Goal: Task Accomplishment & Management: Complete application form

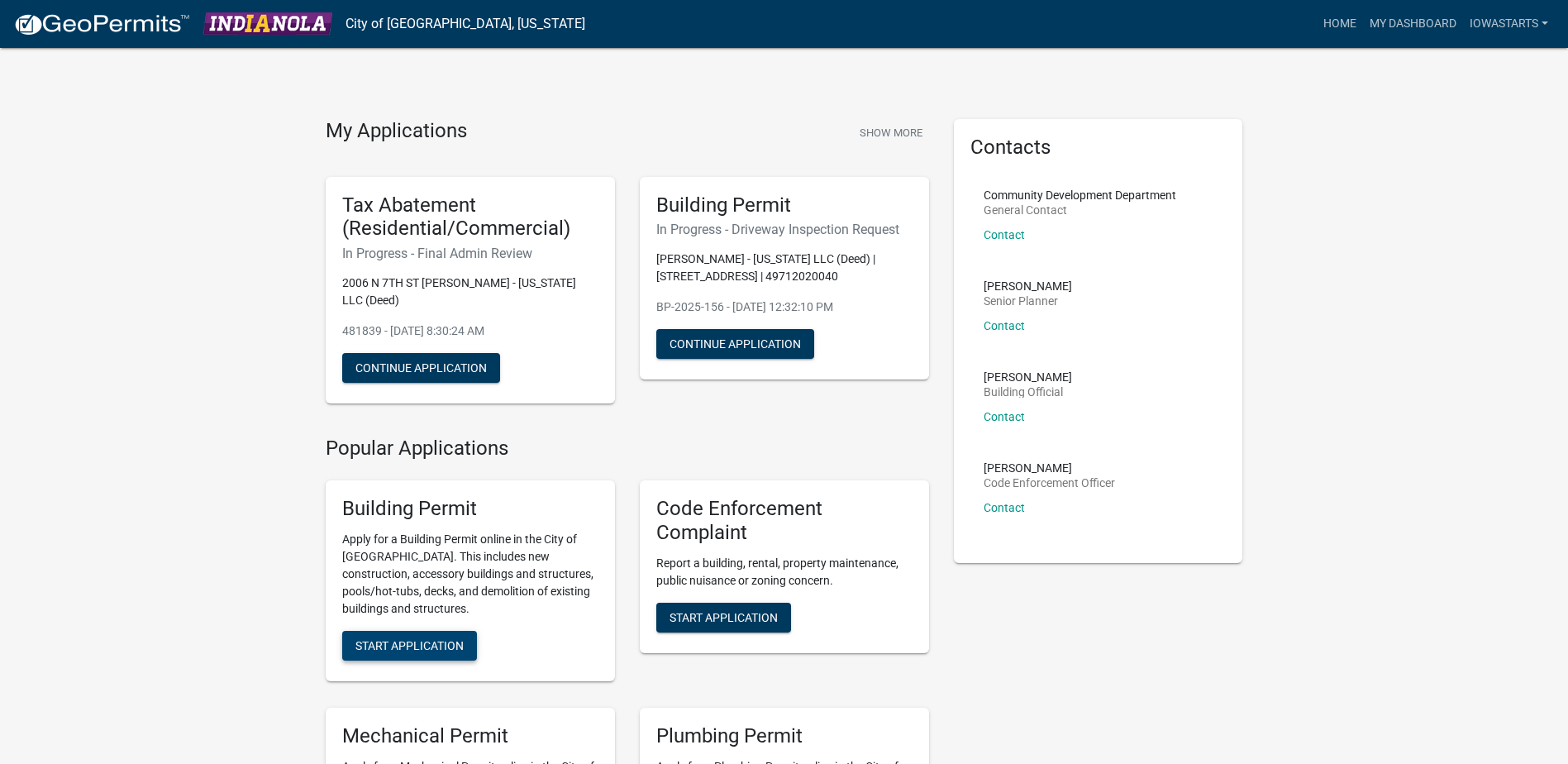
click at [386, 638] on span "Start Application" at bounding box center [409, 644] width 109 height 13
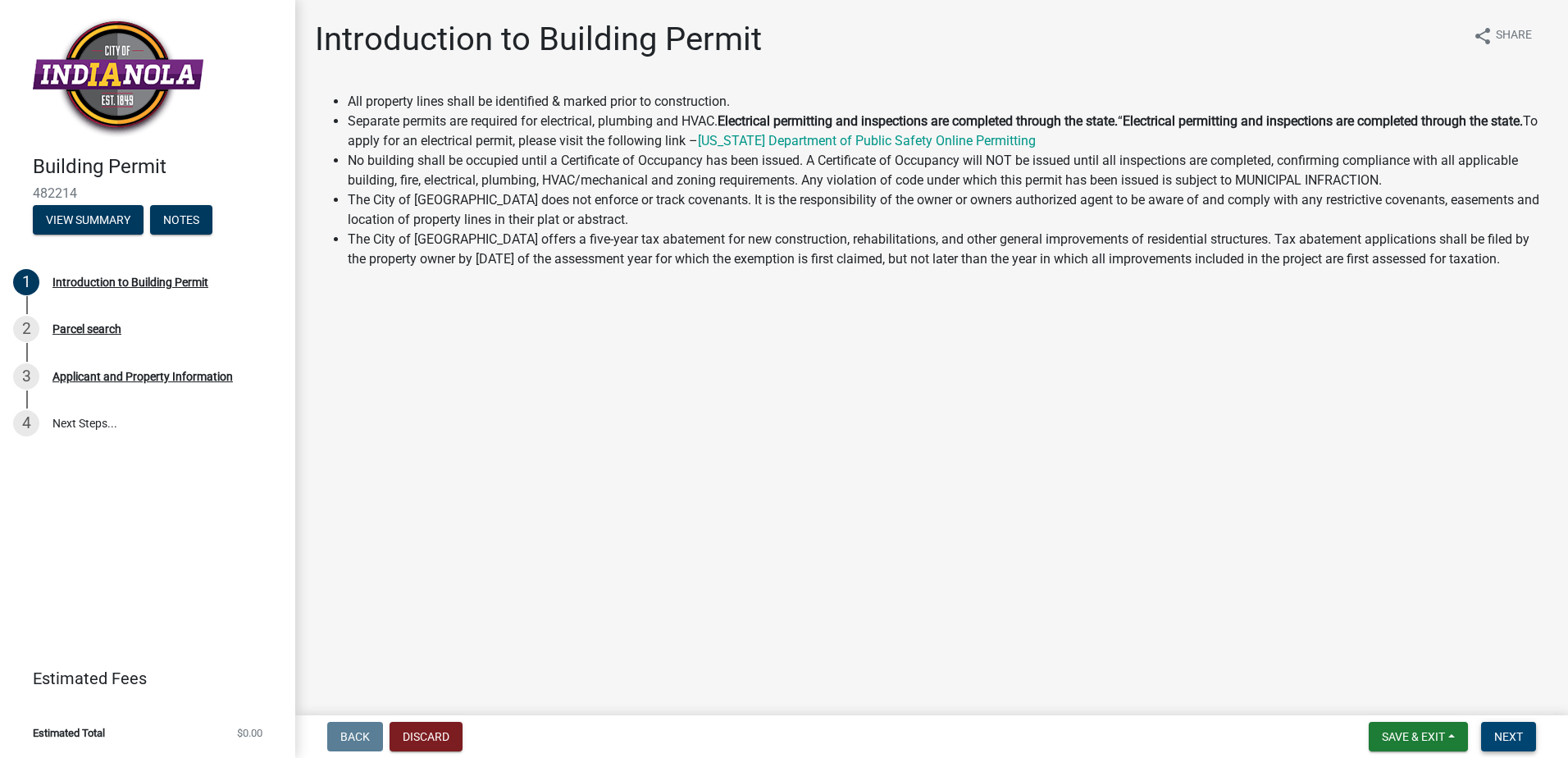
click at [1508, 728] on button "Next" at bounding box center [1509, 736] width 55 height 30
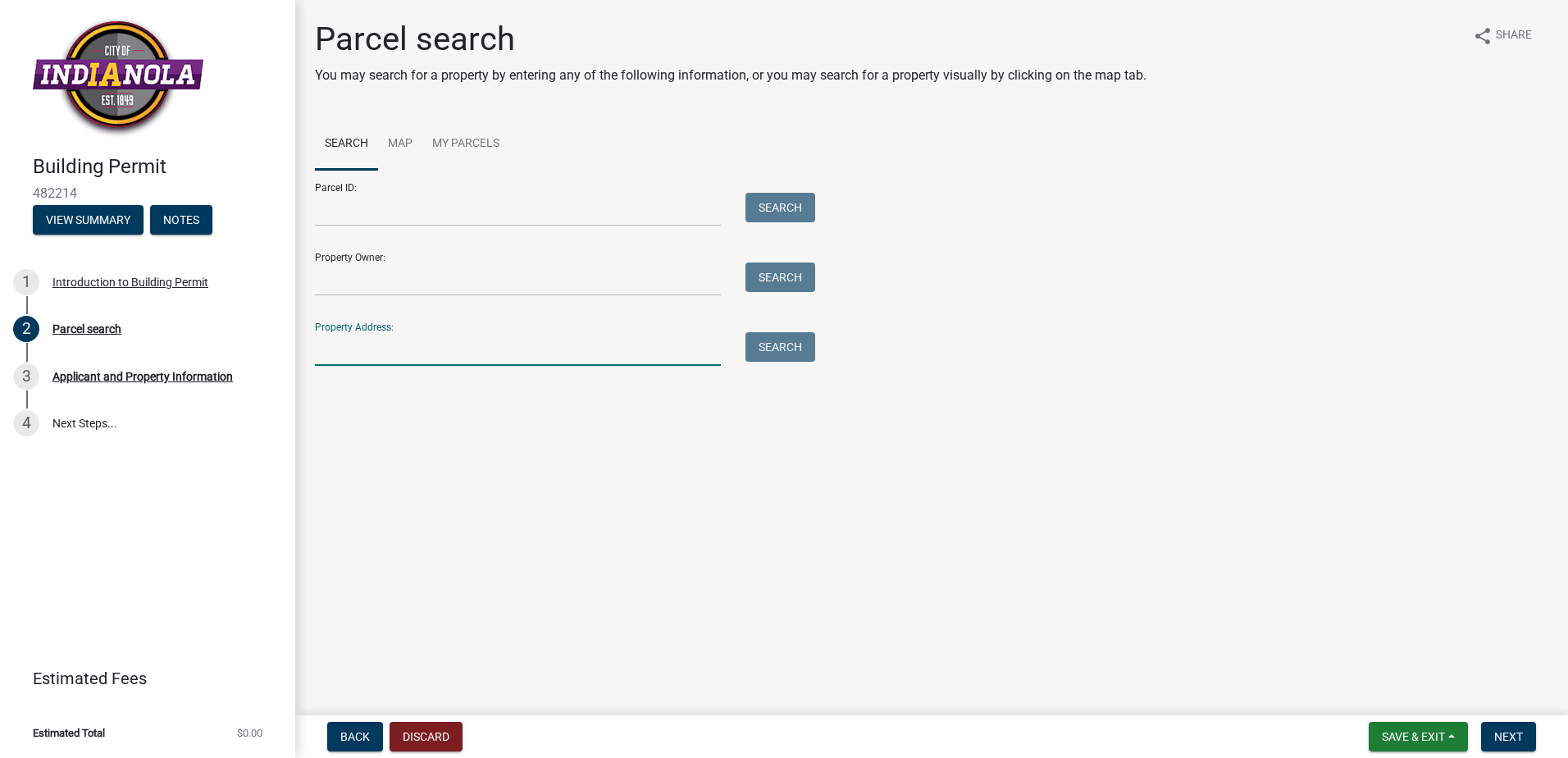
click at [424, 350] on input "Property Address:" at bounding box center [518, 349] width 406 height 34
type input "2209 N 7th St"
click at [769, 345] on button "Search" at bounding box center [780, 346] width 70 height 30
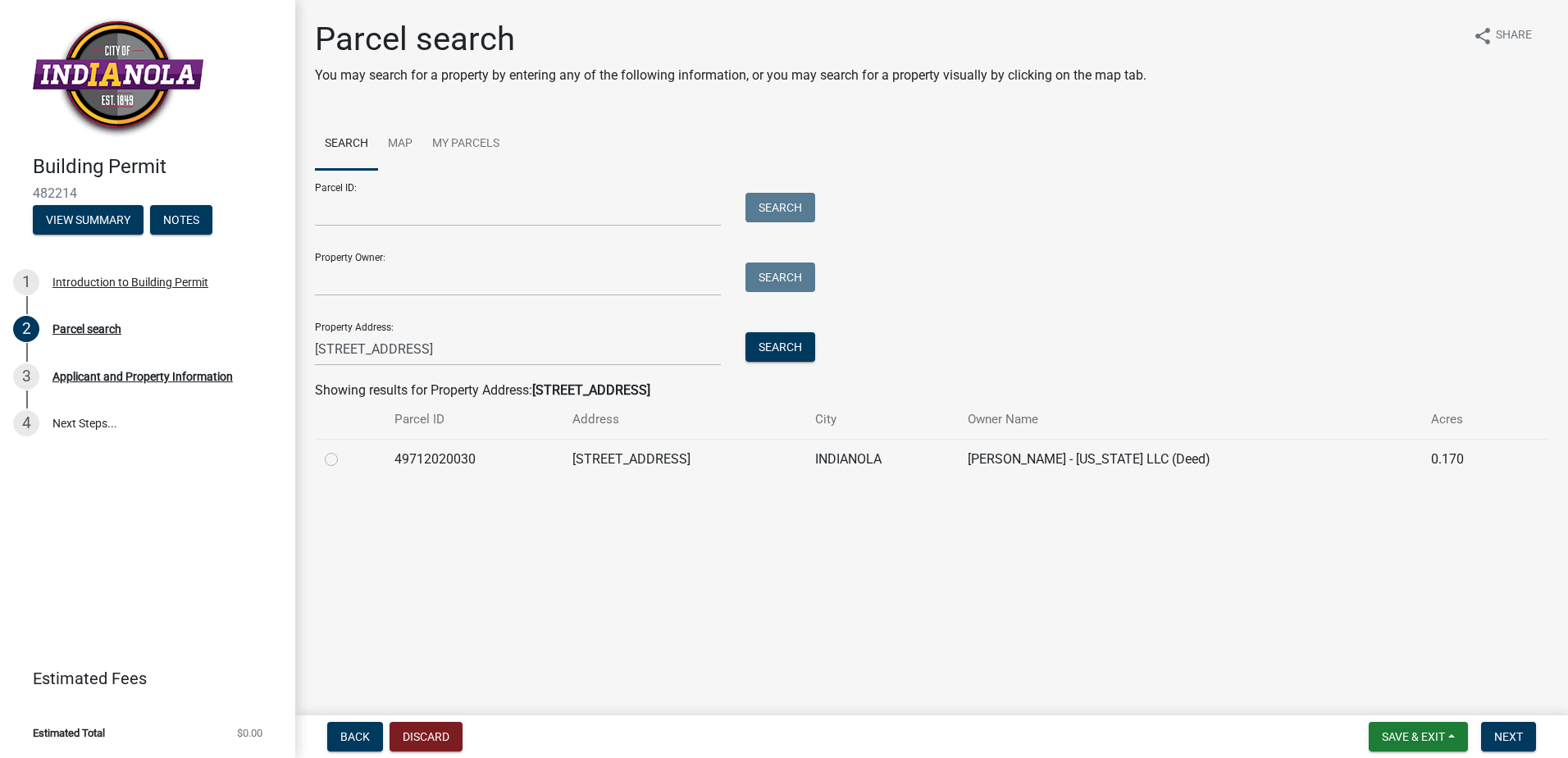
click at [345, 449] on label at bounding box center [345, 449] width 0 height 0
click at [345, 460] on input "radio" at bounding box center [350, 454] width 11 height 11
radio input "true"
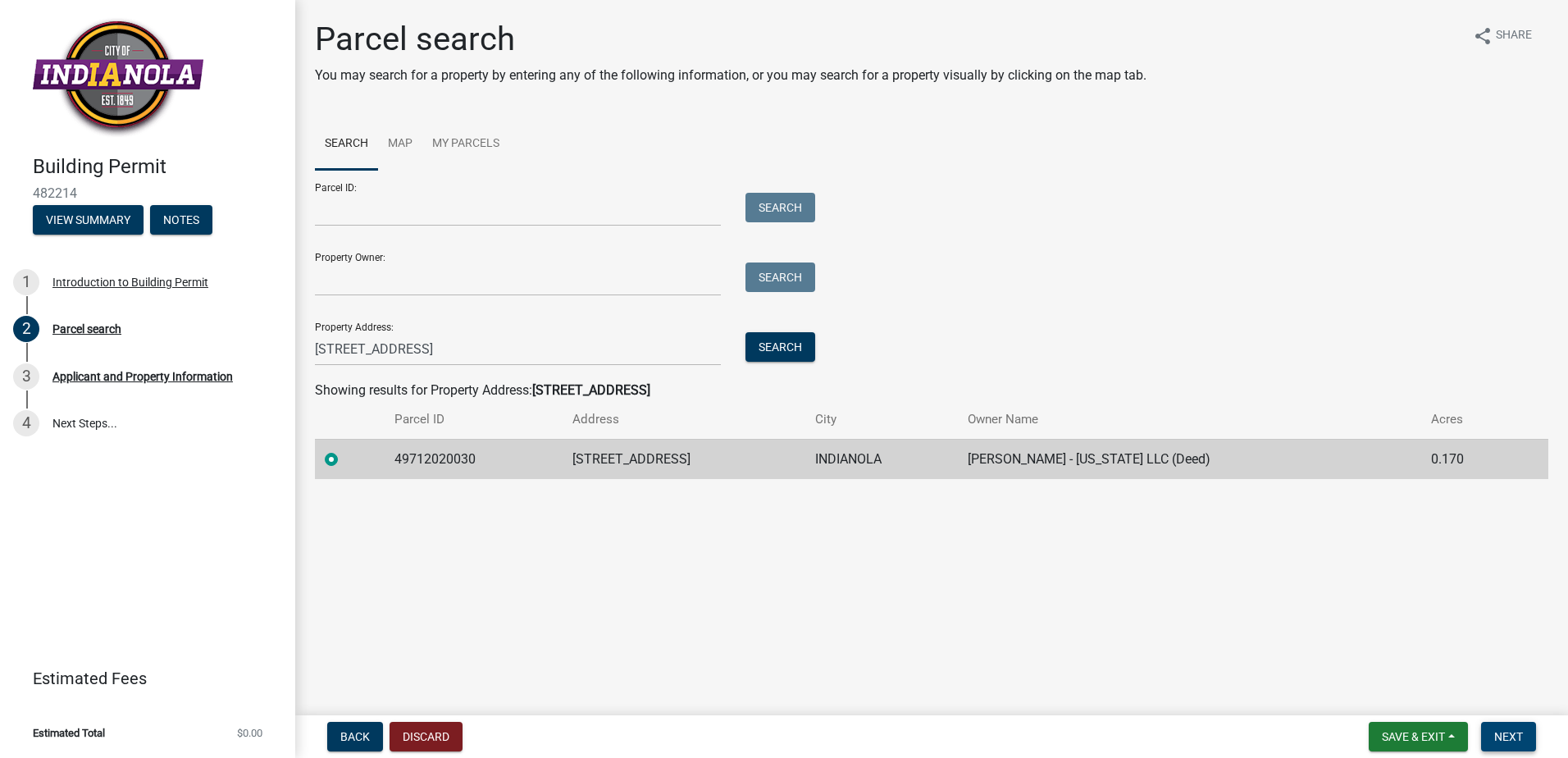
click at [1515, 728] on button "Next" at bounding box center [1509, 736] width 55 height 30
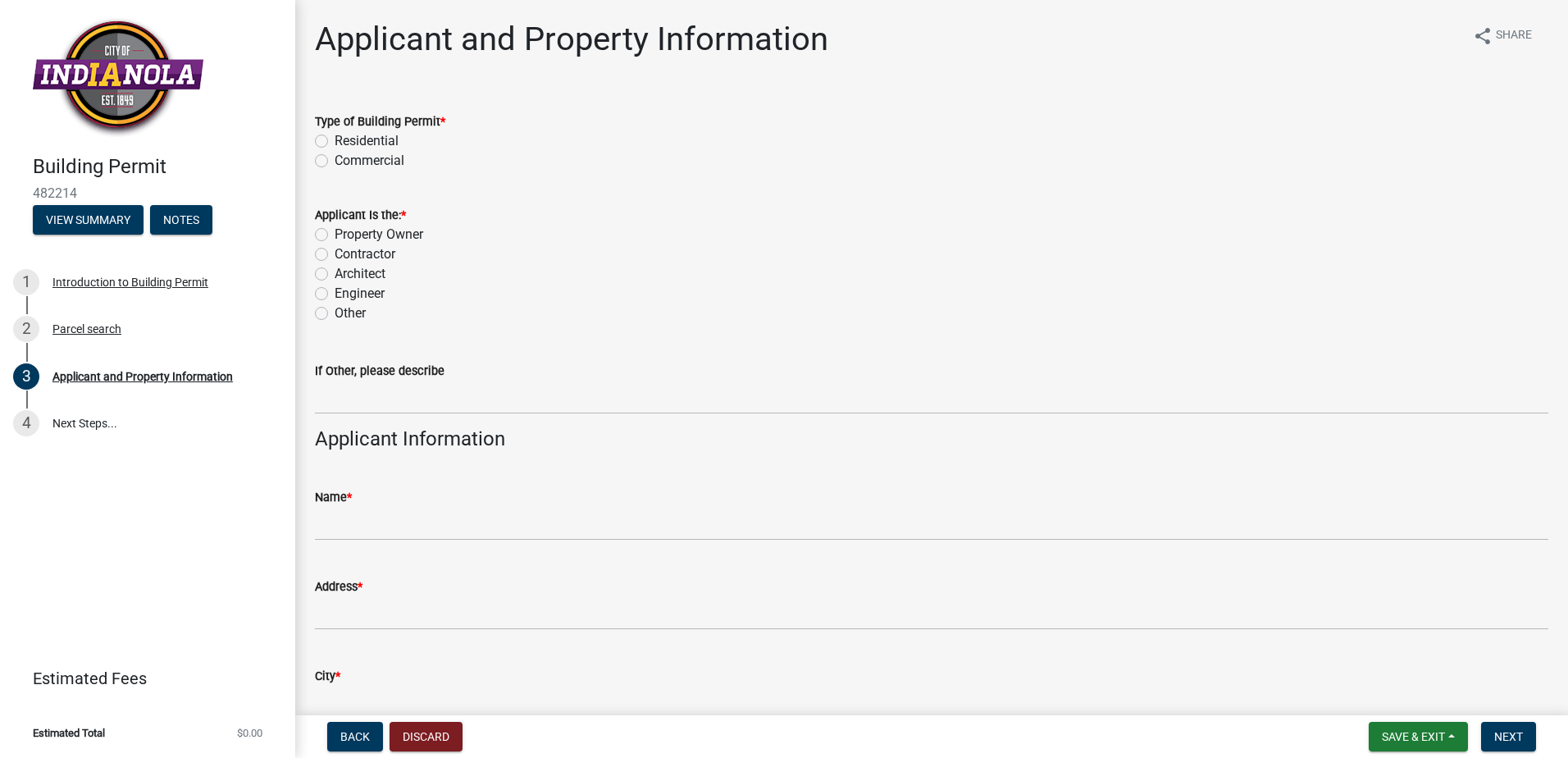
click at [334, 140] on label "Residential" at bounding box center [366, 141] width 64 height 20
click at [334, 140] on input "Residential" at bounding box center [340, 137] width 11 height 11
radio input "true"
click at [334, 233] on label "Property Owner" at bounding box center [379, 234] width 88 height 20
click at [334, 233] on input "Property Owner" at bounding box center [340, 230] width 11 height 11
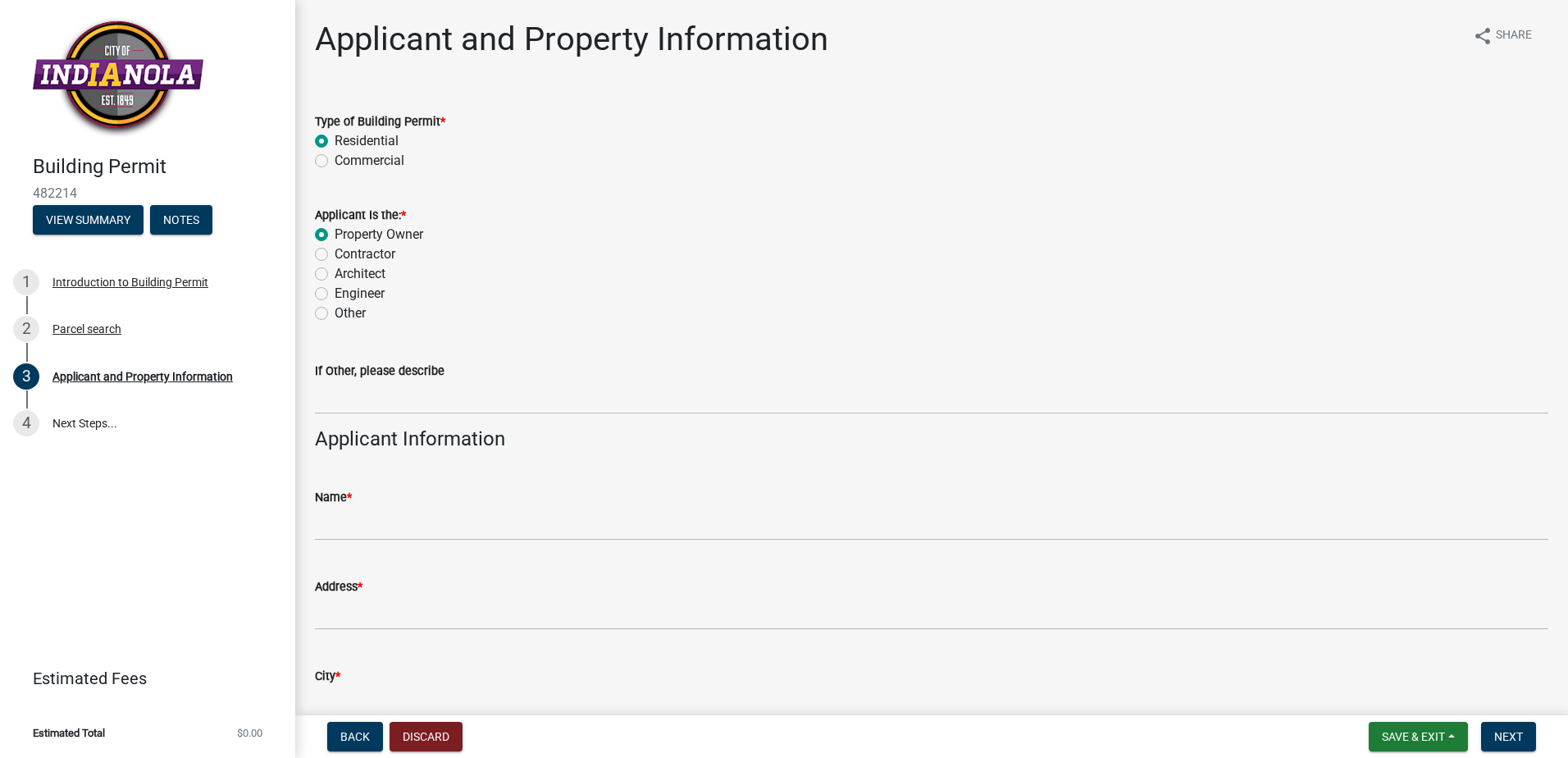
radio input "true"
click at [334, 256] on label "Contractor" at bounding box center [364, 254] width 60 height 20
click at [334, 255] on input "Contractor" at bounding box center [340, 250] width 11 height 11
radio input "true"
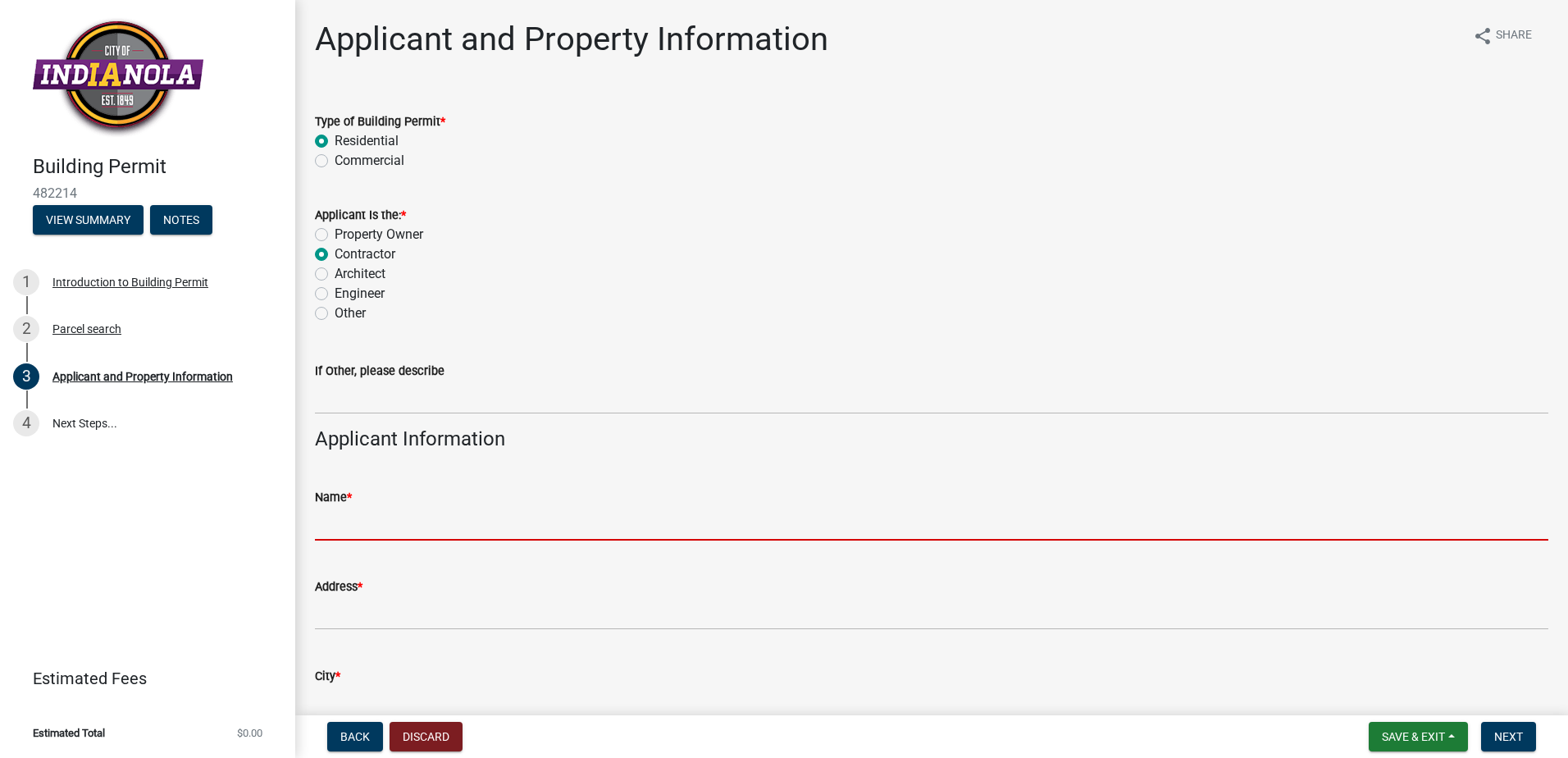
click at [357, 507] on input "Name *" at bounding box center [931, 524] width 1234 height 34
type input "[PERSON_NAME] for [PERSON_NAME] - [US_STATE], LLC"
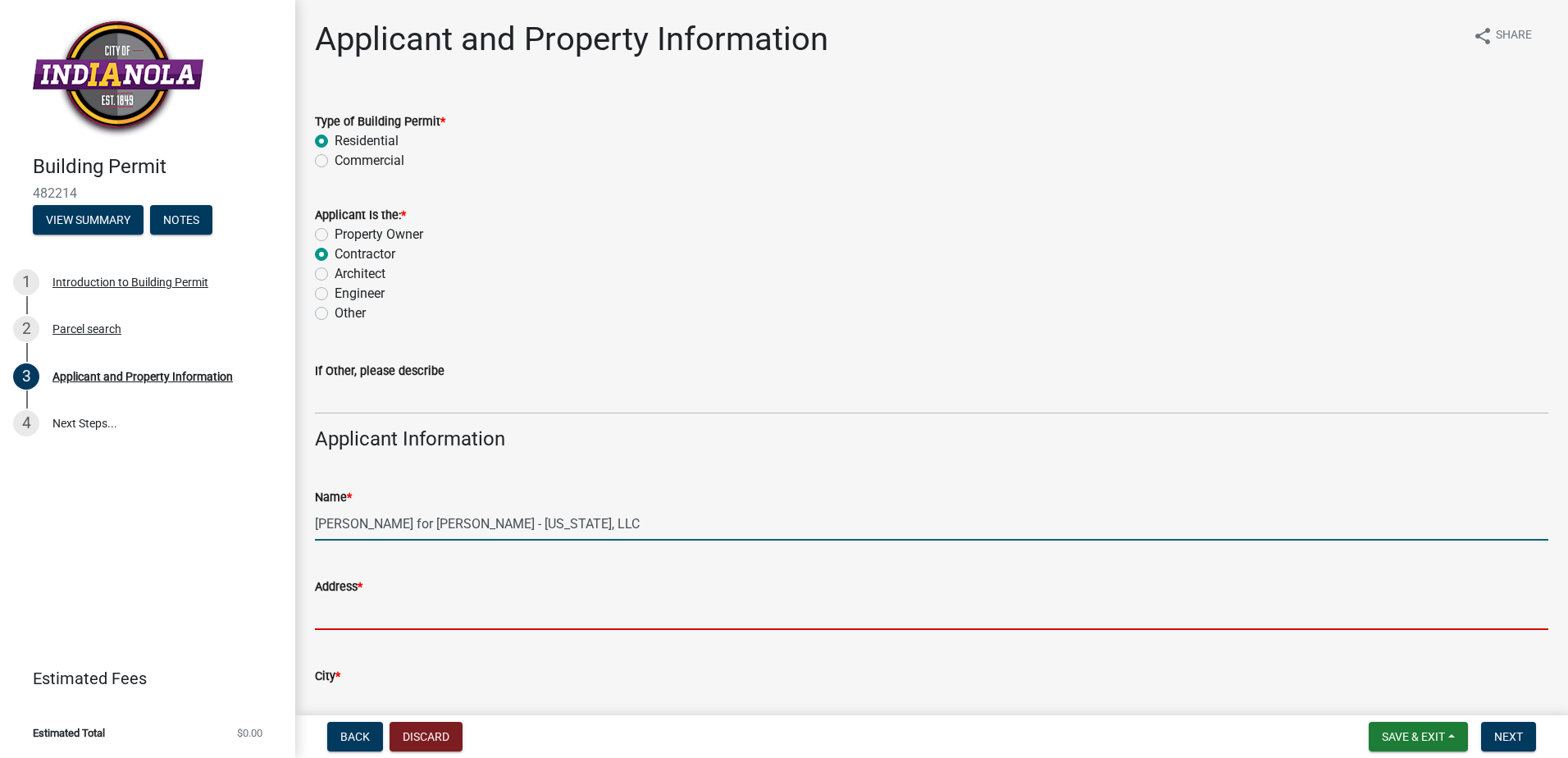
type input "[STREET_ADDRESS]"
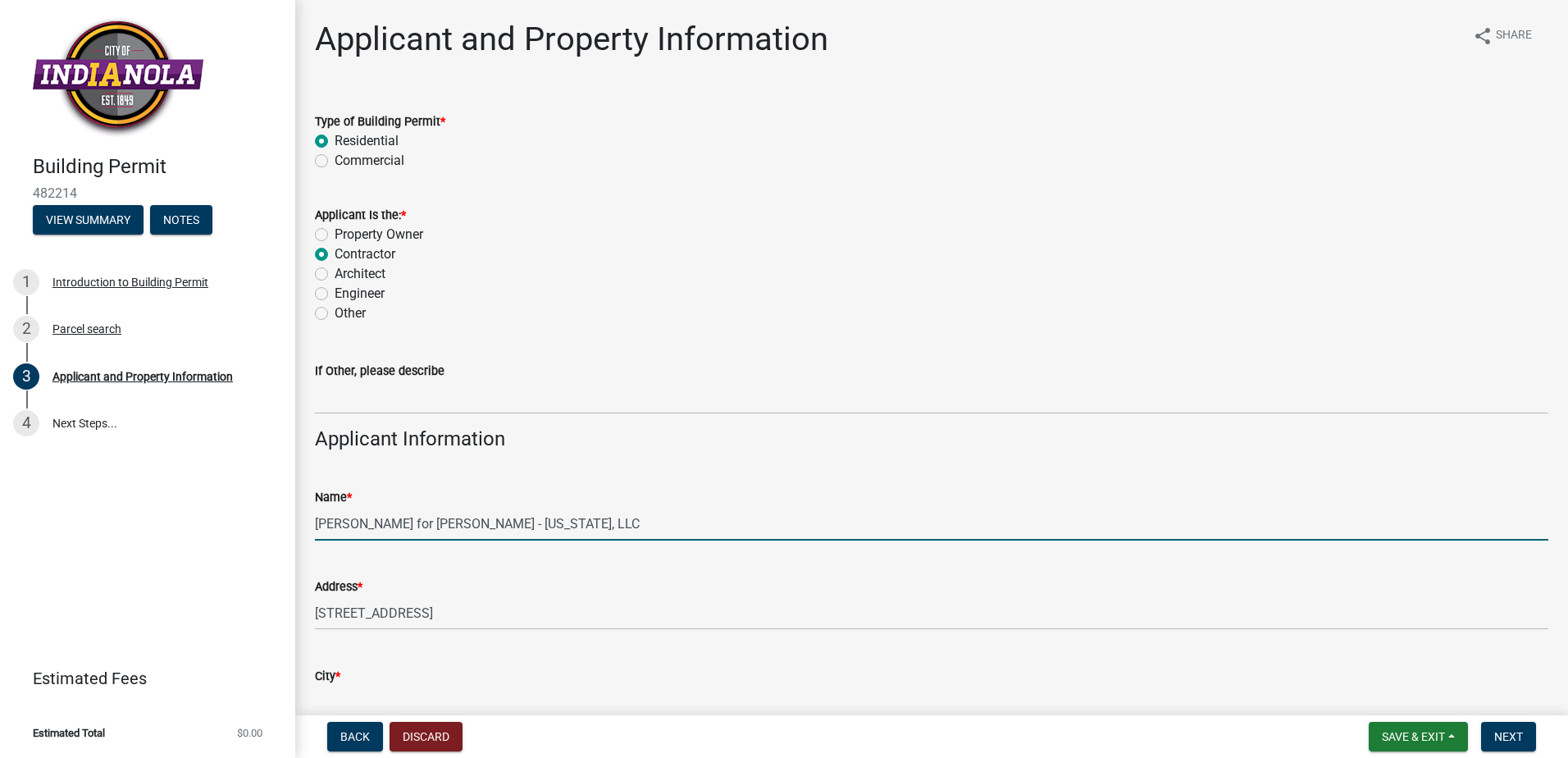
type input "Ankeny"
type input "IA"
type input "50023"
type input "5156204247"
type input "[EMAIL_ADDRESS][DOMAIN_NAME]"
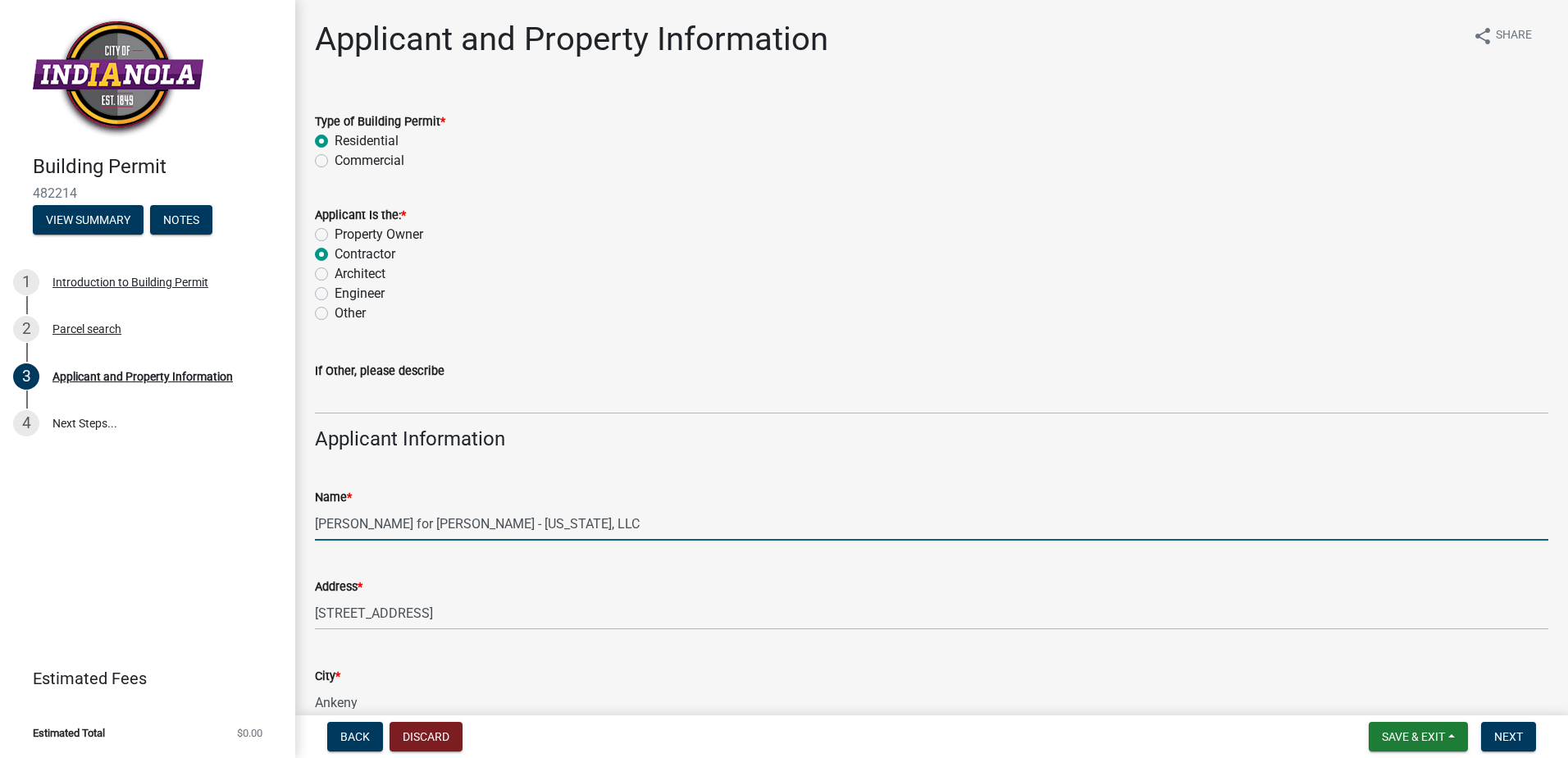
type input "4"
type input "Summercrest Plat 2"
type input "26"
type input "71.1"
type input "8.0"
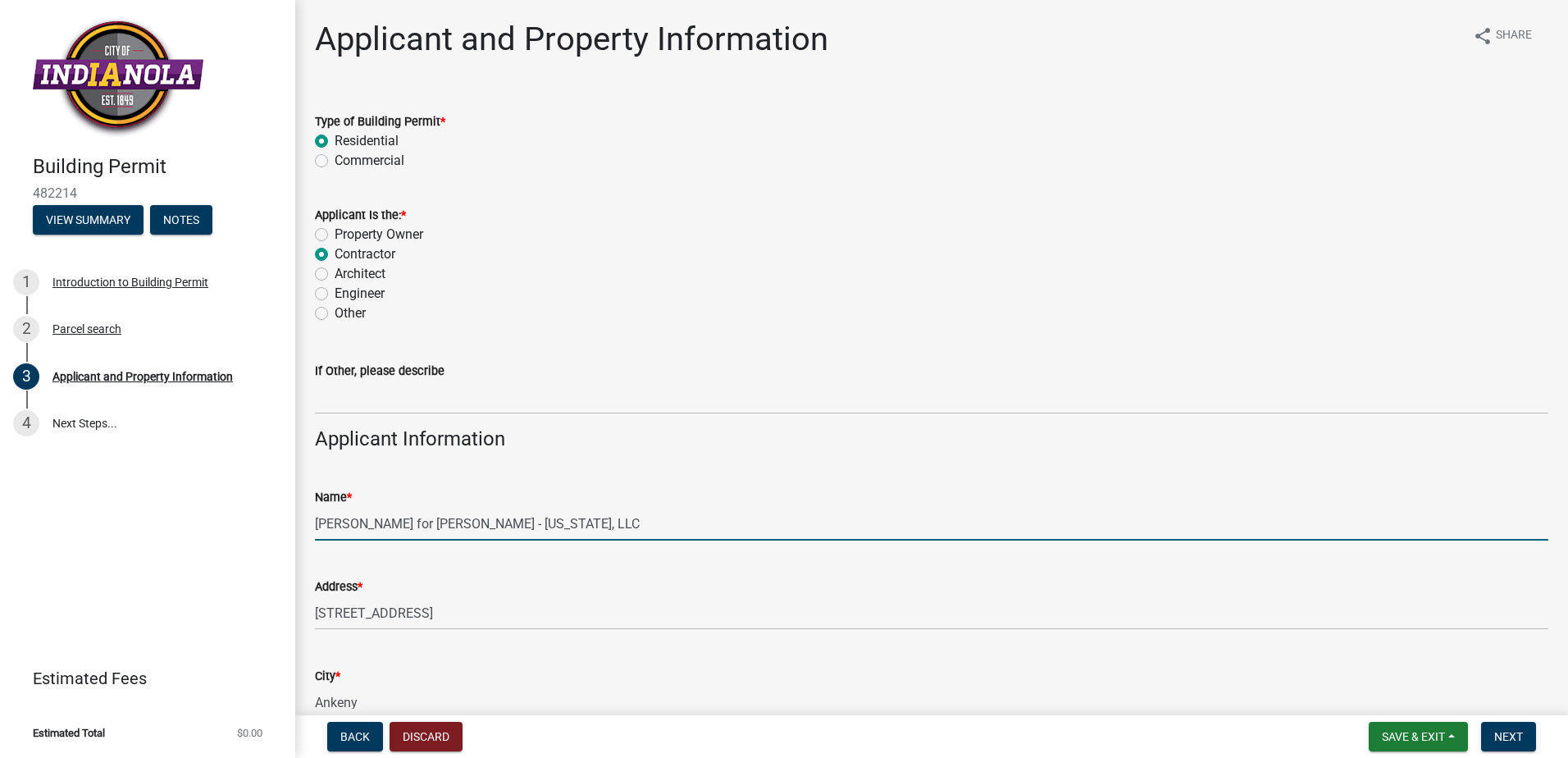
type input "11.0"
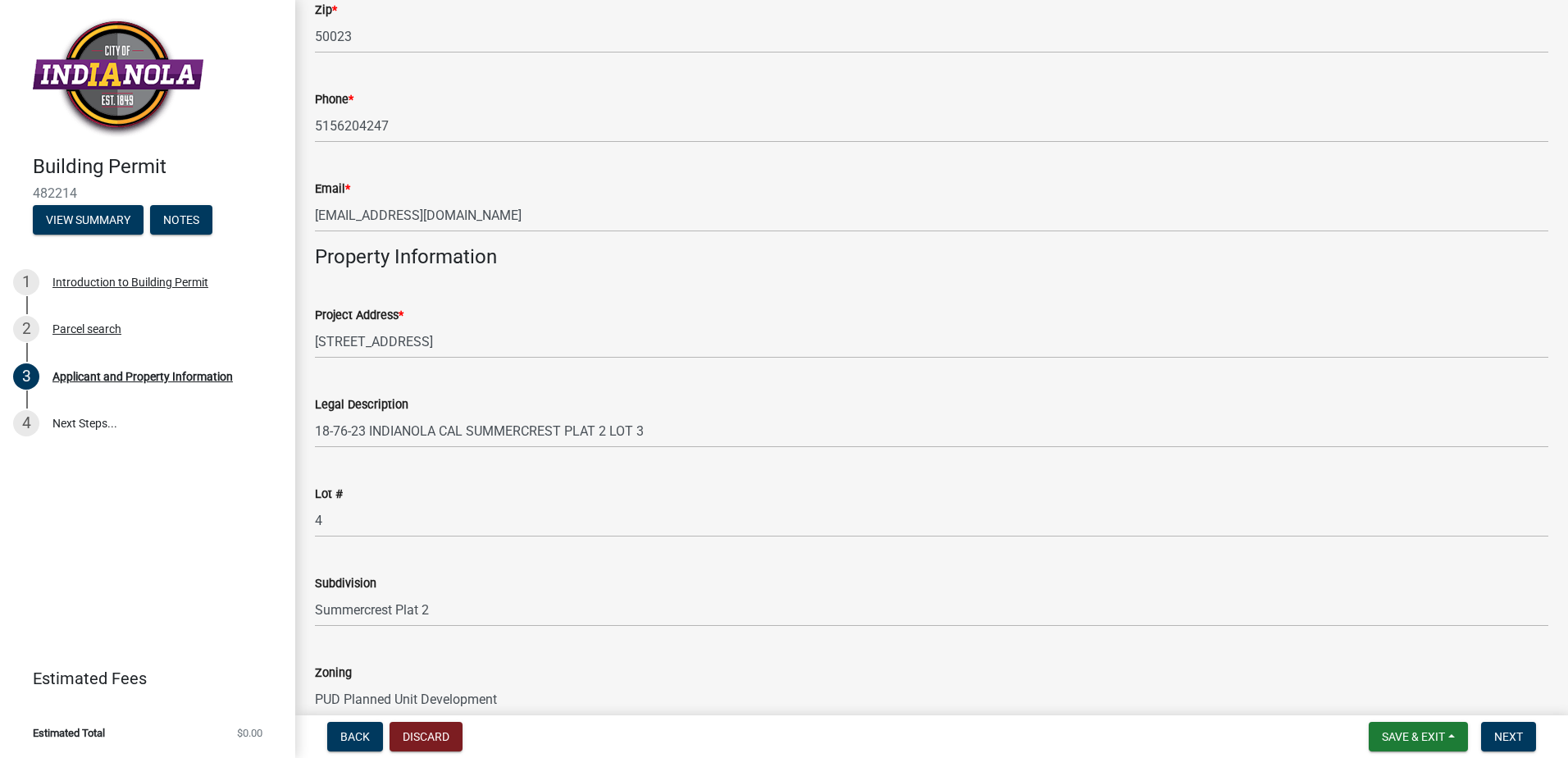
scroll to position [902, 0]
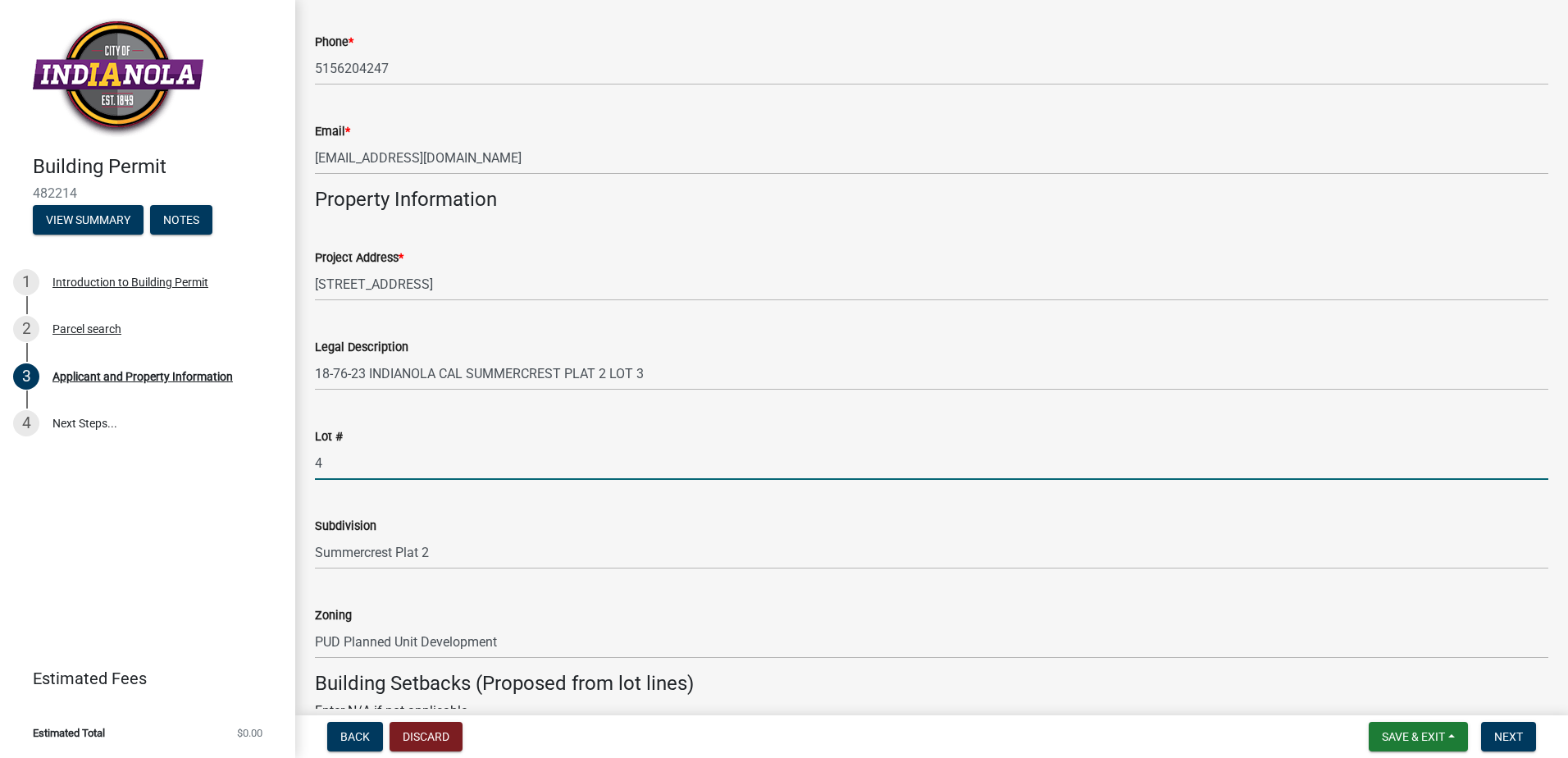
click at [368, 464] on input "4" at bounding box center [931, 463] width 1234 height 34
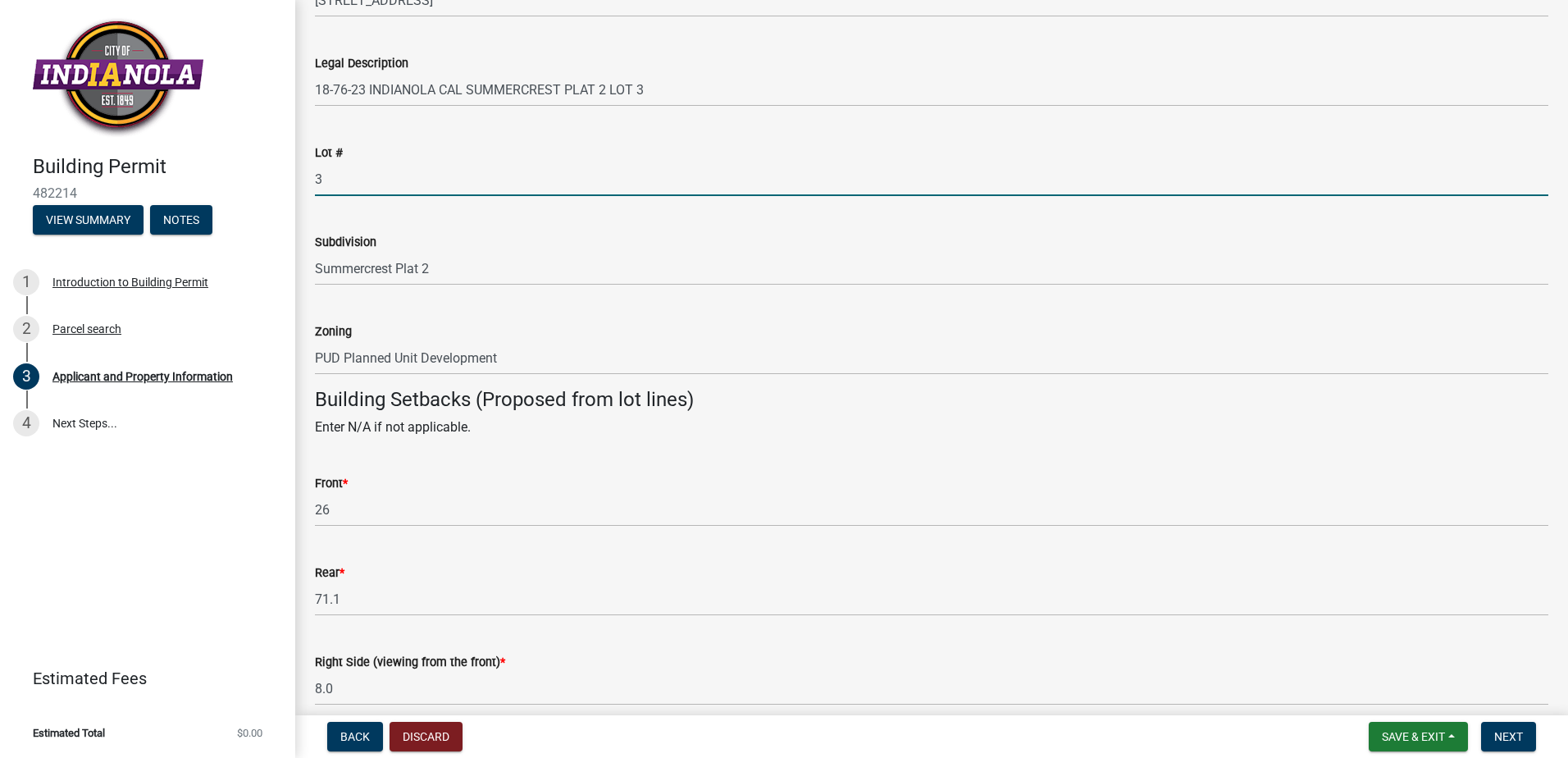
scroll to position [1230, 0]
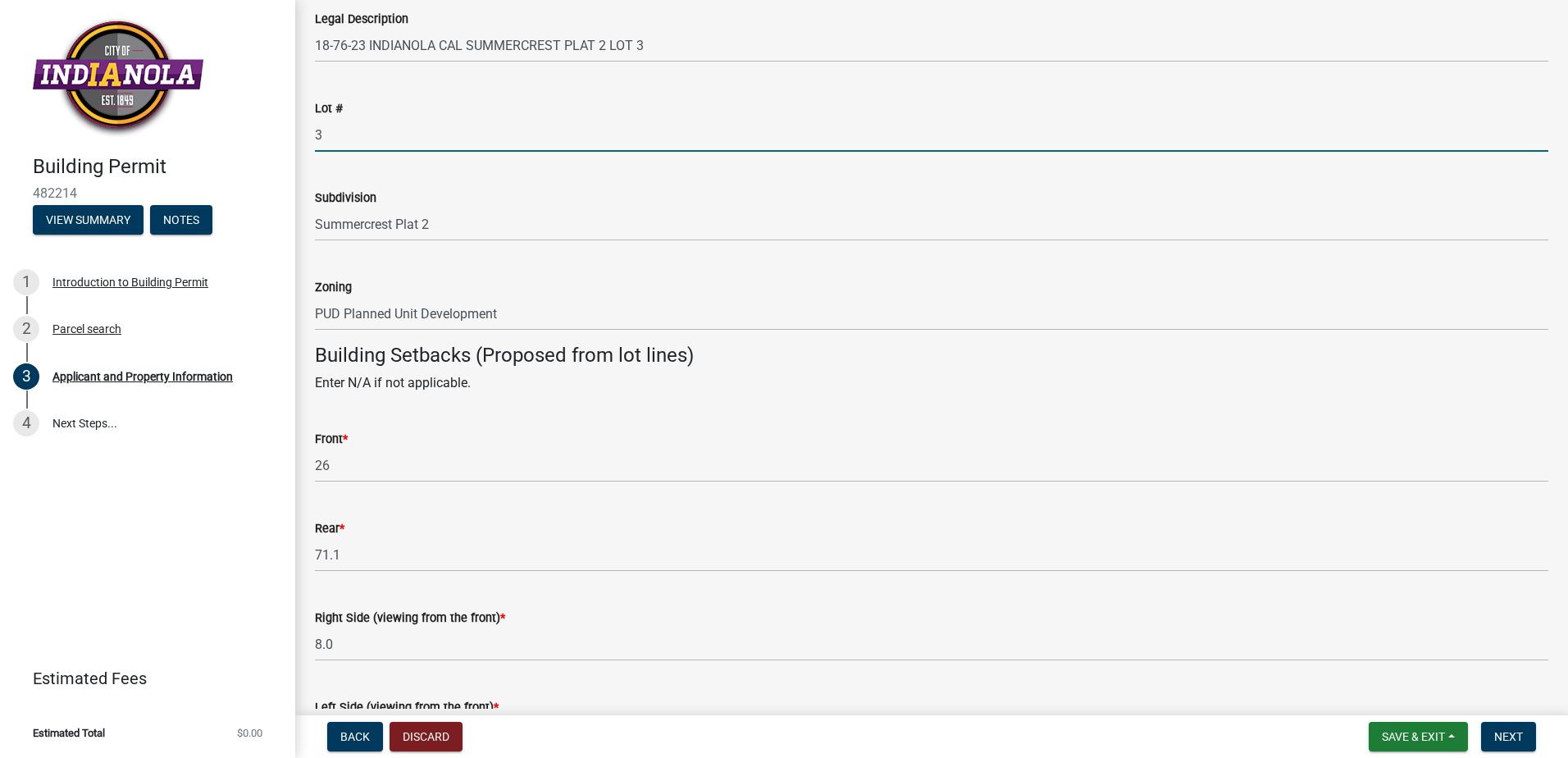
type input "3"
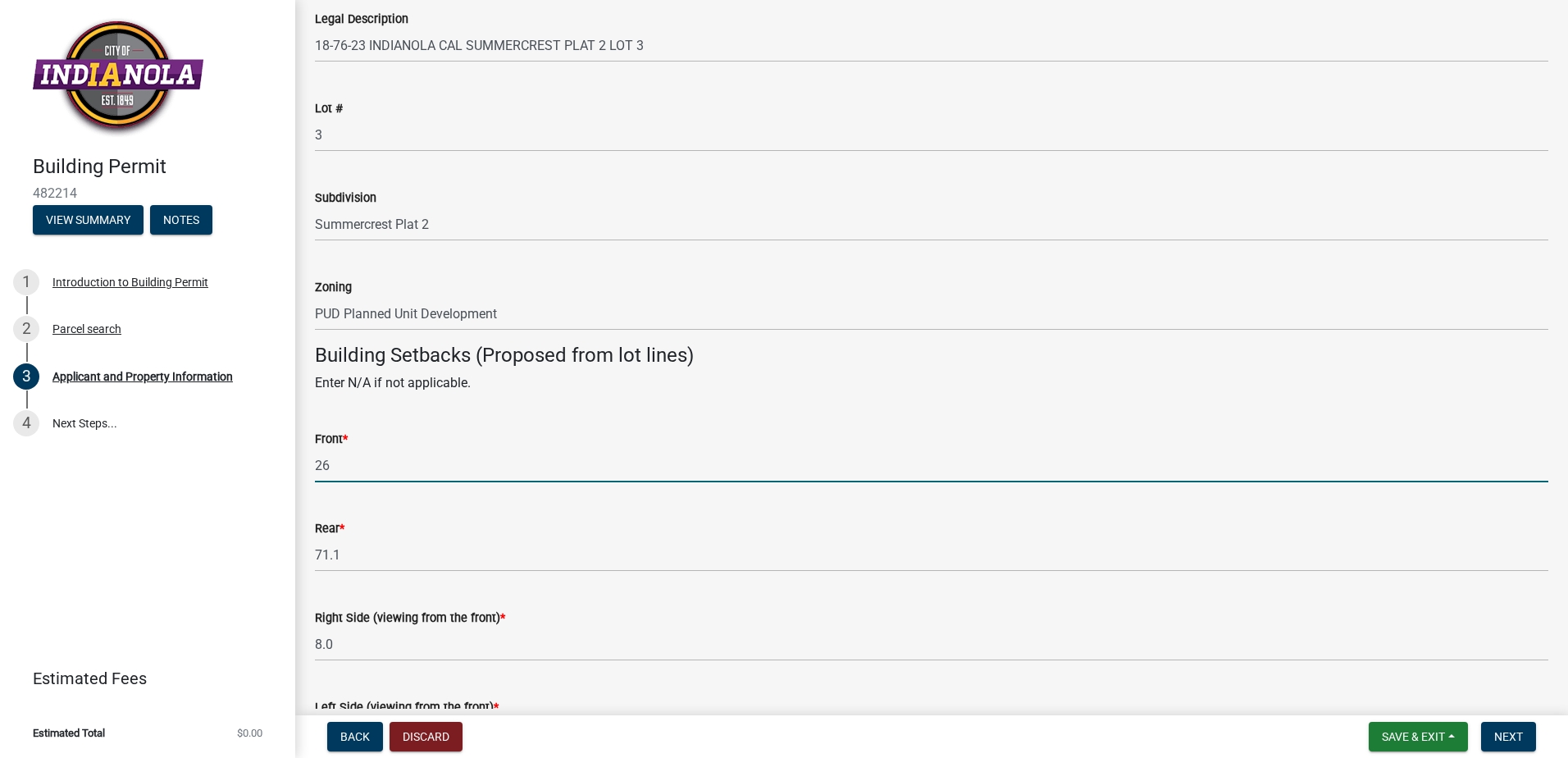
click at [378, 474] on input "26" at bounding box center [931, 465] width 1234 height 34
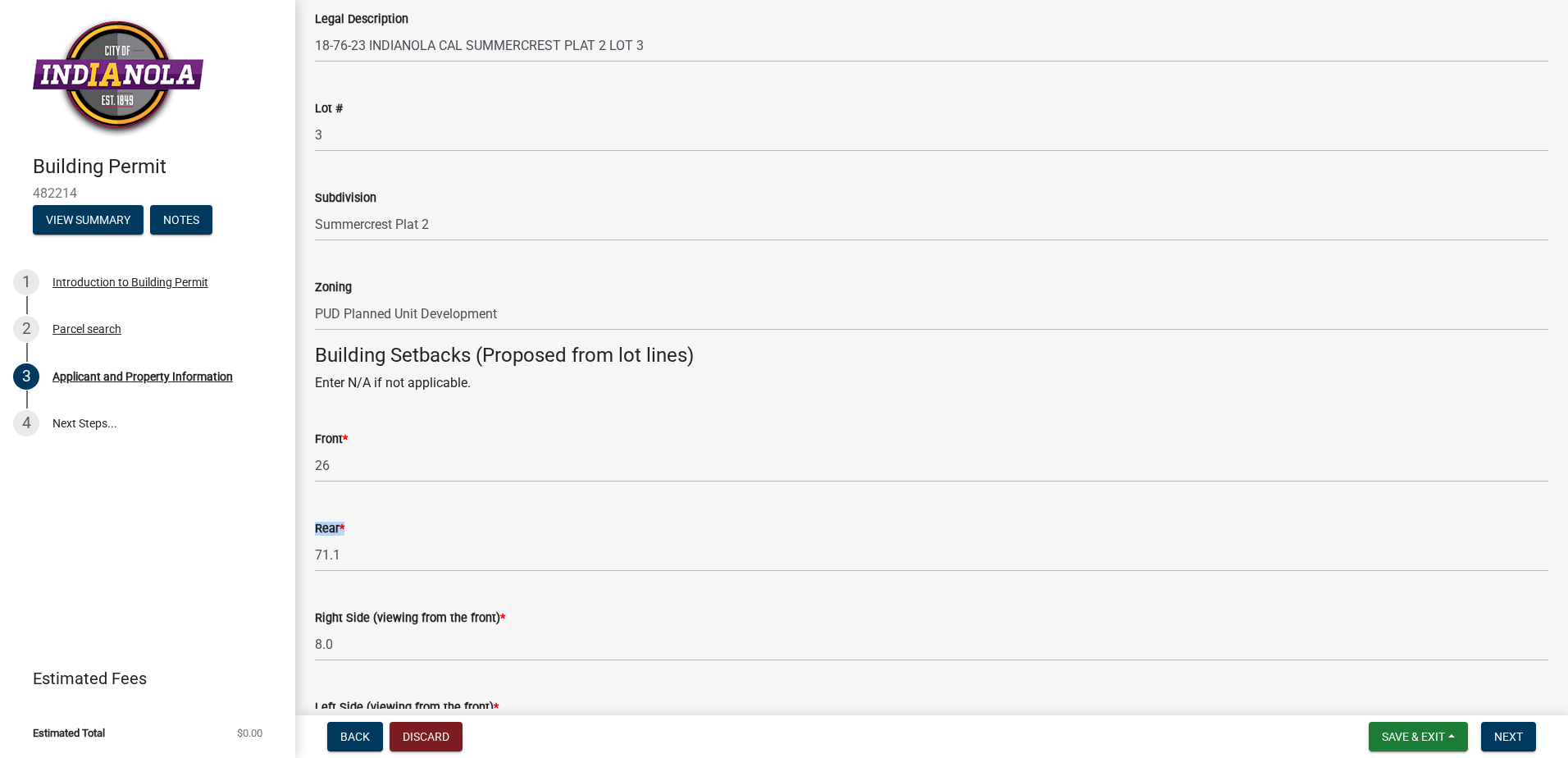
drag, startPoint x: 368, startPoint y: 537, endPoint x: 370, endPoint y: 555, distance: 18.1
click at [368, 540] on form "Rear * 71.1" at bounding box center [931, 545] width 1234 height 53
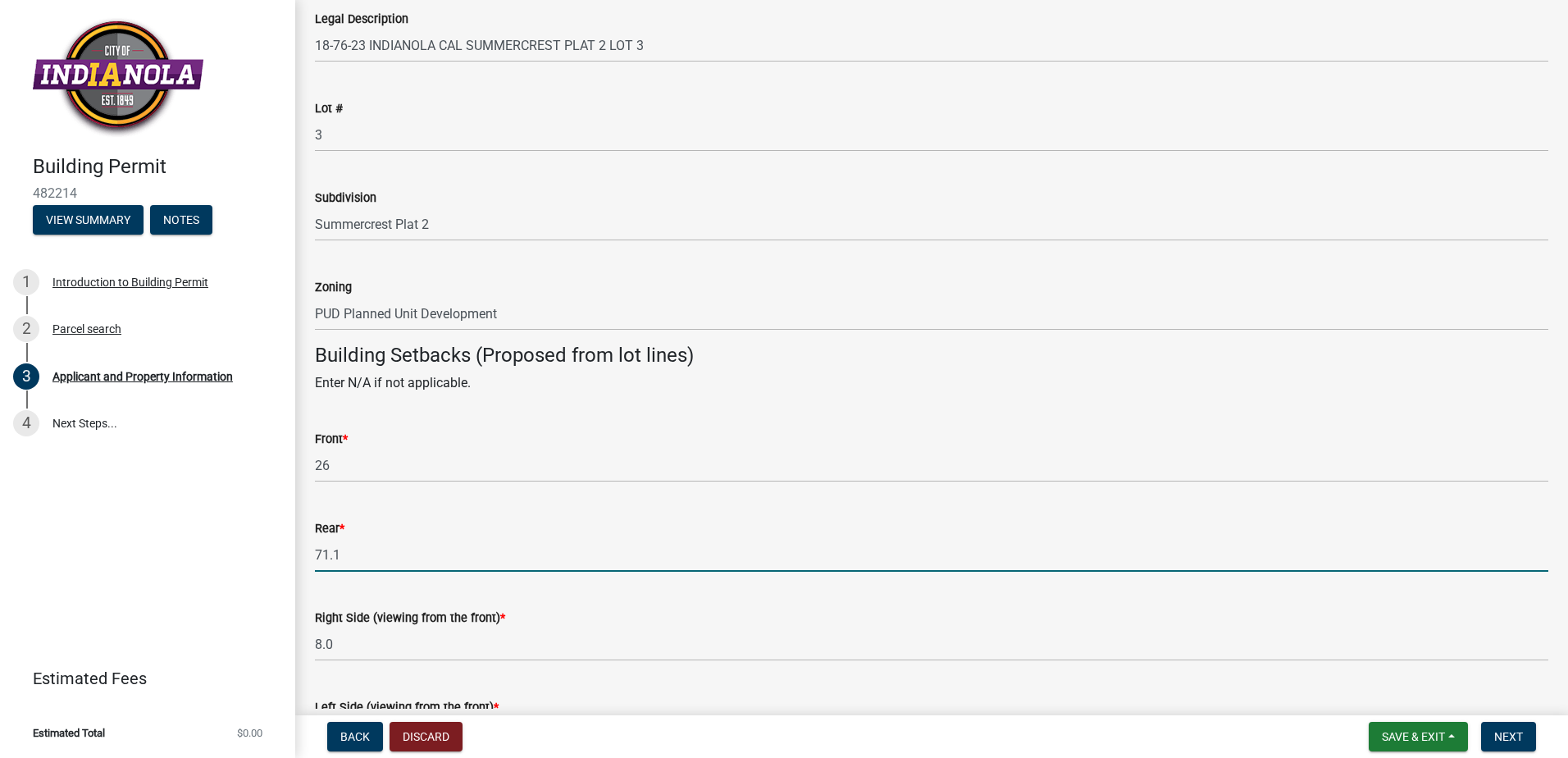
click at [370, 555] on input "71.1" at bounding box center [931, 555] width 1234 height 34
type input "7"
type input "48.0"
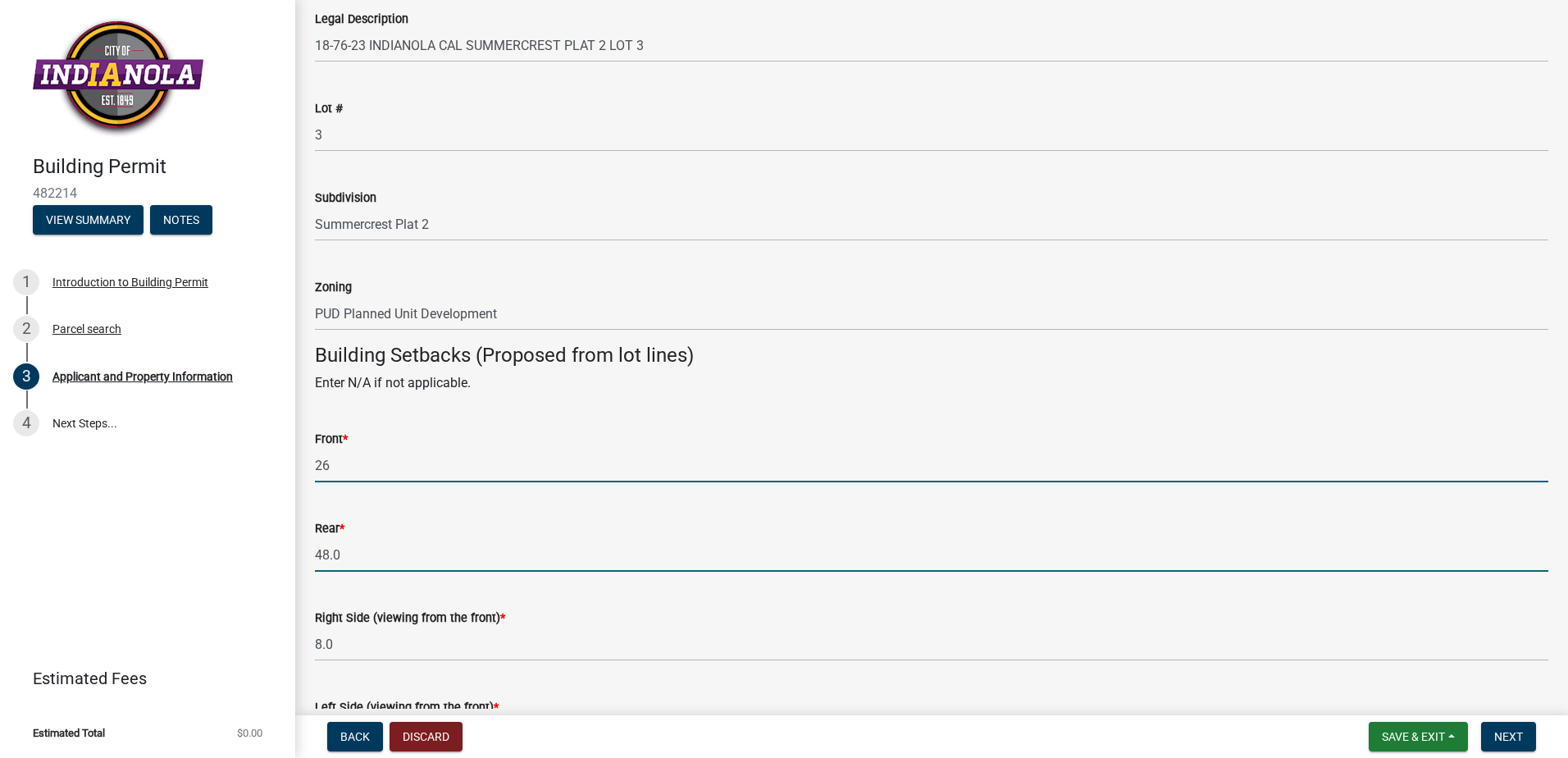
click at [374, 469] on input "26" at bounding box center [931, 465] width 1234 height 34
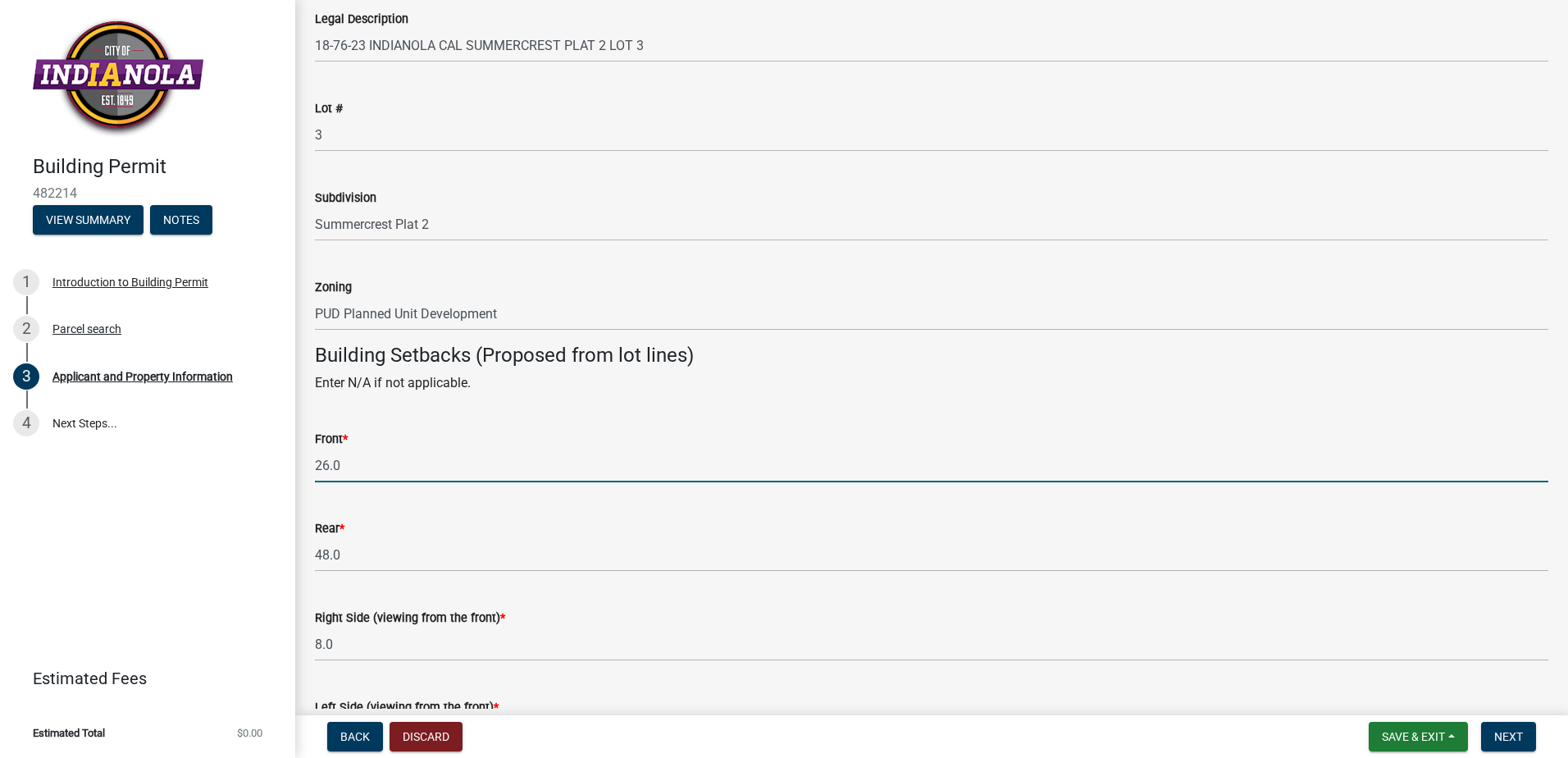
type input "26.0"
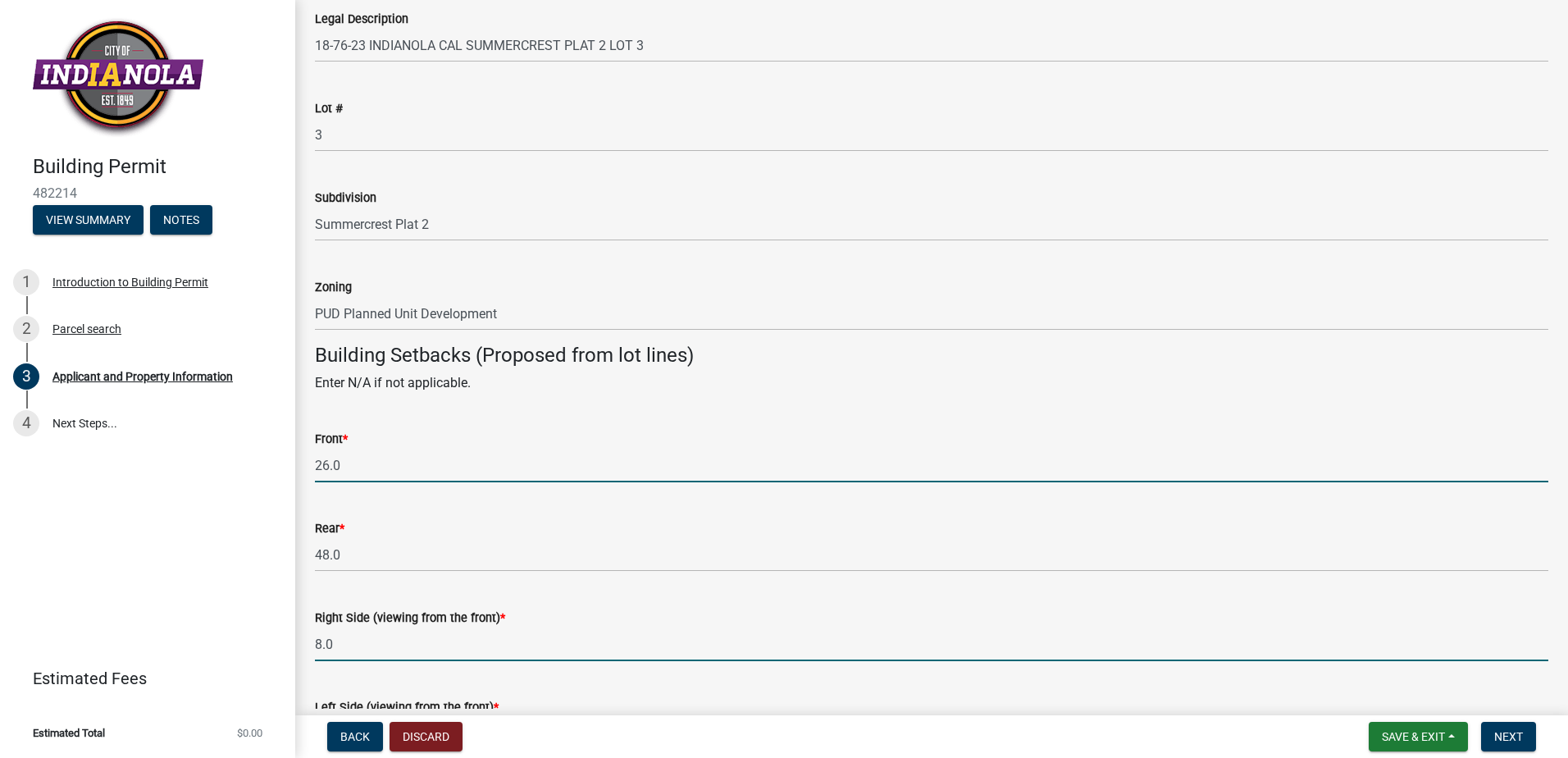
click at [396, 652] on input "8.0" at bounding box center [931, 644] width 1234 height 34
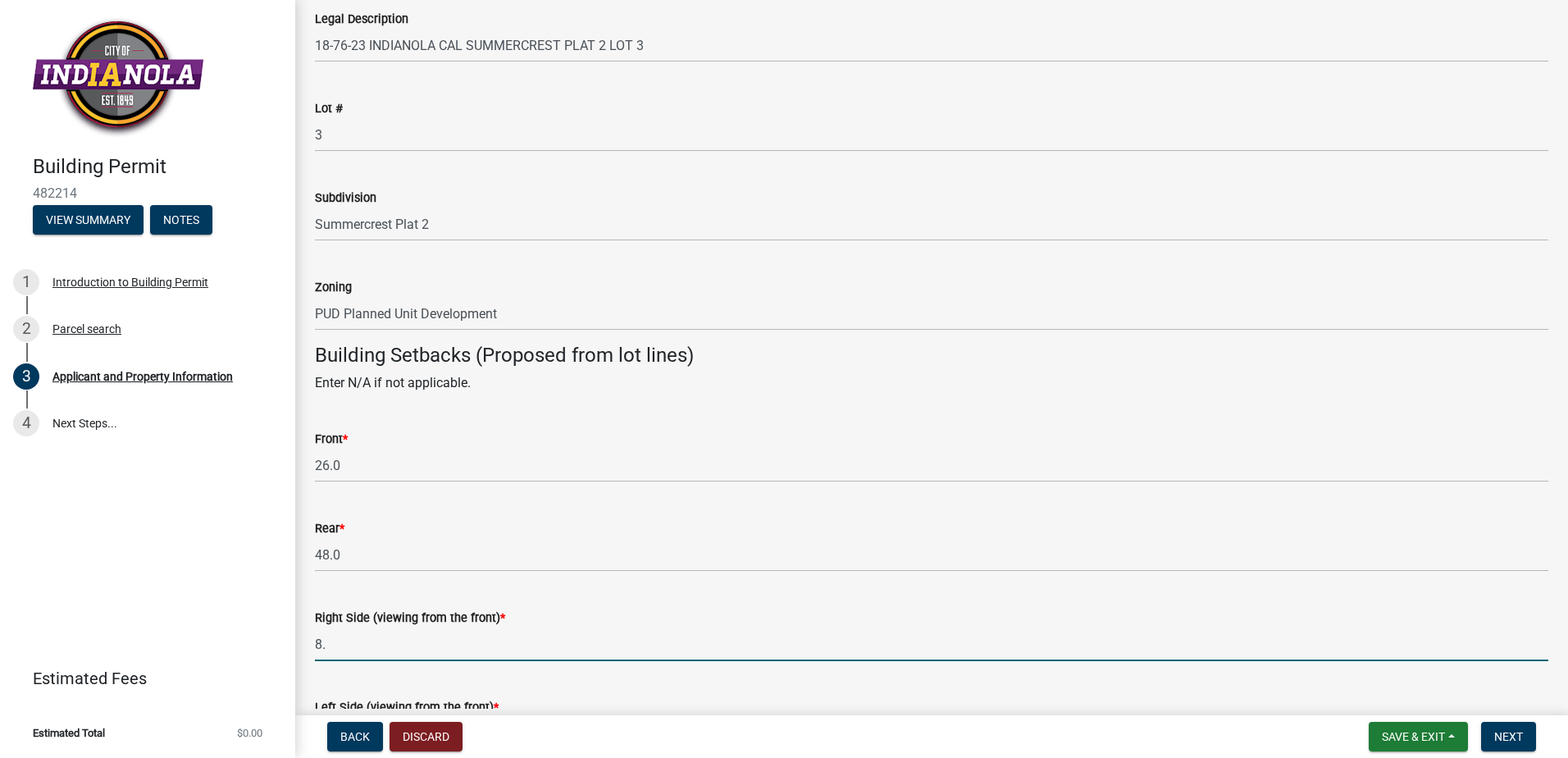
type input "8"
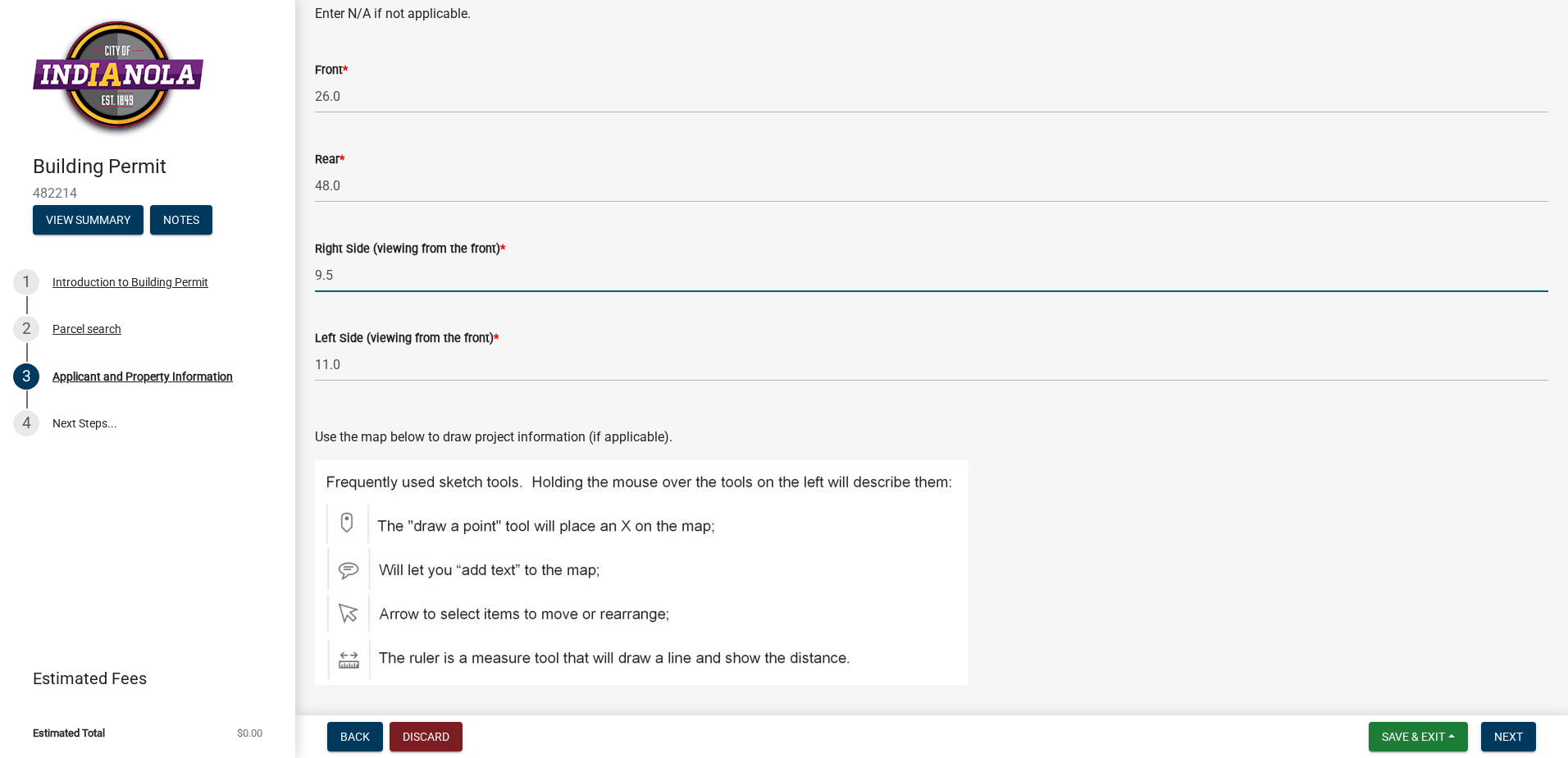
scroll to position [1640, 0]
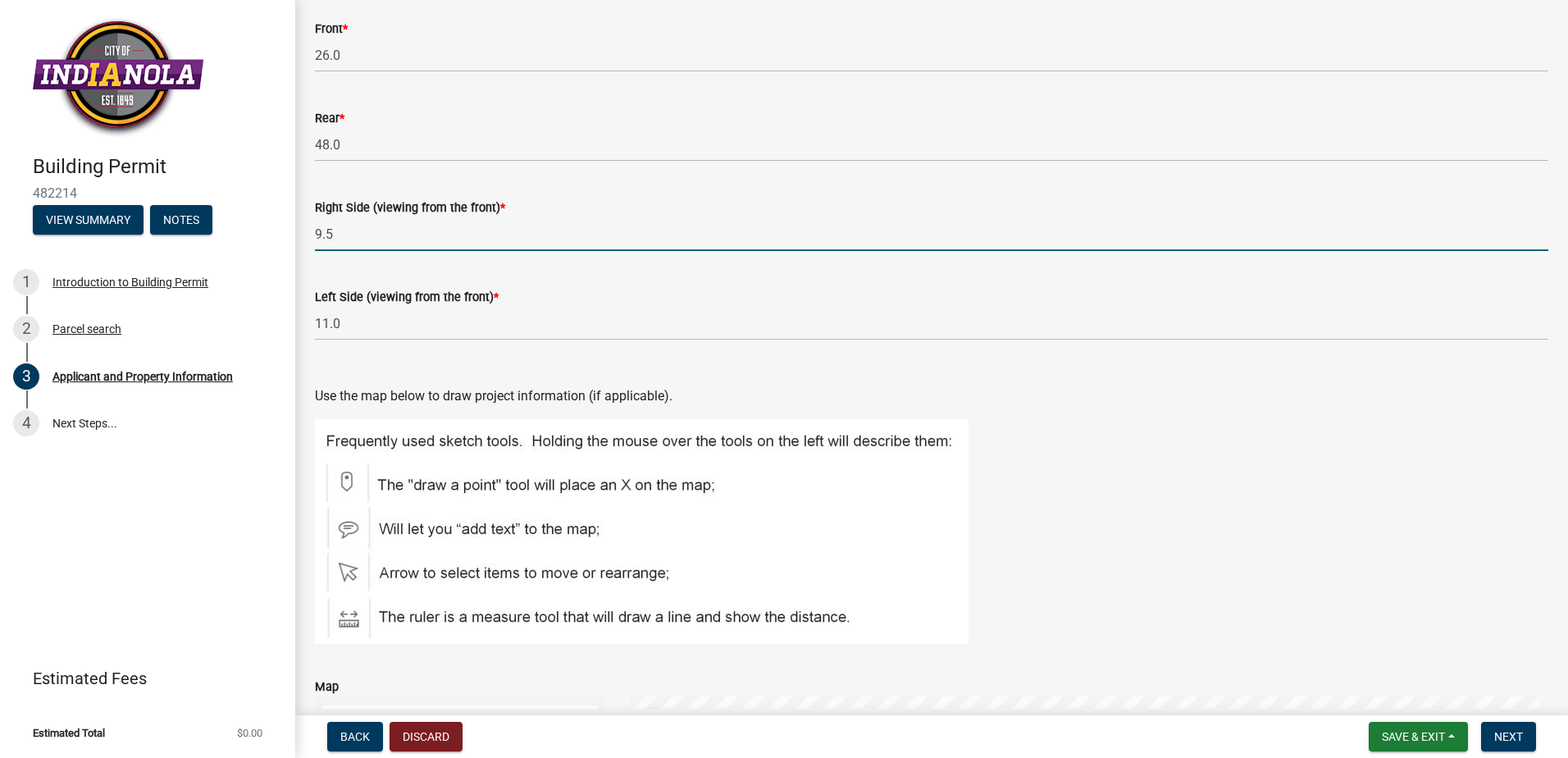
type input "9.5"
click at [403, 341] on wm-data-entity-input "Left Side (viewing from the front) * 11.0" at bounding box center [931, 308] width 1234 height 89
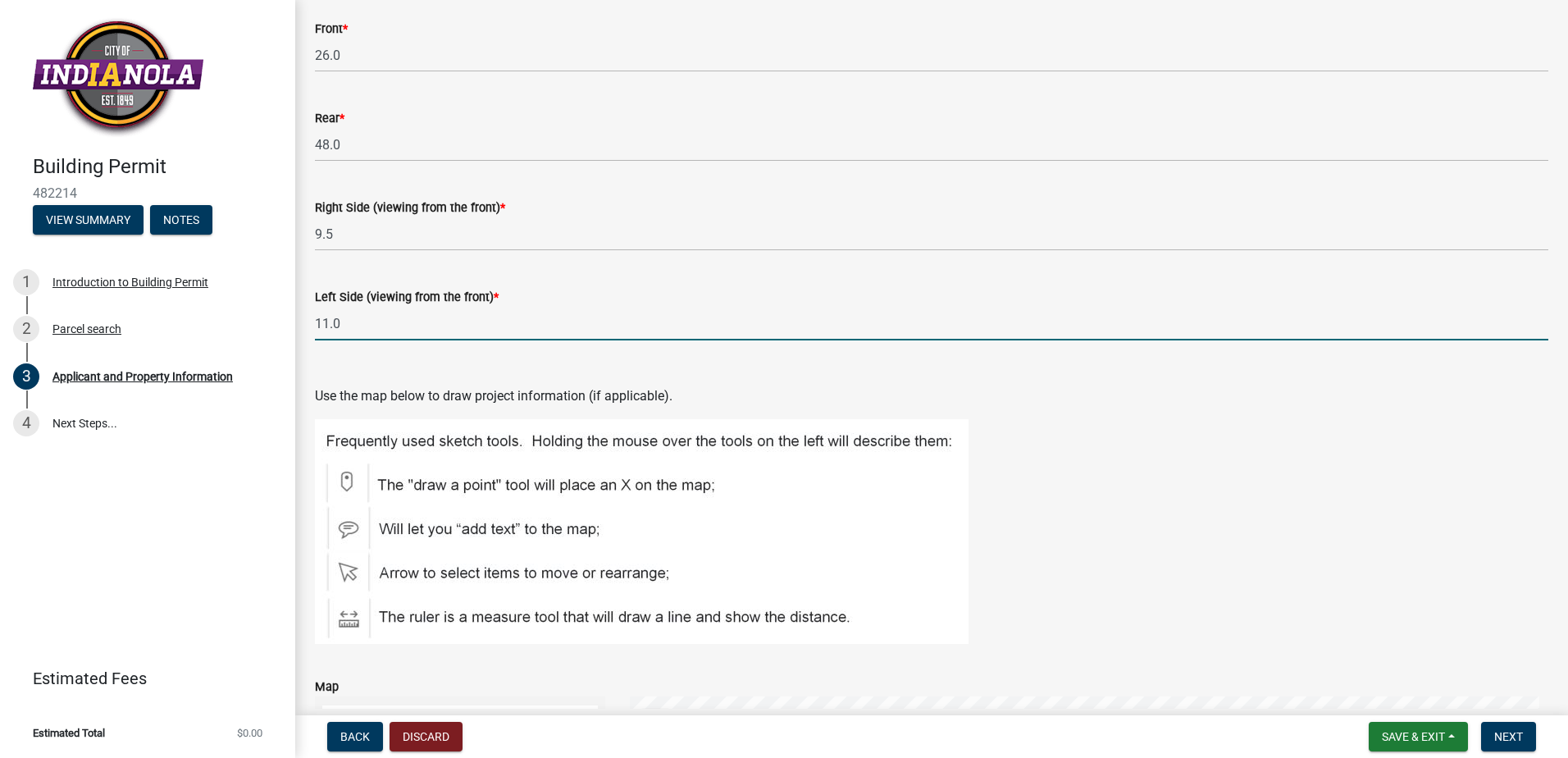
click at [389, 321] on input "11.0" at bounding box center [931, 323] width 1234 height 34
type input "1"
type input "9.5"
click at [1504, 738] on span "Next" at bounding box center [1509, 736] width 29 height 13
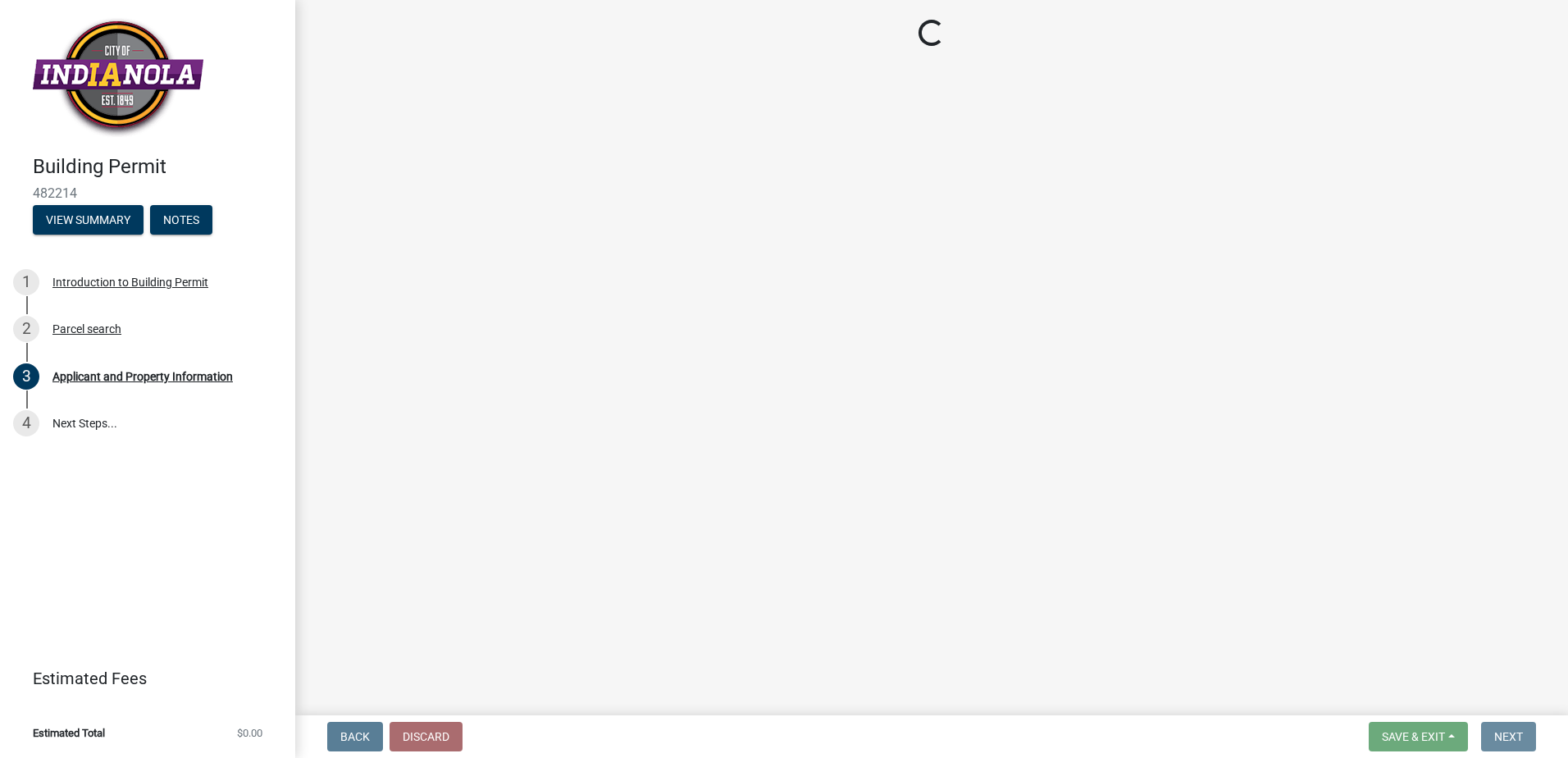
scroll to position [0, 0]
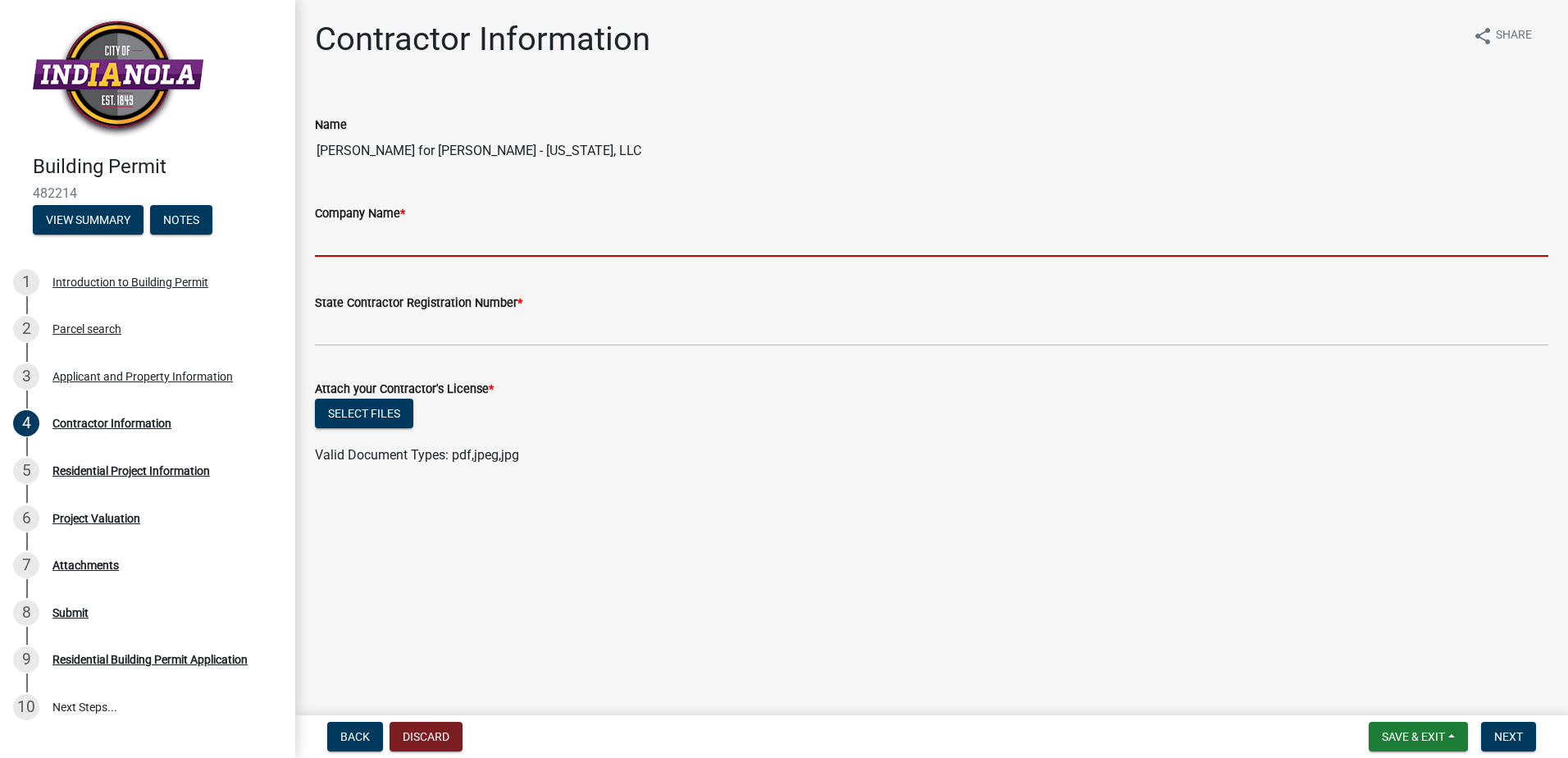
drag, startPoint x: 394, startPoint y: 234, endPoint x: 407, endPoint y: 241, distance: 14.8
click at [394, 234] on input "Company Name *" at bounding box center [931, 240] width 1234 height 34
type input "[PERSON_NAME] - [US_STATE], LLC"
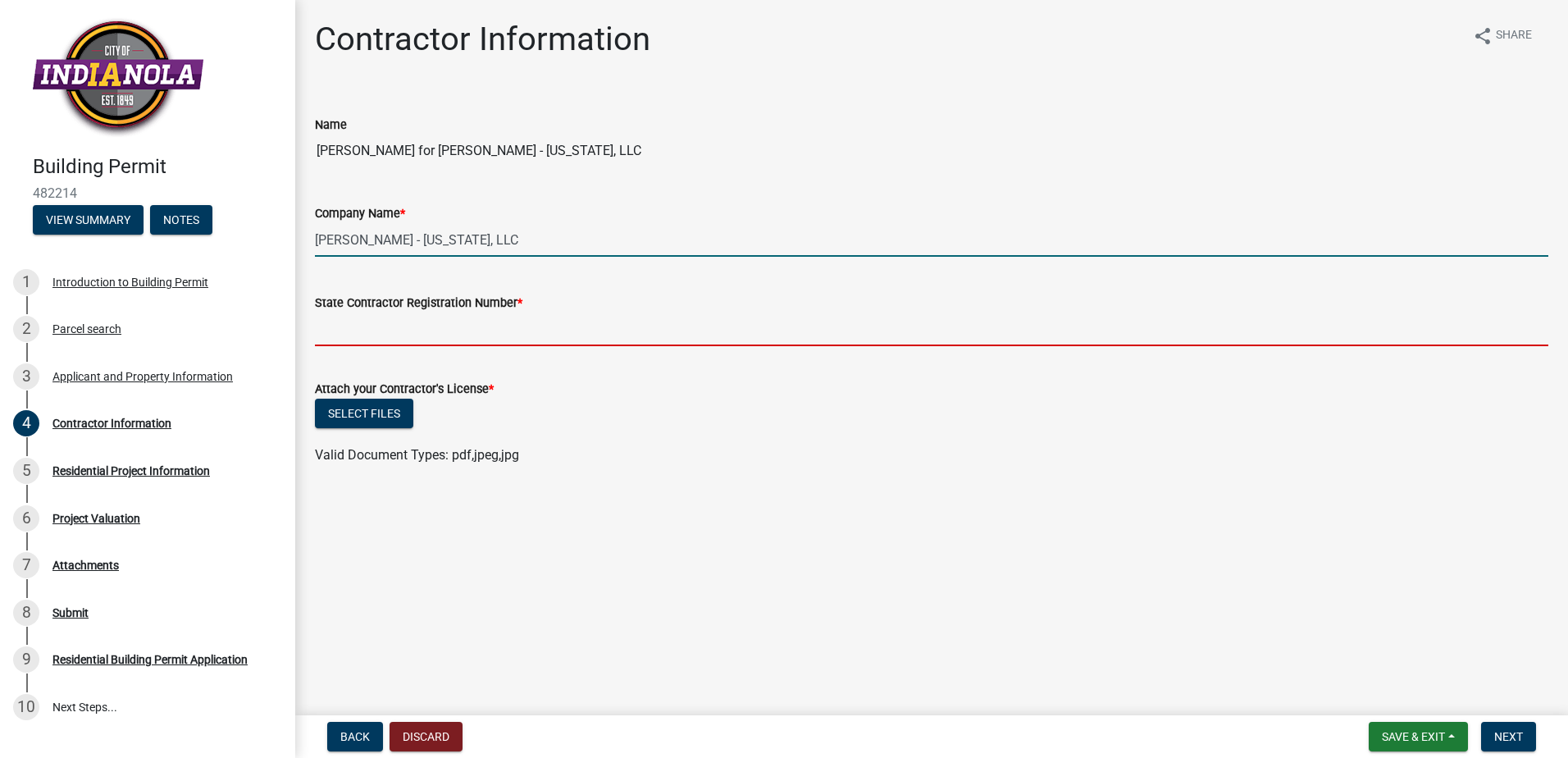
type input "C135453"
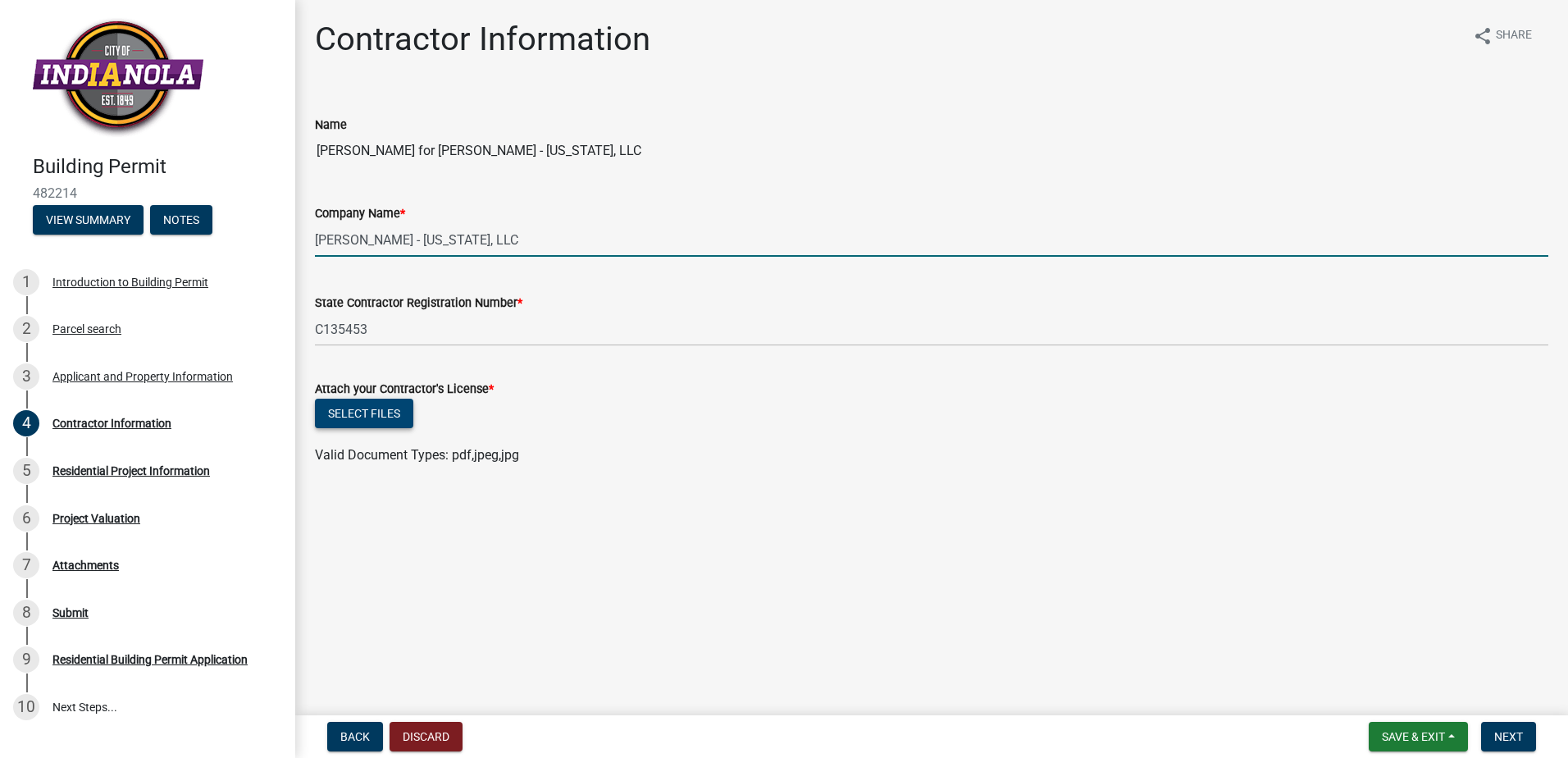
click at [351, 427] on button "Select files" at bounding box center [364, 413] width 98 height 30
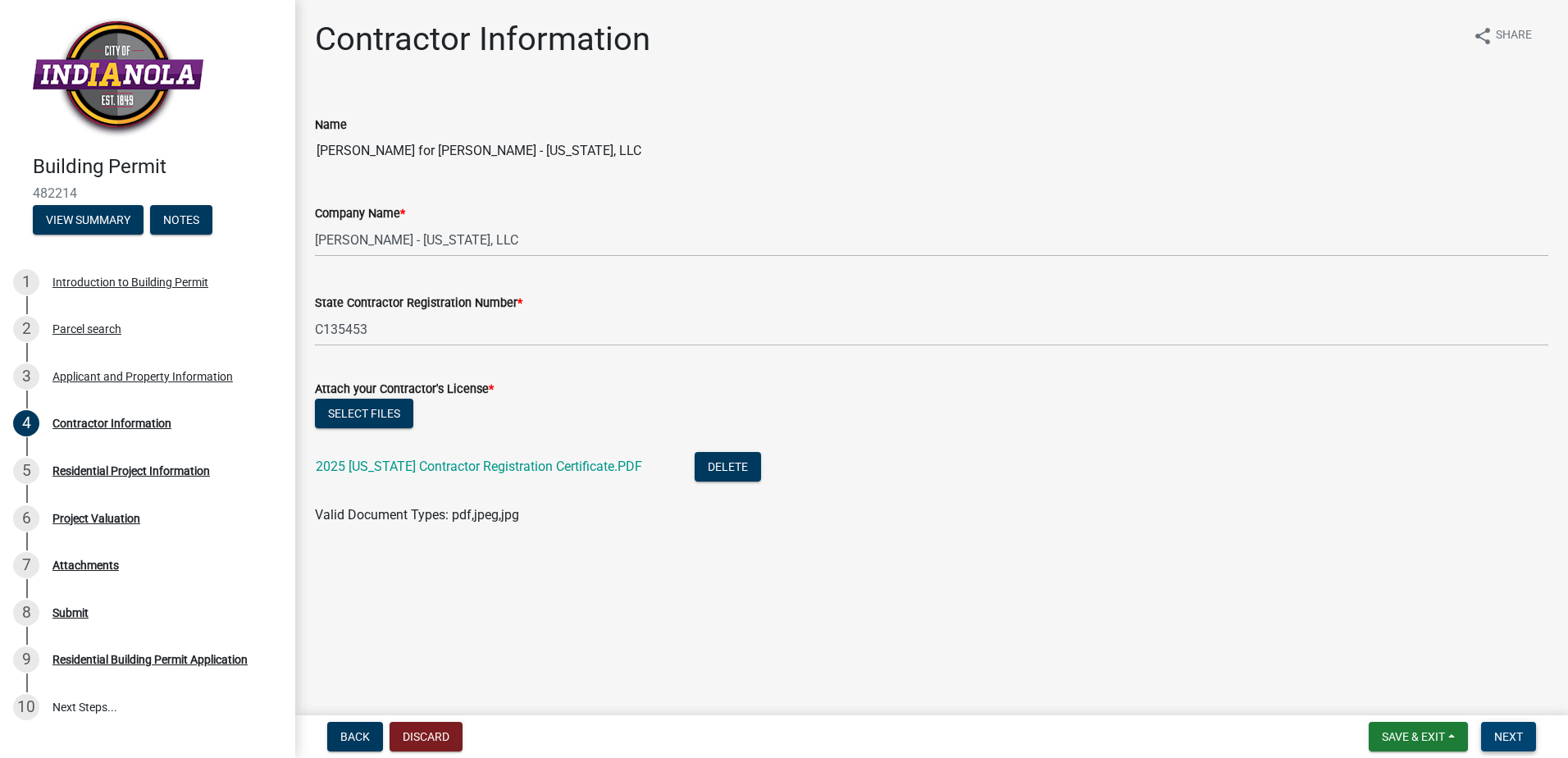
click at [1510, 740] on span "Next" at bounding box center [1509, 736] width 29 height 13
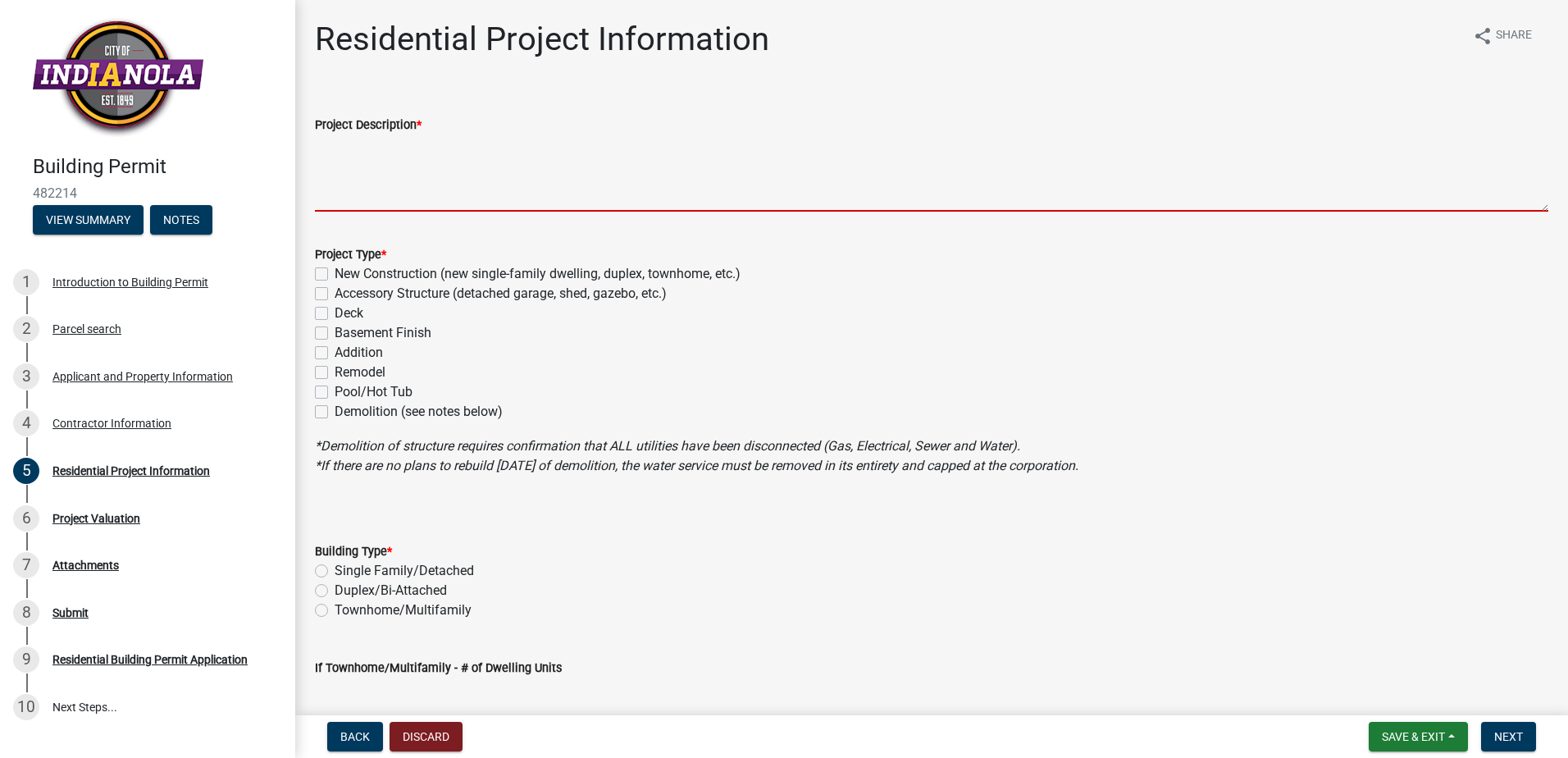
click at [395, 190] on textarea "Project Description *" at bounding box center [931, 172] width 1234 height 77
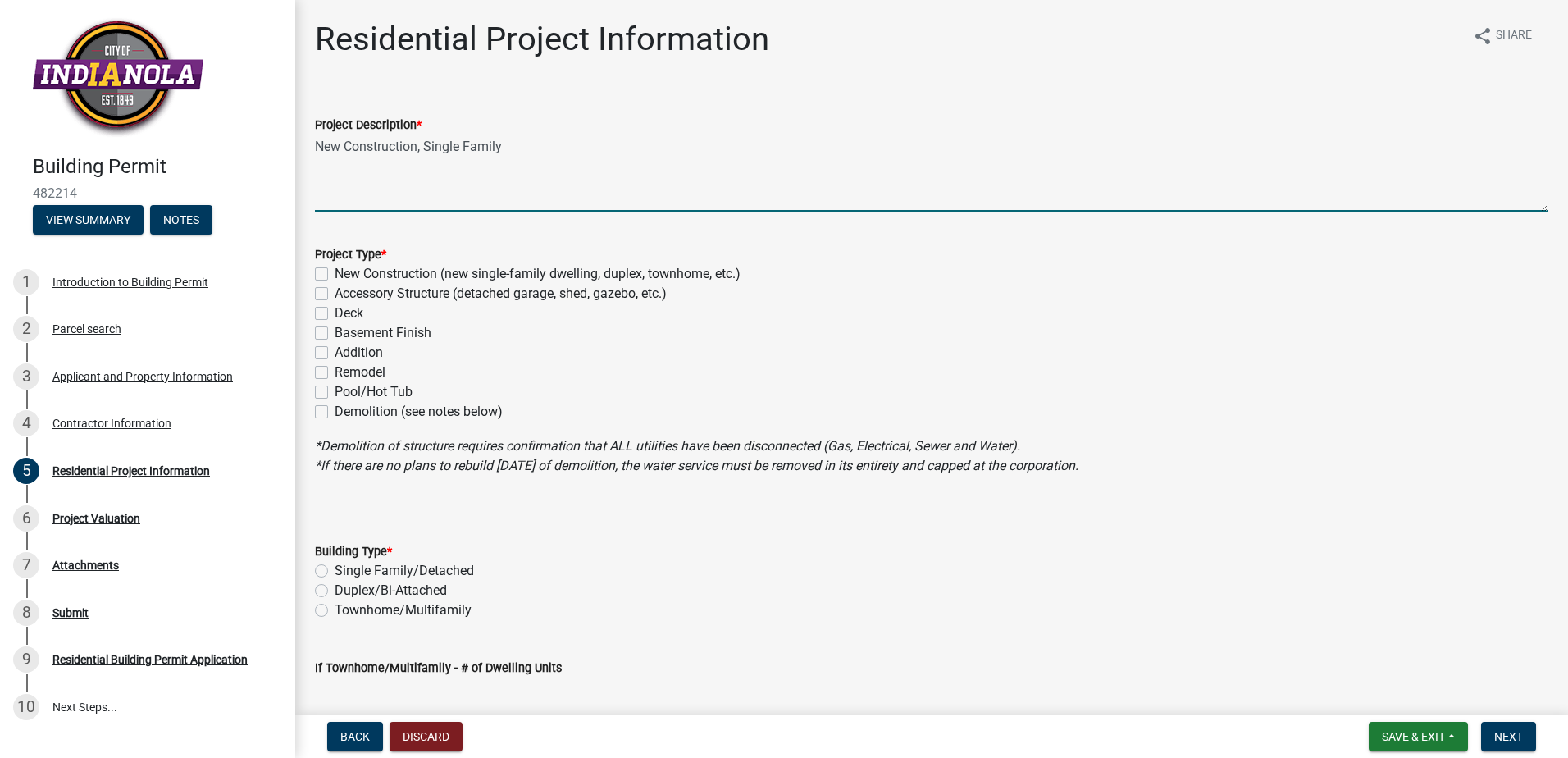
type textarea "New Construction, Single Family"
click at [334, 272] on label "New Construction (new single-family dwelling, duplex, townhome, etc.)" at bounding box center [537, 273] width 406 height 20
click at [334, 272] on input "New Construction (new single-family dwelling, duplex, townhome, etc.)" at bounding box center [340, 269] width 11 height 11
checkbox input "true"
checkbox input "false"
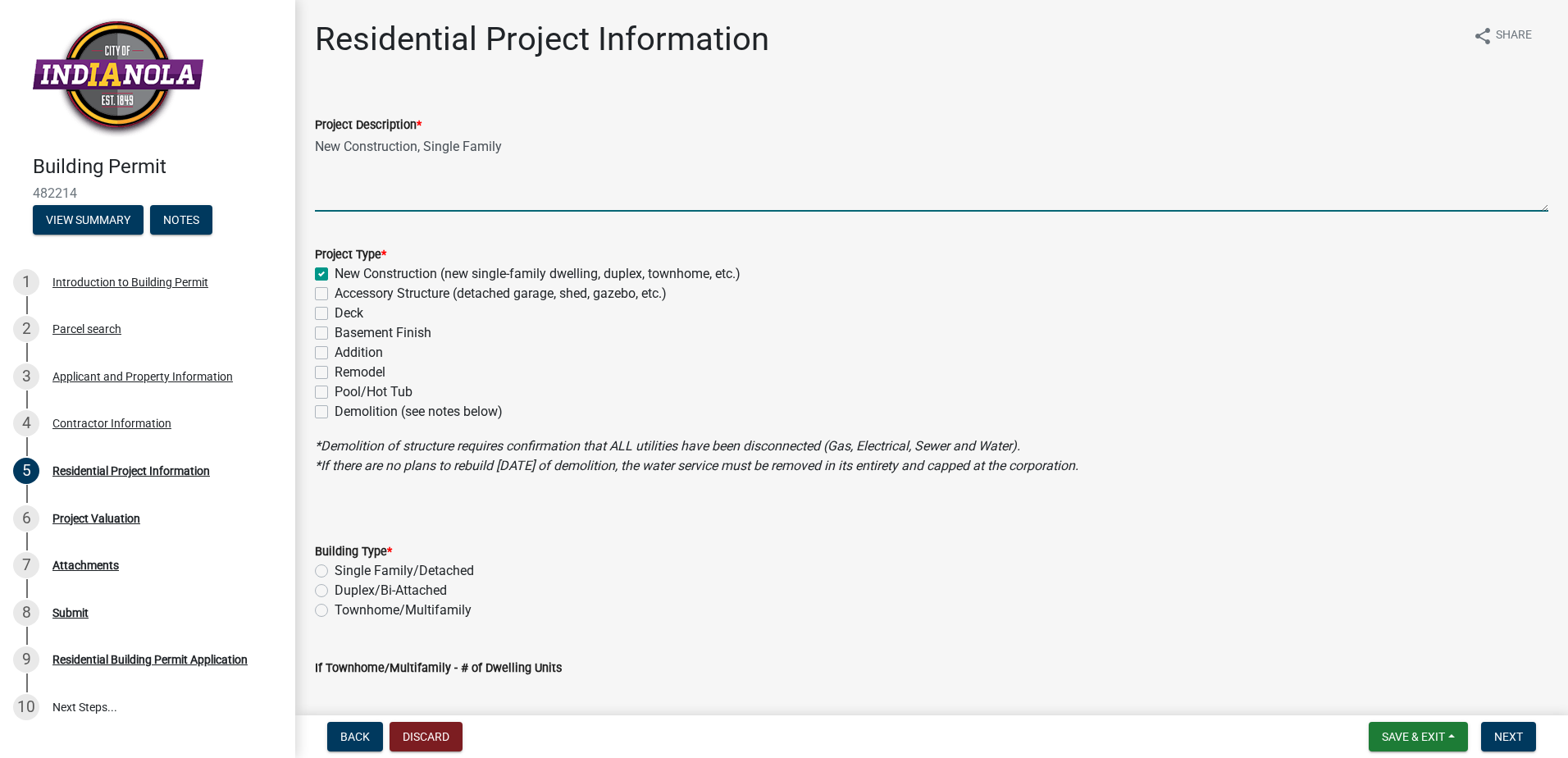
checkbox input "false"
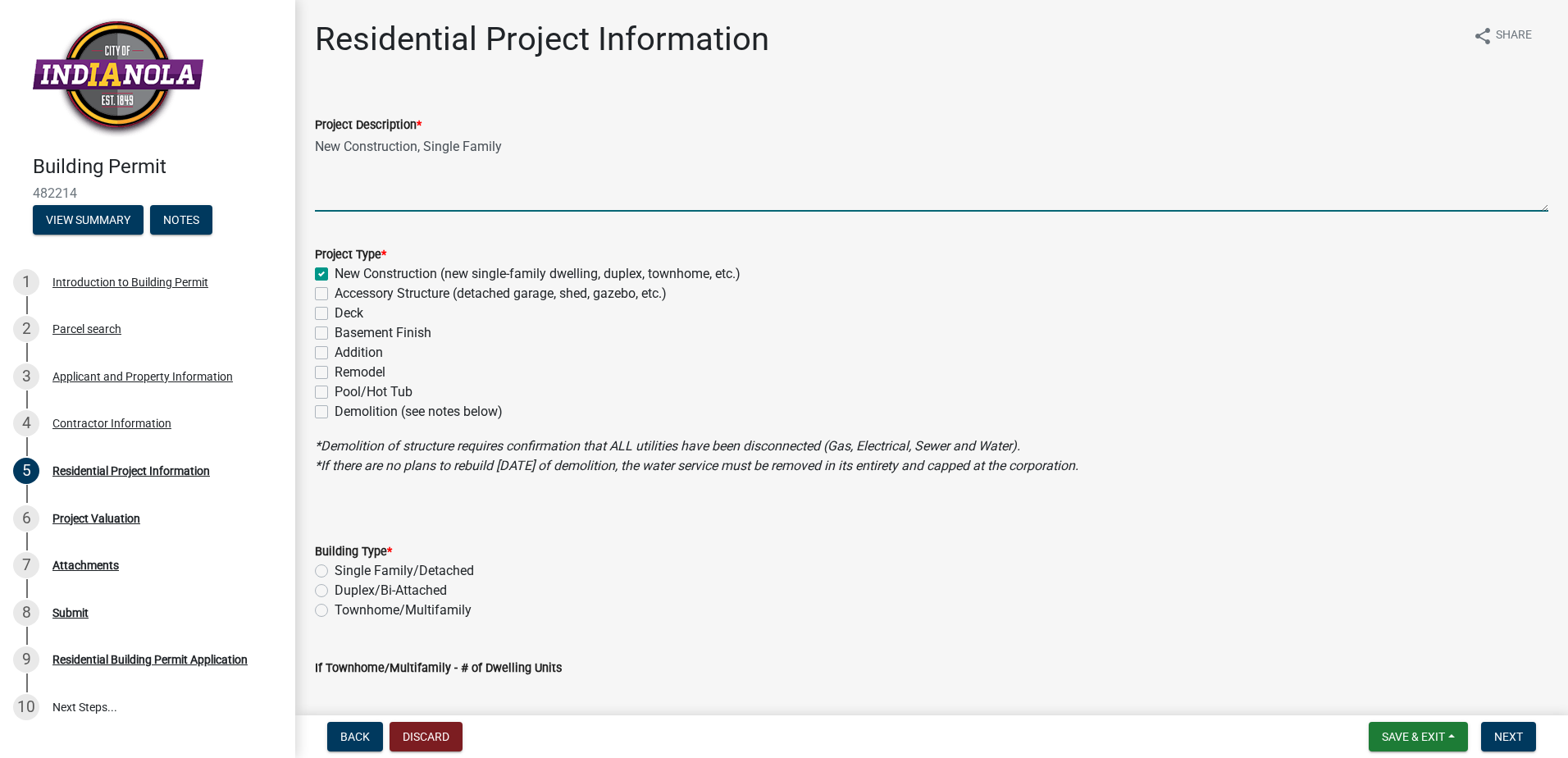
checkbox input "false"
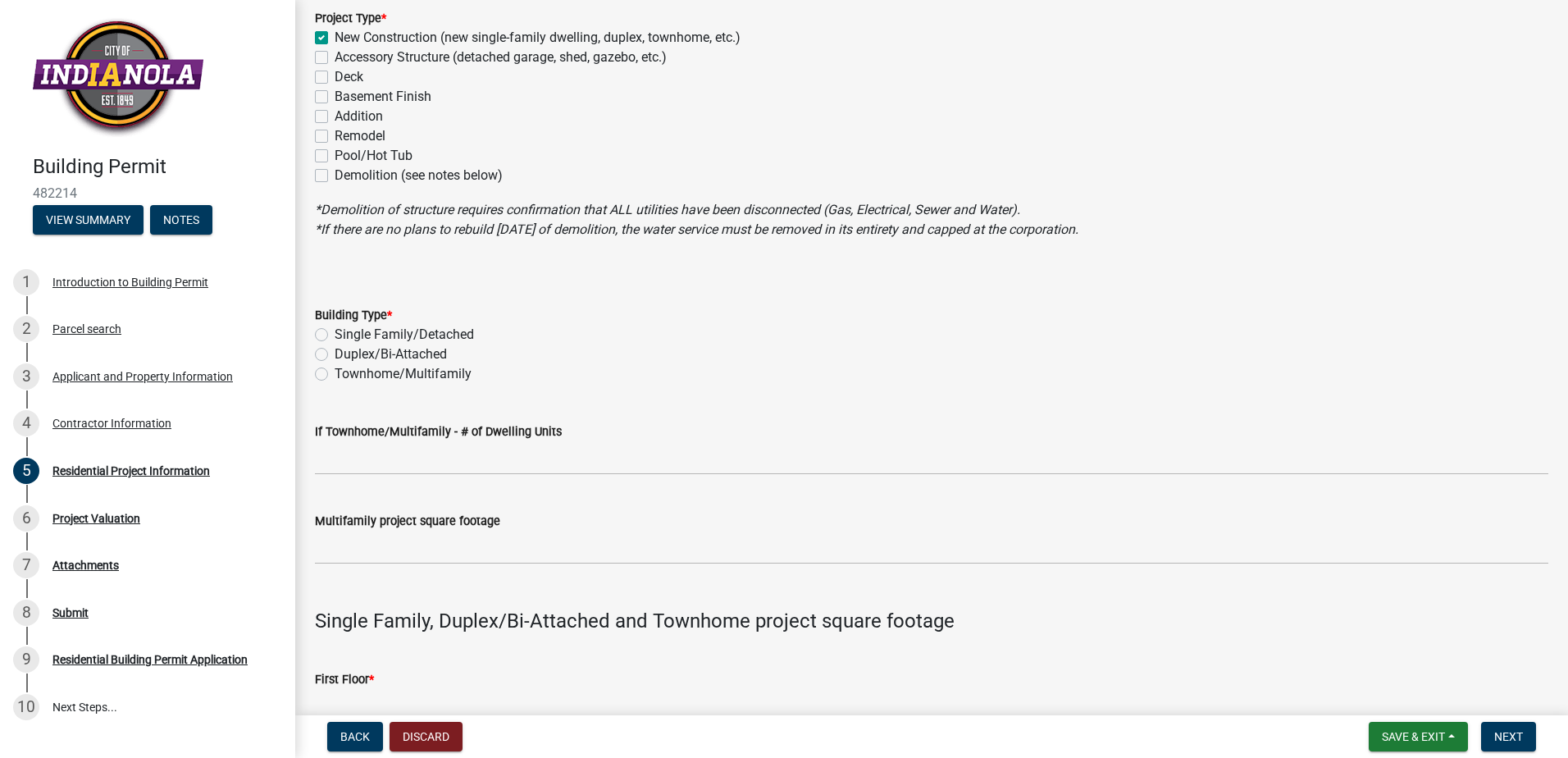
scroll to position [328, 0]
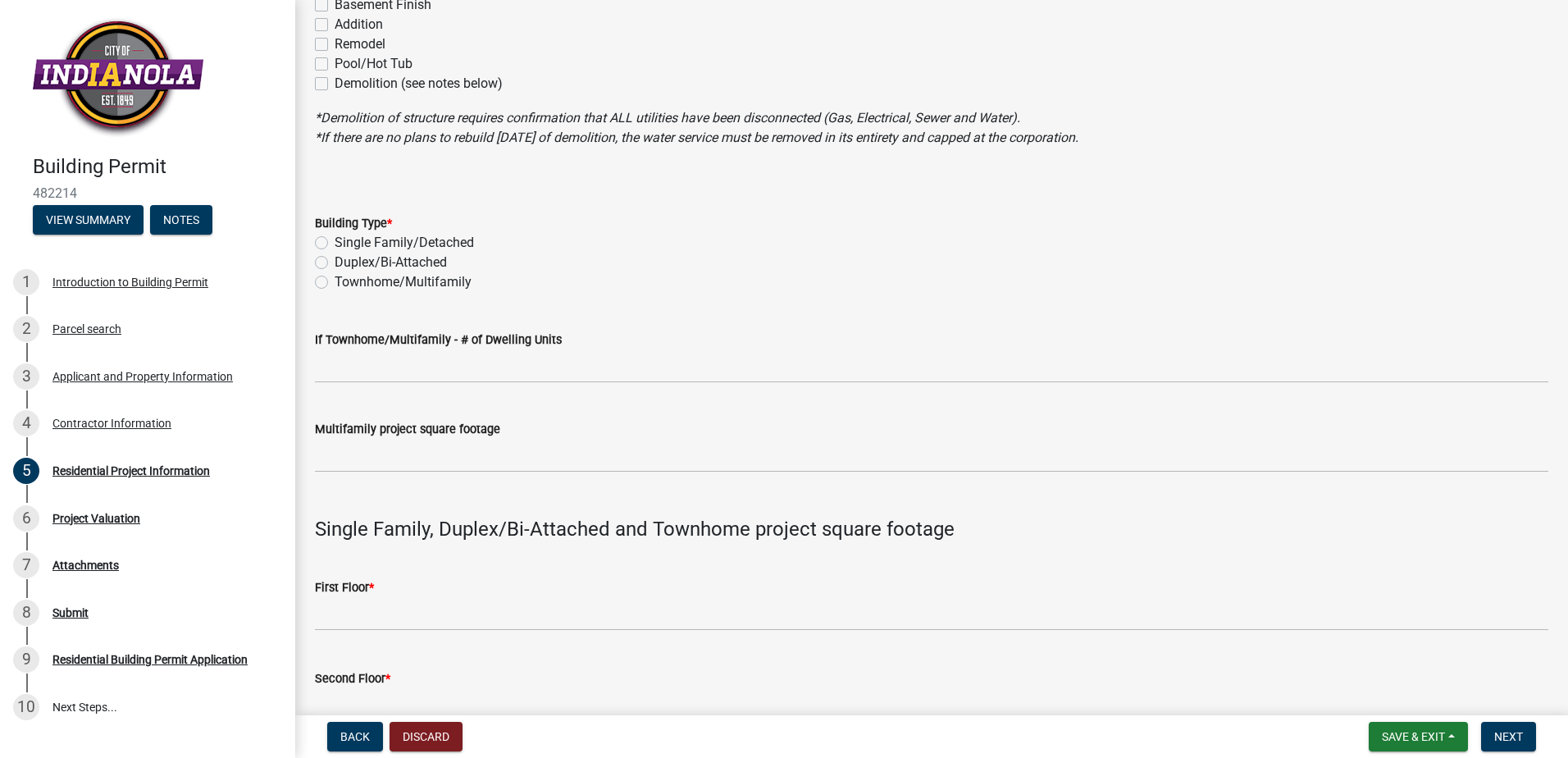
click at [329, 242] on div "Single Family/Detached" at bounding box center [931, 242] width 1234 height 20
click at [334, 242] on label "Single Family/Detached" at bounding box center [404, 242] width 139 height 20
click at [334, 242] on input "Single Family/Detached" at bounding box center [340, 238] width 11 height 11
radio input "true"
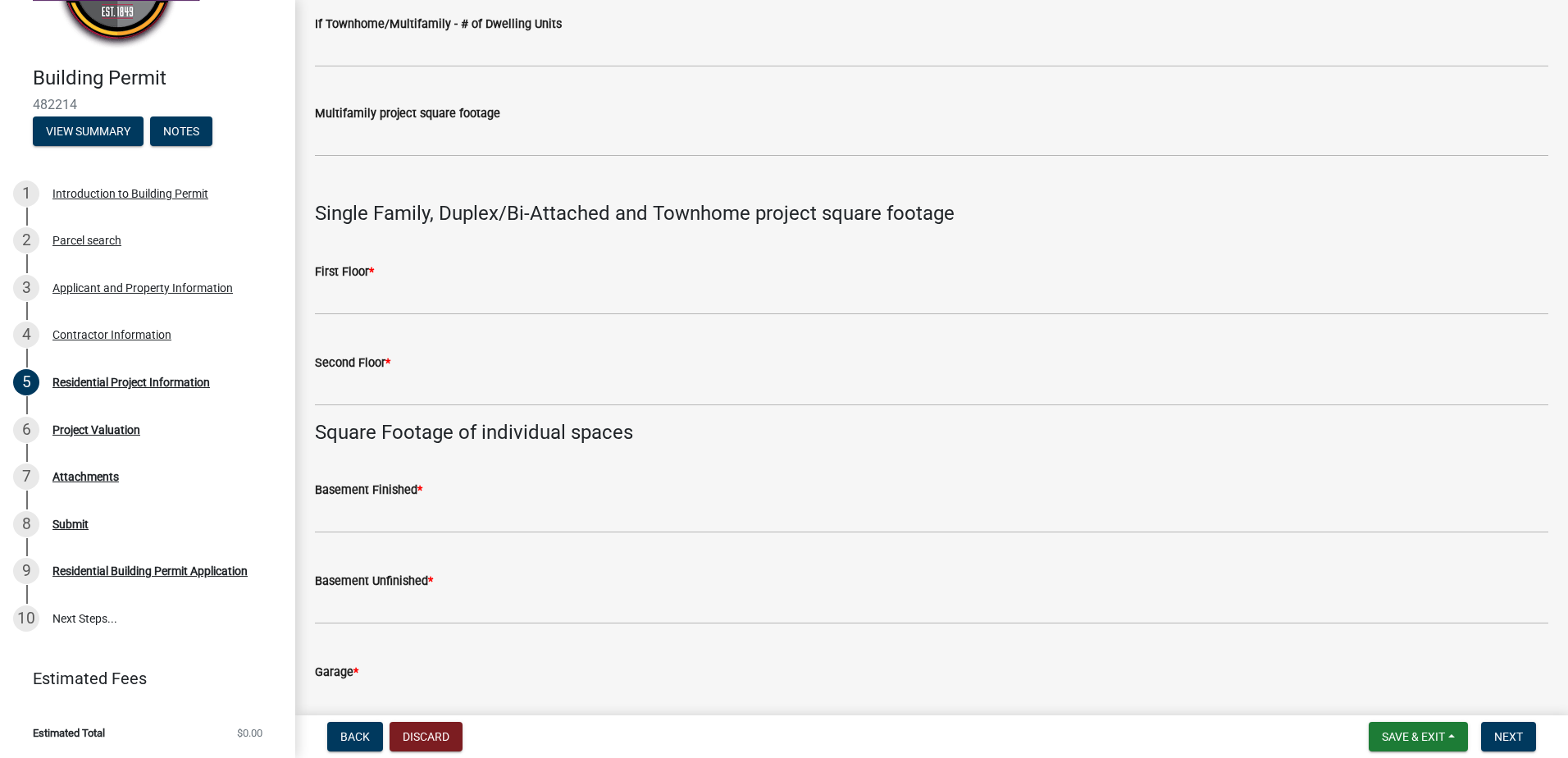
scroll to position [738, 0]
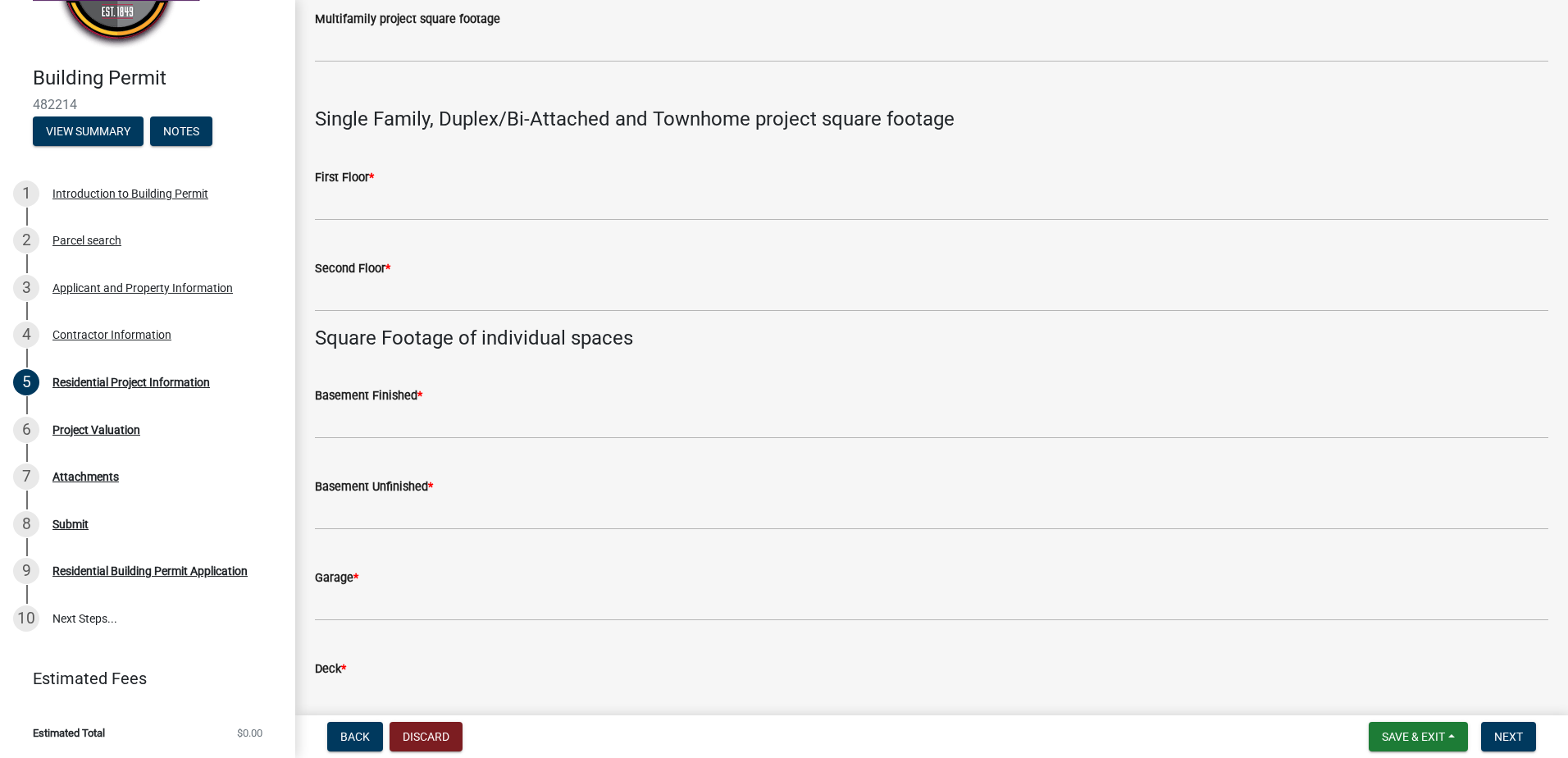
click at [413, 222] on wm-data-entity-input "First Floor *" at bounding box center [931, 189] width 1234 height 91
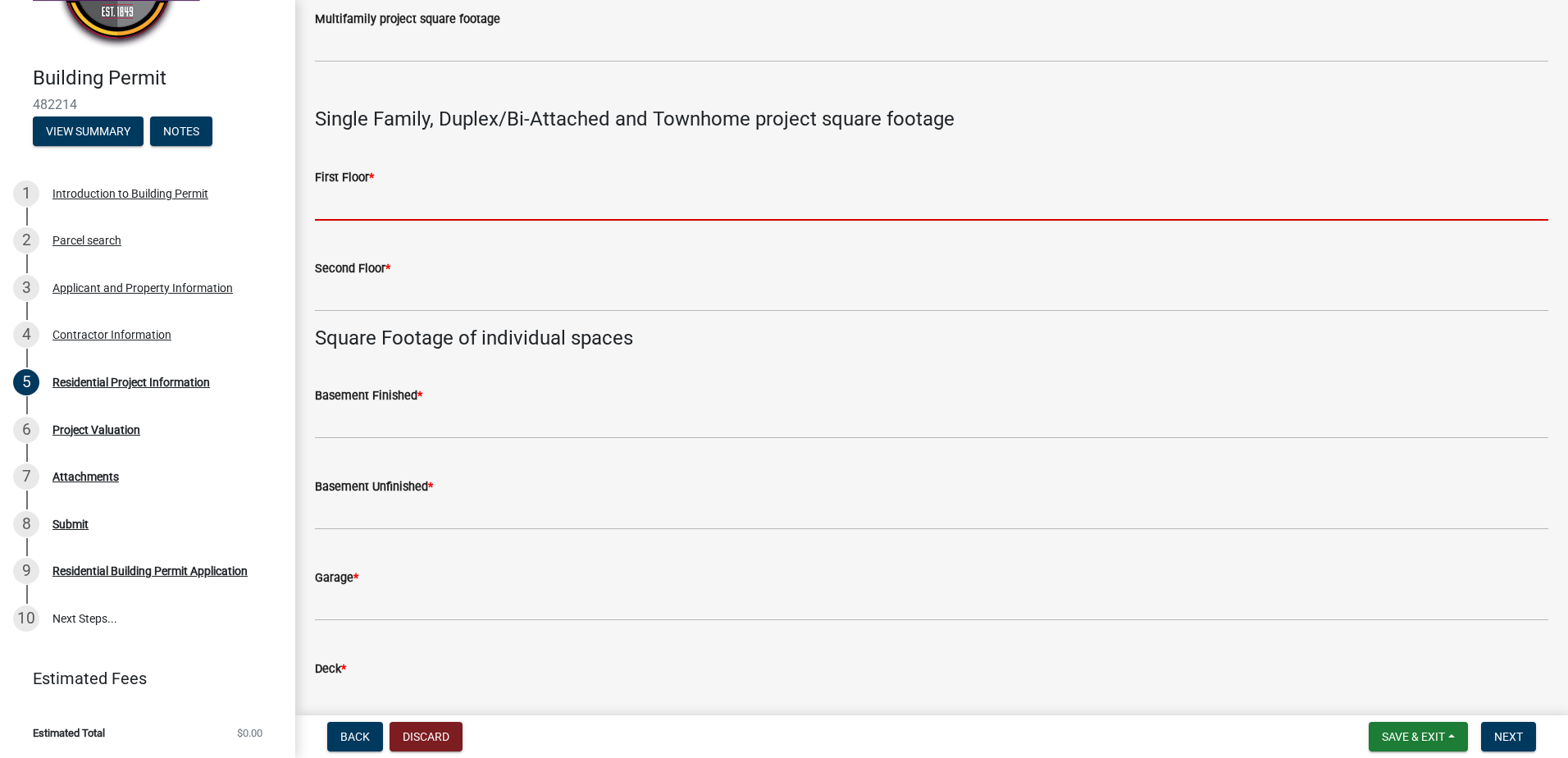
click at [398, 197] on input "text" at bounding box center [931, 204] width 1234 height 34
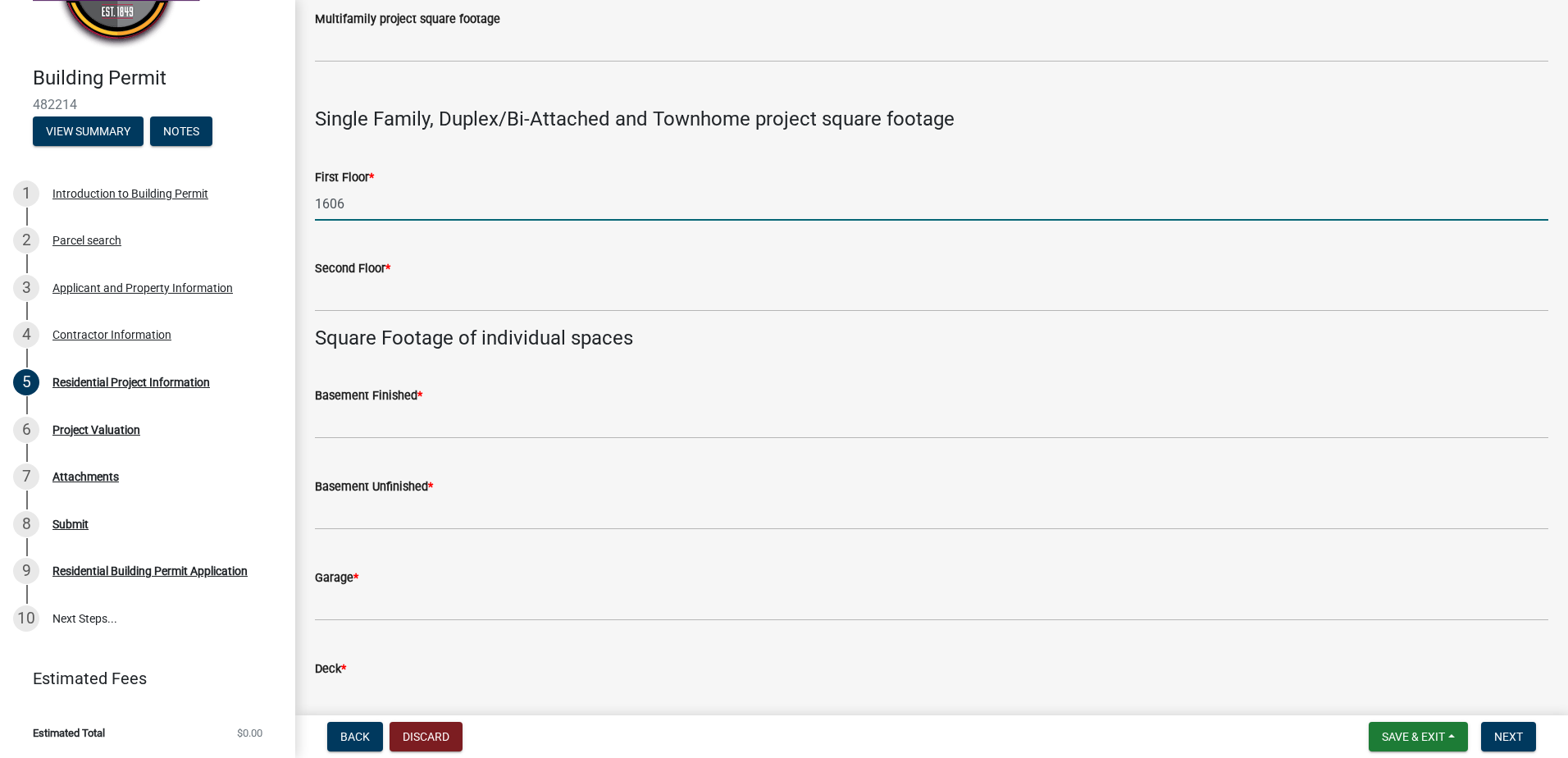
type input "1606"
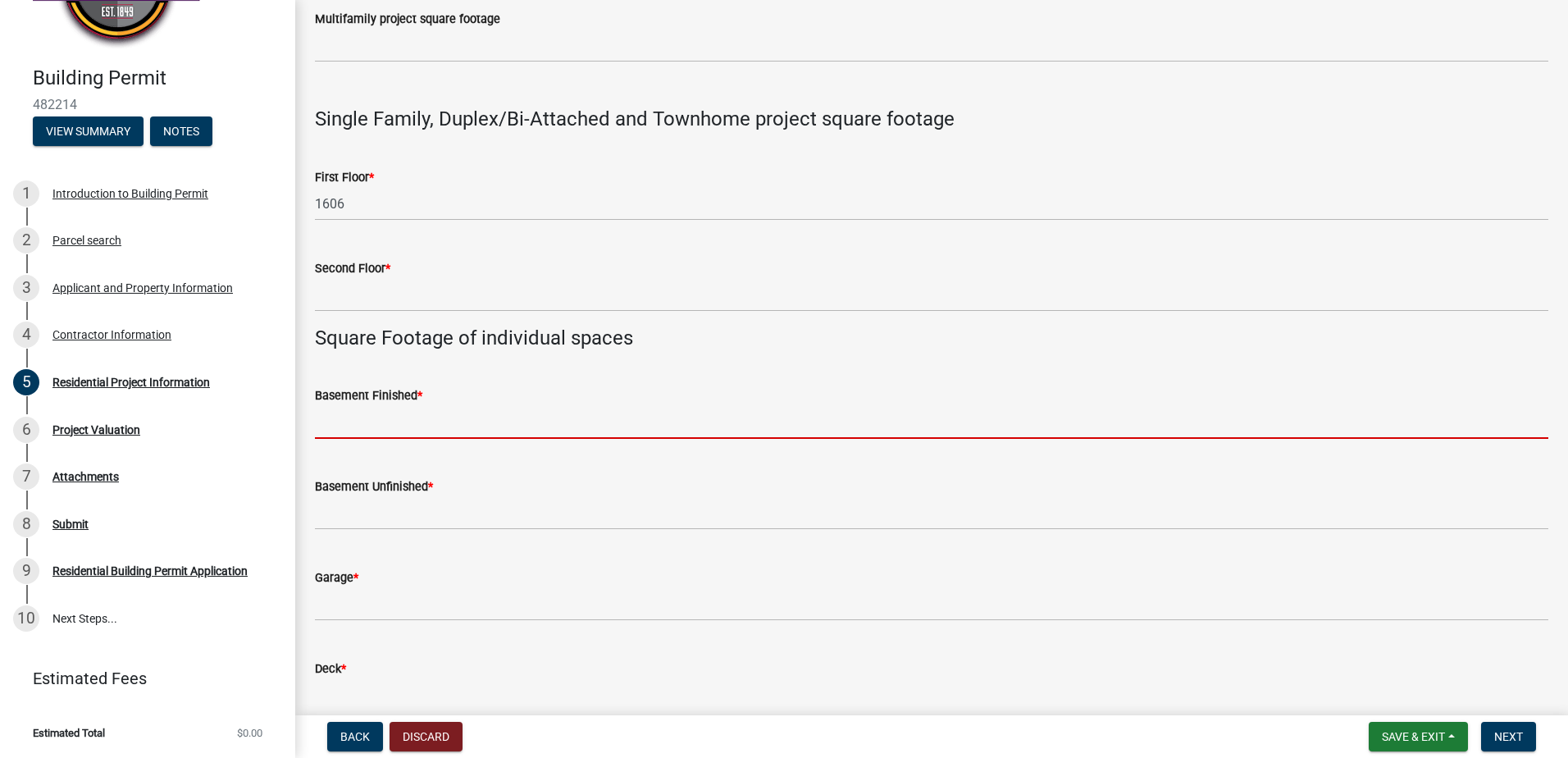
click at [375, 419] on input "text" at bounding box center [931, 422] width 1234 height 34
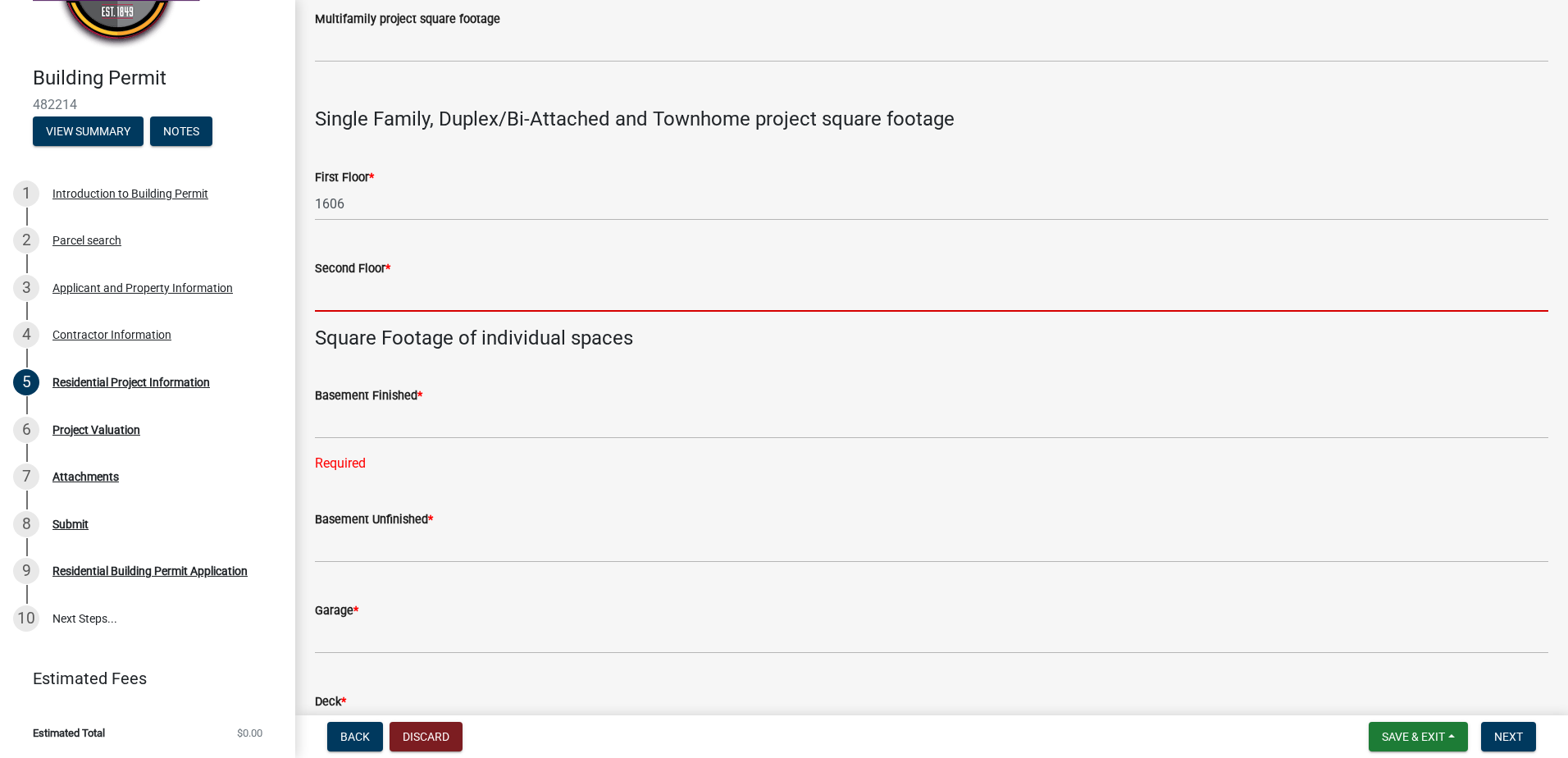
click at [398, 285] on input "text" at bounding box center [931, 295] width 1234 height 34
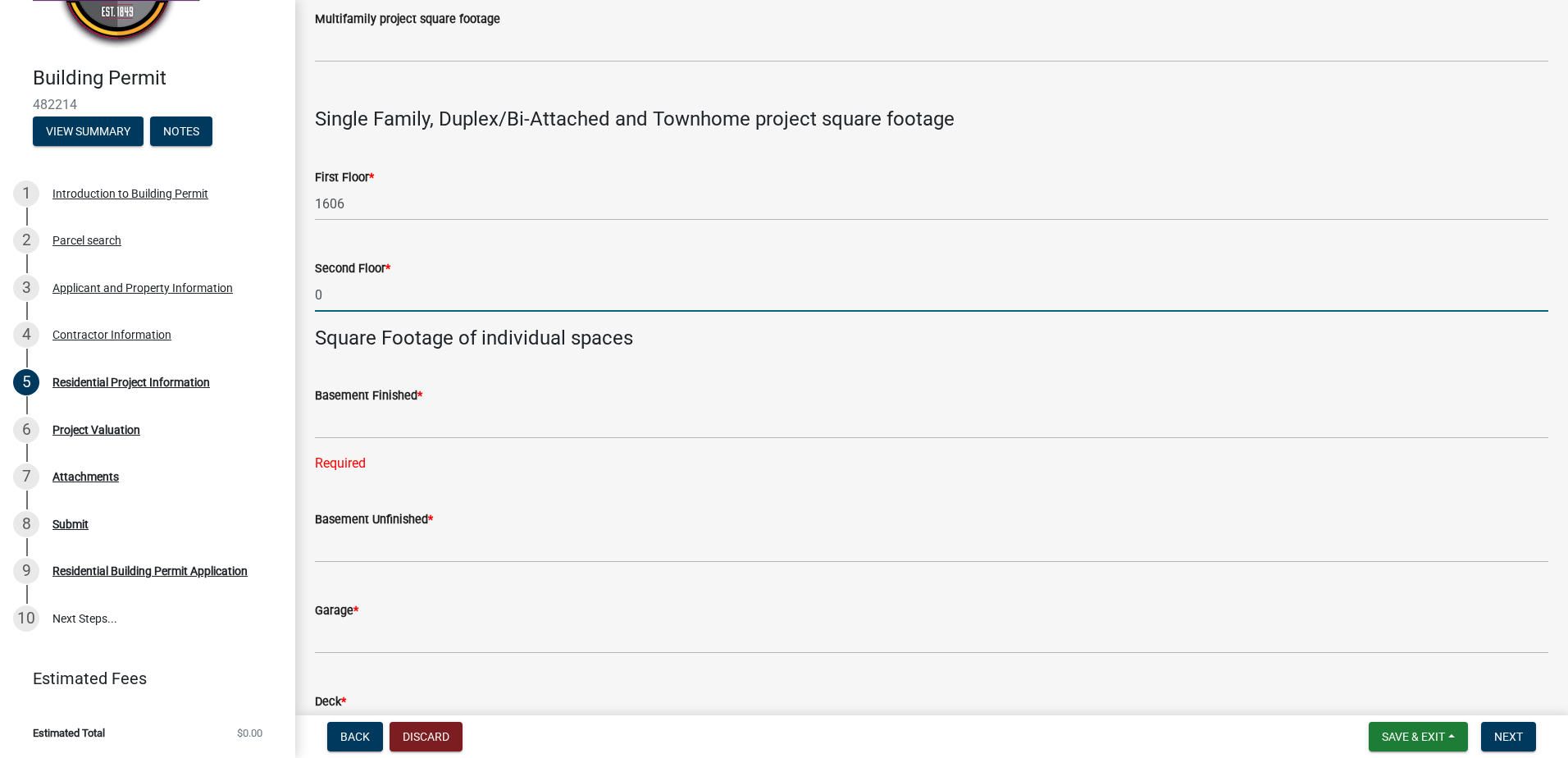
type input "0"
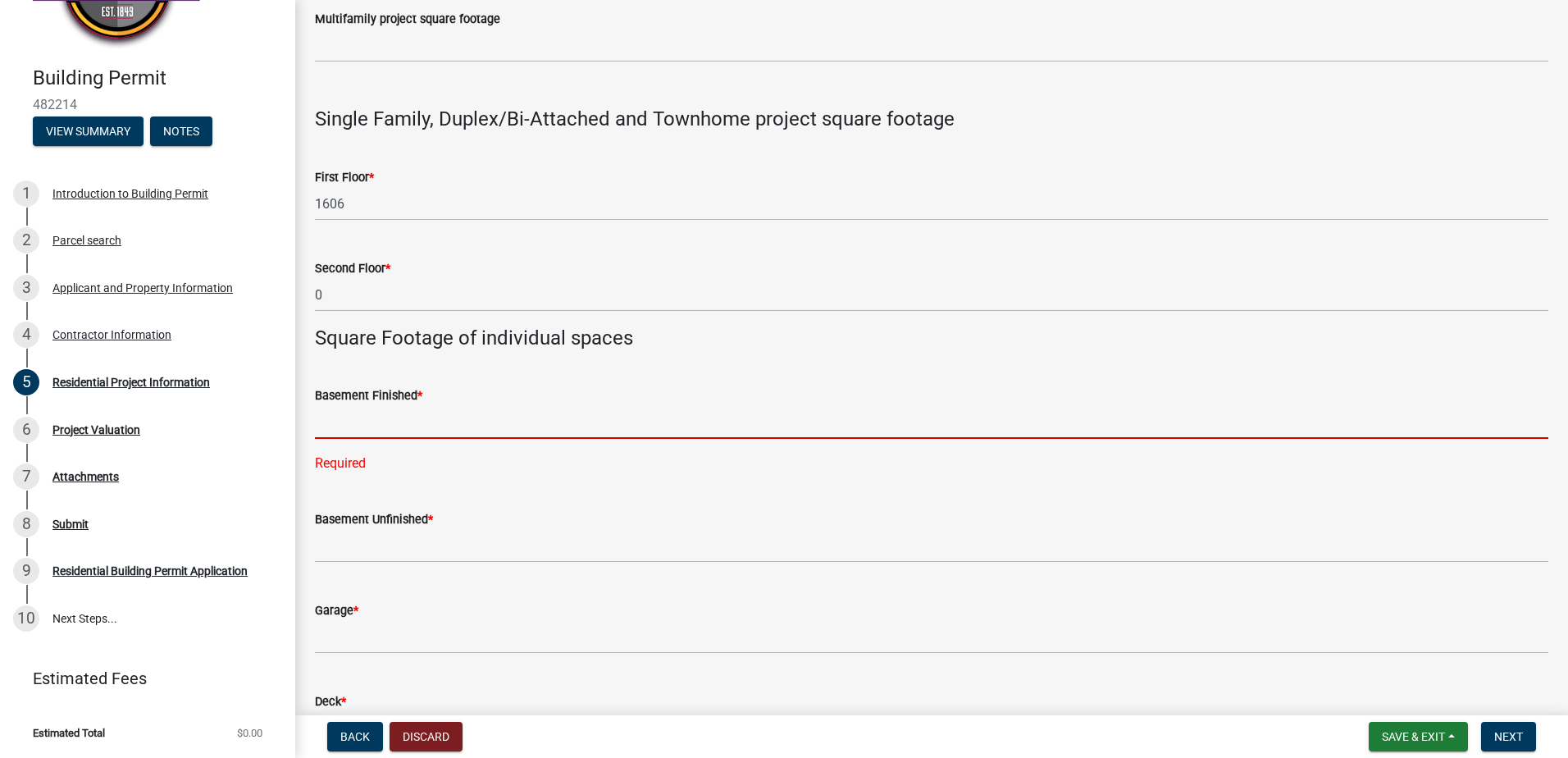
drag, startPoint x: 315, startPoint y: 437, endPoint x: 325, endPoint y: 431, distance: 11.7
click at [315, 437] on input "text" at bounding box center [931, 422] width 1234 height 34
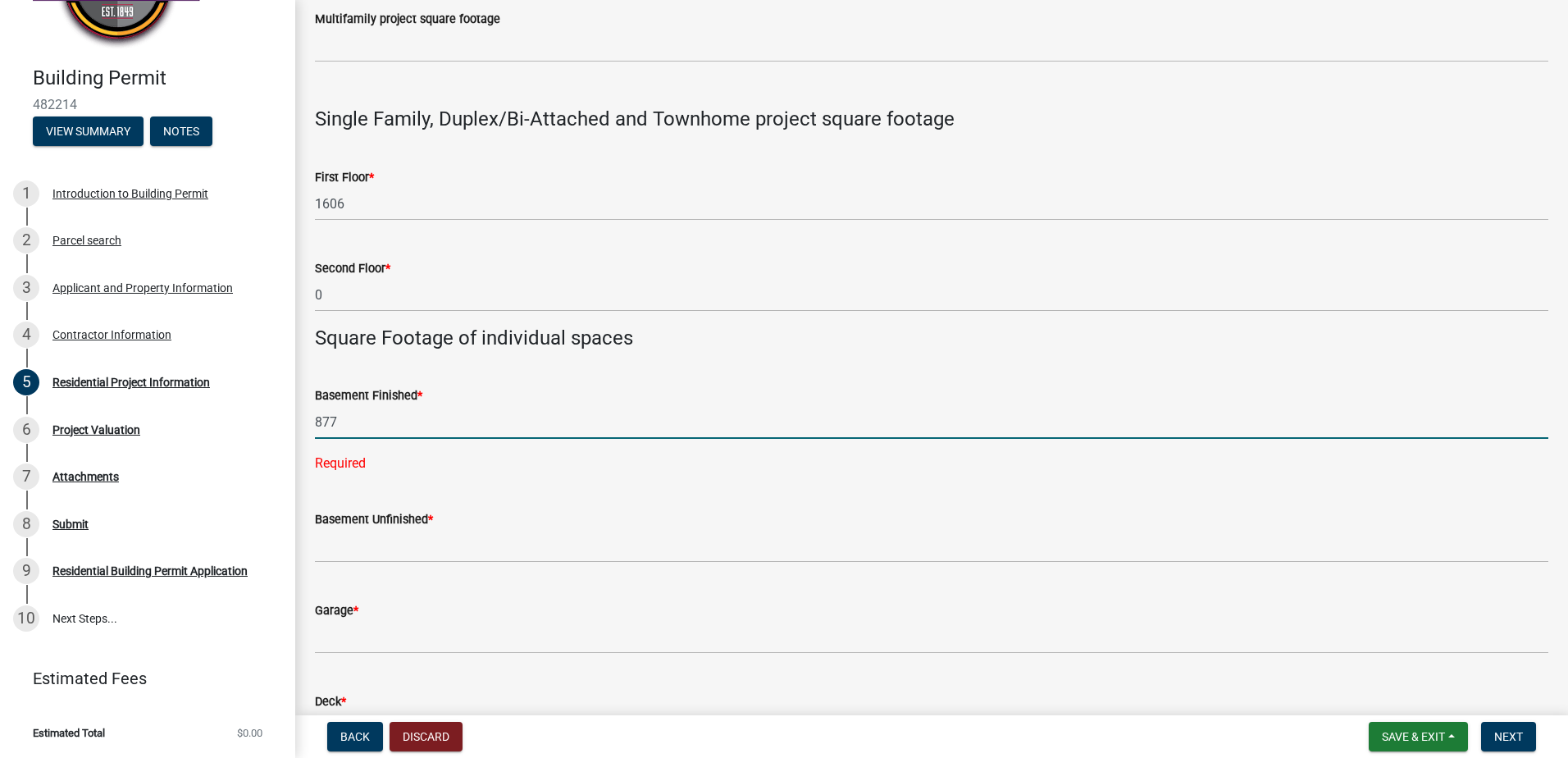
type input "877"
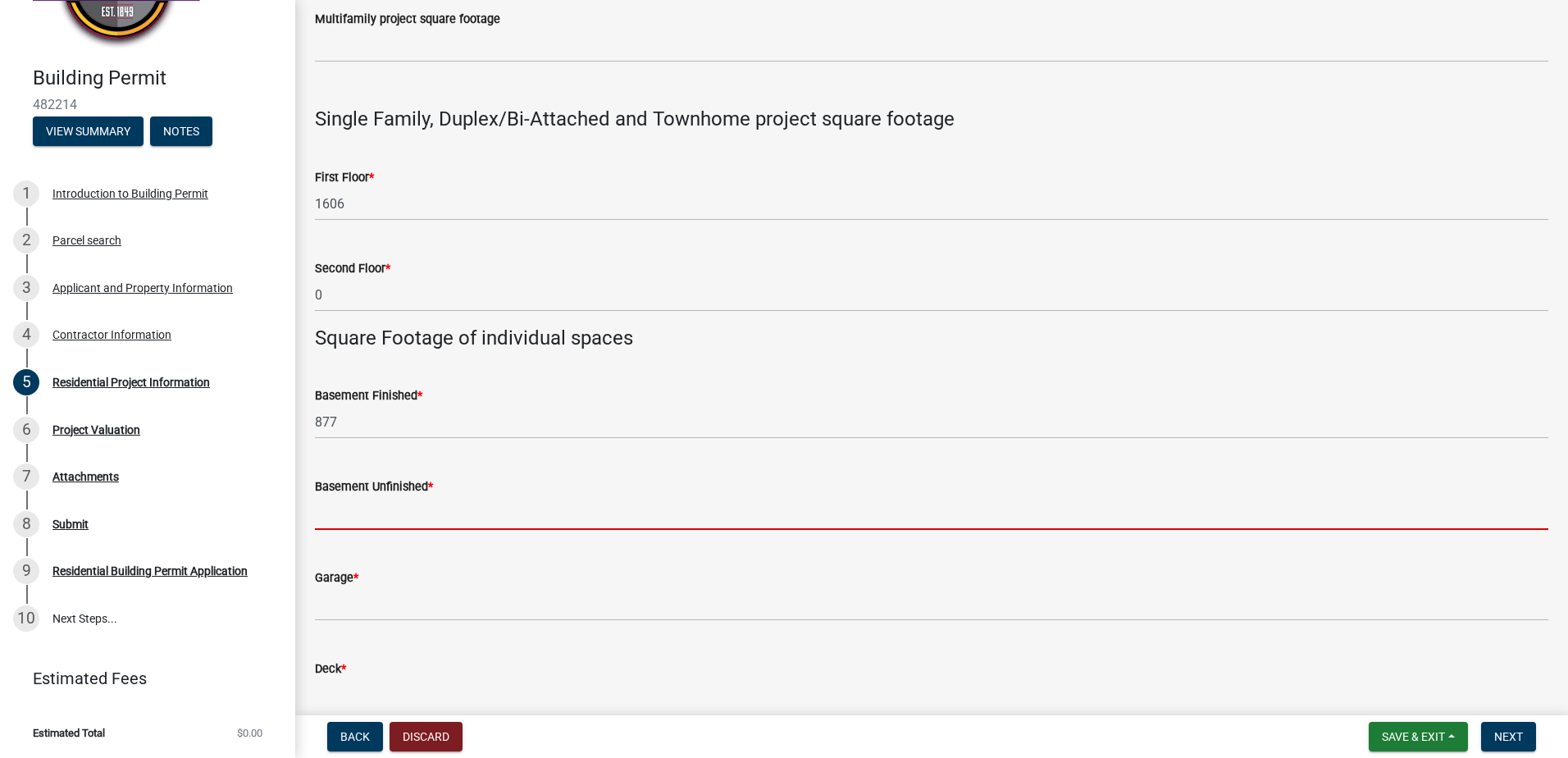
click at [393, 512] on input "text" at bounding box center [931, 513] width 1234 height 34
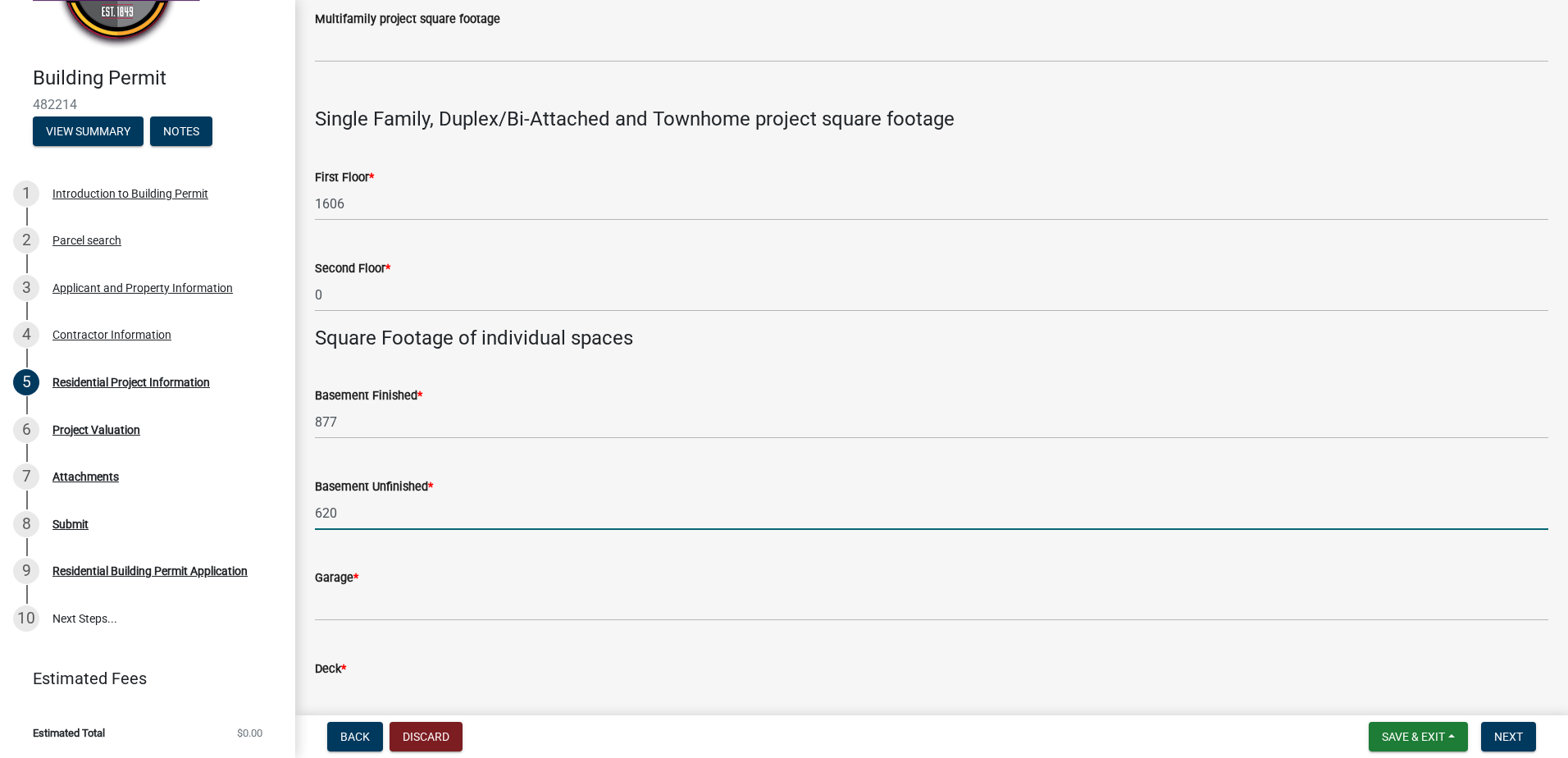
type input "620"
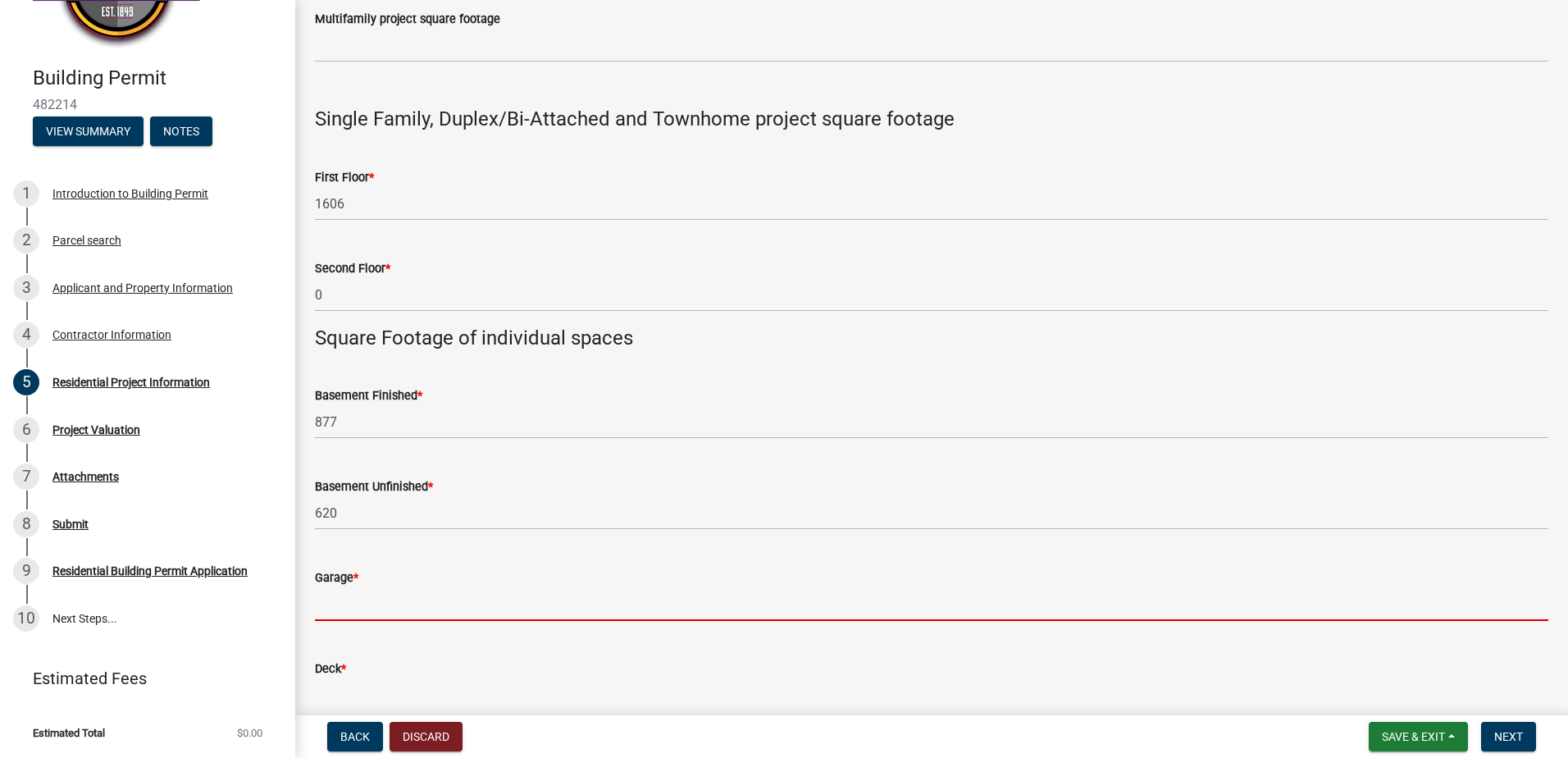
click at [408, 592] on input "text" at bounding box center [931, 604] width 1234 height 34
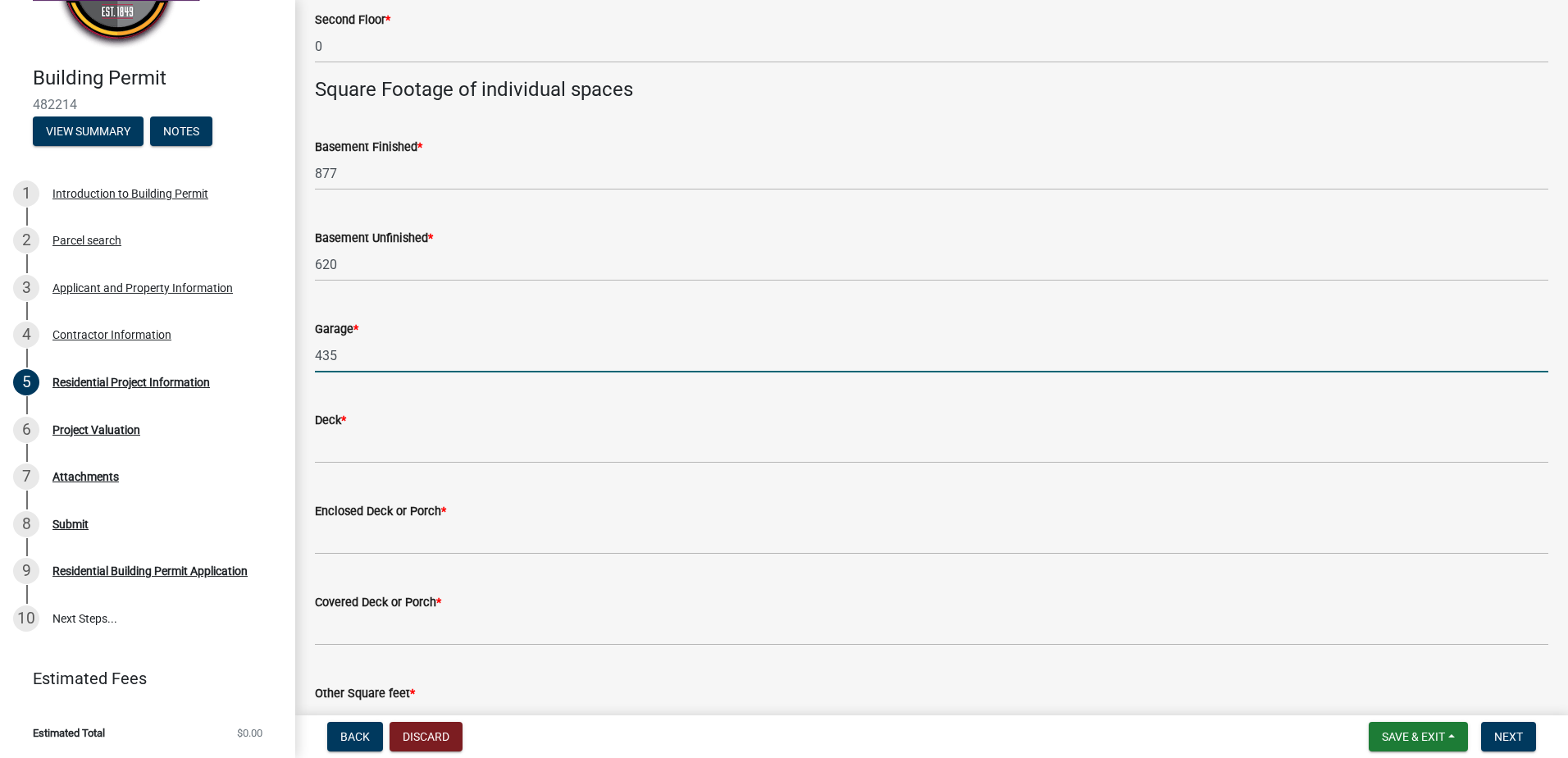
scroll to position [1066, 0]
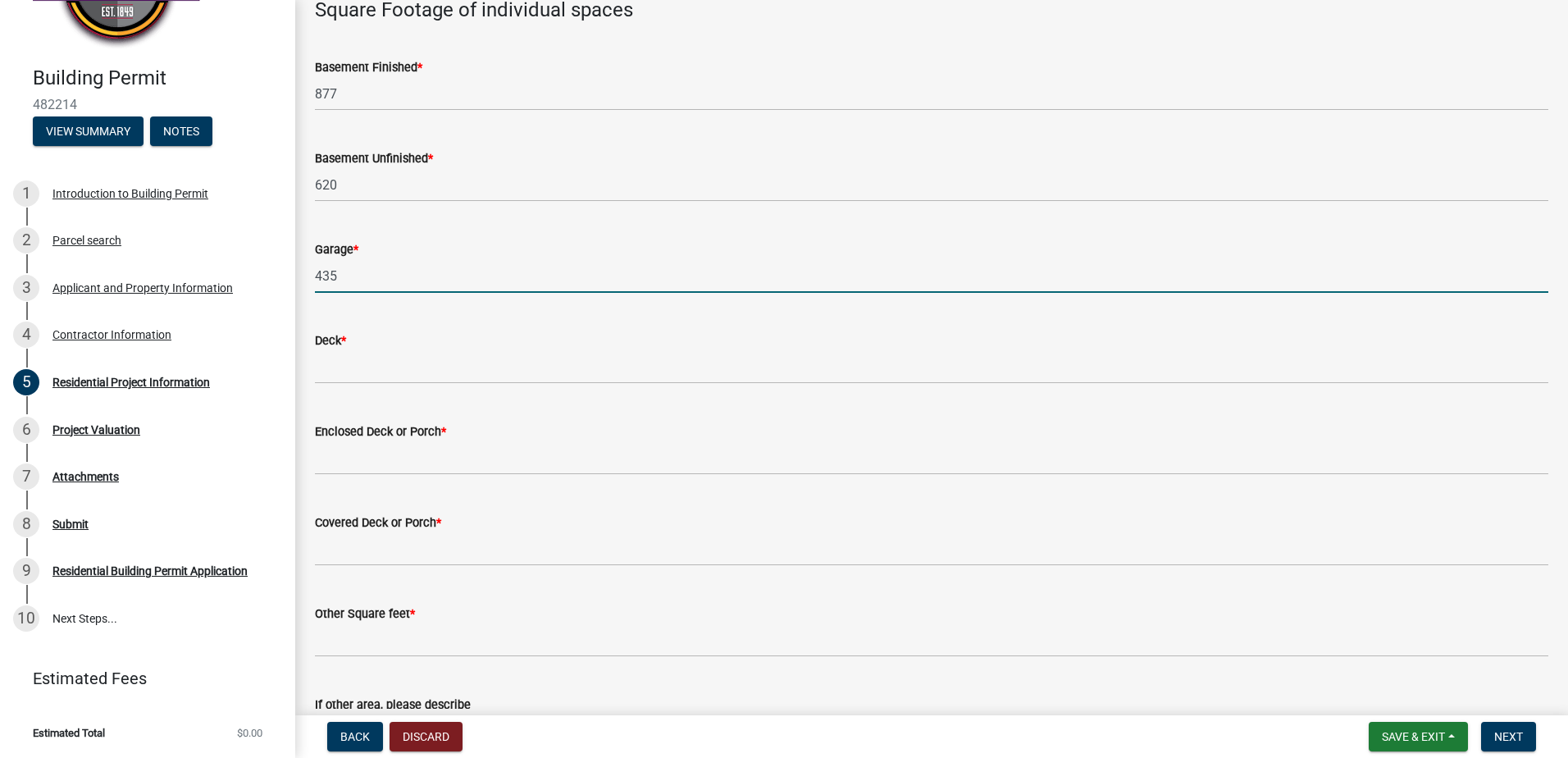
type input "435"
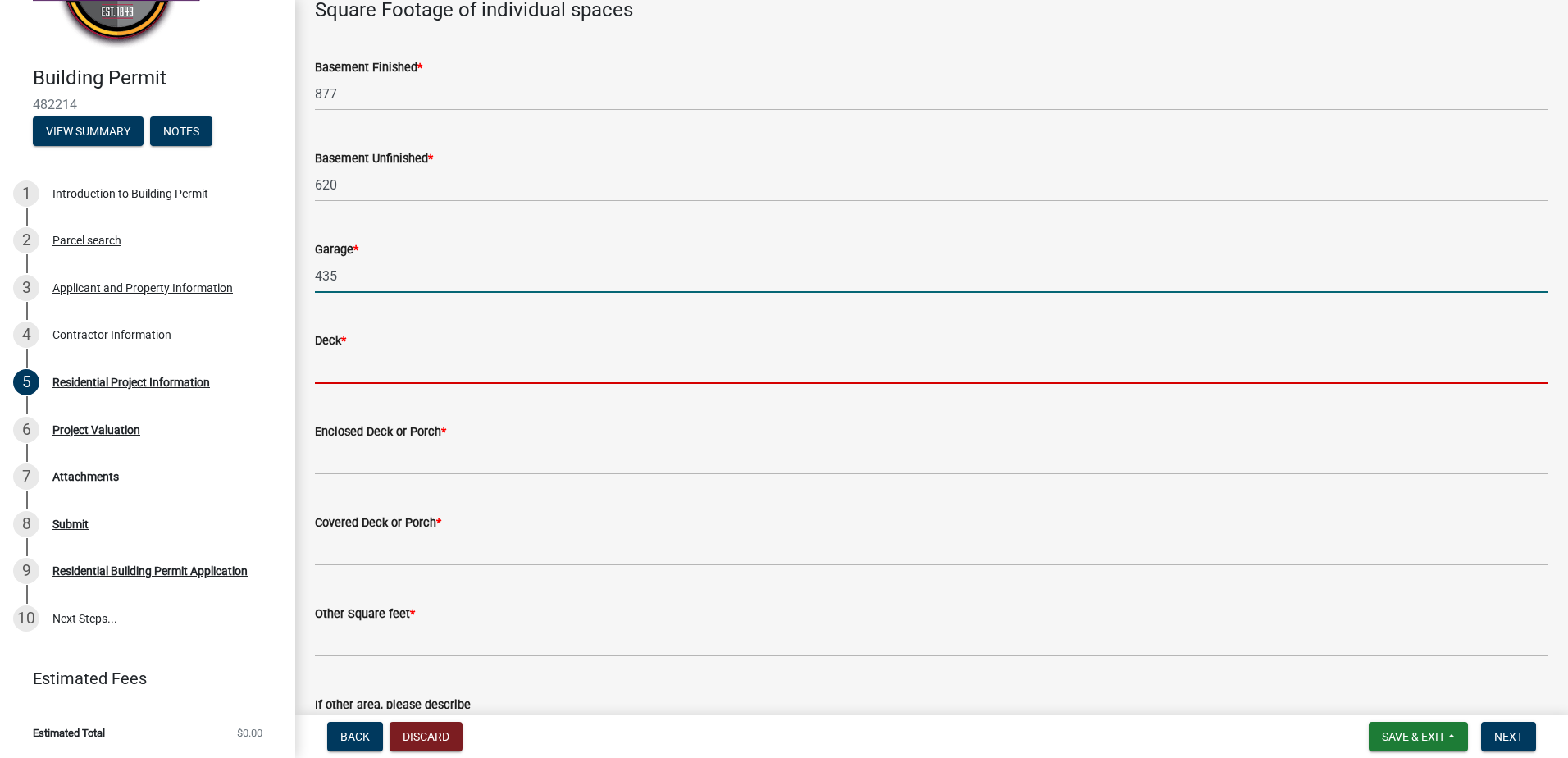
click at [365, 372] on input "text" at bounding box center [931, 367] width 1234 height 34
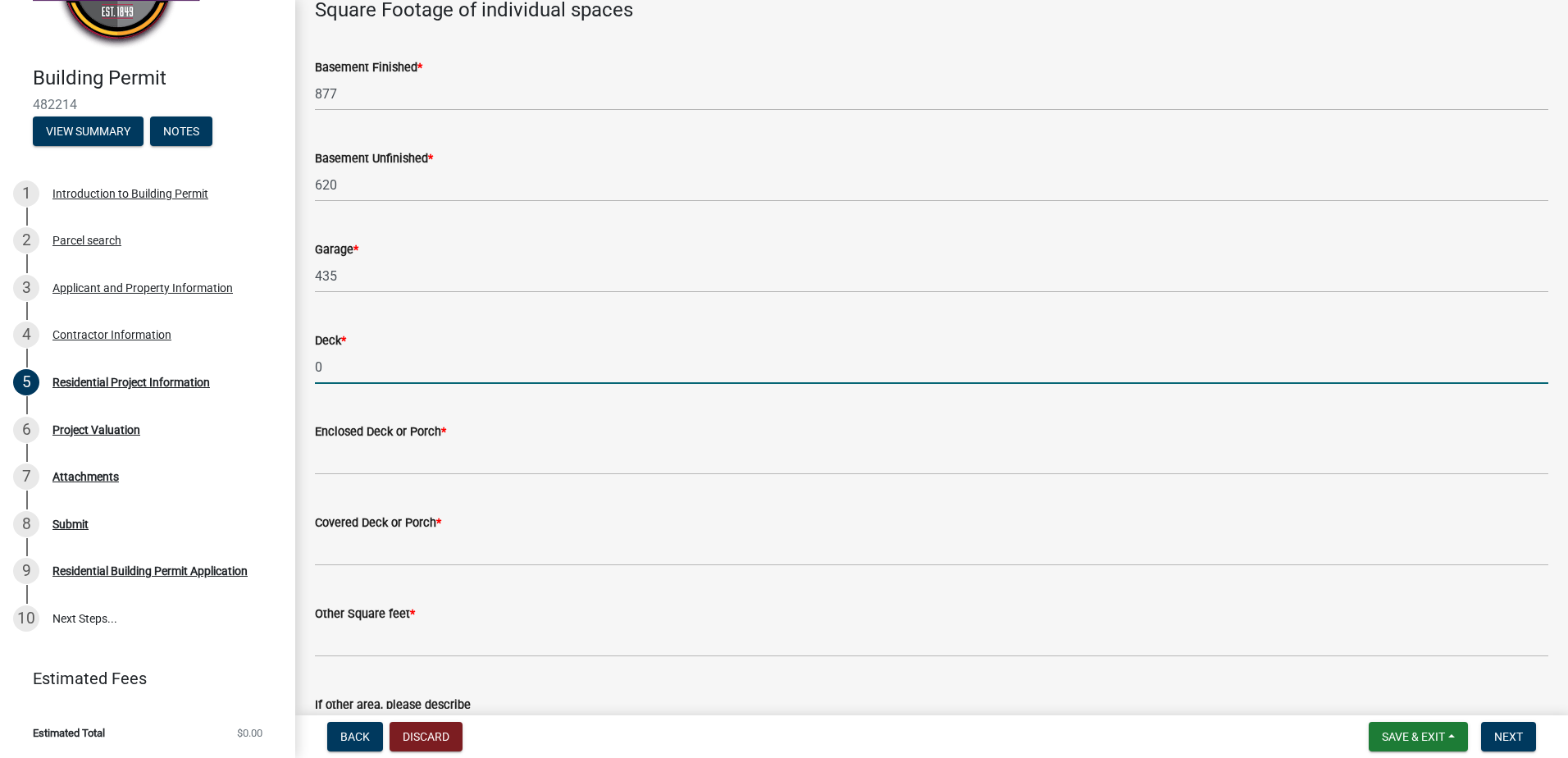
type input "0"
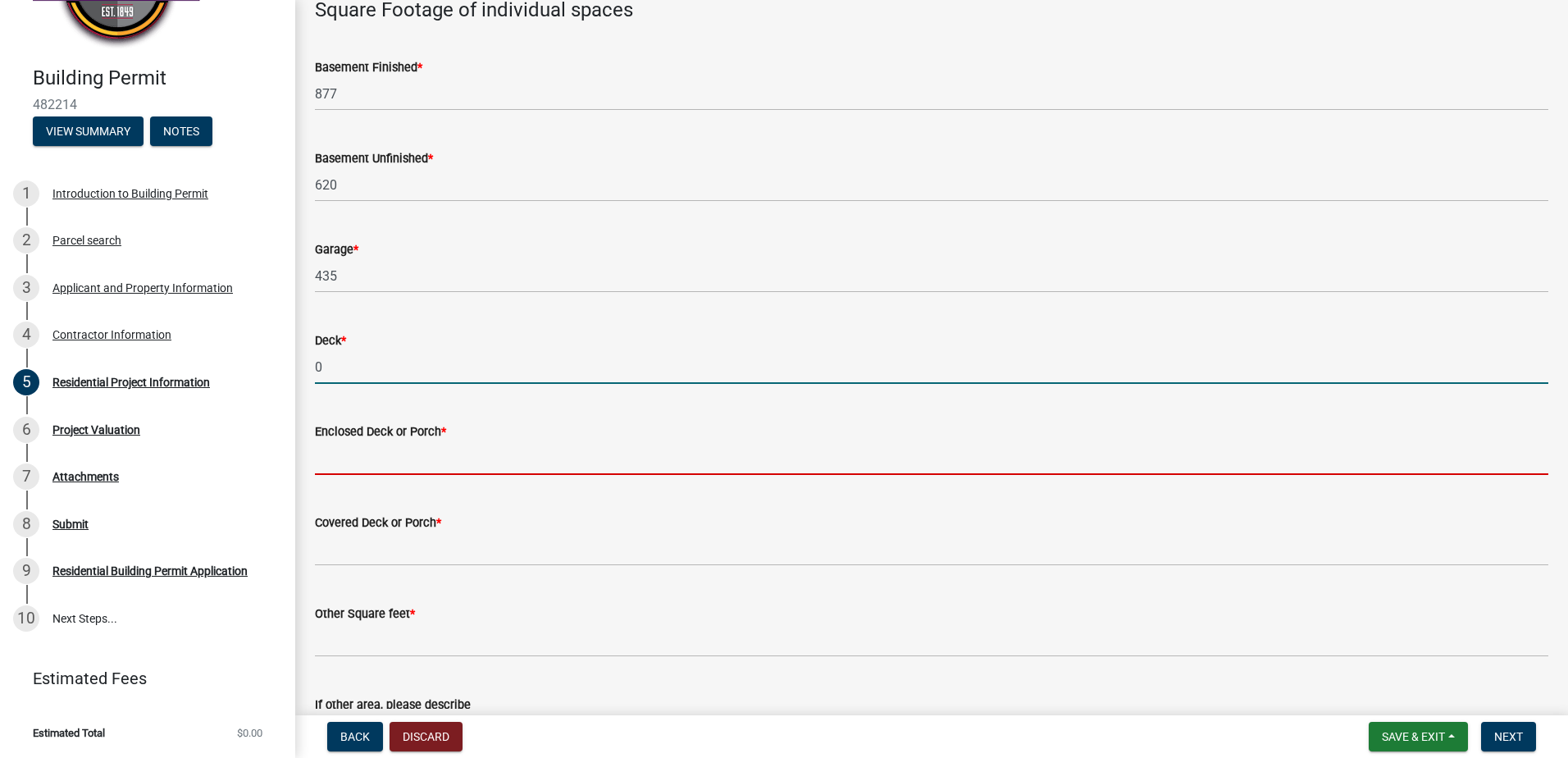
click at [340, 462] on input "text" at bounding box center [931, 458] width 1234 height 34
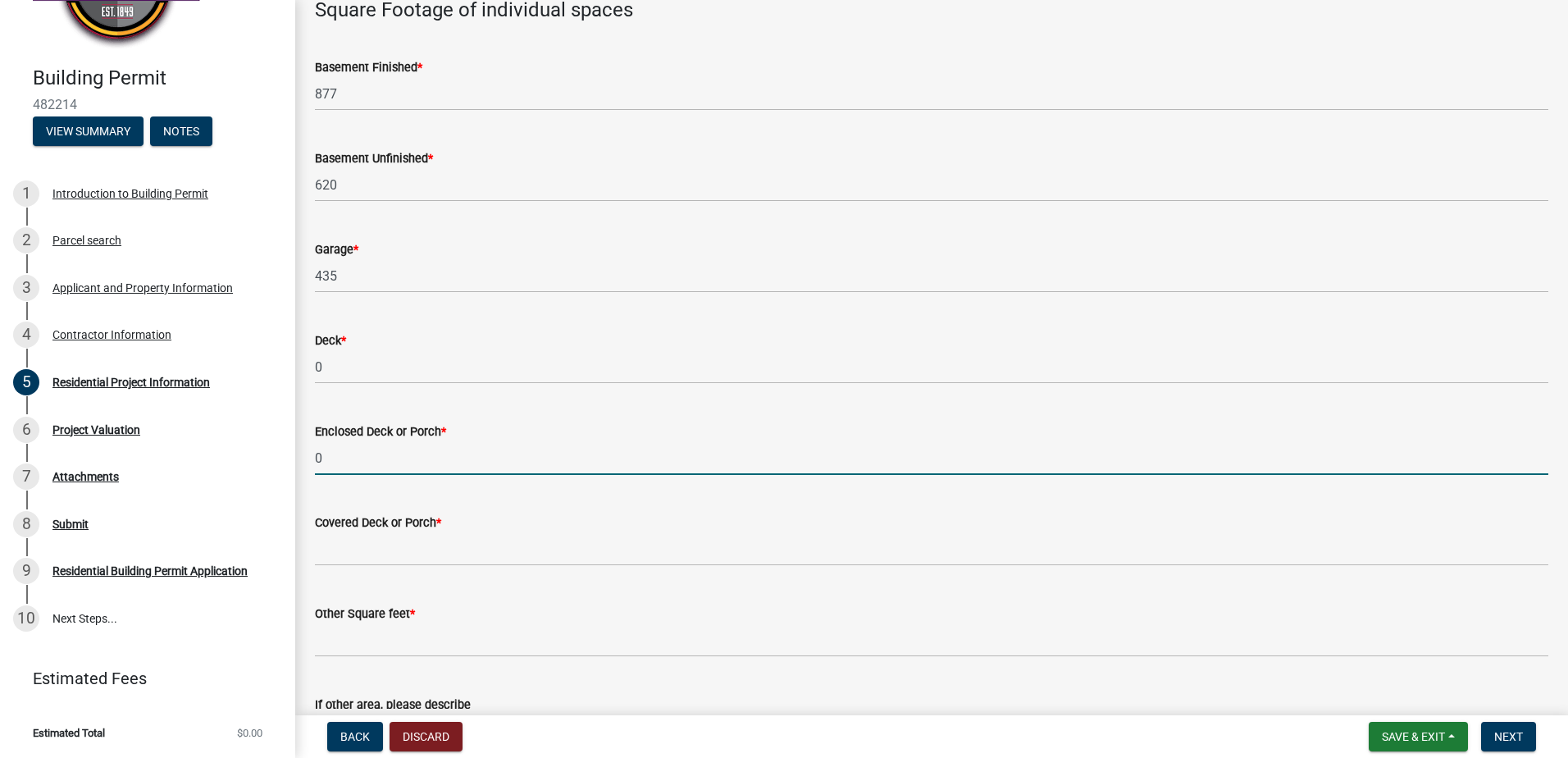
type input "0"
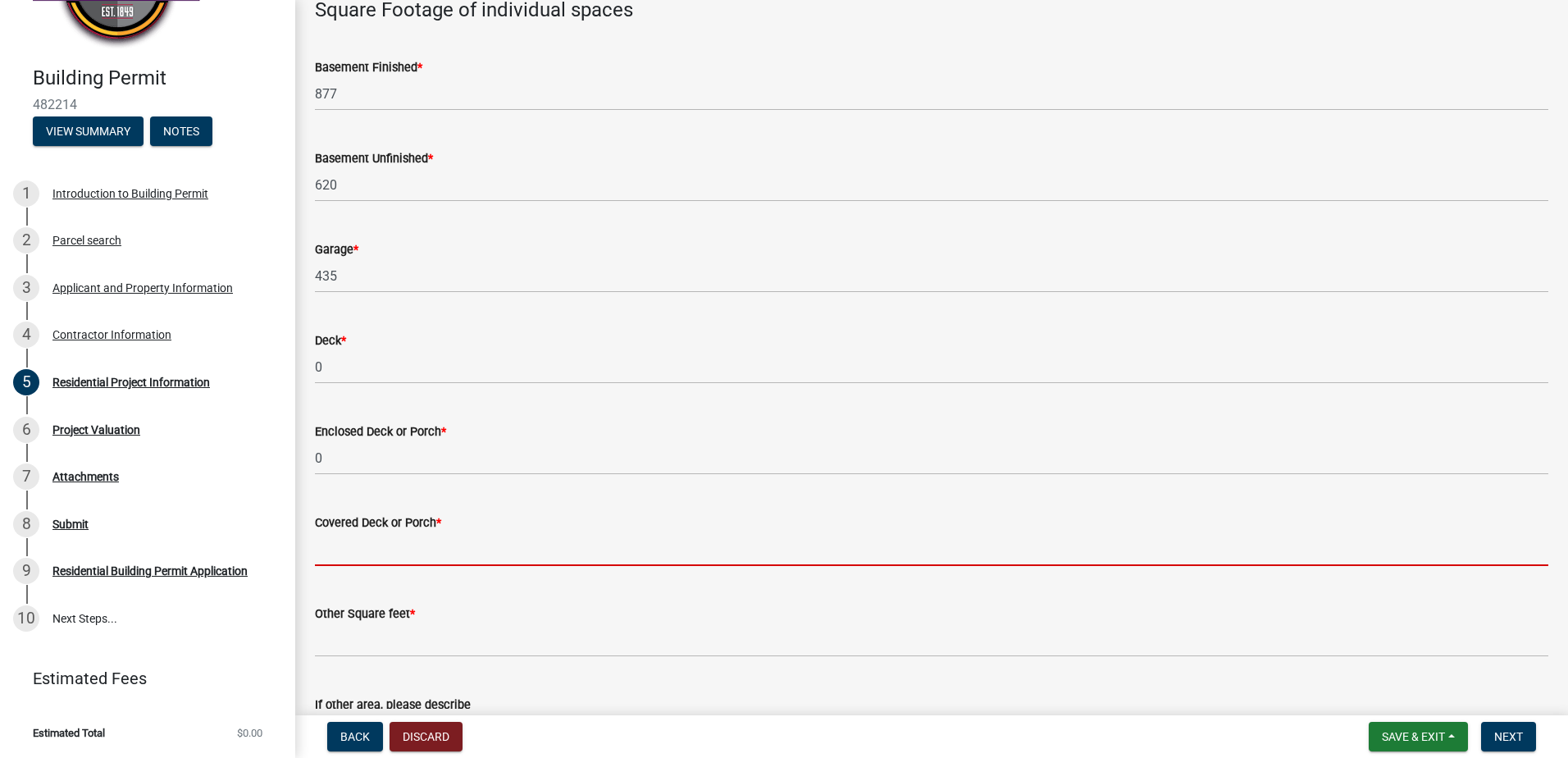
click at [332, 538] on input "text" at bounding box center [931, 549] width 1234 height 34
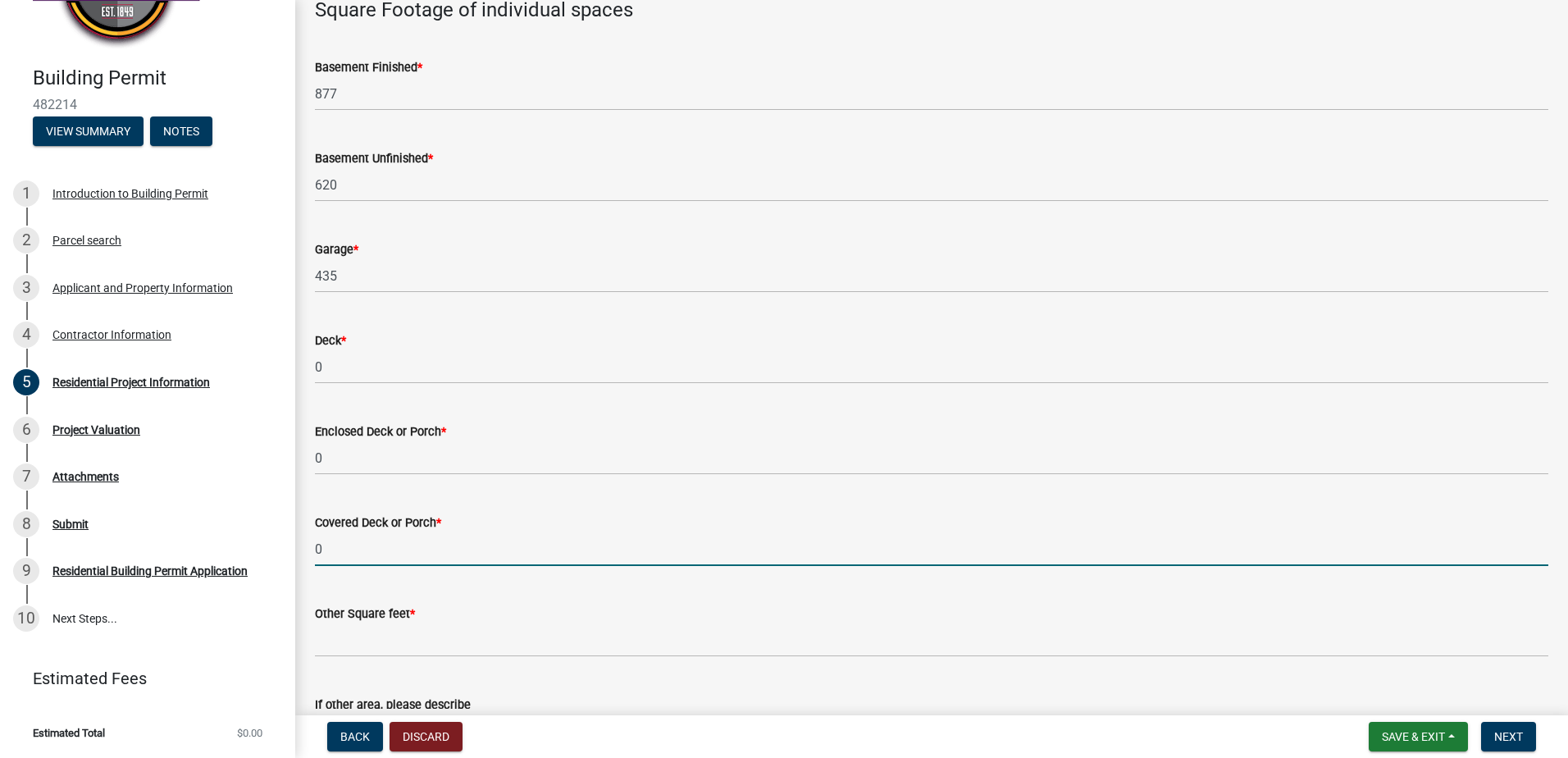
type input "0"
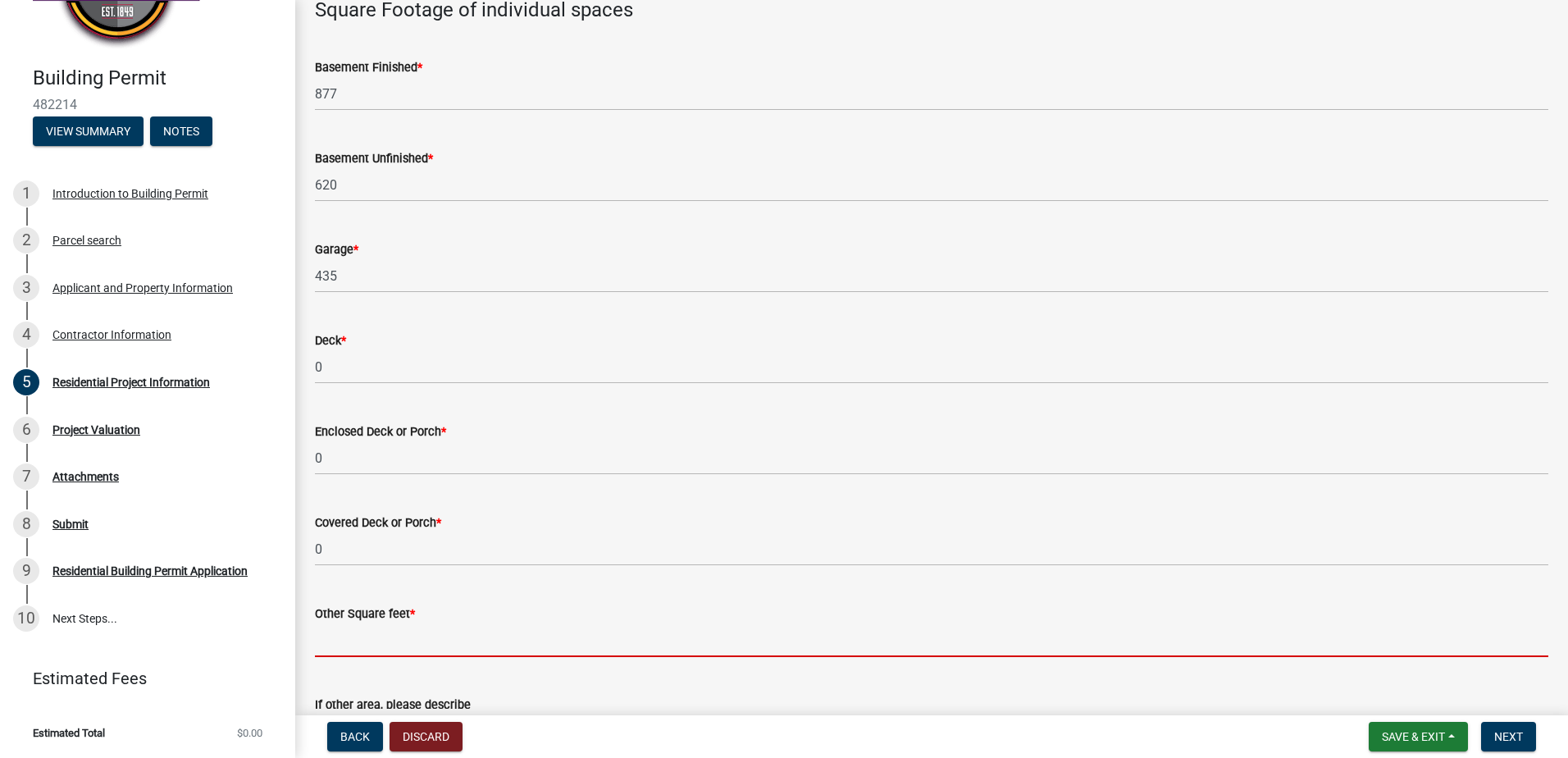
click at [340, 646] on input "text" at bounding box center [931, 640] width 1234 height 34
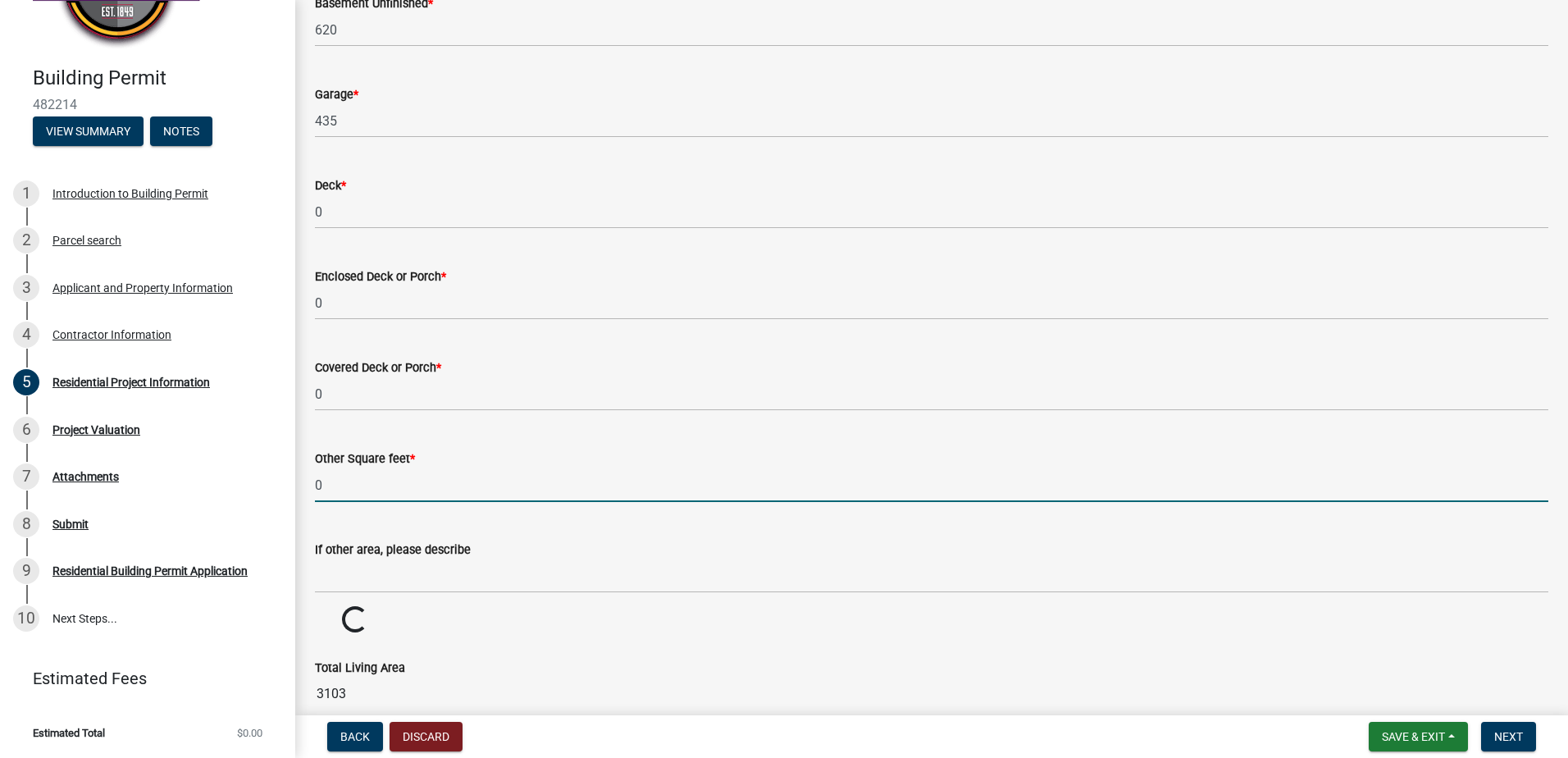
scroll to position [1301, 0]
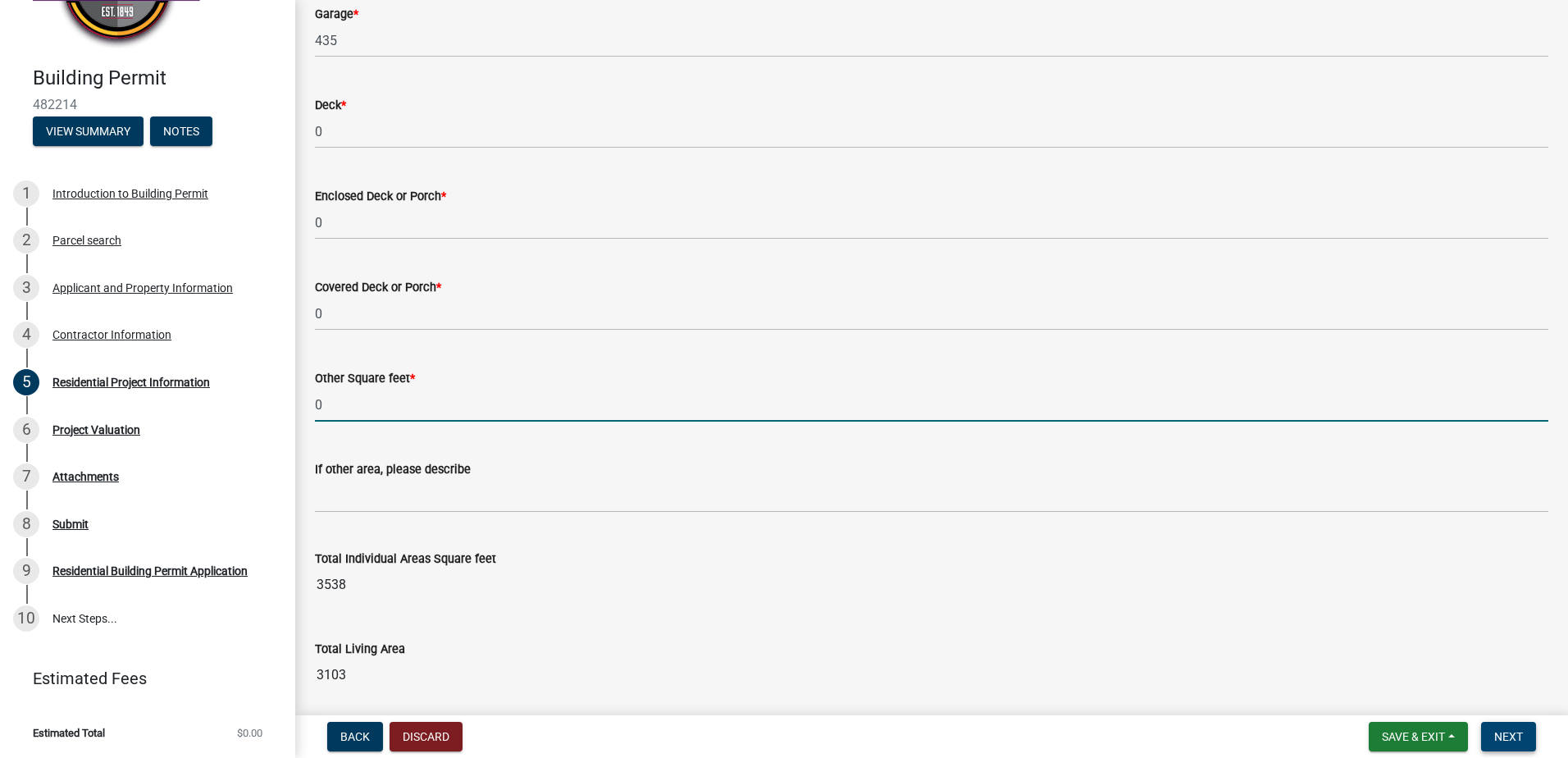
type input "0"
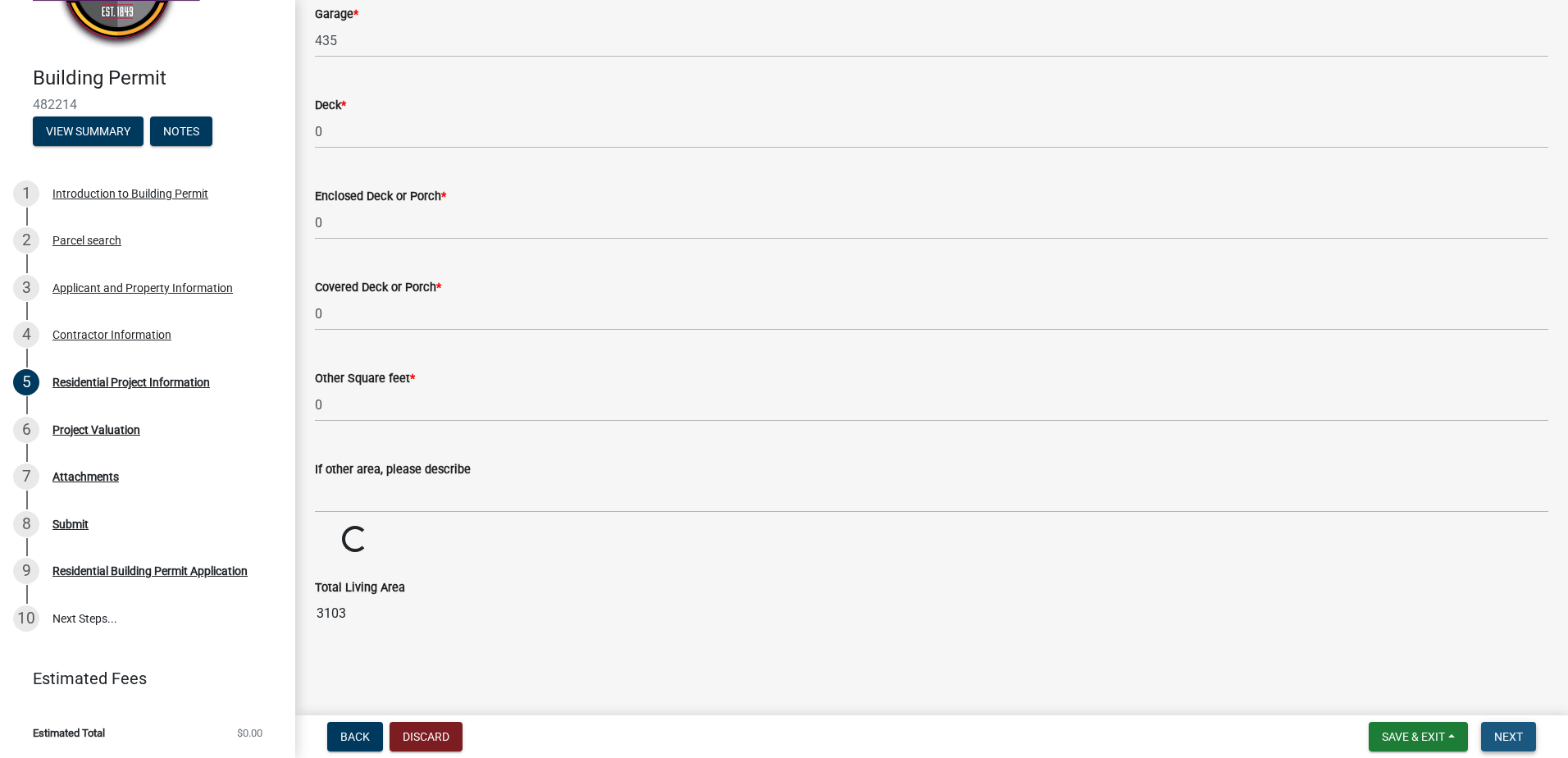
click at [1511, 735] on span "Next" at bounding box center [1509, 736] width 29 height 13
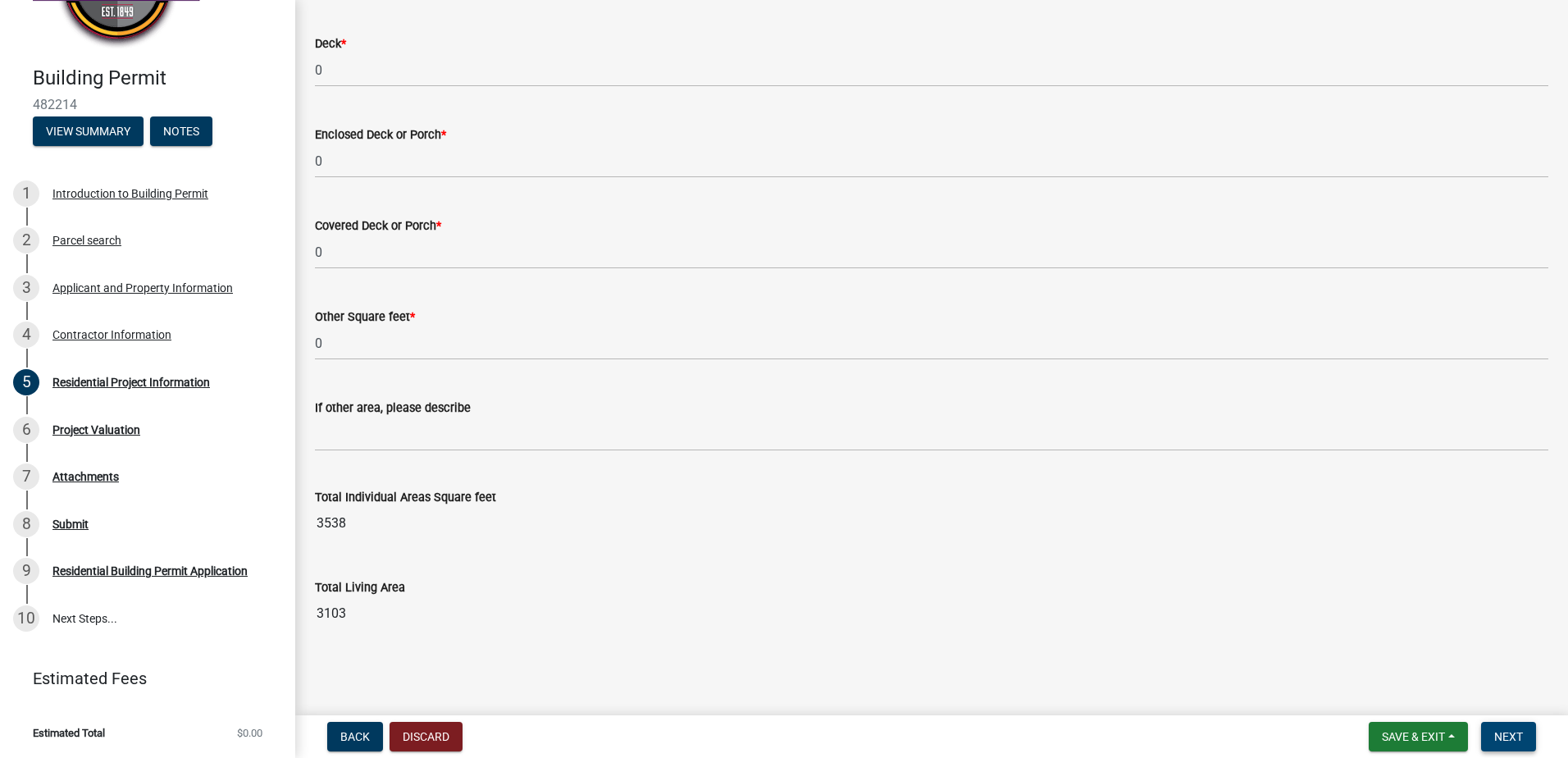
click at [1509, 736] on span "Next" at bounding box center [1509, 736] width 29 height 13
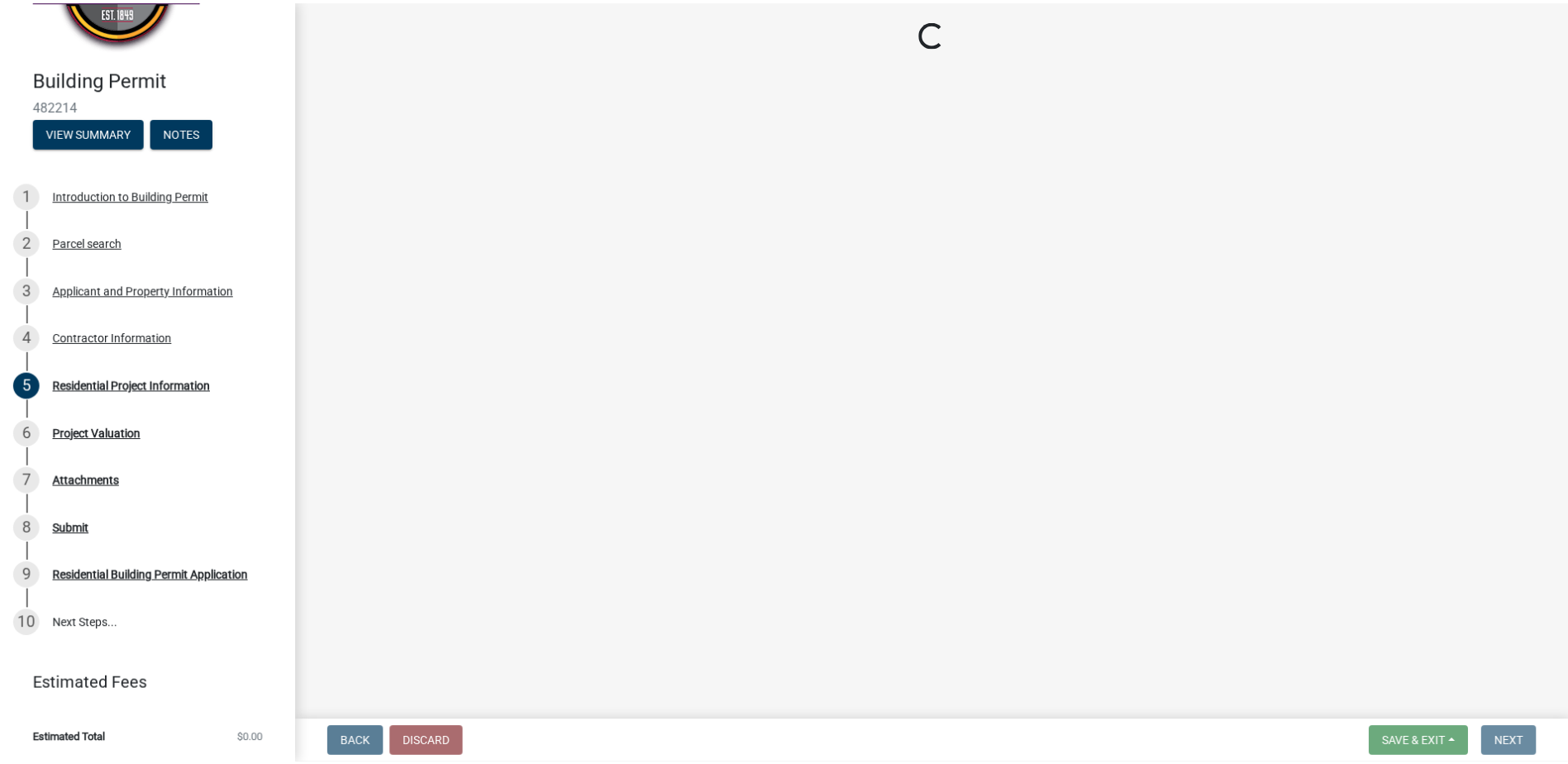
scroll to position [0, 0]
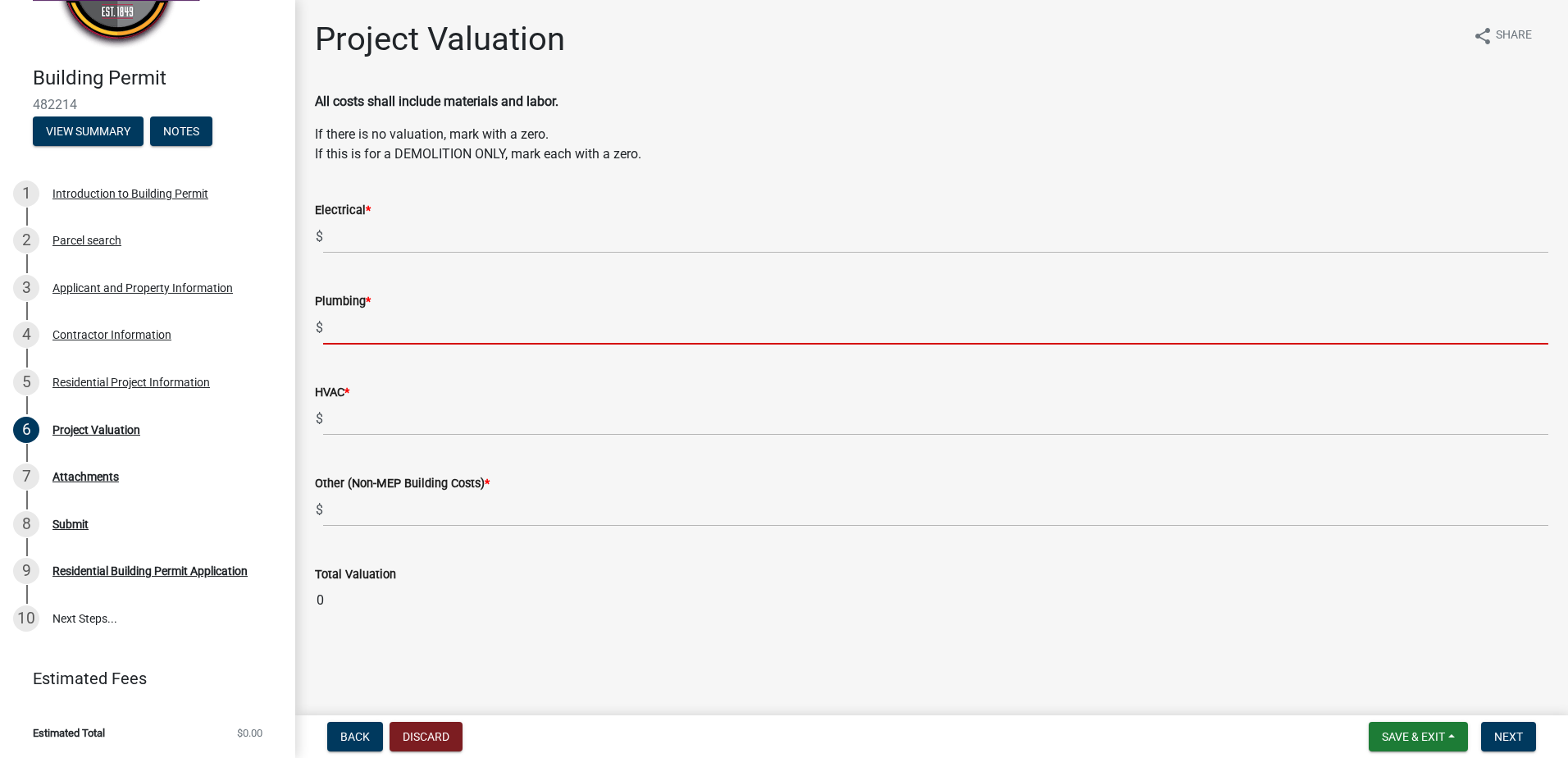
click at [368, 316] on input "text" at bounding box center [936, 328] width 1225 height 34
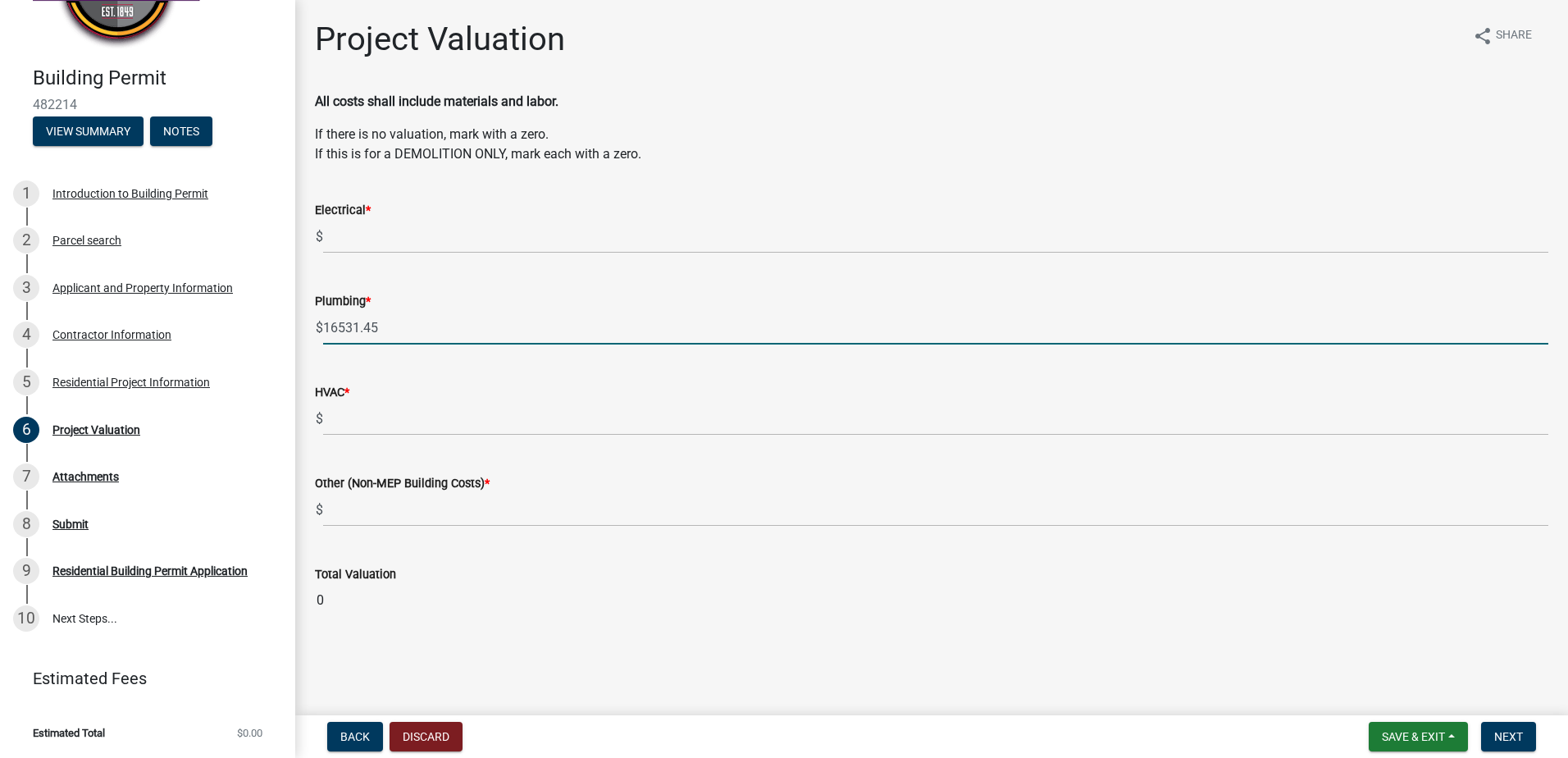
type input "16531.45"
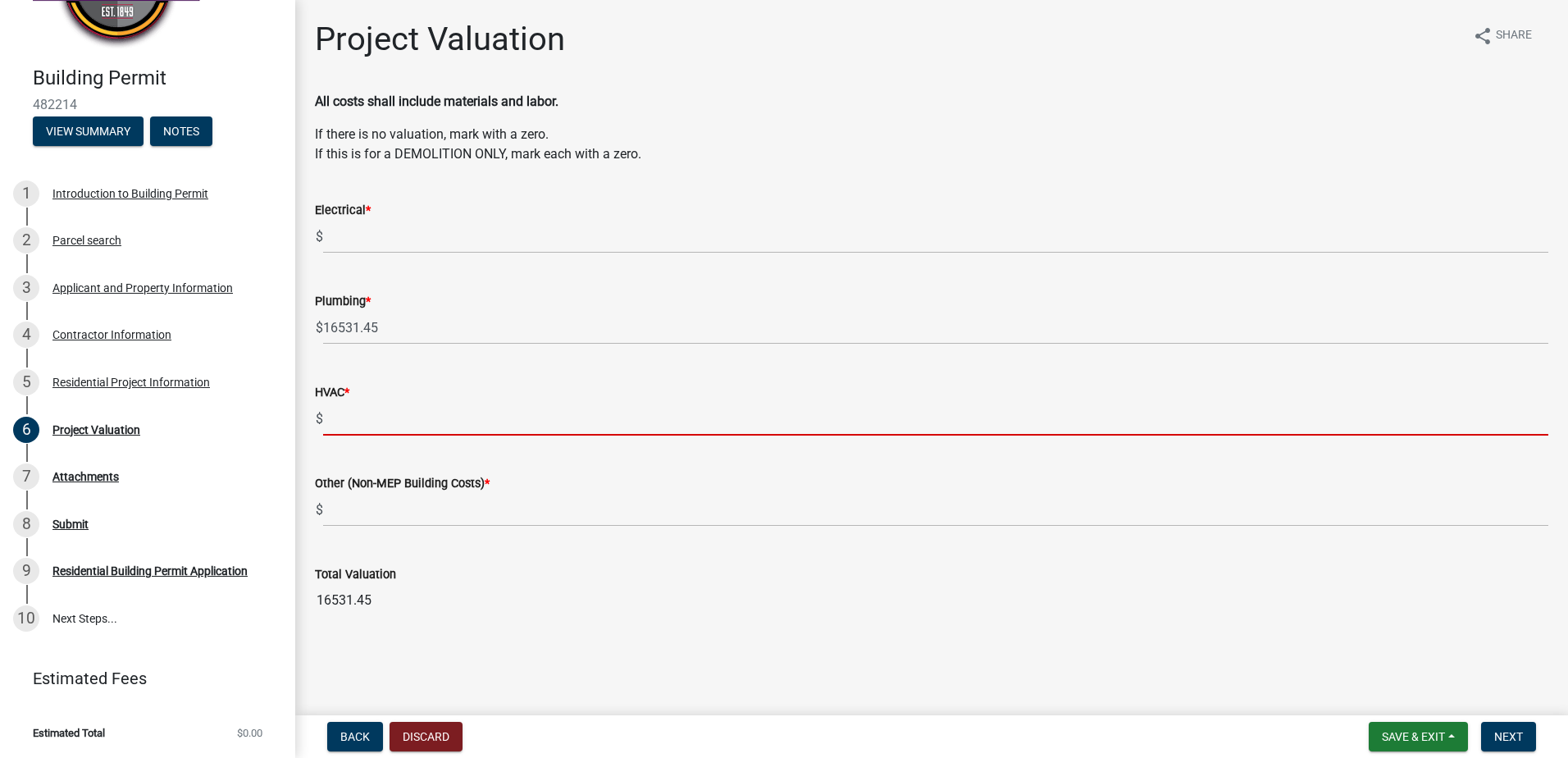
click at [352, 427] on input "text" at bounding box center [936, 418] width 1225 height 34
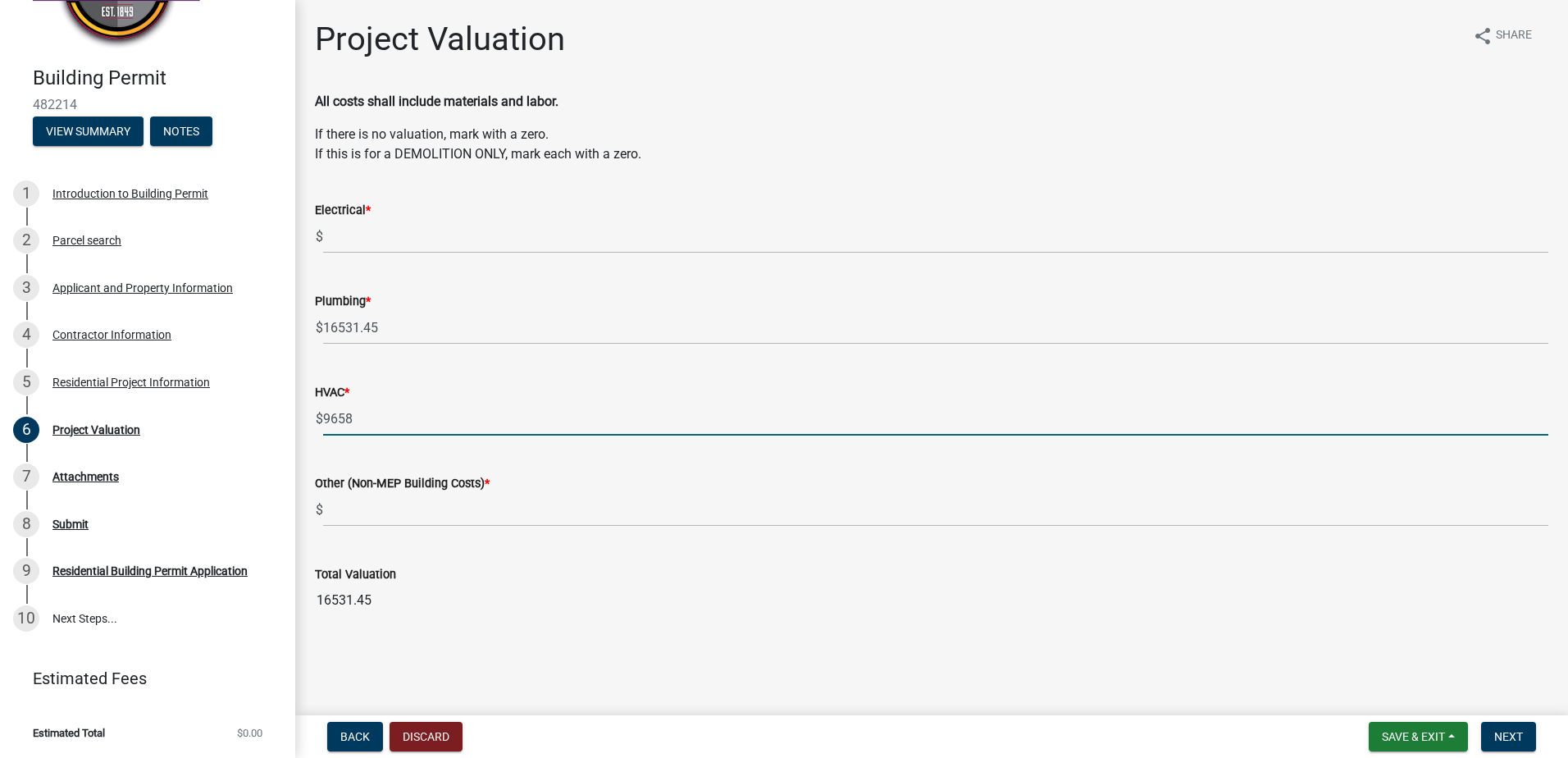
type input "9658"
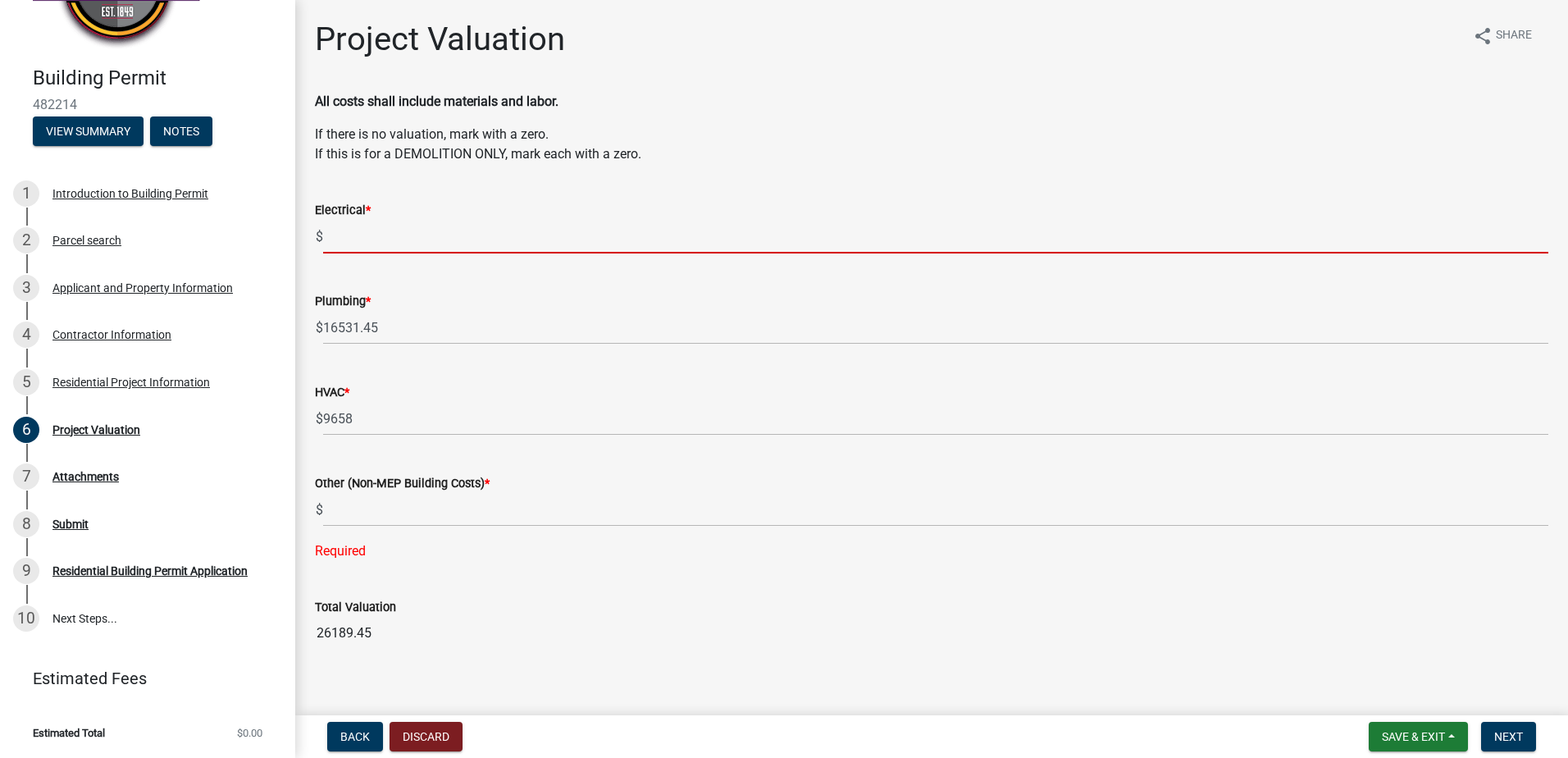
click at [408, 228] on input "text" at bounding box center [936, 237] width 1225 height 34
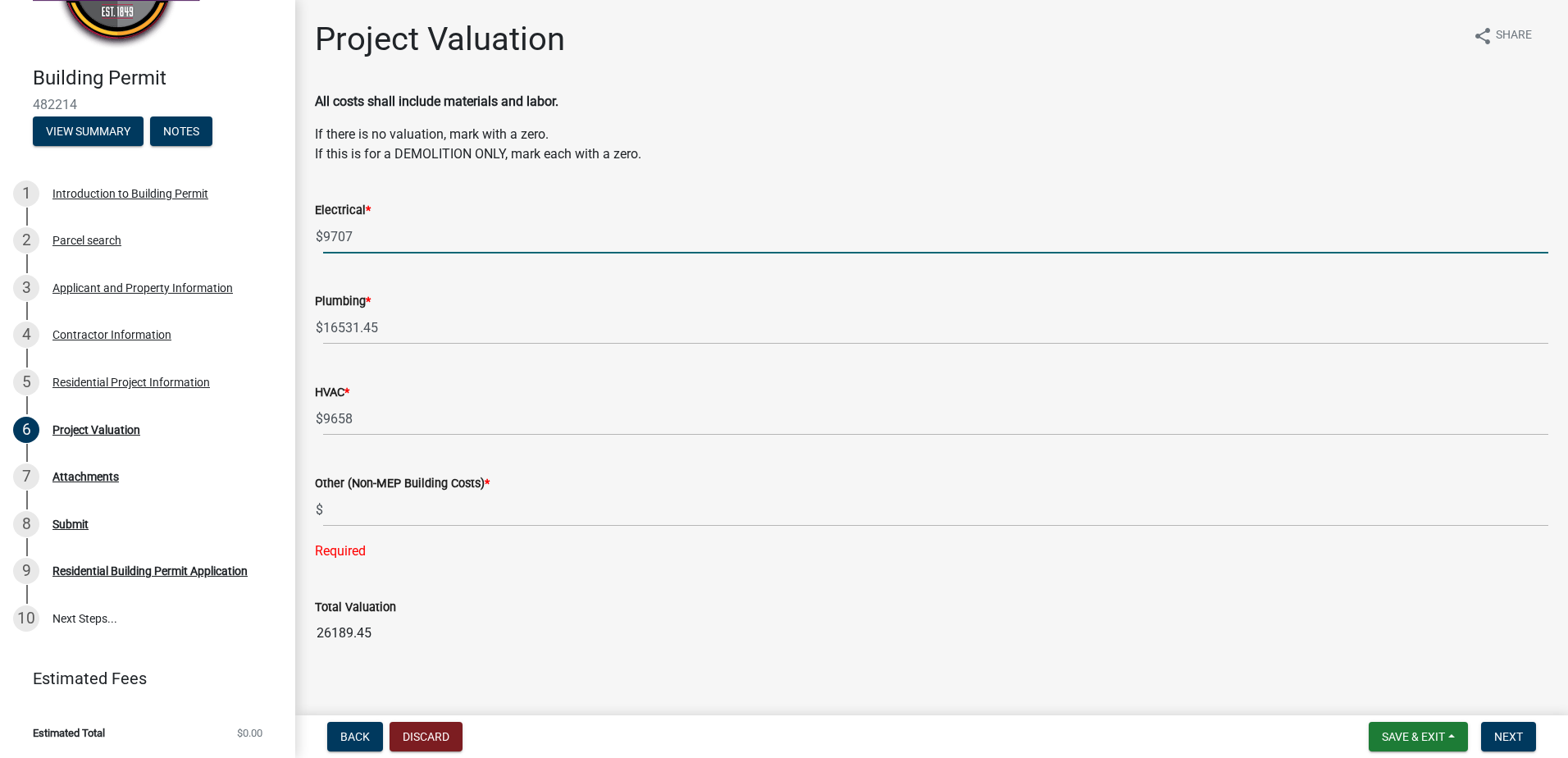
type input "9707"
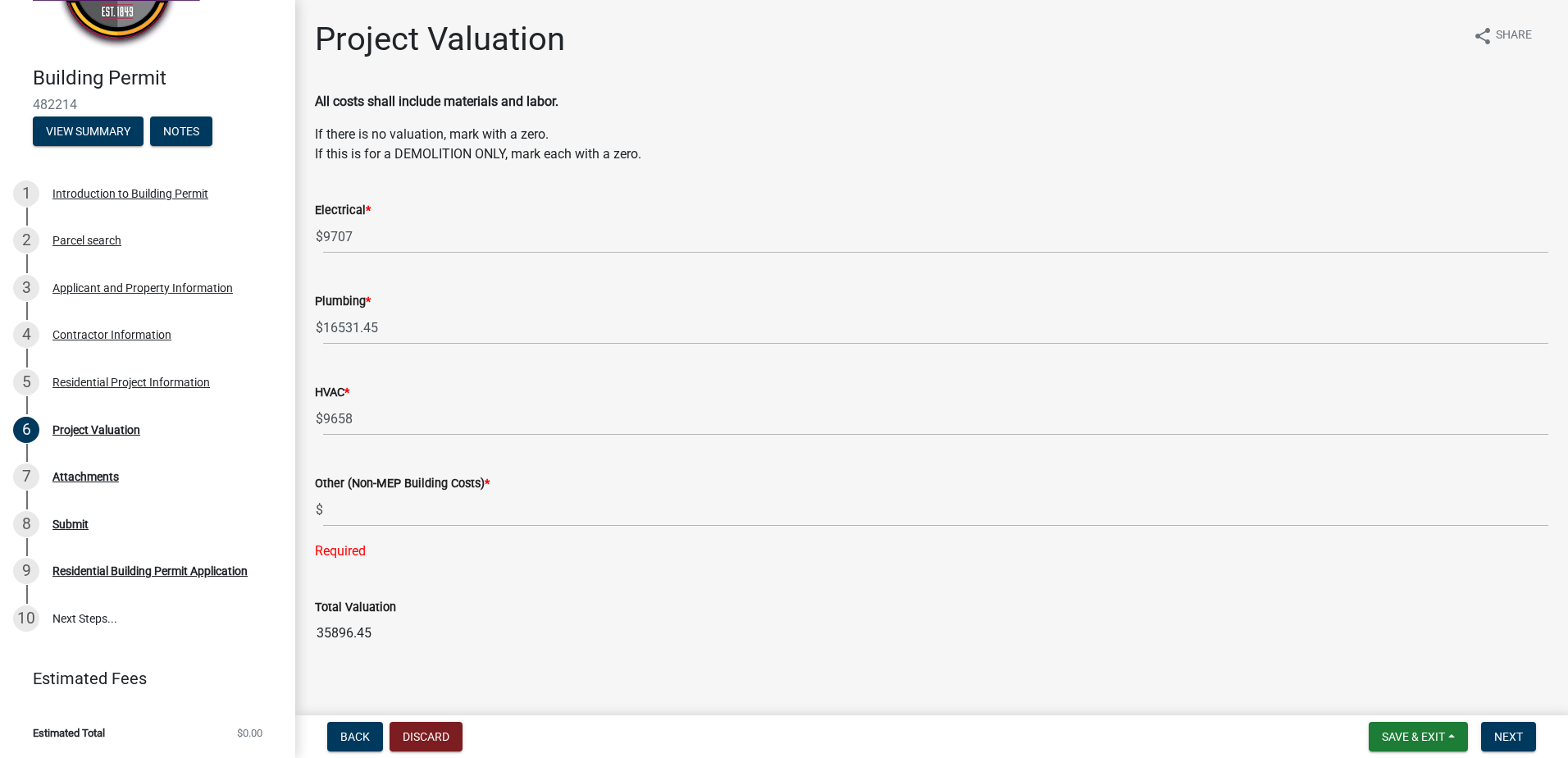
click at [965, 143] on p "If there is no valuation, mark with a zero. If this is for a DEMOLITION ONLY, m…" at bounding box center [931, 144] width 1234 height 39
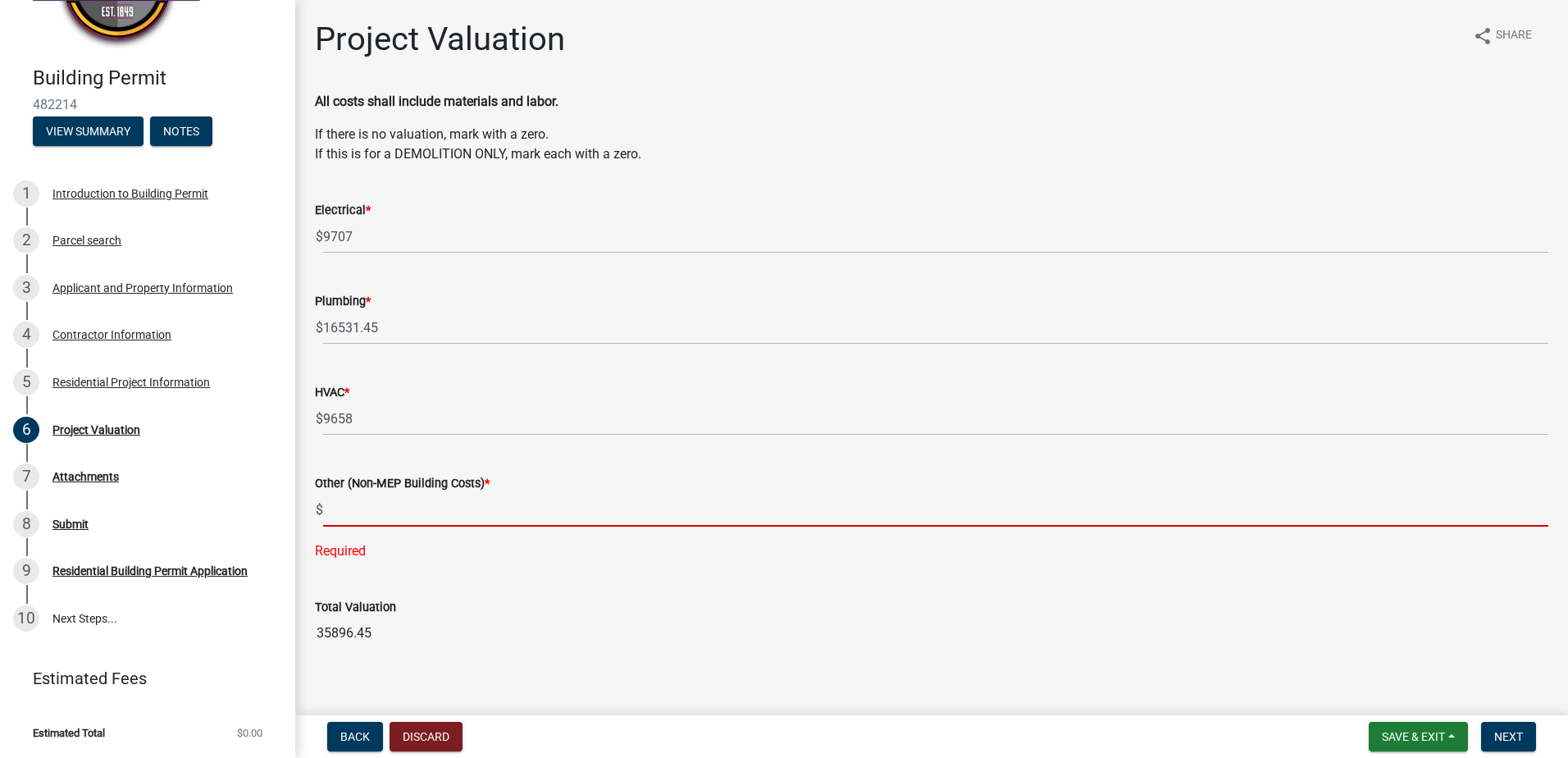
click at [347, 514] on input "text" at bounding box center [936, 510] width 1225 height 34
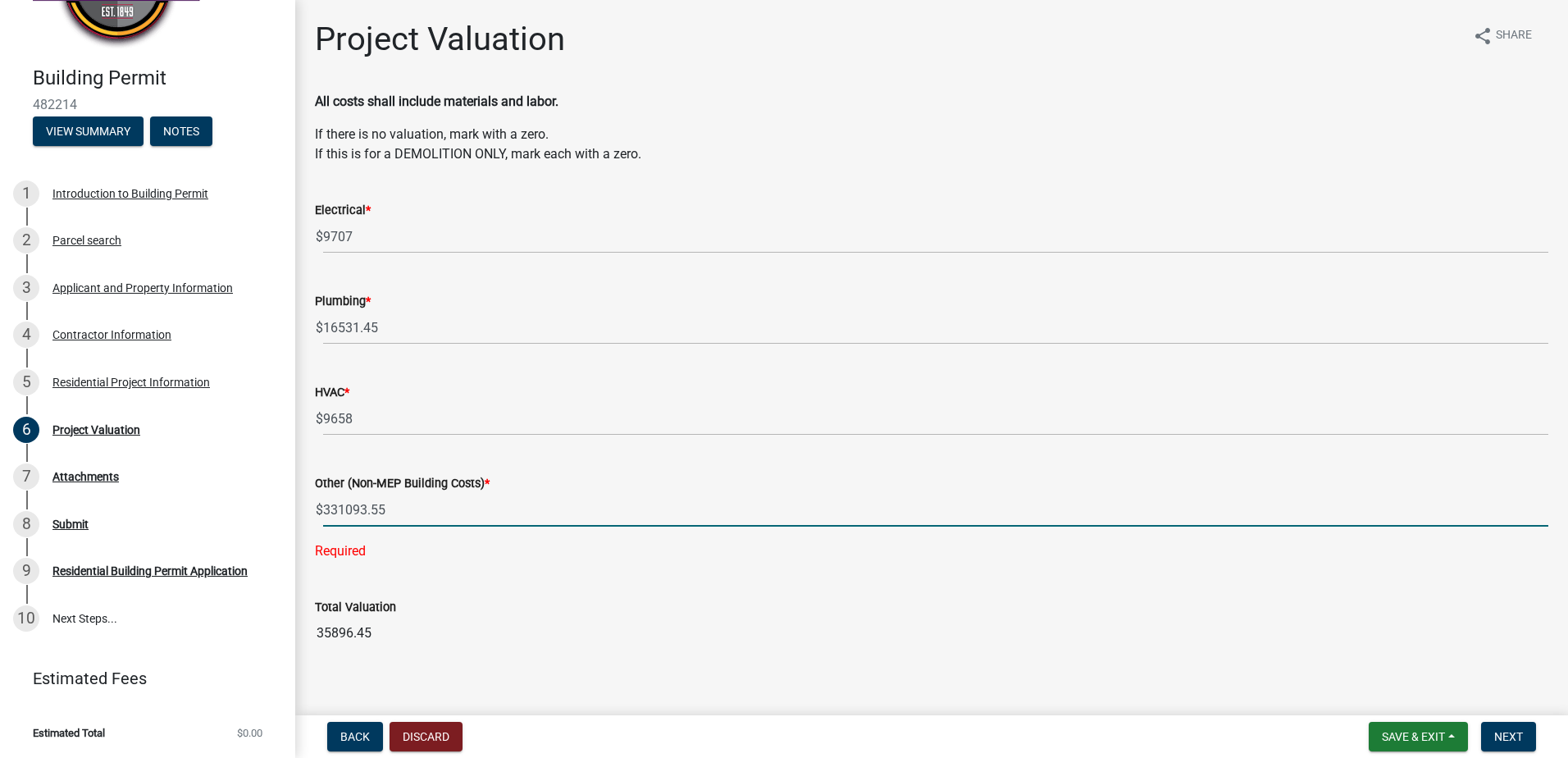
type input "331093.55"
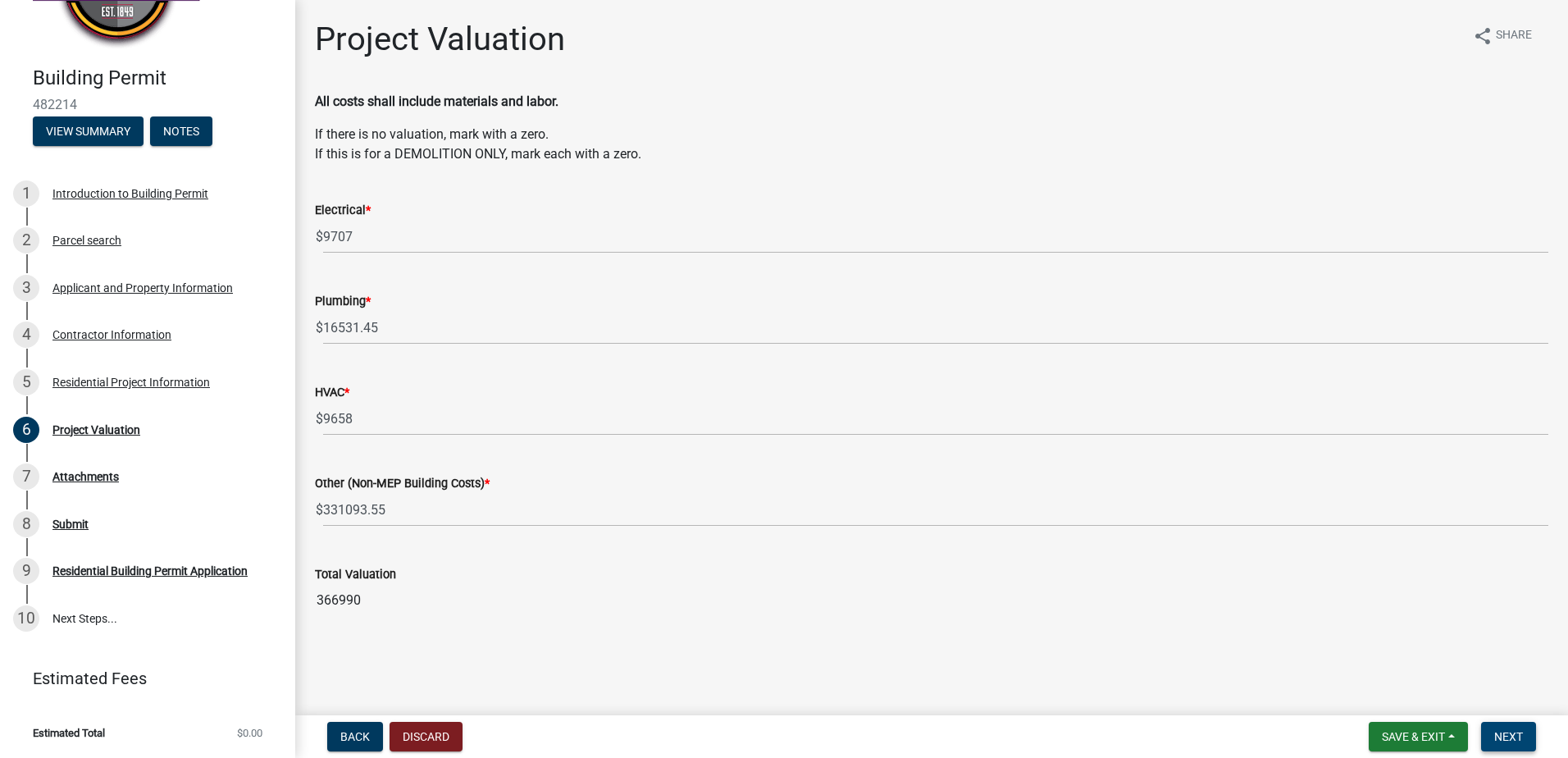
click at [1509, 738] on span "Next" at bounding box center [1509, 736] width 29 height 13
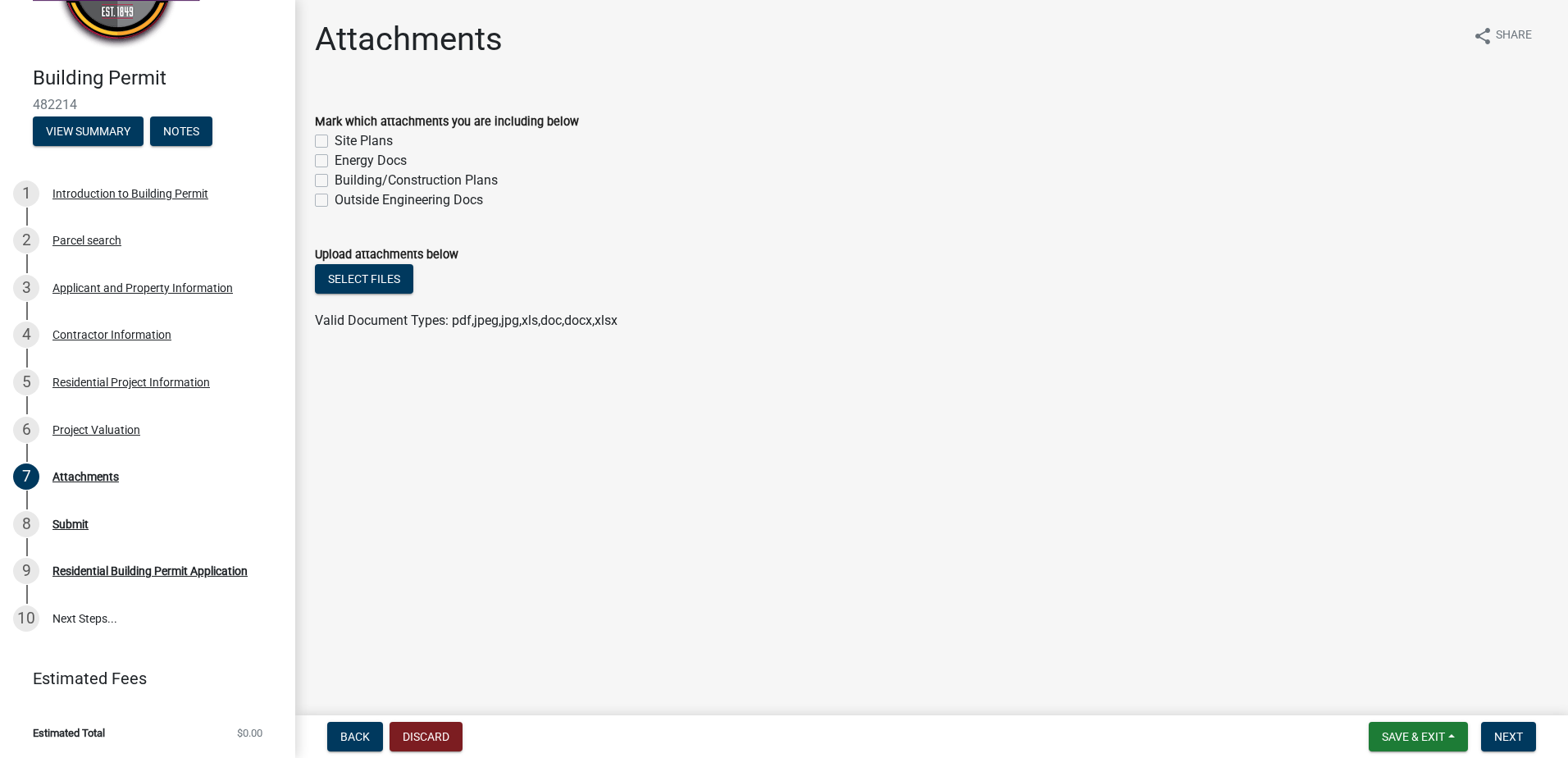
click at [334, 141] on div "Site Plans" at bounding box center [931, 141] width 1234 height 20
click at [334, 159] on label "Energy Docs" at bounding box center [370, 160] width 72 height 20
click at [334, 159] on input "Energy Docs" at bounding box center [340, 156] width 11 height 11
checkbox input "true"
checkbox input "false"
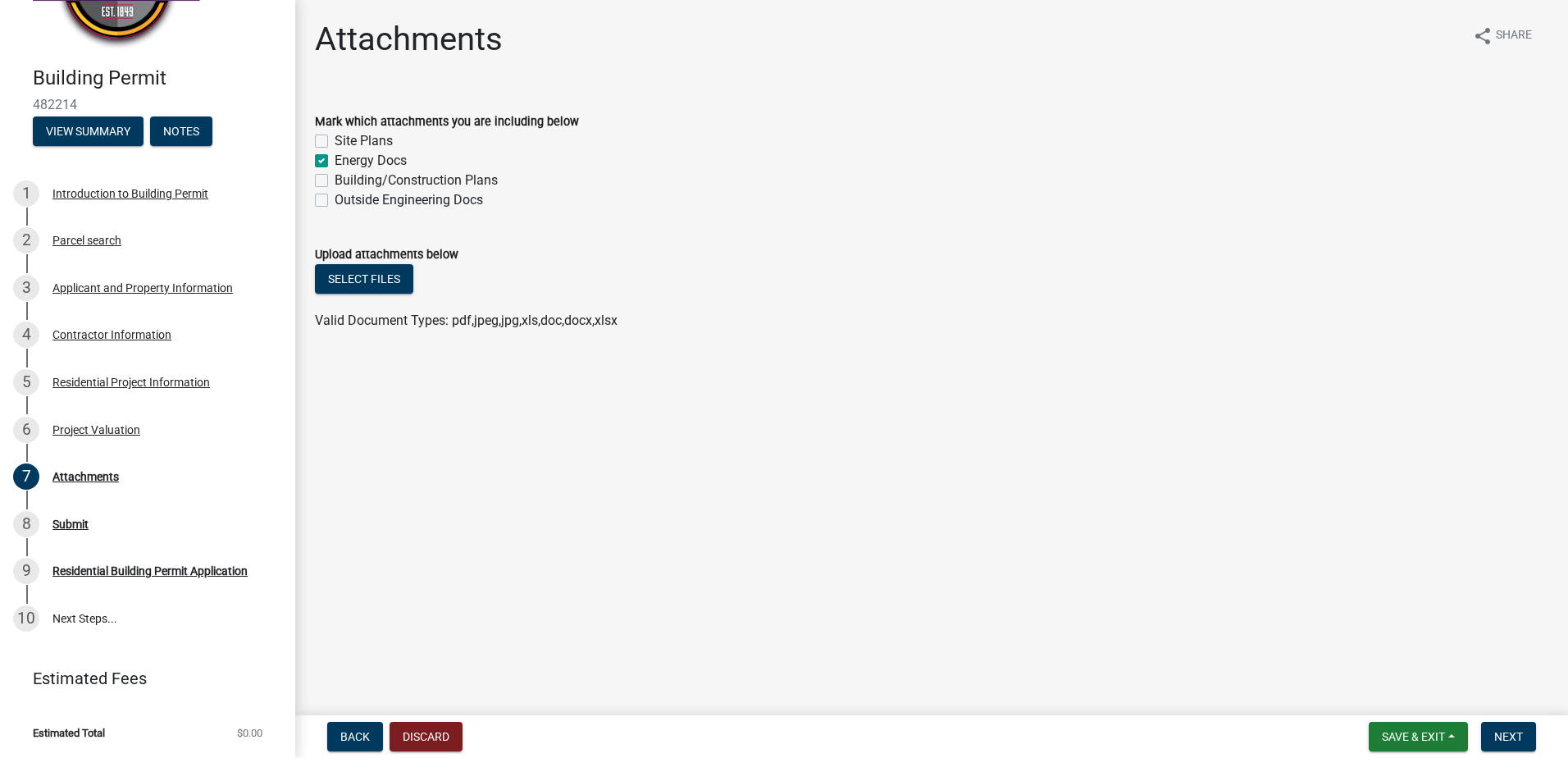
checkbox input "true"
checkbox input "false"
click at [324, 147] on div "Site Plans" at bounding box center [931, 141] width 1234 height 20
click at [334, 145] on label "Site Plans" at bounding box center [363, 141] width 59 height 20
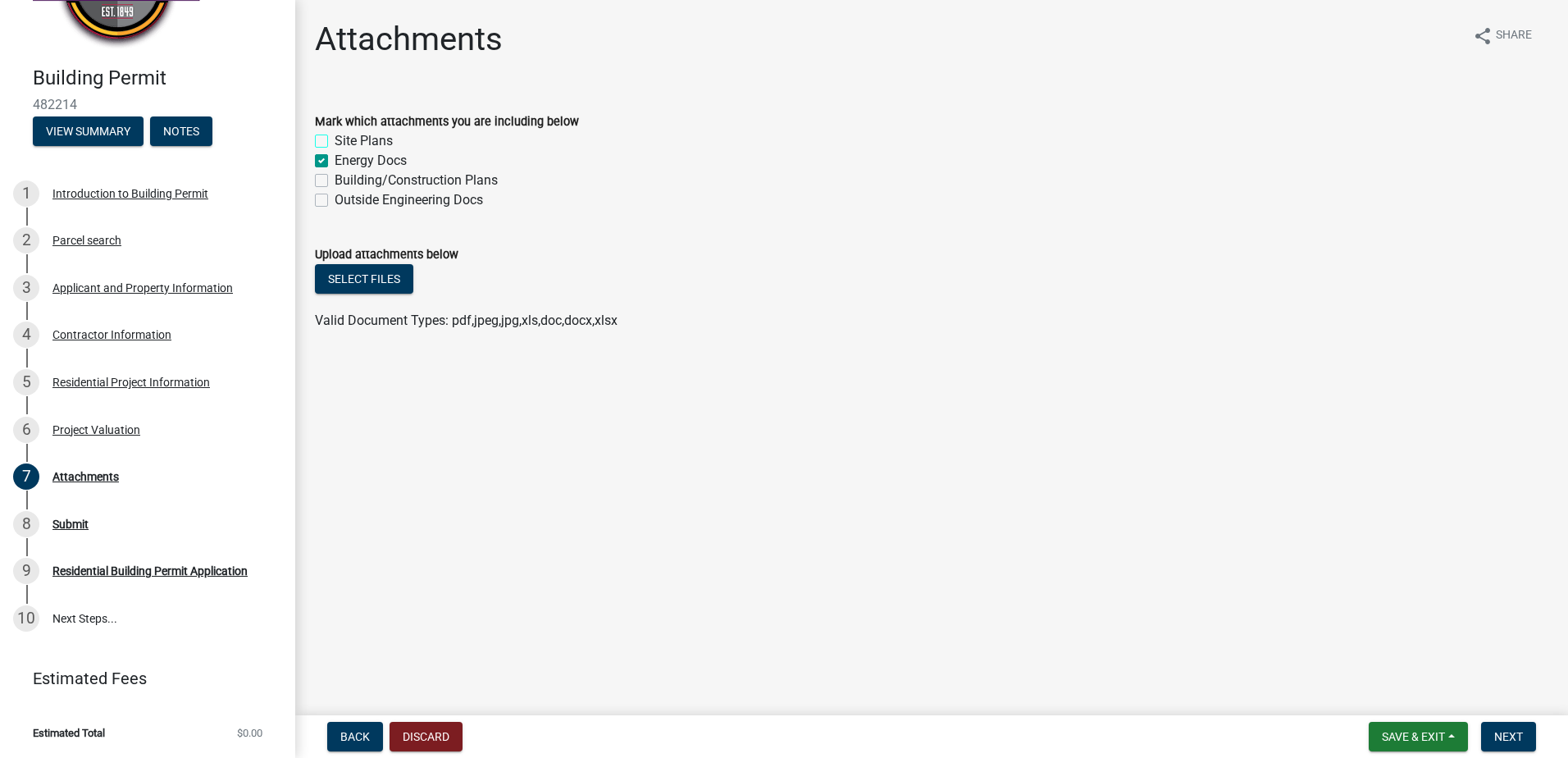
click at [334, 142] on input "Site Plans" at bounding box center [340, 137] width 11 height 11
checkbox input "true"
checkbox input "false"
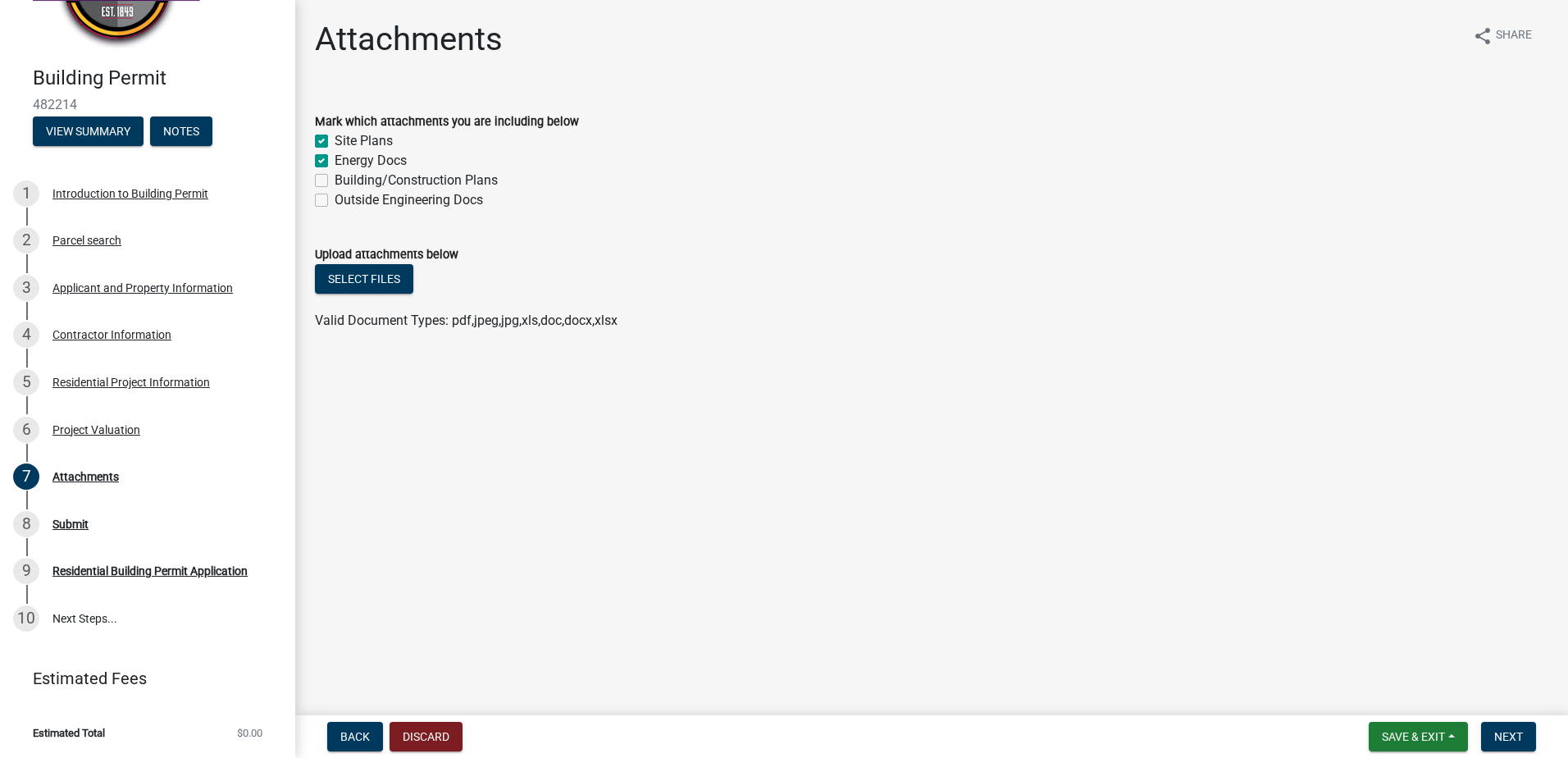
click at [334, 180] on label "Building/Construction Plans" at bounding box center [416, 180] width 163 height 20
click at [334, 180] on input "Building/Construction Plans" at bounding box center [340, 176] width 11 height 11
checkbox input "true"
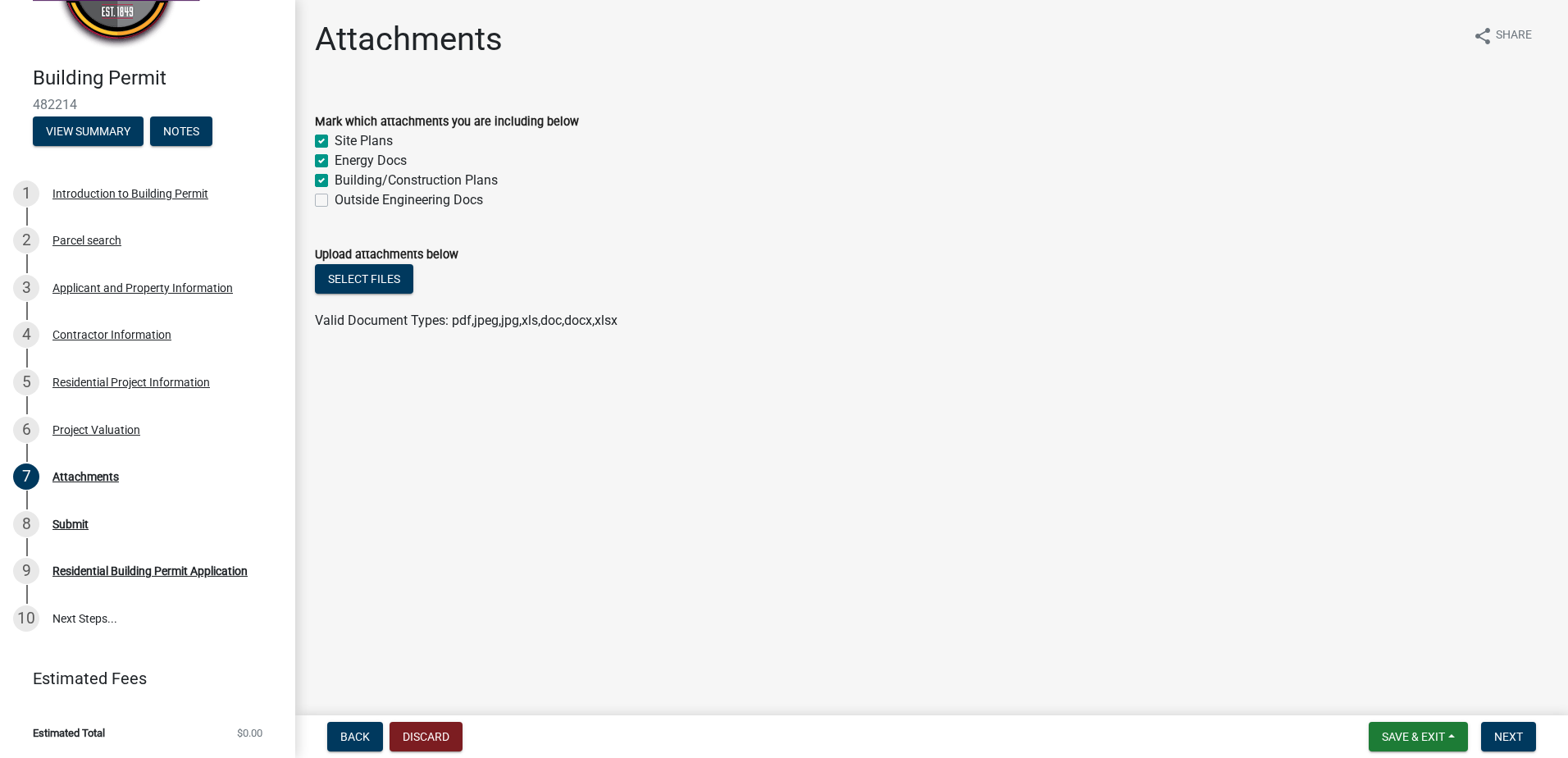
checkbox input "true"
click at [334, 200] on label "Outside Engineering Docs" at bounding box center [408, 199] width 149 height 20
click at [334, 200] on input "Outside Engineering Docs" at bounding box center [340, 195] width 11 height 11
checkbox input "true"
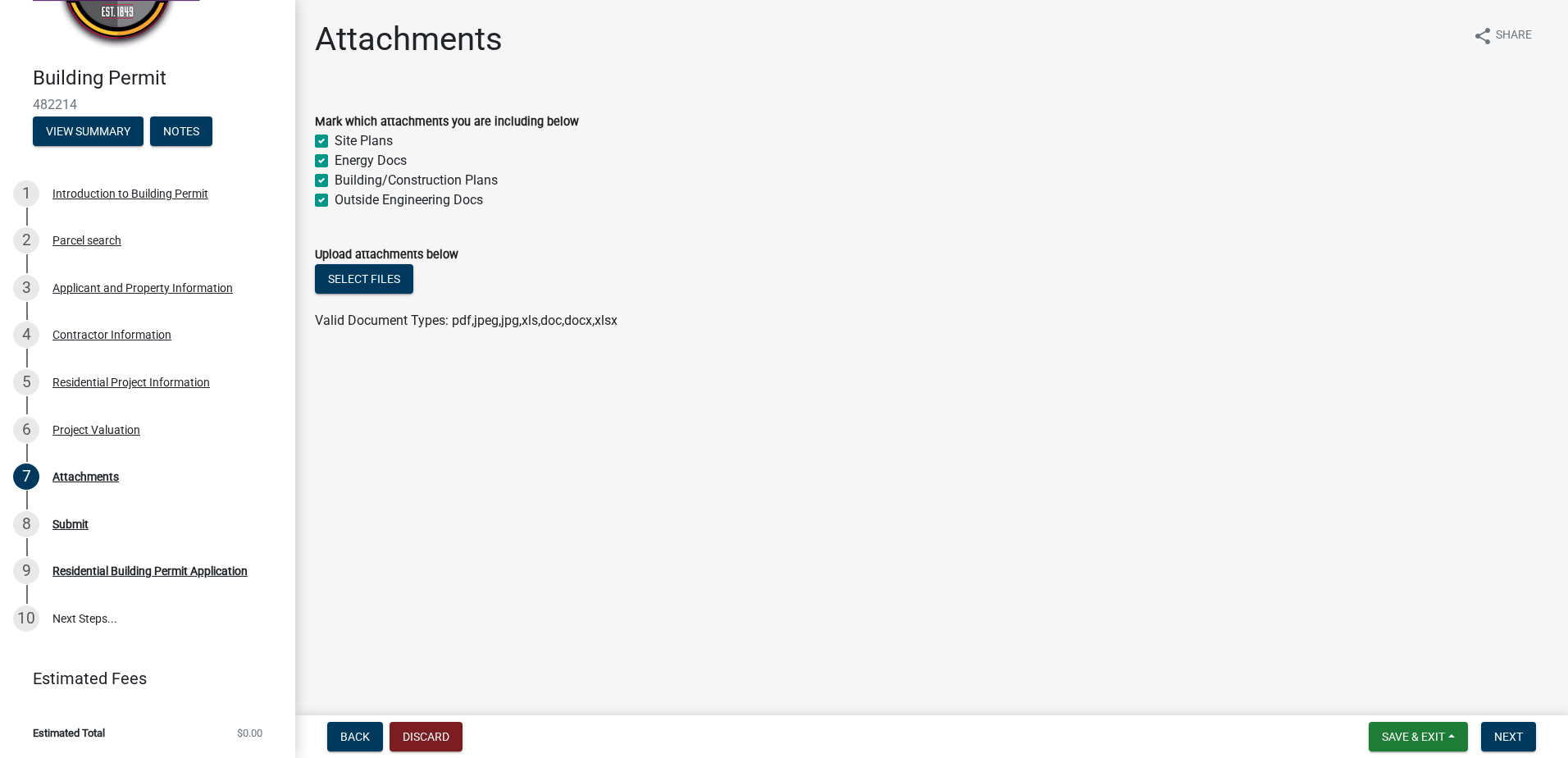
checkbox input "true"
click at [358, 280] on button "Select files" at bounding box center [364, 278] width 98 height 30
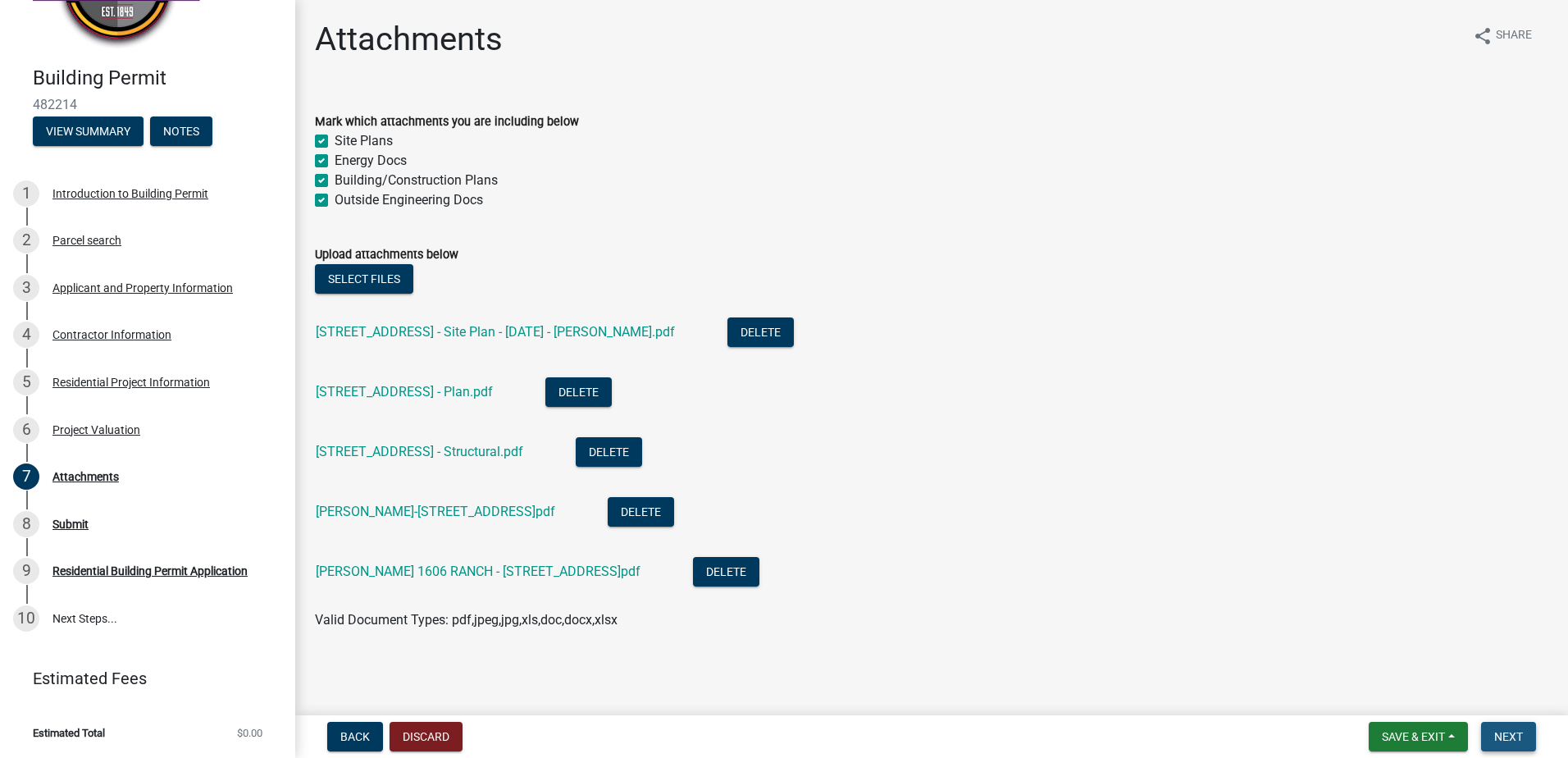
click at [1512, 733] on span "Next" at bounding box center [1509, 736] width 29 height 13
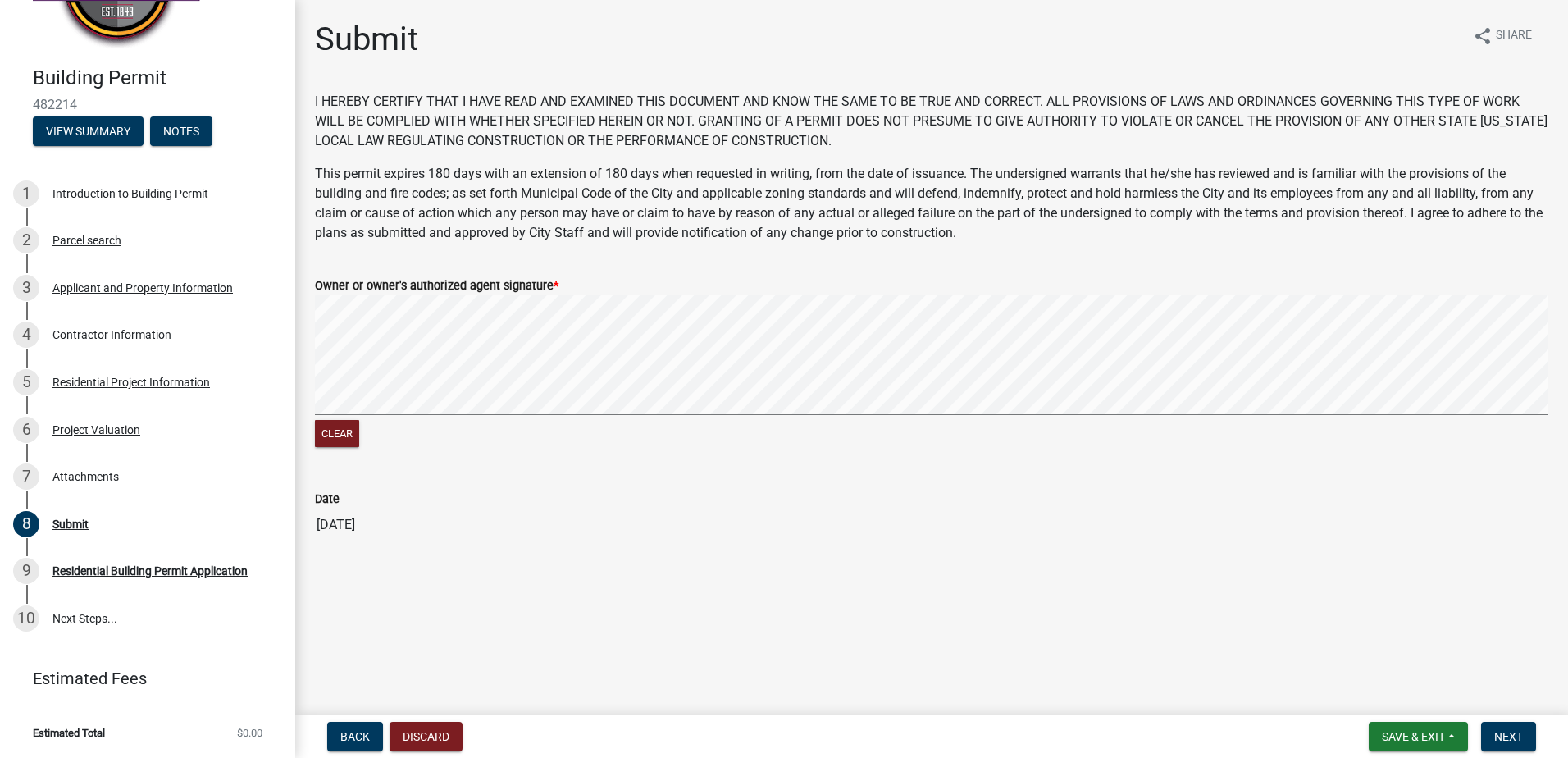
click at [455, 415] on signature-pad at bounding box center [931, 357] width 1234 height 125
click at [1531, 740] on button "Next" at bounding box center [1509, 736] width 55 height 30
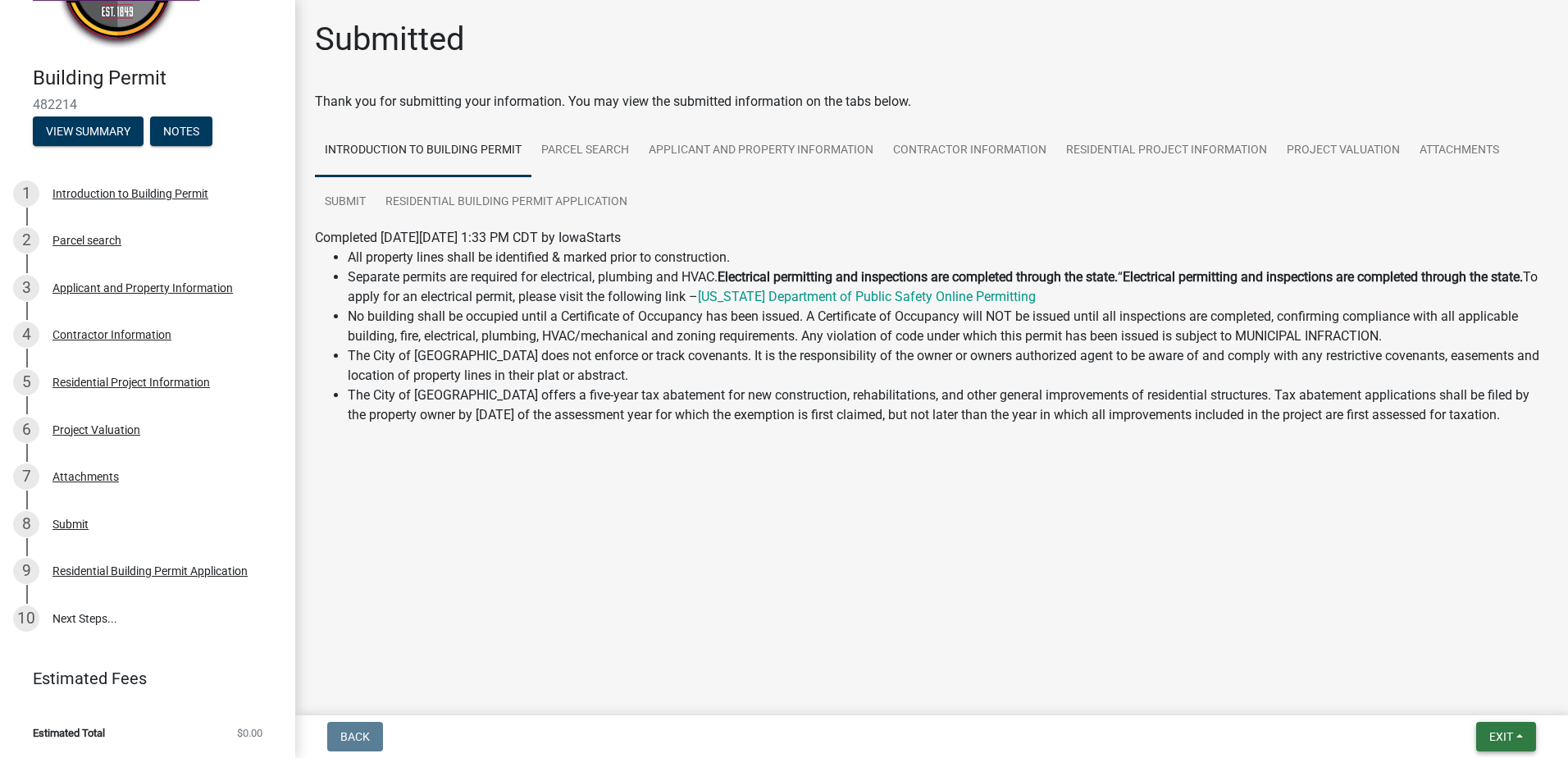
click at [1507, 733] on span "Exit" at bounding box center [1501, 736] width 24 height 13
click at [1482, 700] on button "Save & Exit" at bounding box center [1470, 693] width 132 height 39
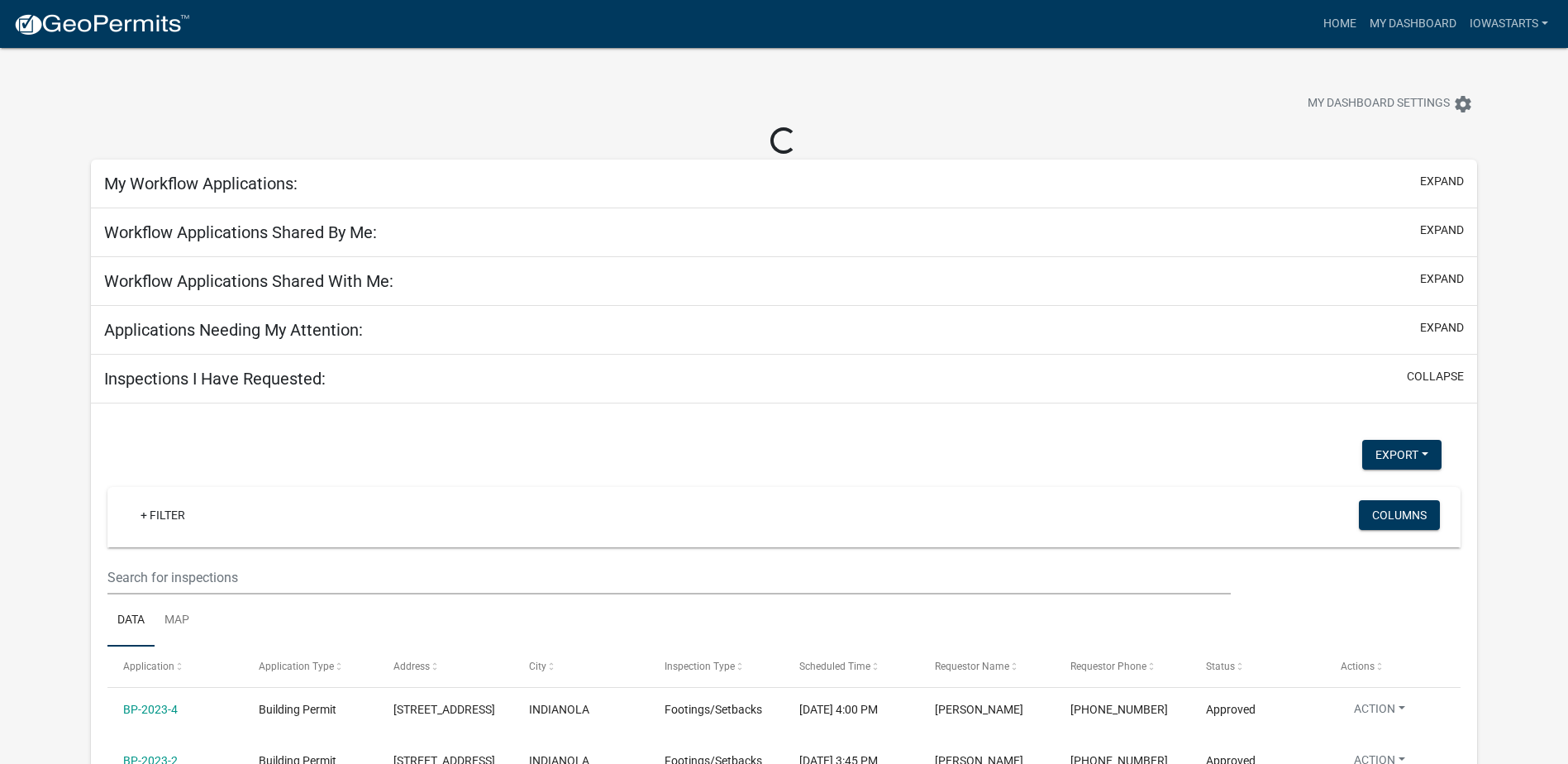
select select "3: 100"
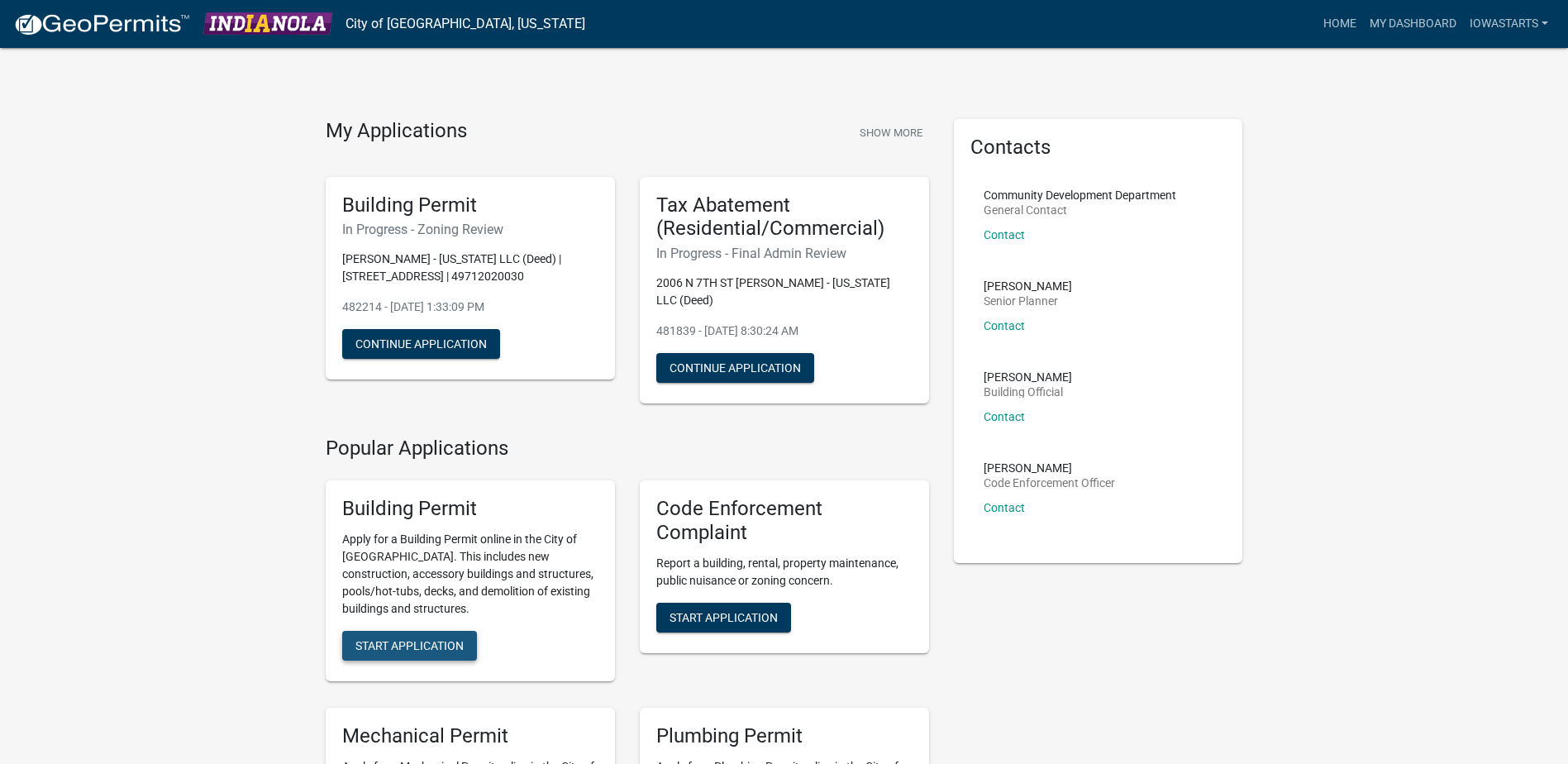
click at [437, 638] on span "Start Application" at bounding box center [409, 644] width 109 height 13
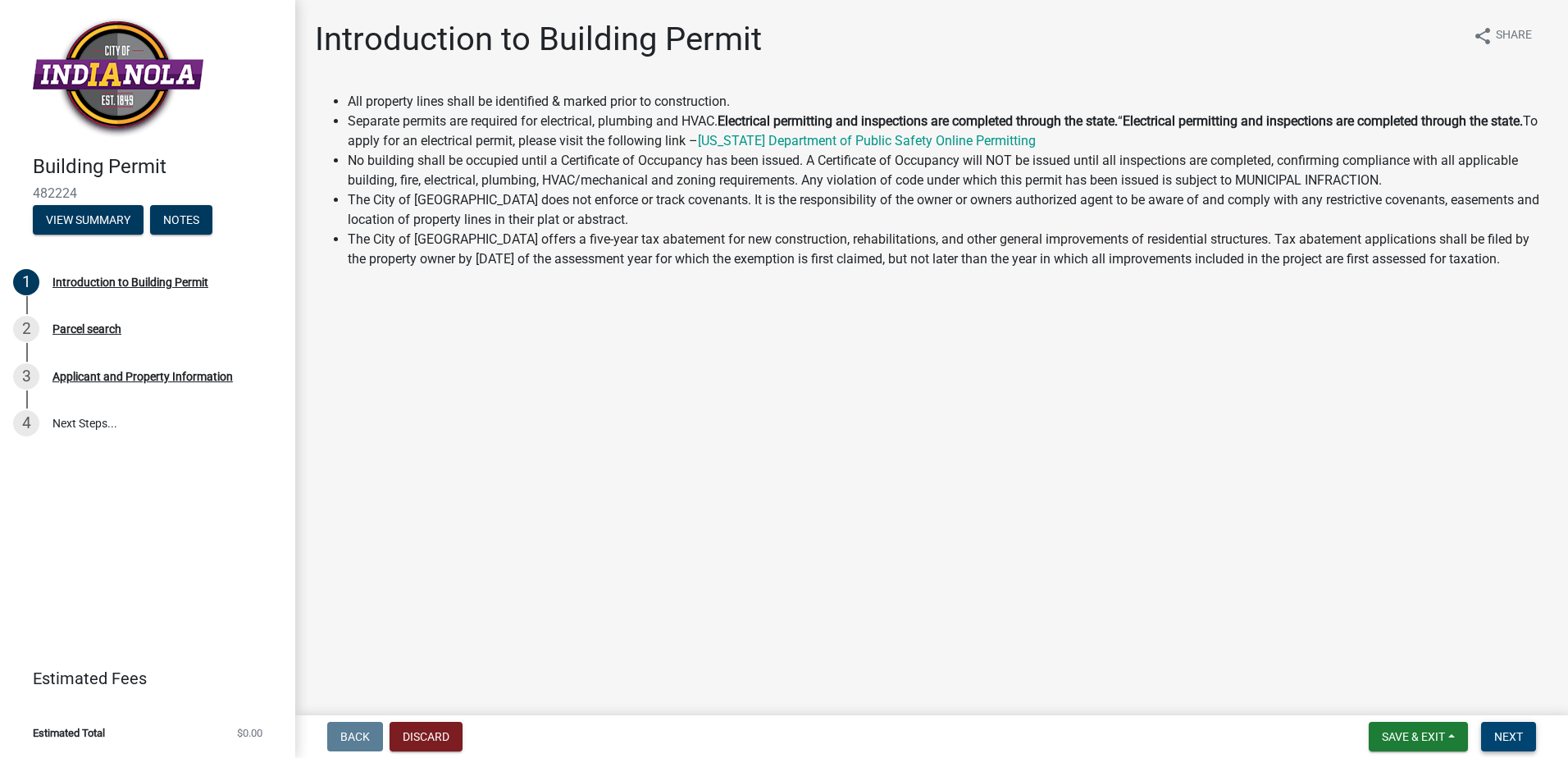
click at [1508, 739] on span "Next" at bounding box center [1509, 736] width 29 height 13
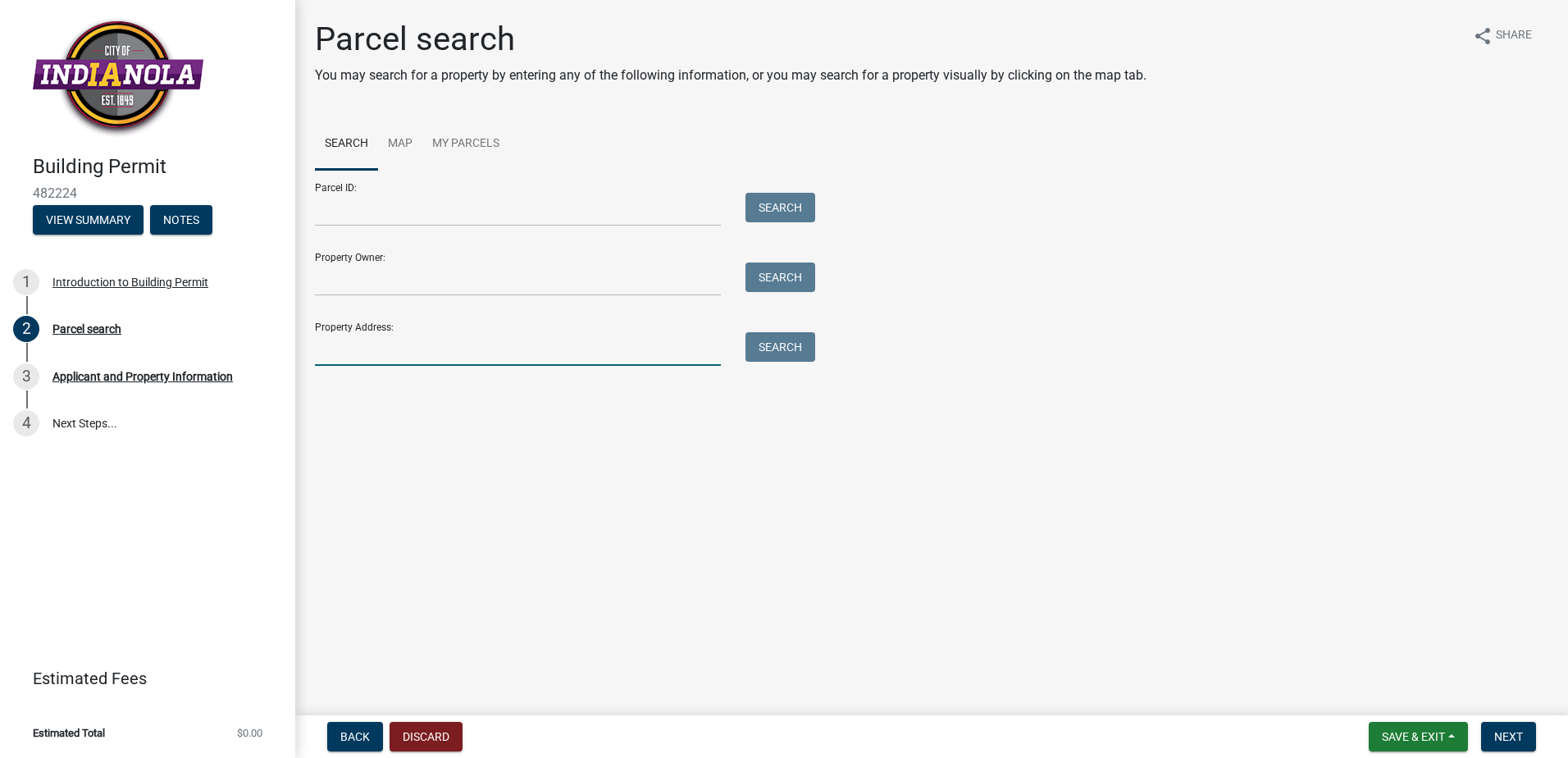
click at [427, 340] on input "Property Address:" at bounding box center [518, 349] width 406 height 34
type input "[STREET_ADDRESS]"
click at [793, 349] on button "Search" at bounding box center [780, 346] width 70 height 30
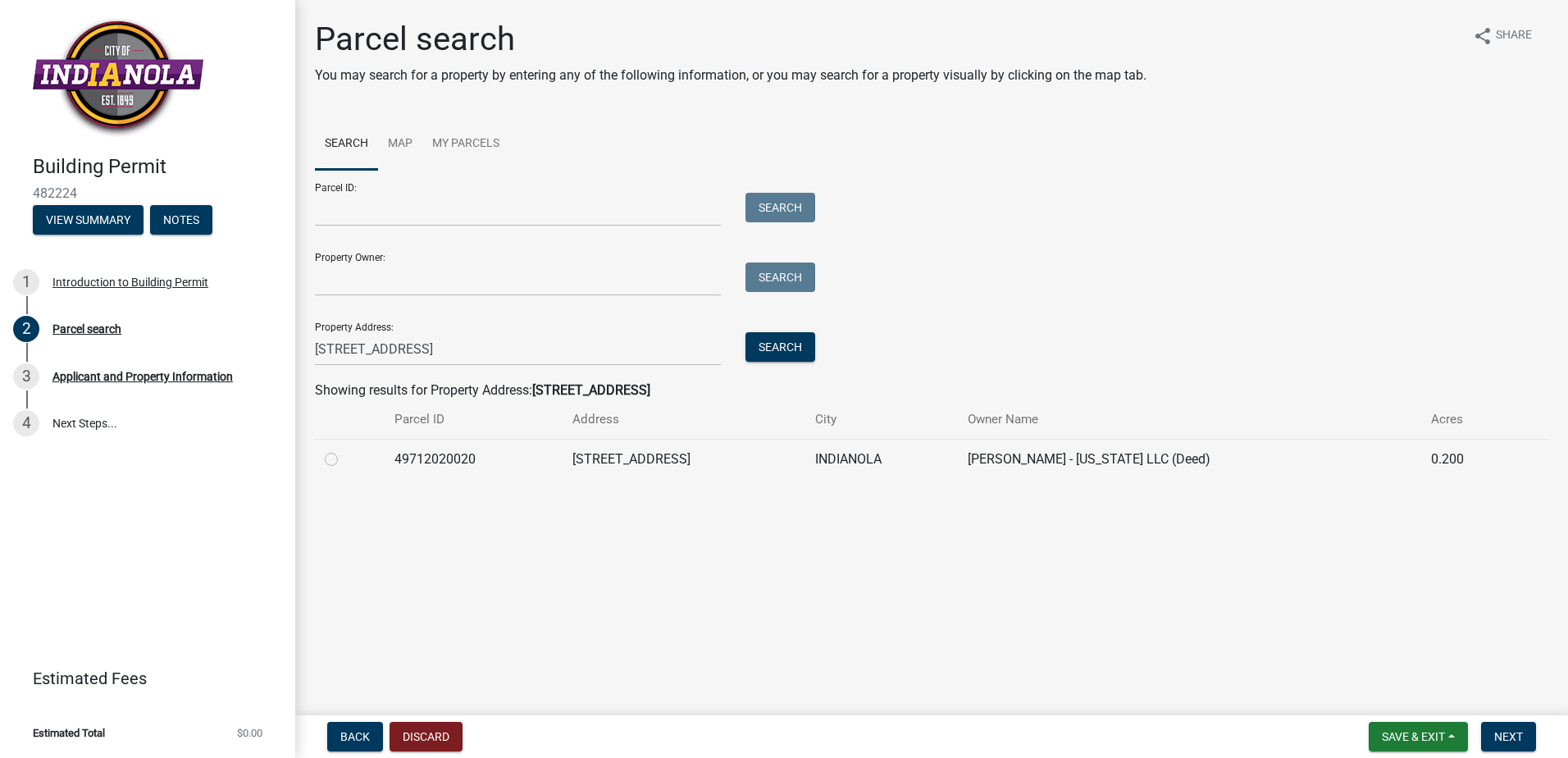
click at [345, 449] on label at bounding box center [345, 449] width 0 height 0
click at [345, 460] on input "radio" at bounding box center [350, 454] width 11 height 11
radio input "true"
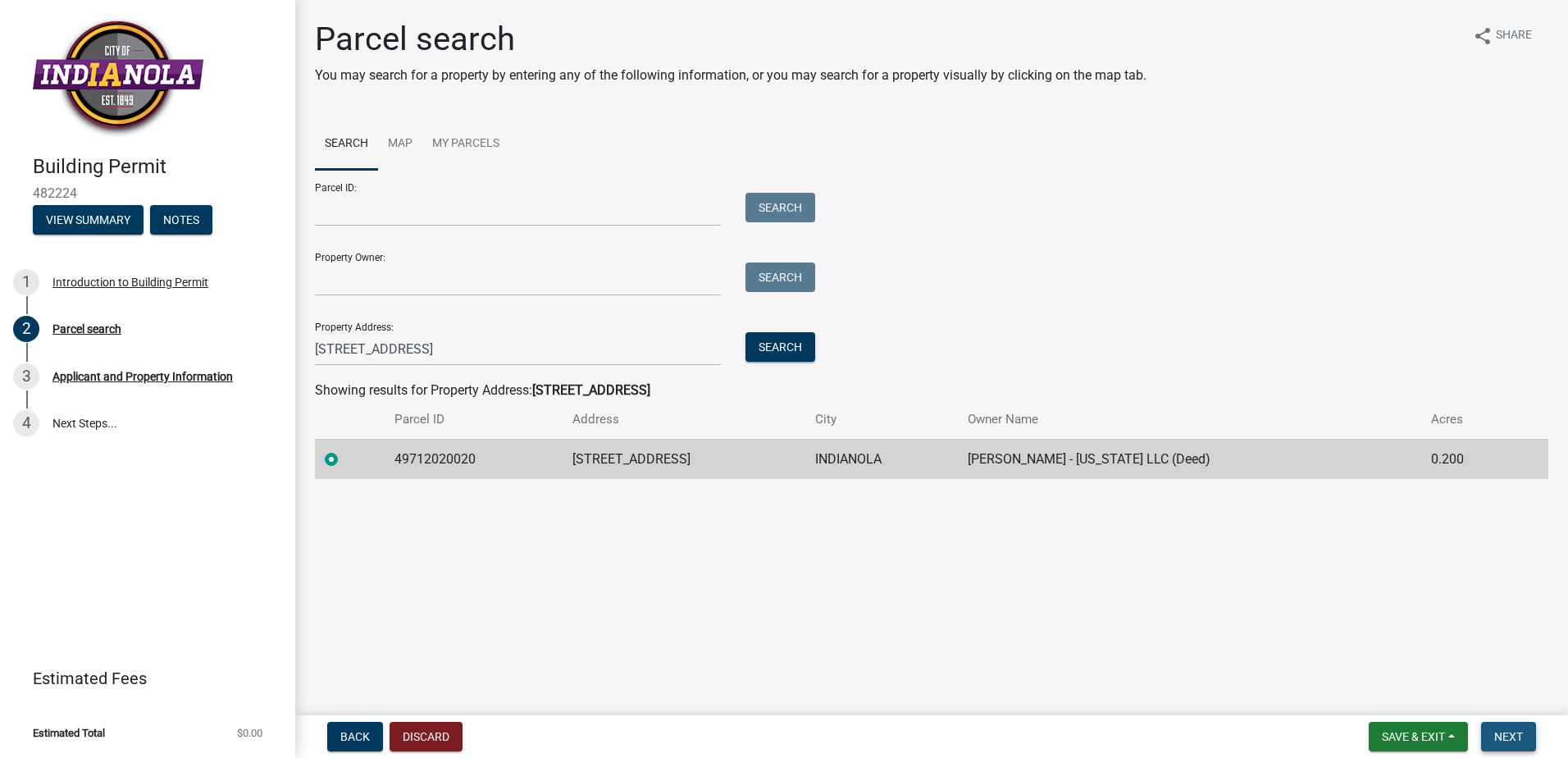
click at [1508, 744] on button "Next" at bounding box center [1509, 736] width 55 height 30
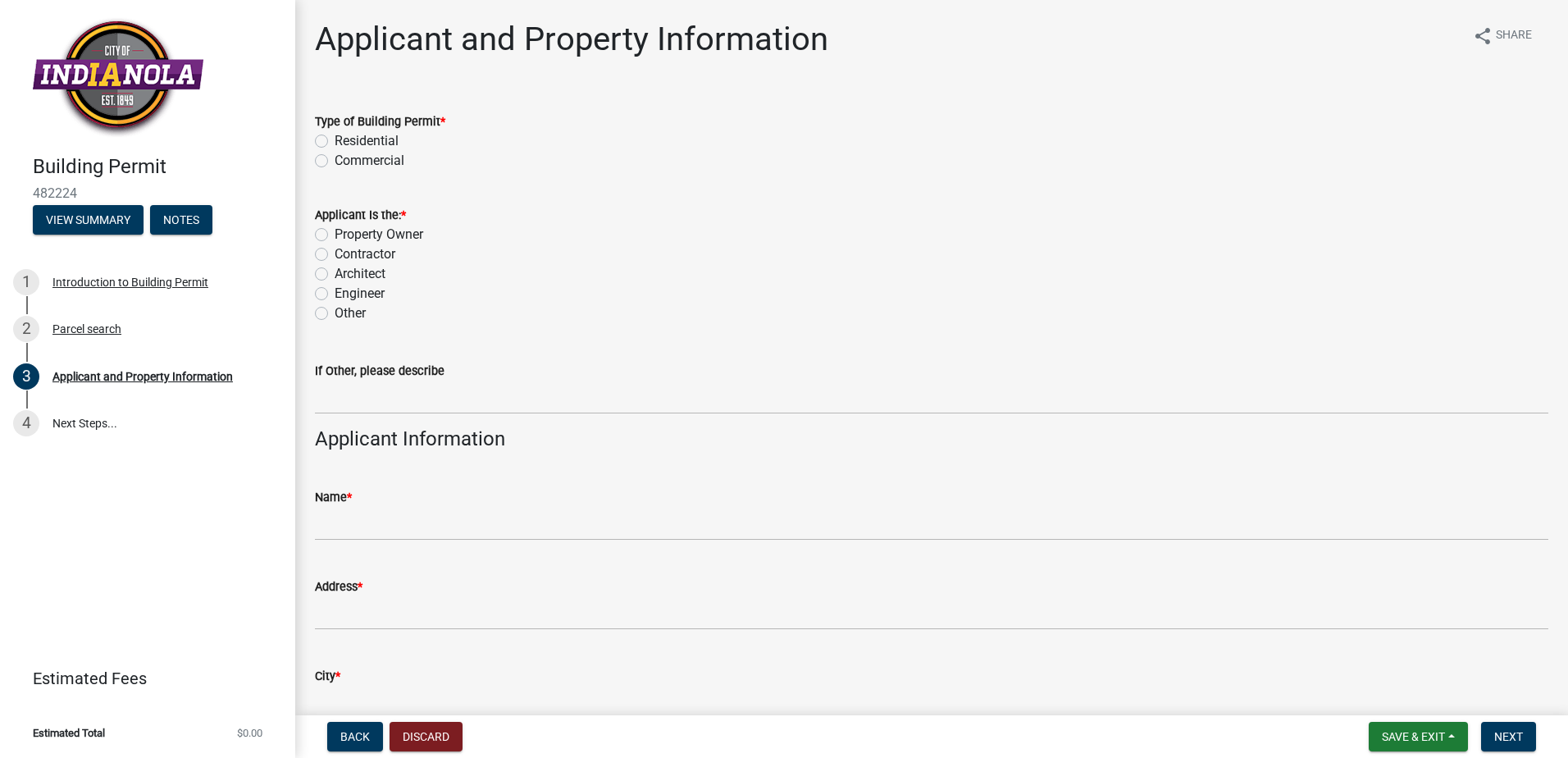
click at [334, 142] on label "Residential" at bounding box center [366, 141] width 64 height 20
click at [334, 142] on input "Residential" at bounding box center [340, 137] width 11 height 11
radio input "true"
click at [334, 253] on label "Contractor" at bounding box center [364, 254] width 60 height 20
click at [334, 253] on input "Contractor" at bounding box center [340, 250] width 11 height 11
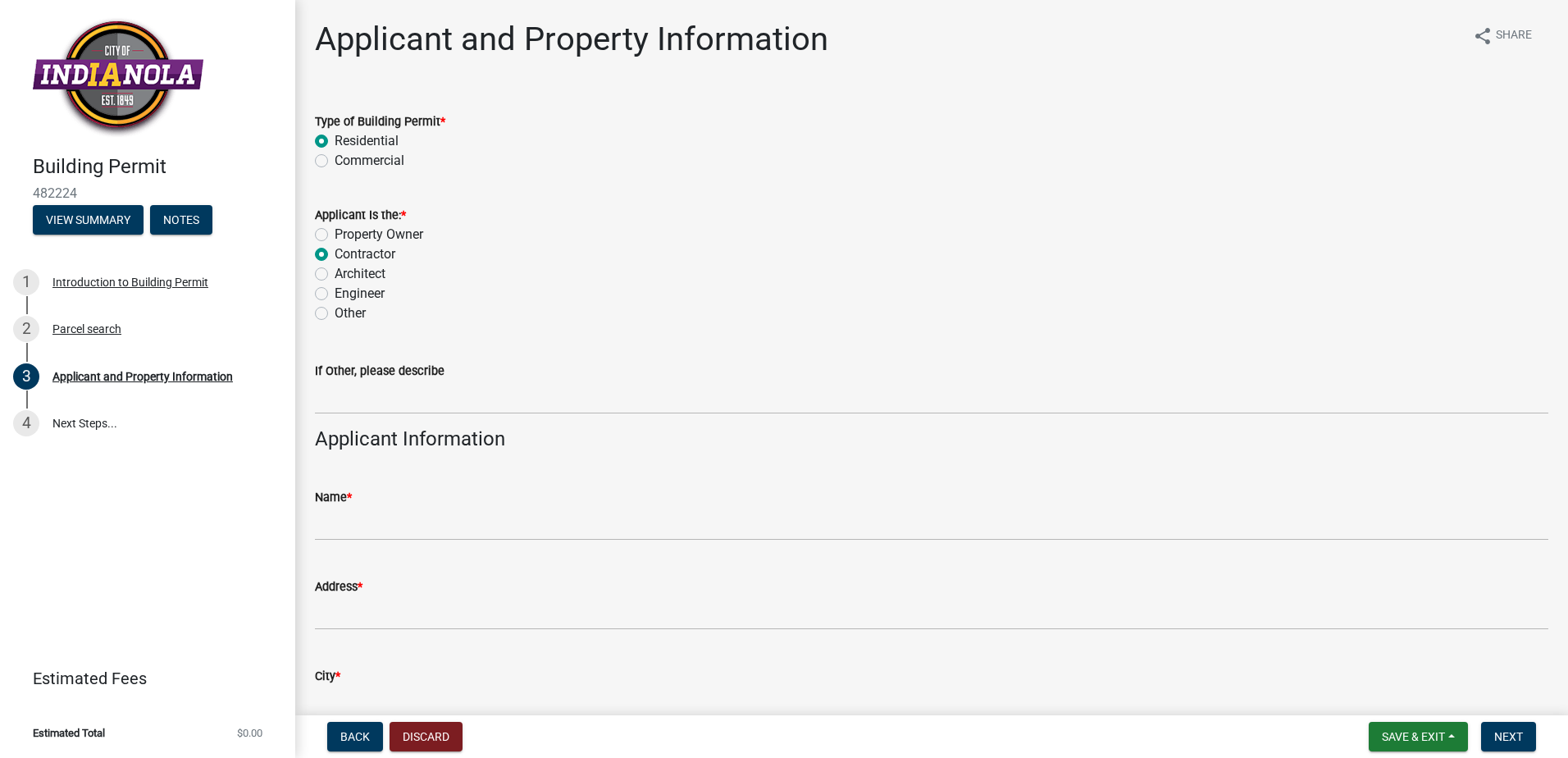
radio input "true"
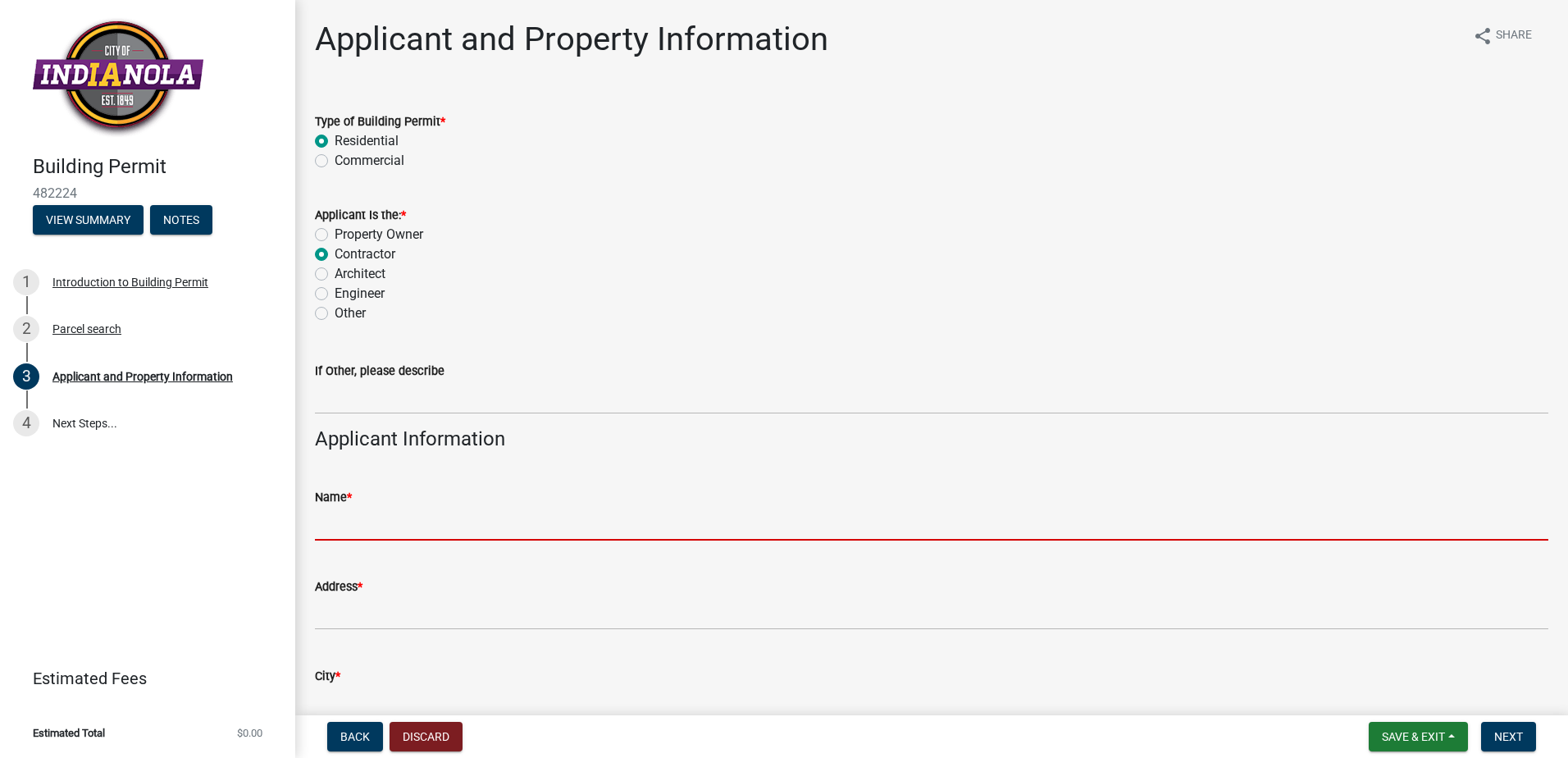
click at [392, 519] on input "Name *" at bounding box center [931, 524] width 1234 height 34
type input "[PERSON_NAME] for [PERSON_NAME] - [US_STATE], LLC"
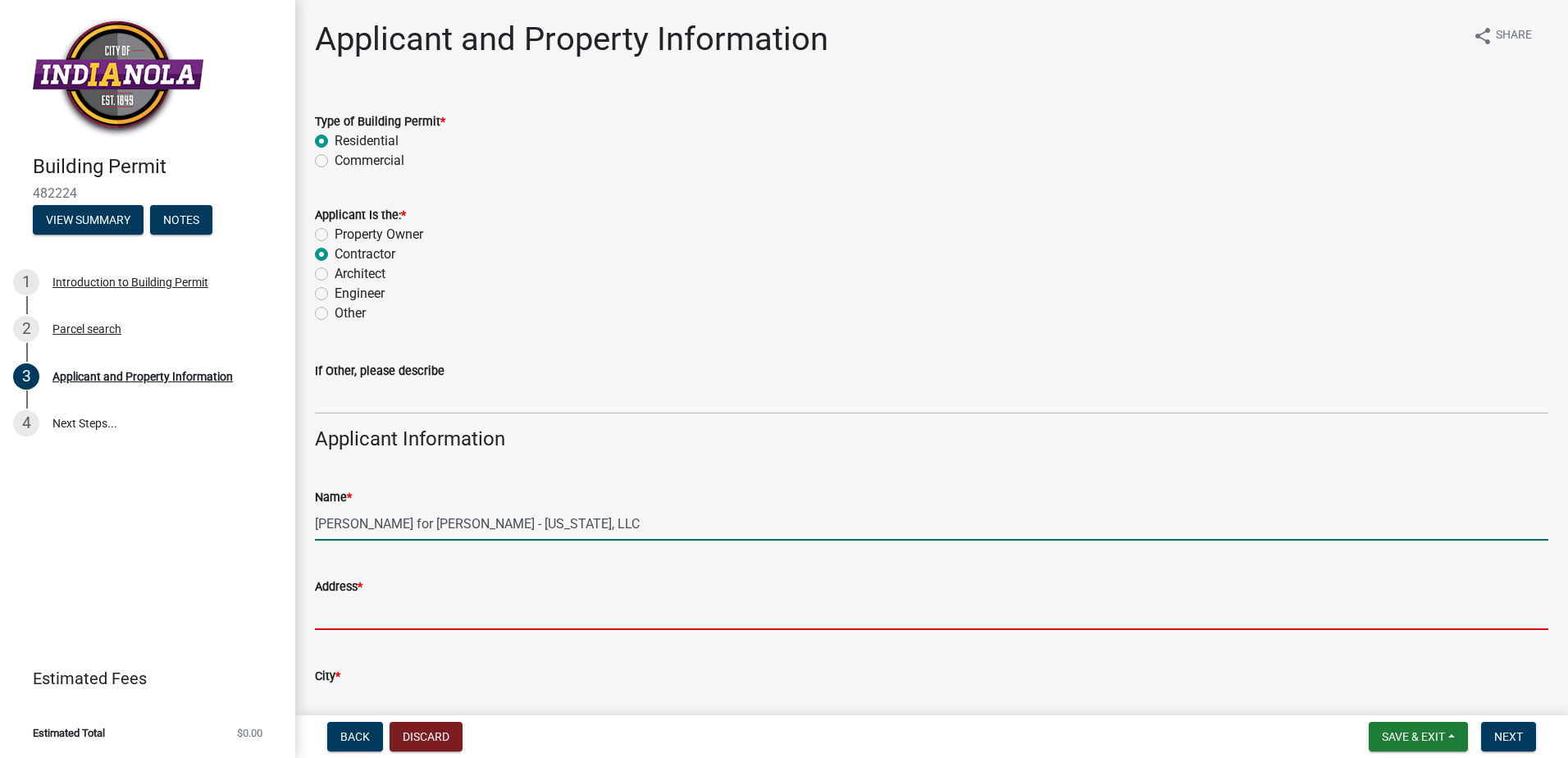
type input "[STREET_ADDRESS]"
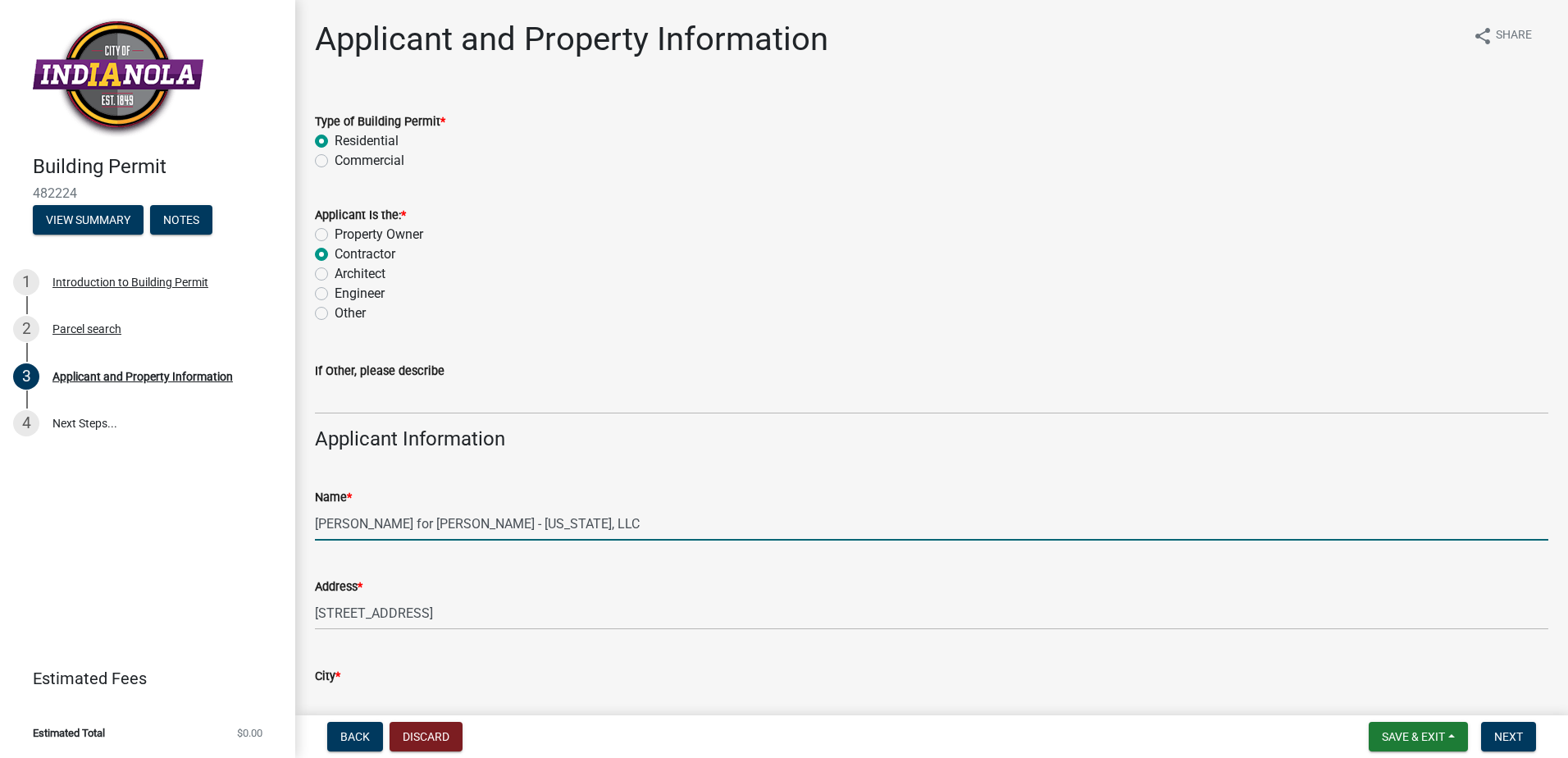
type input "Ankeny"
type input "IA"
type input "50023"
type input "5156204247"
type input "[EMAIL_ADDRESS][DOMAIN_NAME]"
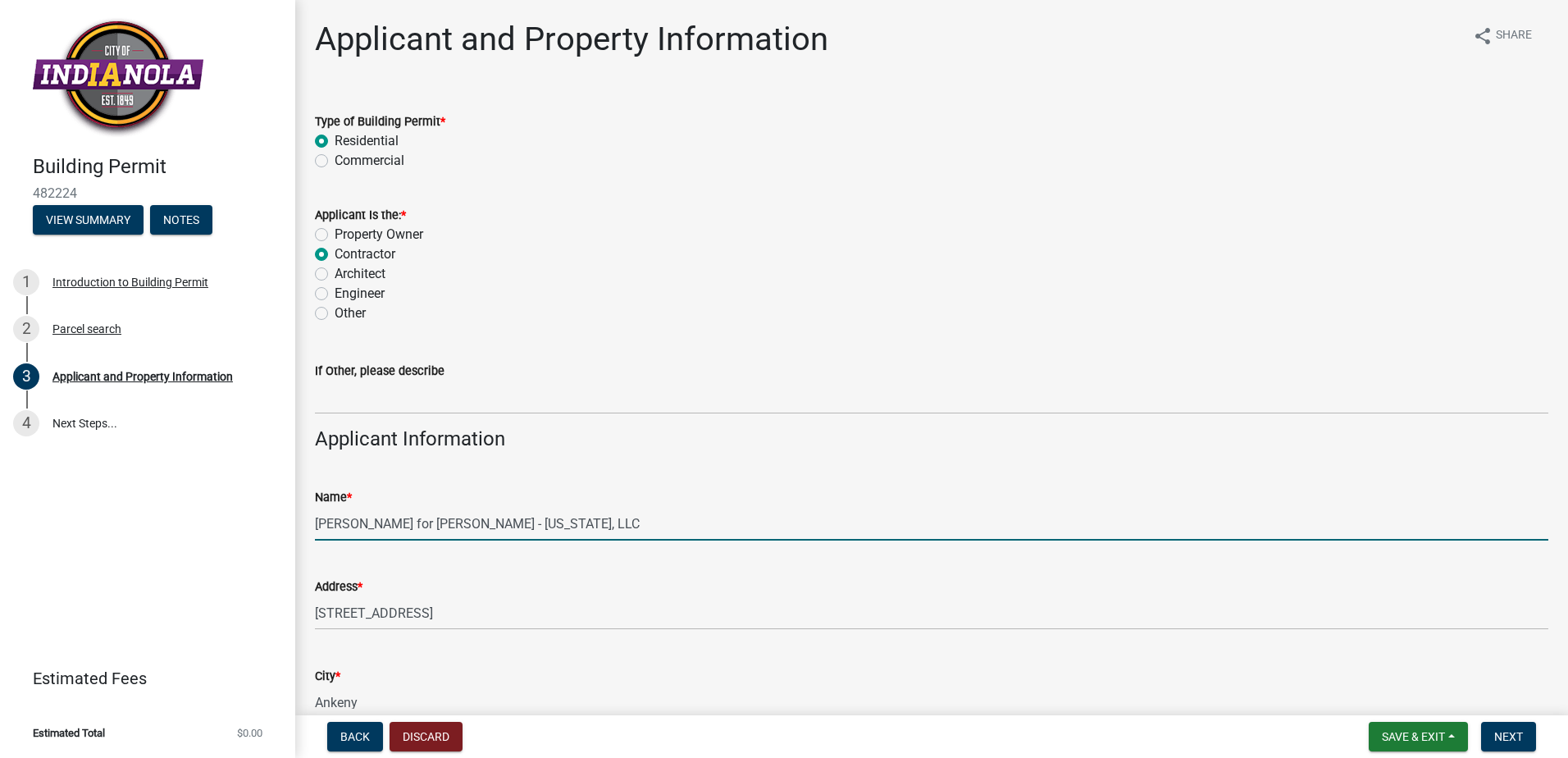
type input "3"
type input "Summercrest Plat 2"
type input "26.0"
type input "48.0"
type input "9.5"
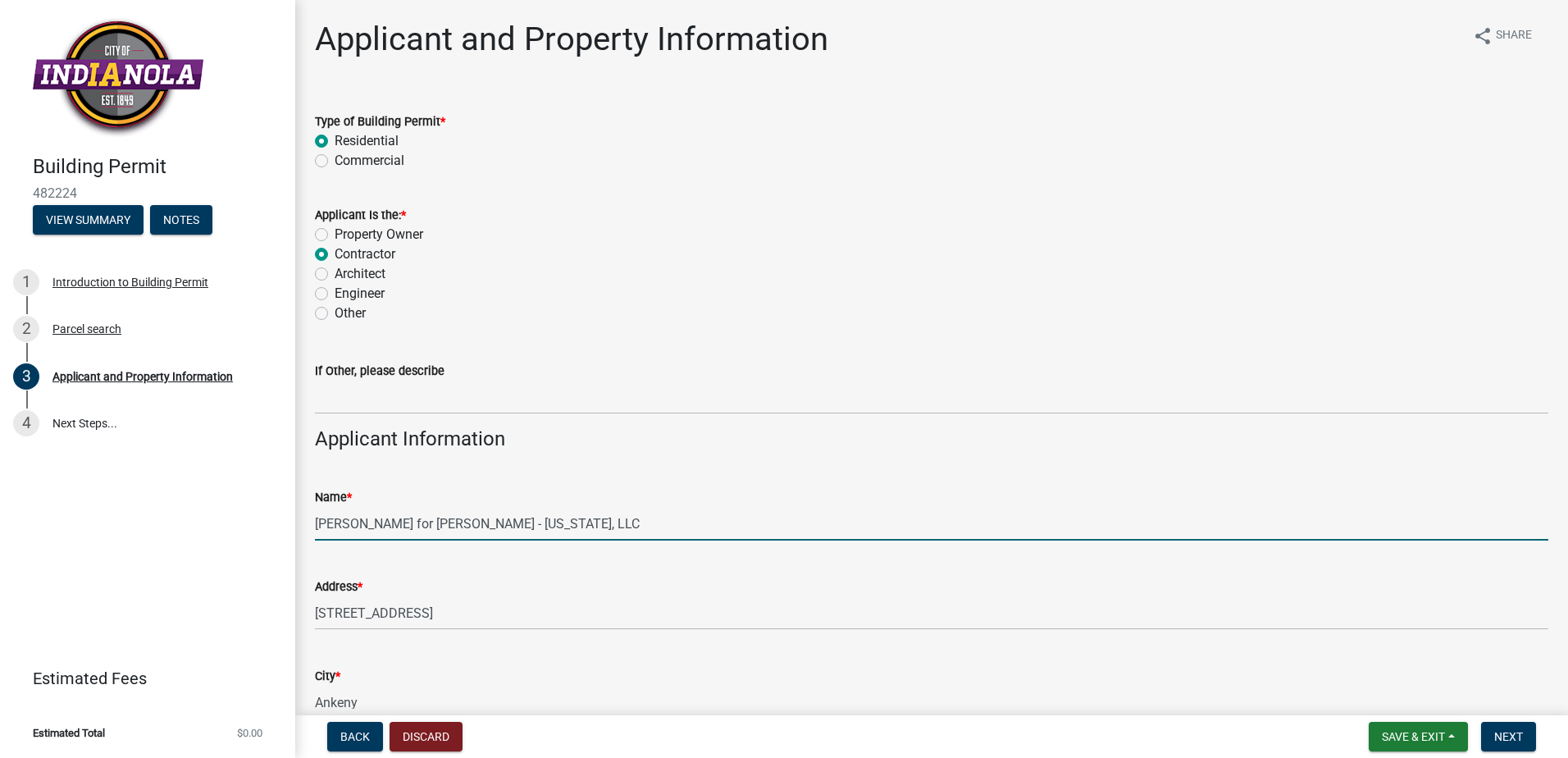
type input "9.5"
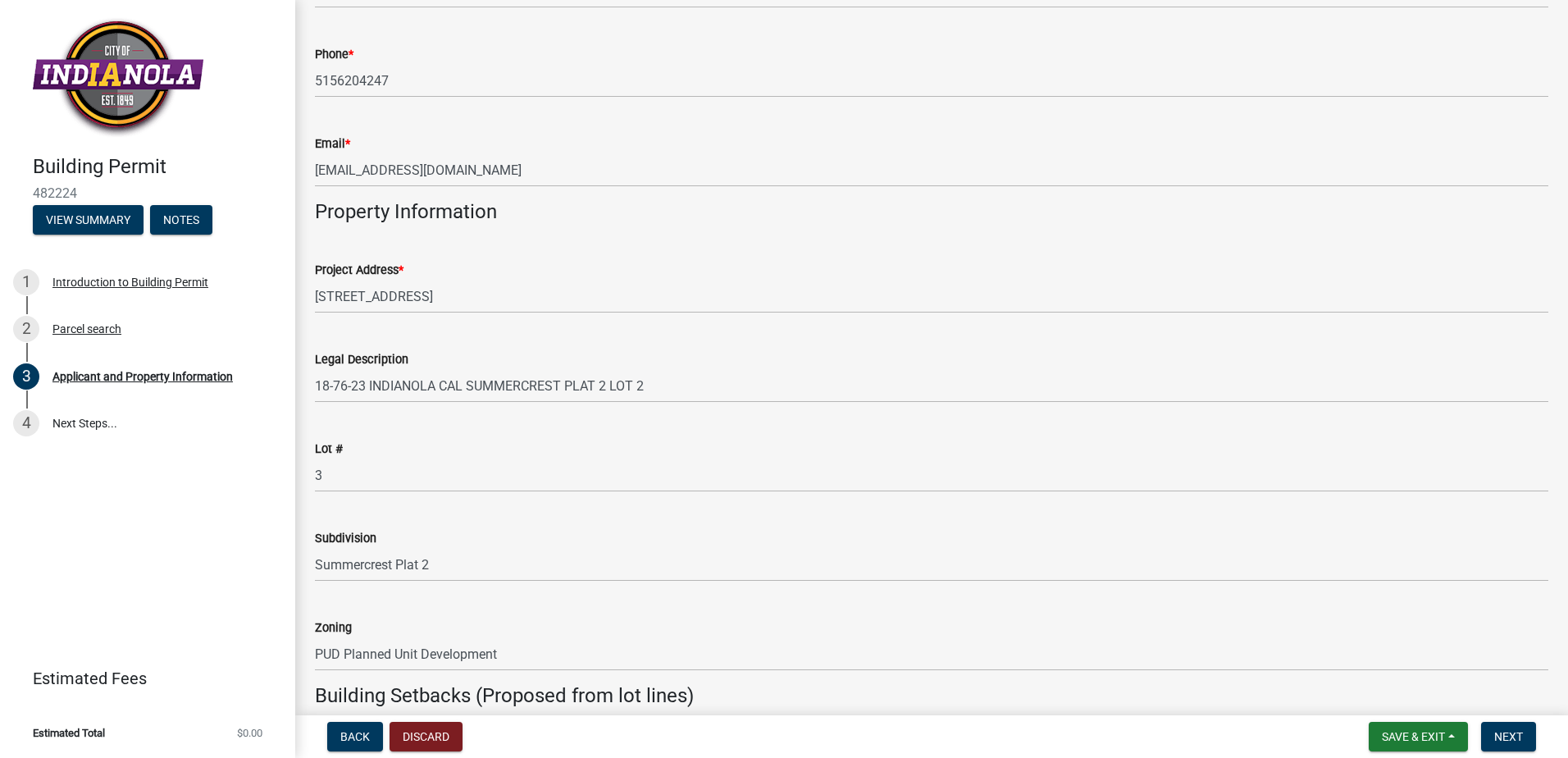
scroll to position [984, 0]
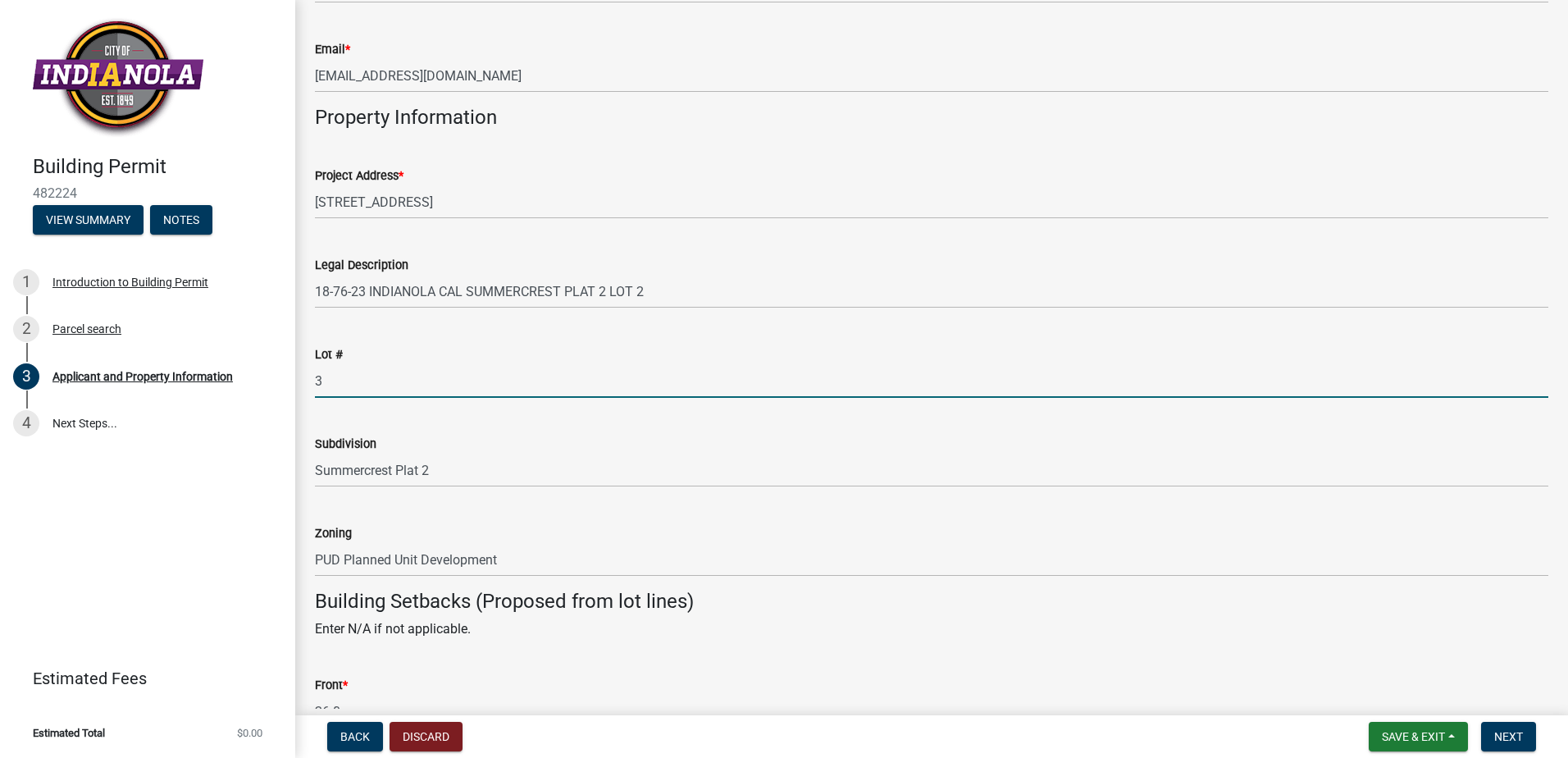
click at [398, 373] on input "3" at bounding box center [931, 381] width 1234 height 34
click at [324, 399] on wm-data-entity-input "Lot #" at bounding box center [931, 366] width 1234 height 89
click at [357, 383] on input "Lot #" at bounding box center [931, 381] width 1234 height 34
click at [343, 379] on input "Lot #" at bounding box center [931, 381] width 1234 height 34
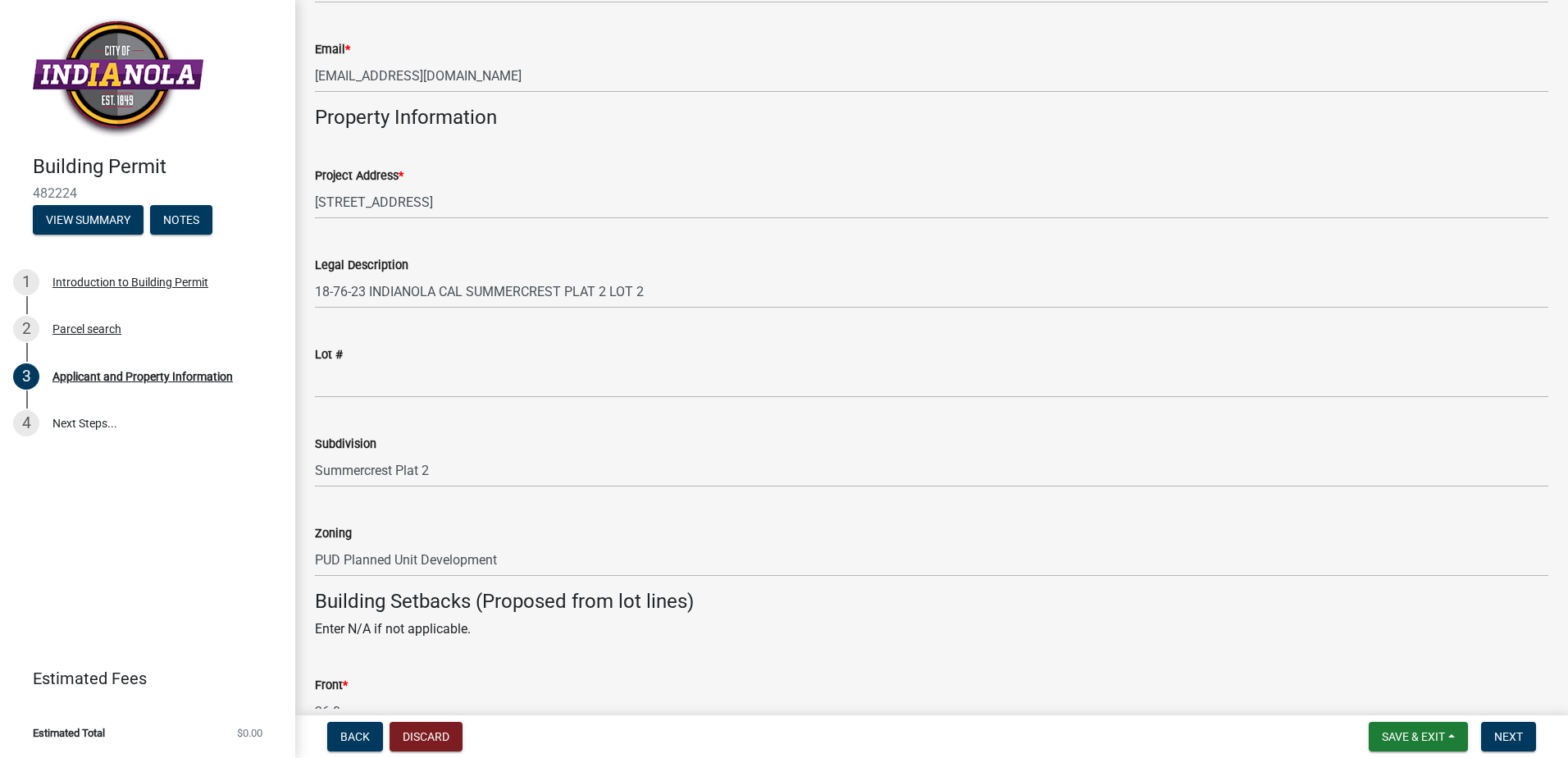
click at [374, 355] on div "Lot #" at bounding box center [931, 354] width 1234 height 20
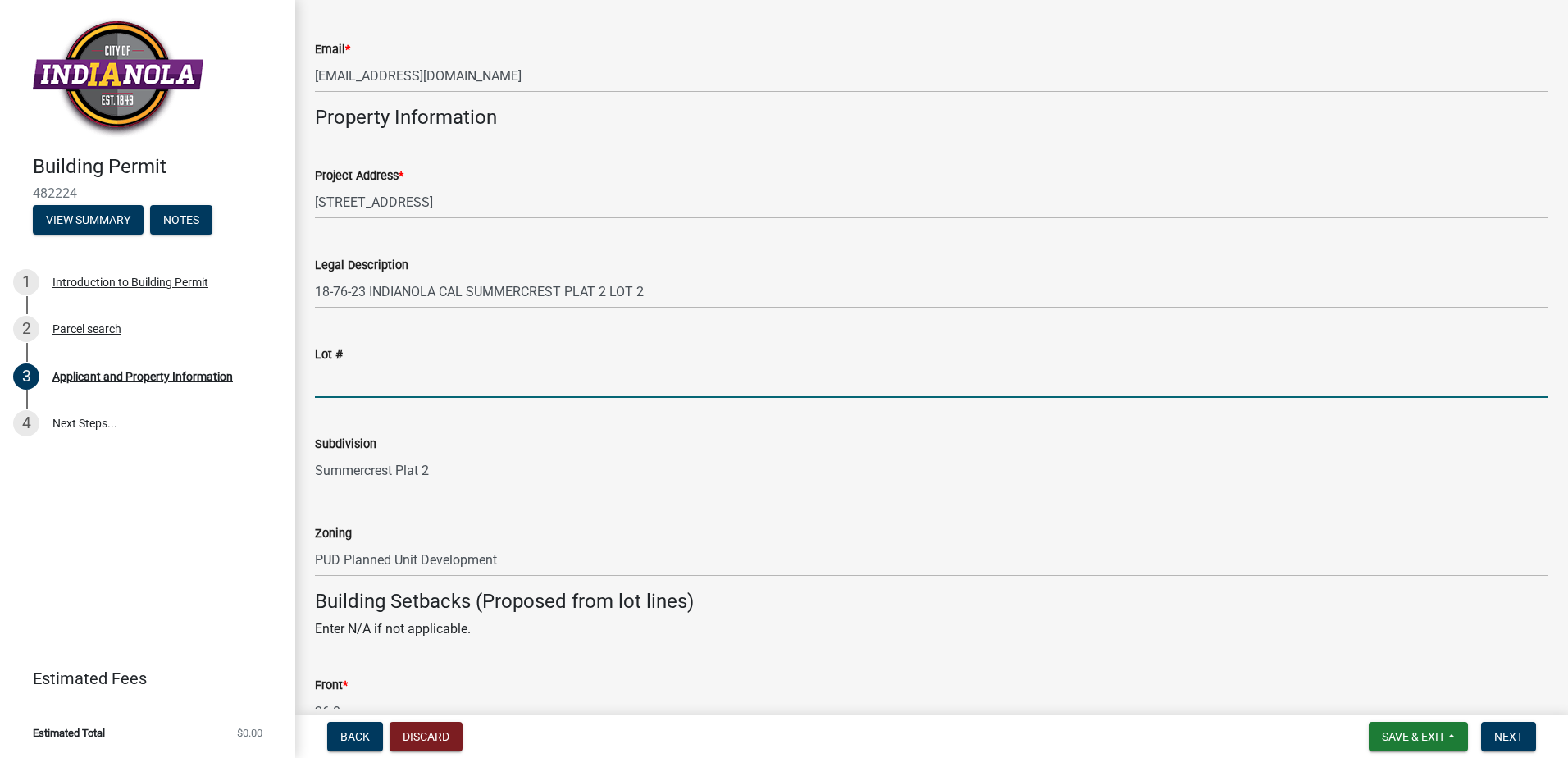
click at [351, 387] on input "Lot #" at bounding box center [931, 381] width 1234 height 34
click at [395, 364] on input "Lot #" at bounding box center [931, 381] width 1234 height 34
click at [364, 386] on input "Lot #" at bounding box center [931, 381] width 1234 height 34
click at [344, 323] on div "Lot #" at bounding box center [931, 360] width 1234 height 76
click at [348, 386] on input "Lot #" at bounding box center [931, 381] width 1234 height 34
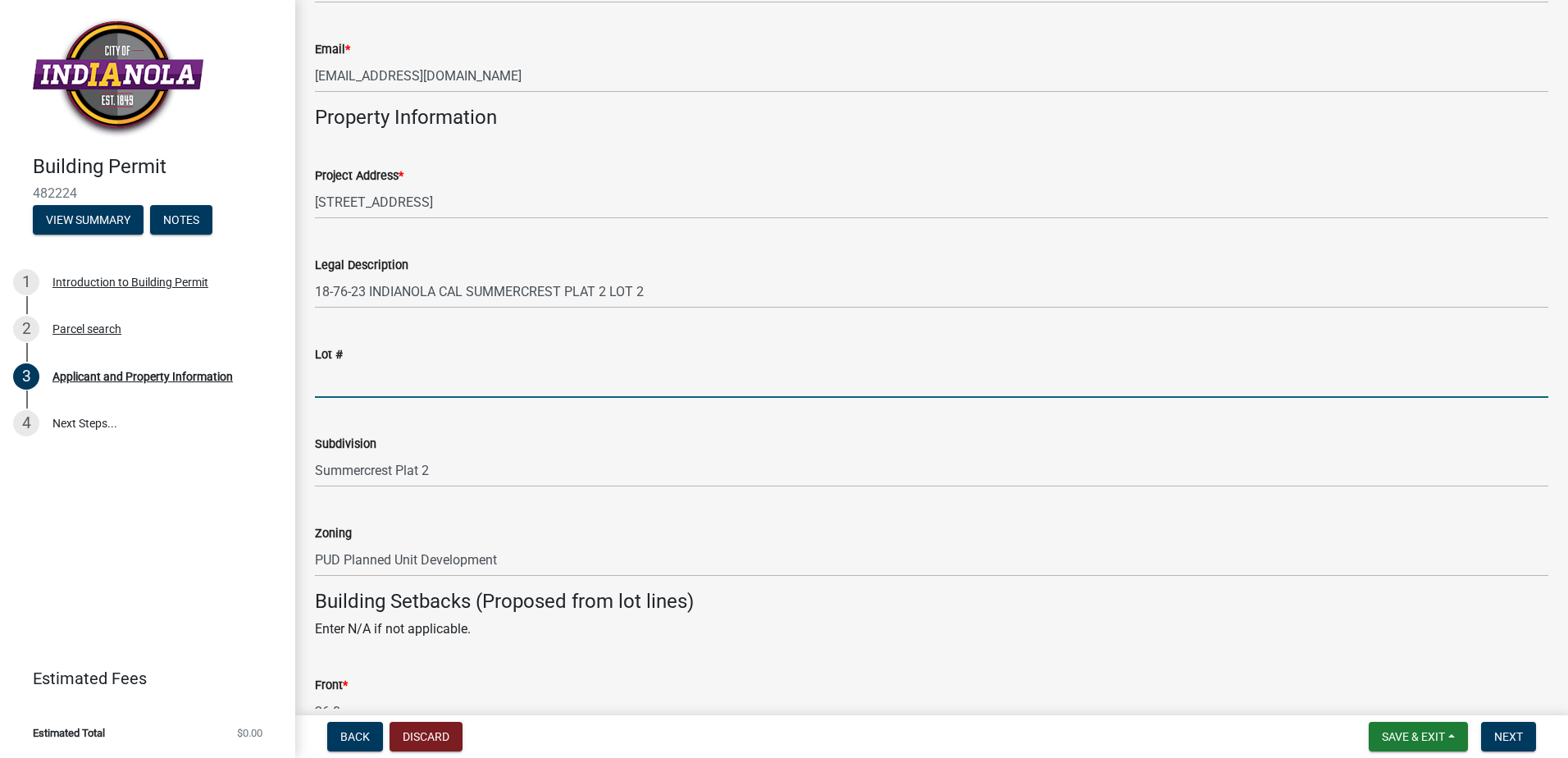
click at [368, 341] on div "Lot #" at bounding box center [931, 360] width 1234 height 76
click at [375, 379] on input "Lot #" at bounding box center [931, 381] width 1234 height 34
type input "2"
click at [394, 335] on div "Lot # 2" at bounding box center [931, 360] width 1234 height 76
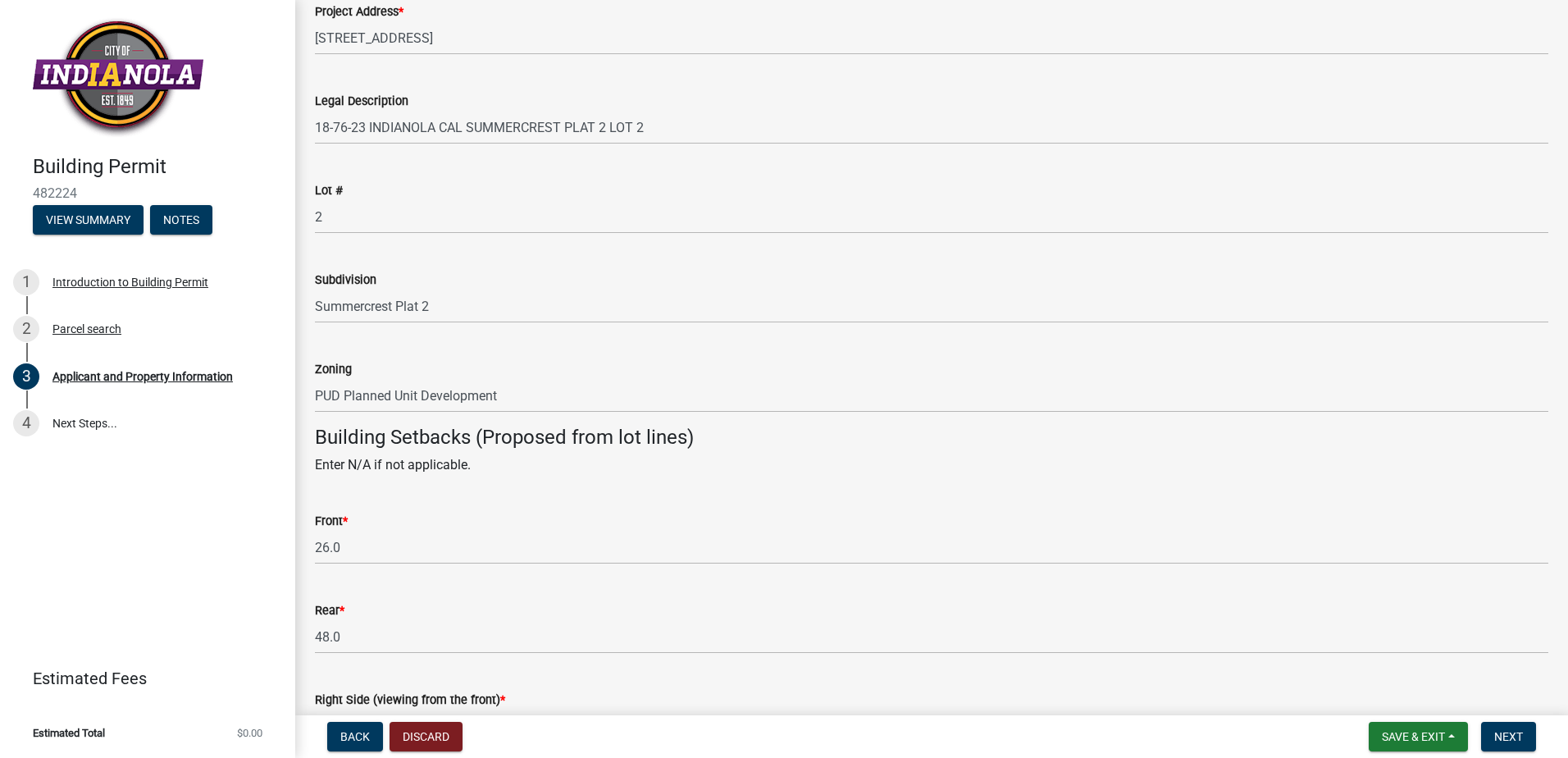
scroll to position [1394, 0]
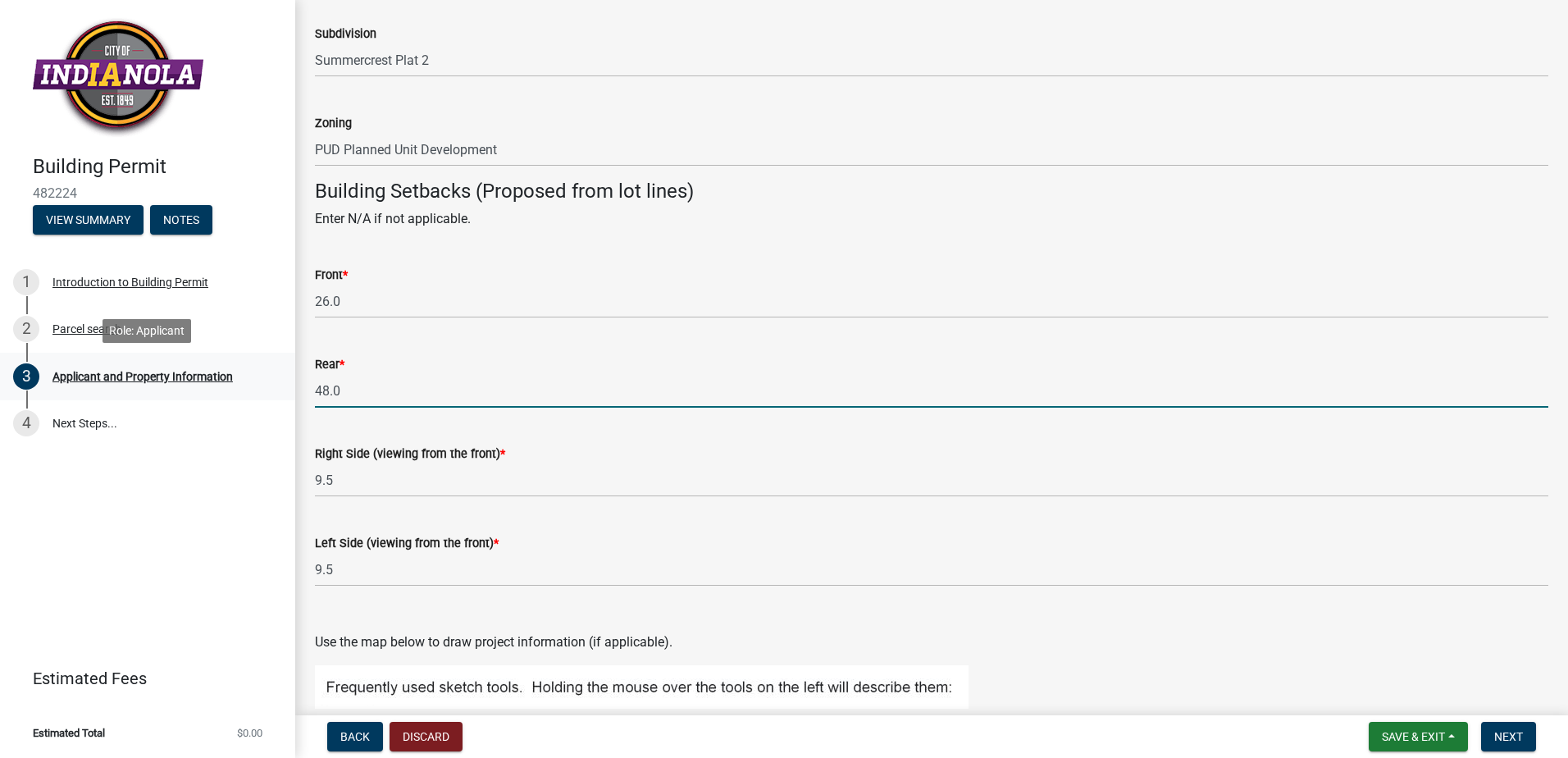
drag, startPoint x: 374, startPoint y: 383, endPoint x: 173, endPoint y: 371, distance: 201.4
click at [184, 364] on div "Building Permit 482224 View Summary Notes 1 Introduction to Building Permit 2 P…" at bounding box center [784, 379] width 1568 height 758
type input "51.7"
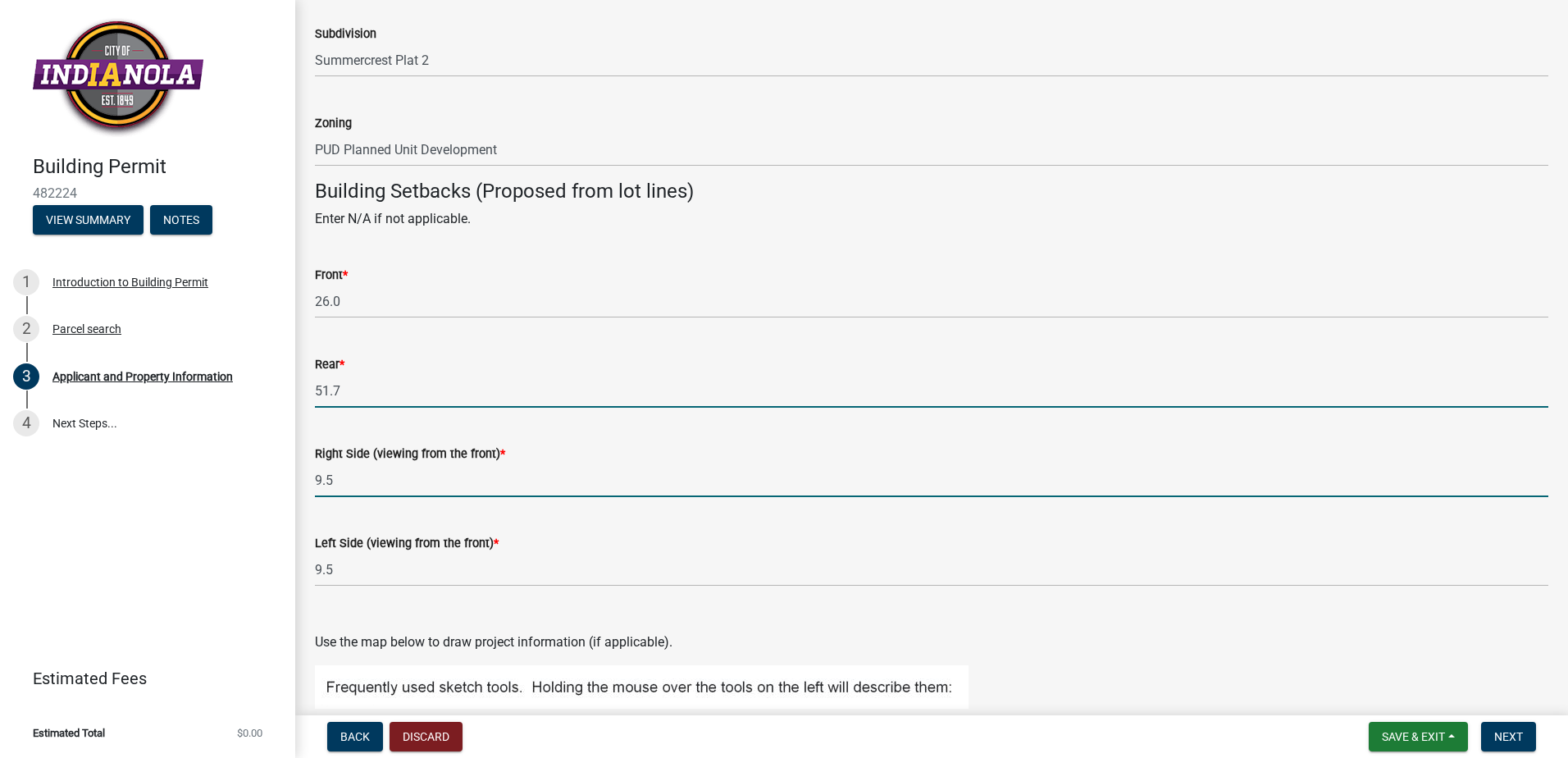
drag, startPoint x: 356, startPoint y: 475, endPoint x: 224, endPoint y: 462, distance: 132.6
click at [282, 462] on div "Building Permit 482224 View Summary Notes 1 Introduction to Building Permit 2 P…" at bounding box center [784, 379] width 1568 height 758
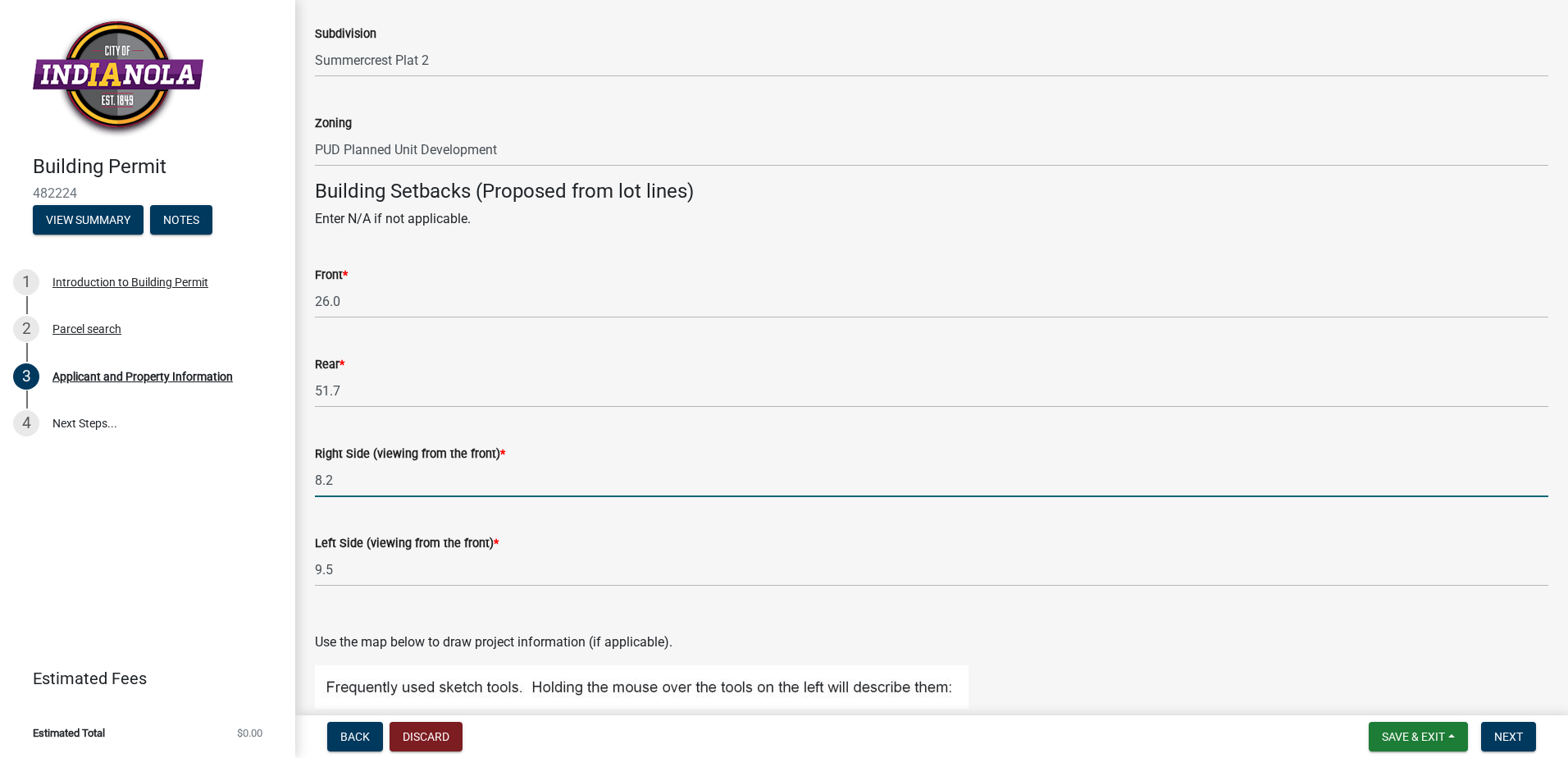
type input "8.2"
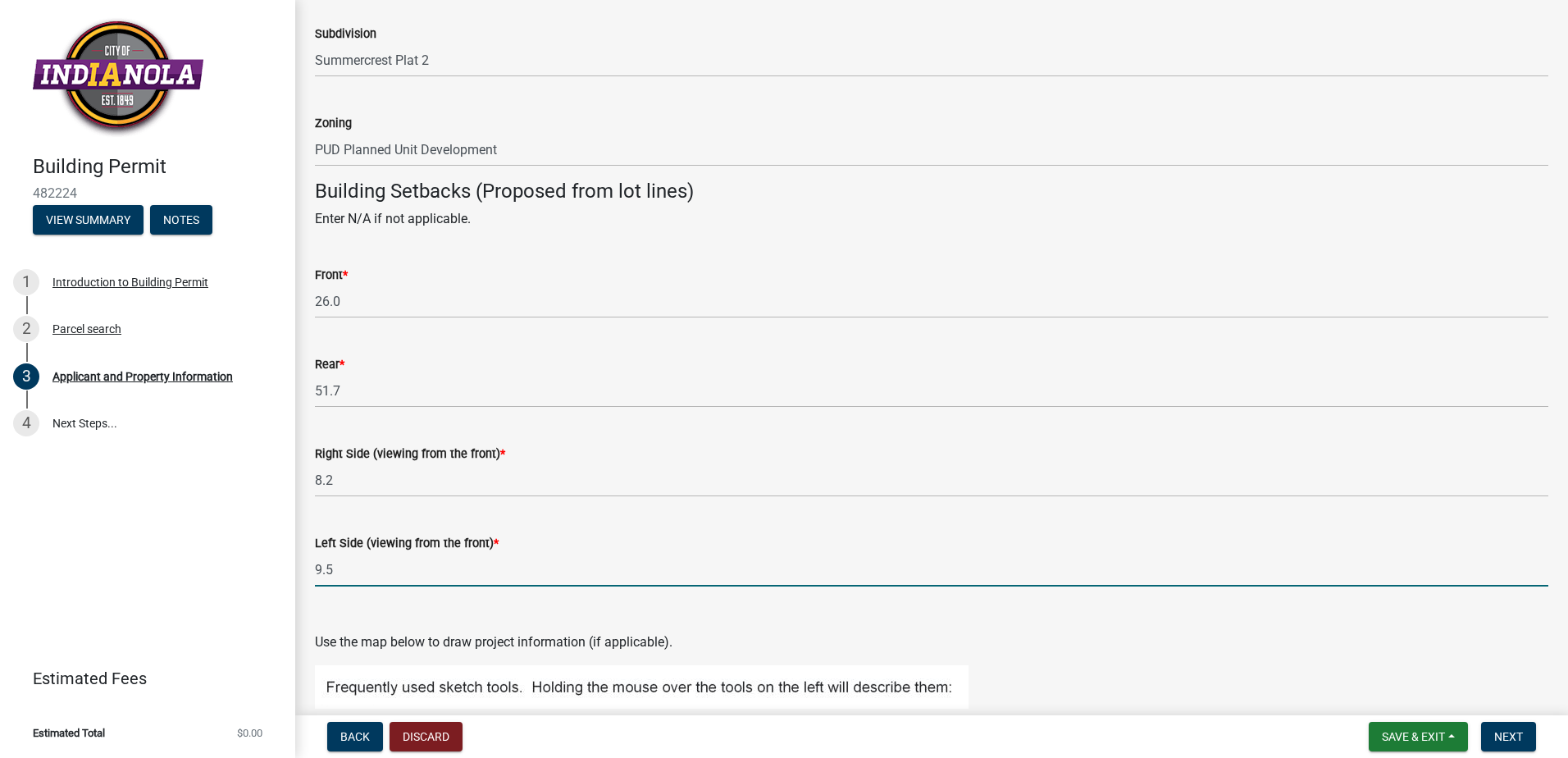
drag, startPoint x: 362, startPoint y: 564, endPoint x: 152, endPoint y: 551, distance: 210.4
click at [156, 551] on div "Building Permit 482224 View Summary Notes 1 Introduction to Building Permit 2 P…" at bounding box center [784, 379] width 1568 height 758
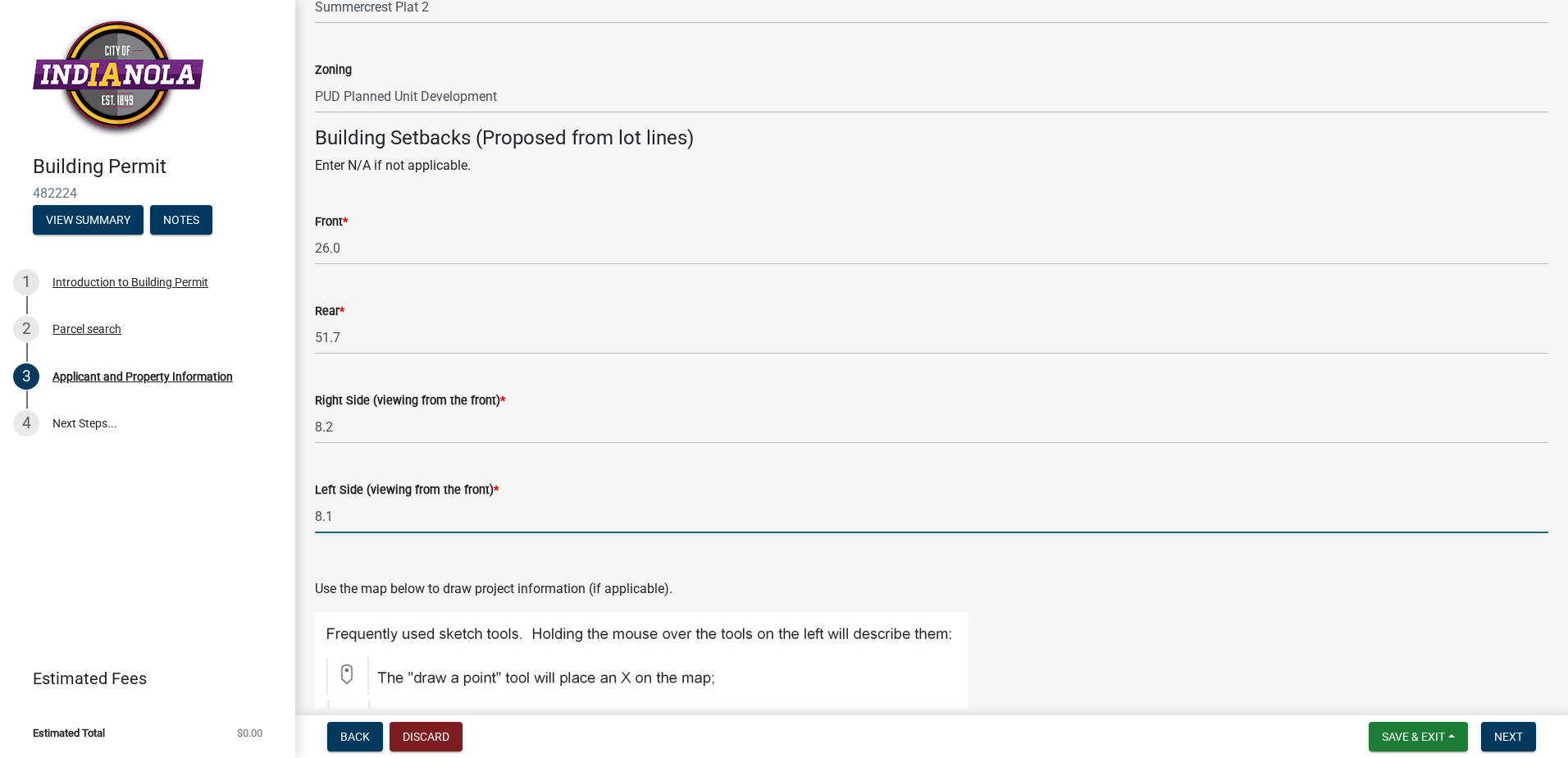
scroll to position [1476, 0]
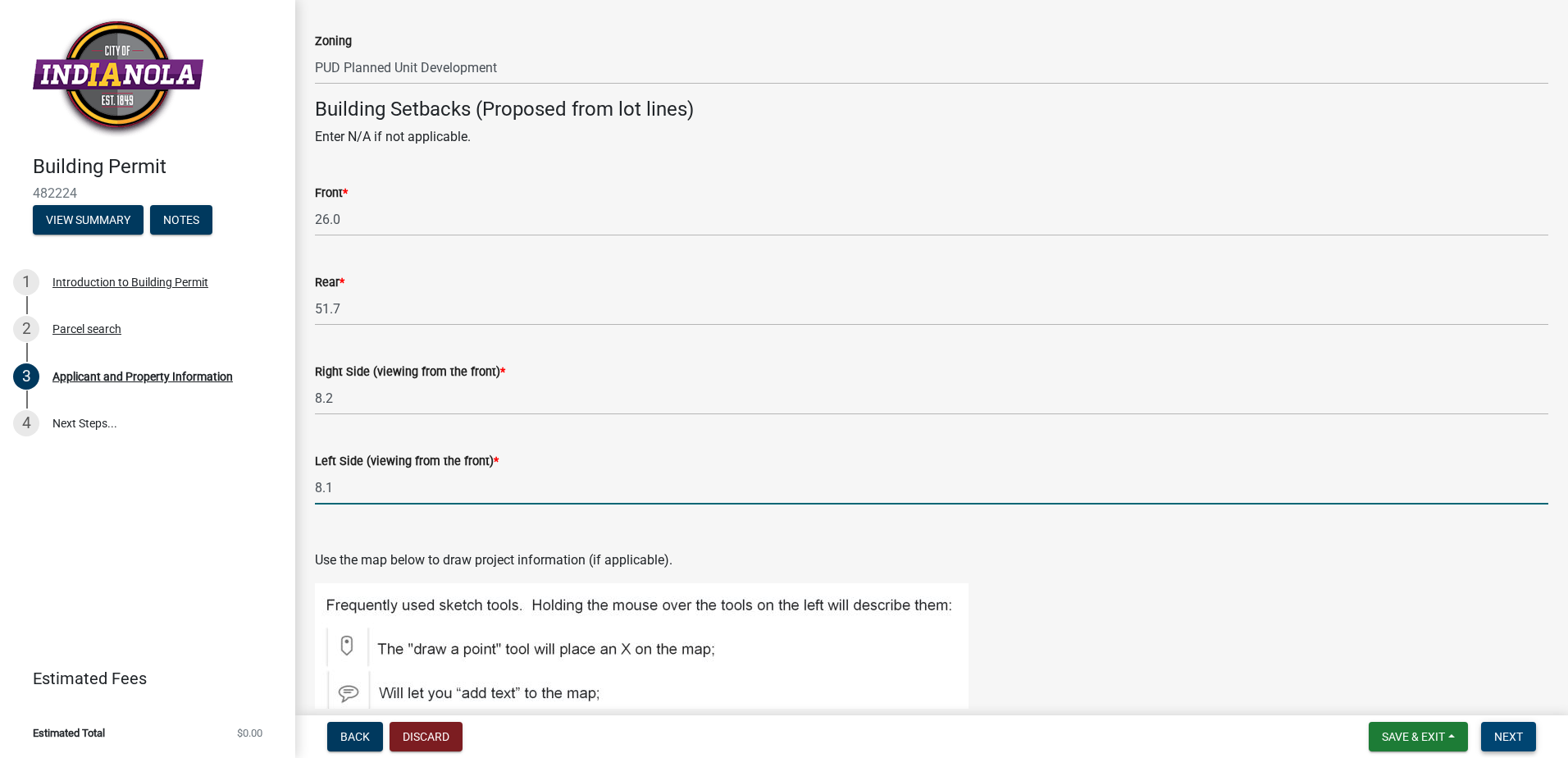
type input "8.1"
click at [1504, 741] on span "Next" at bounding box center [1509, 736] width 29 height 13
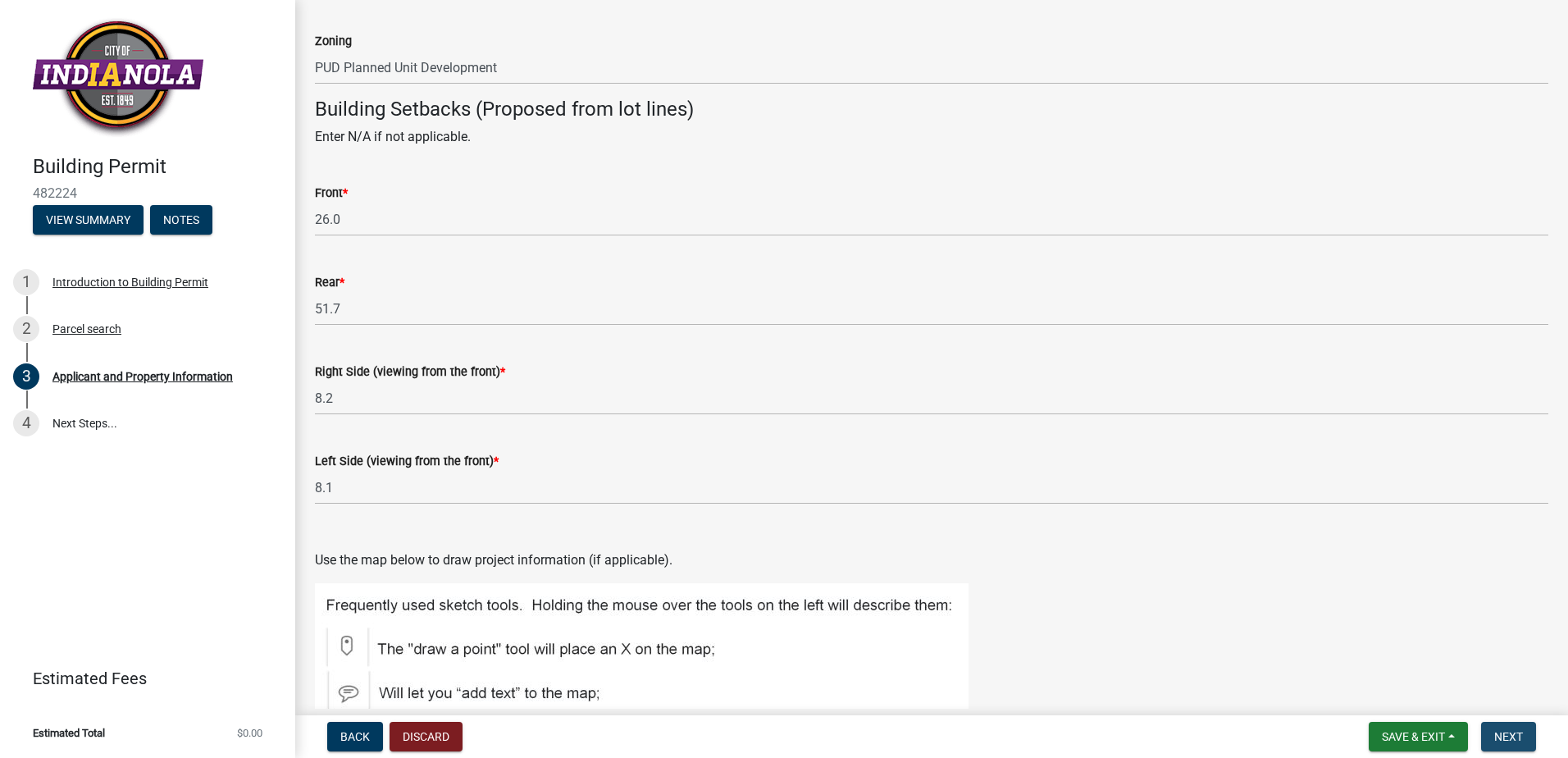
scroll to position [0, 0]
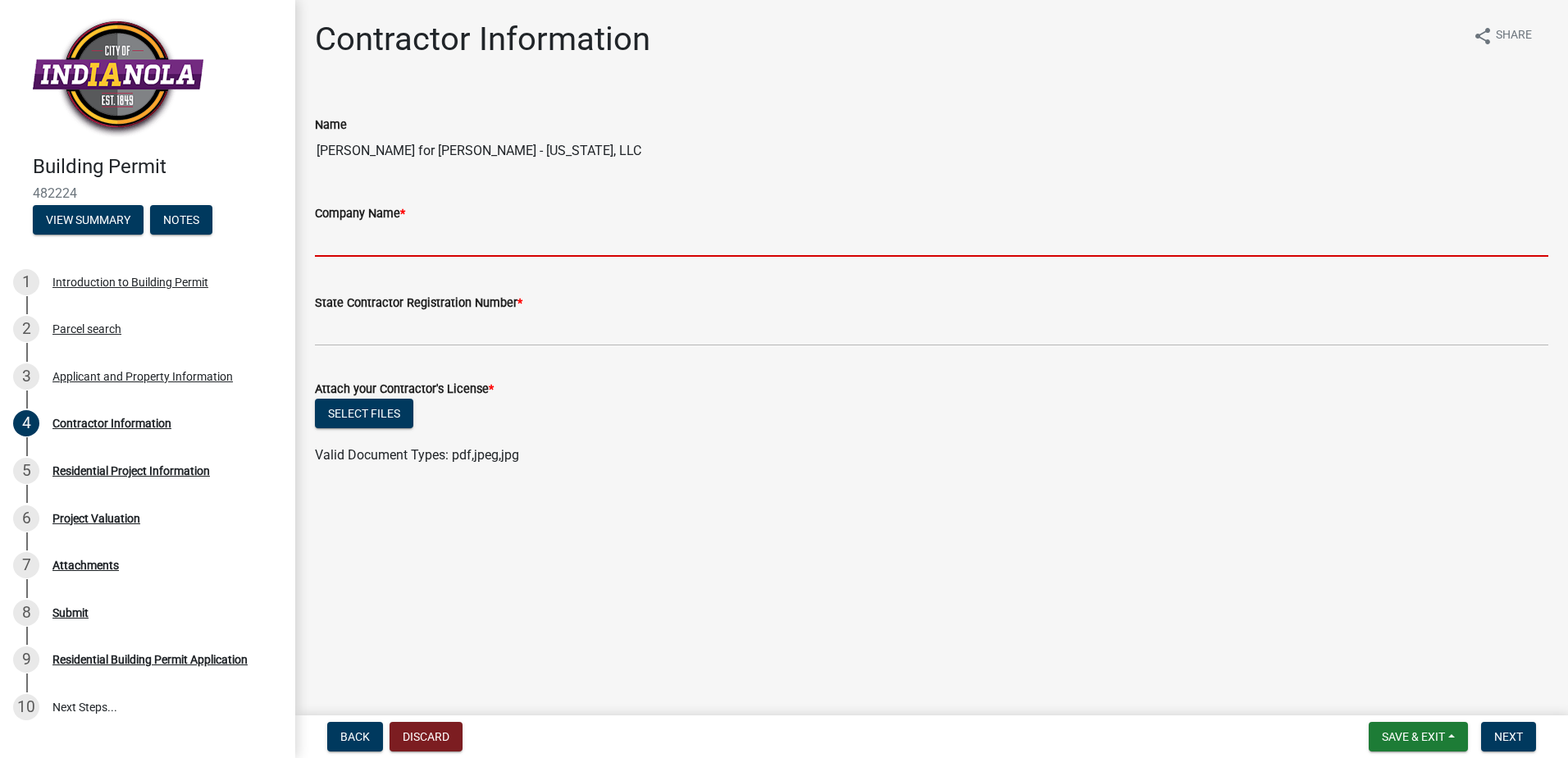
click at [357, 249] on input "Company Name *" at bounding box center [931, 240] width 1234 height 34
type input "[PERSON_NAME] - [US_STATE], LLC"
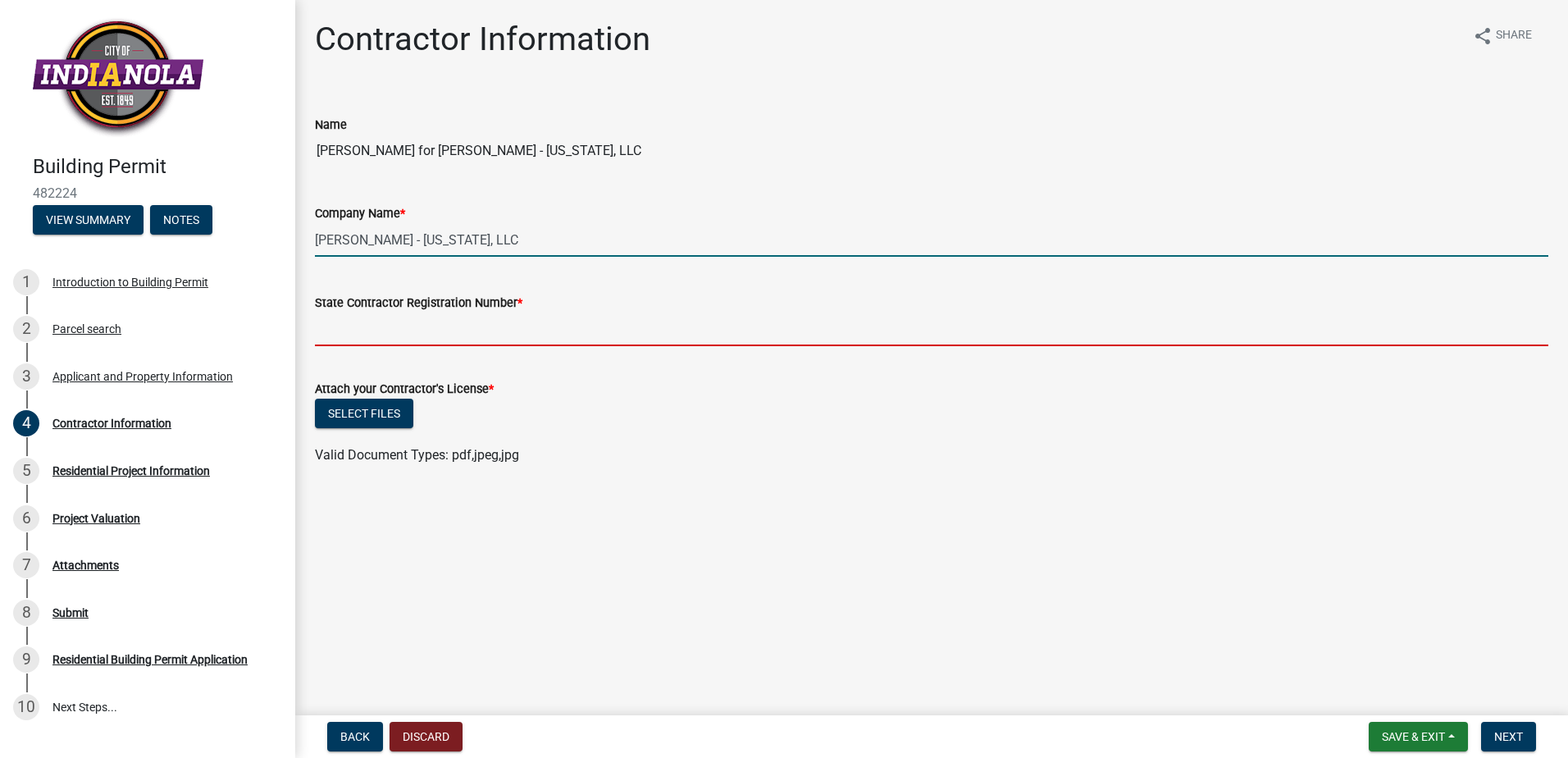
type input "C135453"
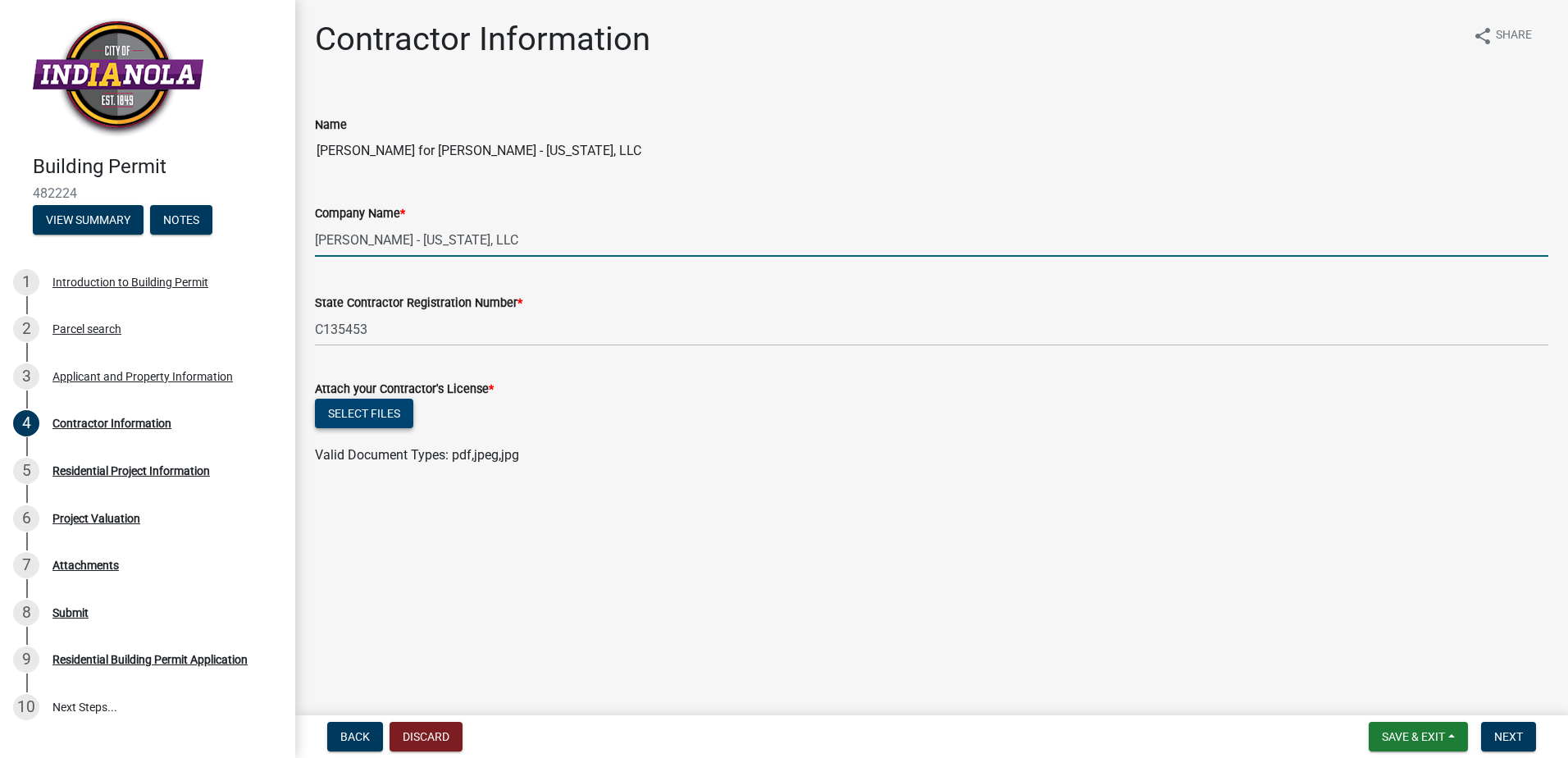
click at [346, 407] on button "Select files" at bounding box center [364, 413] width 98 height 30
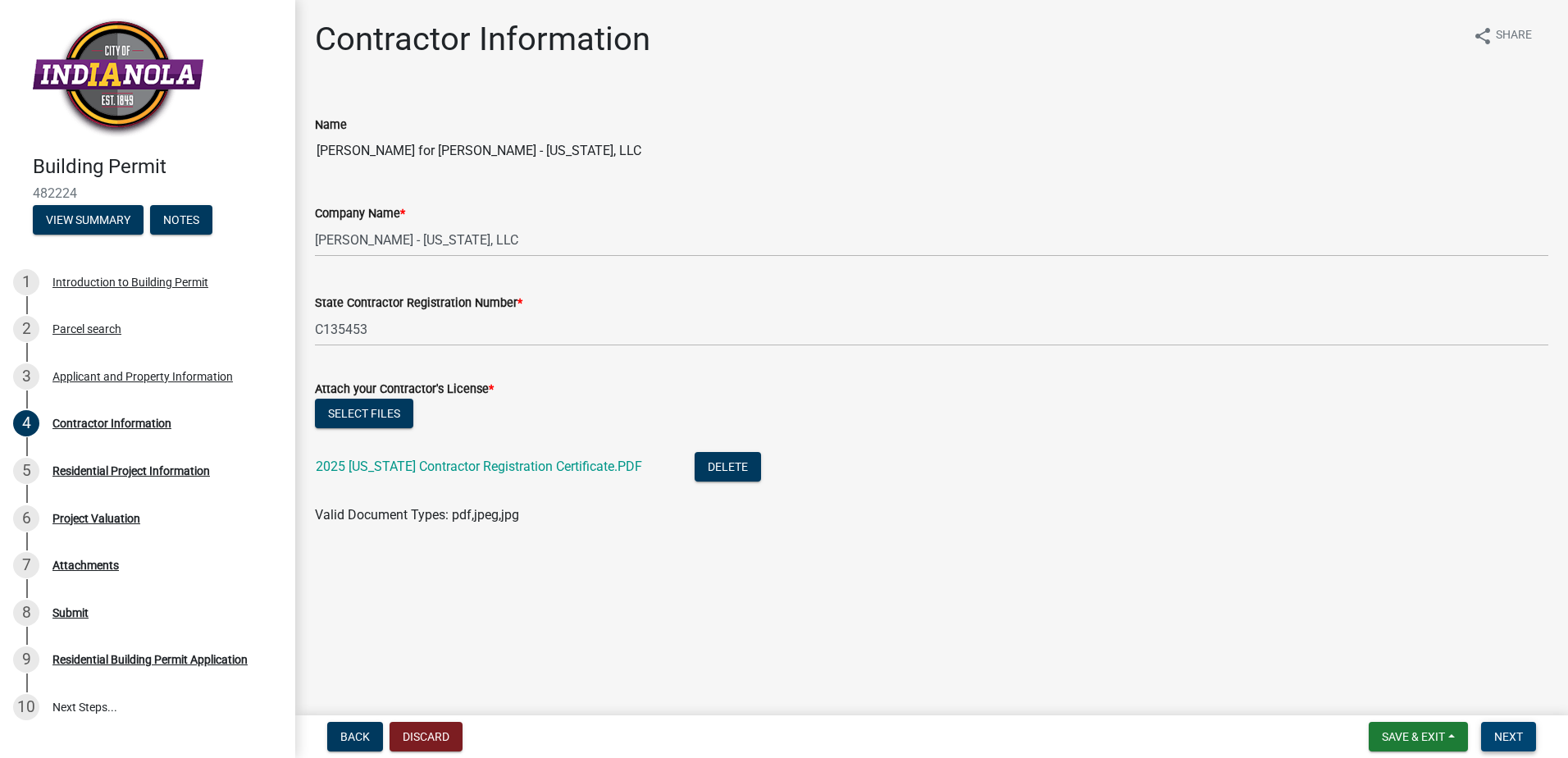
click at [1526, 740] on button "Next" at bounding box center [1509, 736] width 55 height 30
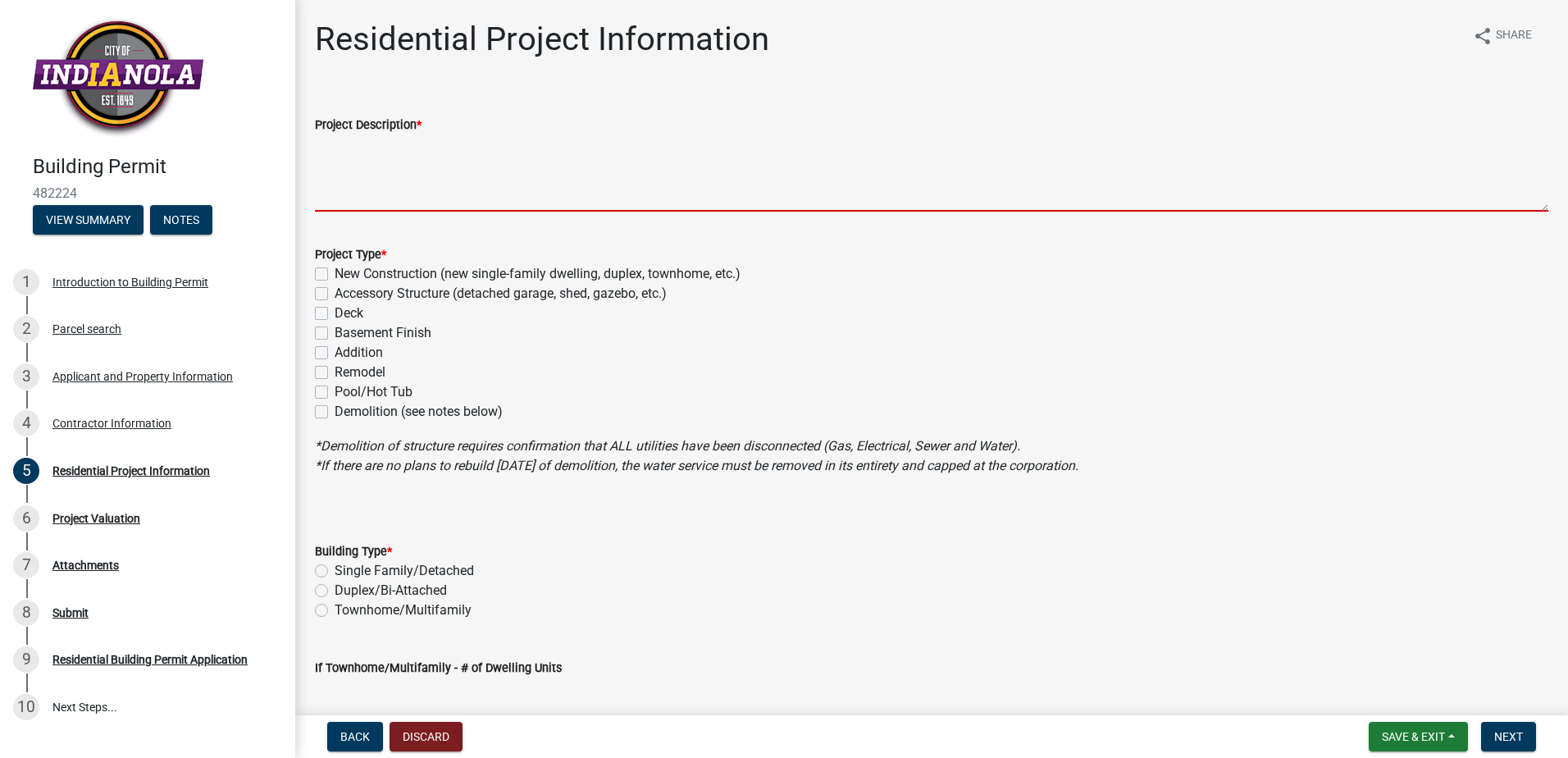
click at [402, 171] on textarea "Project Description *" at bounding box center [931, 172] width 1234 height 77
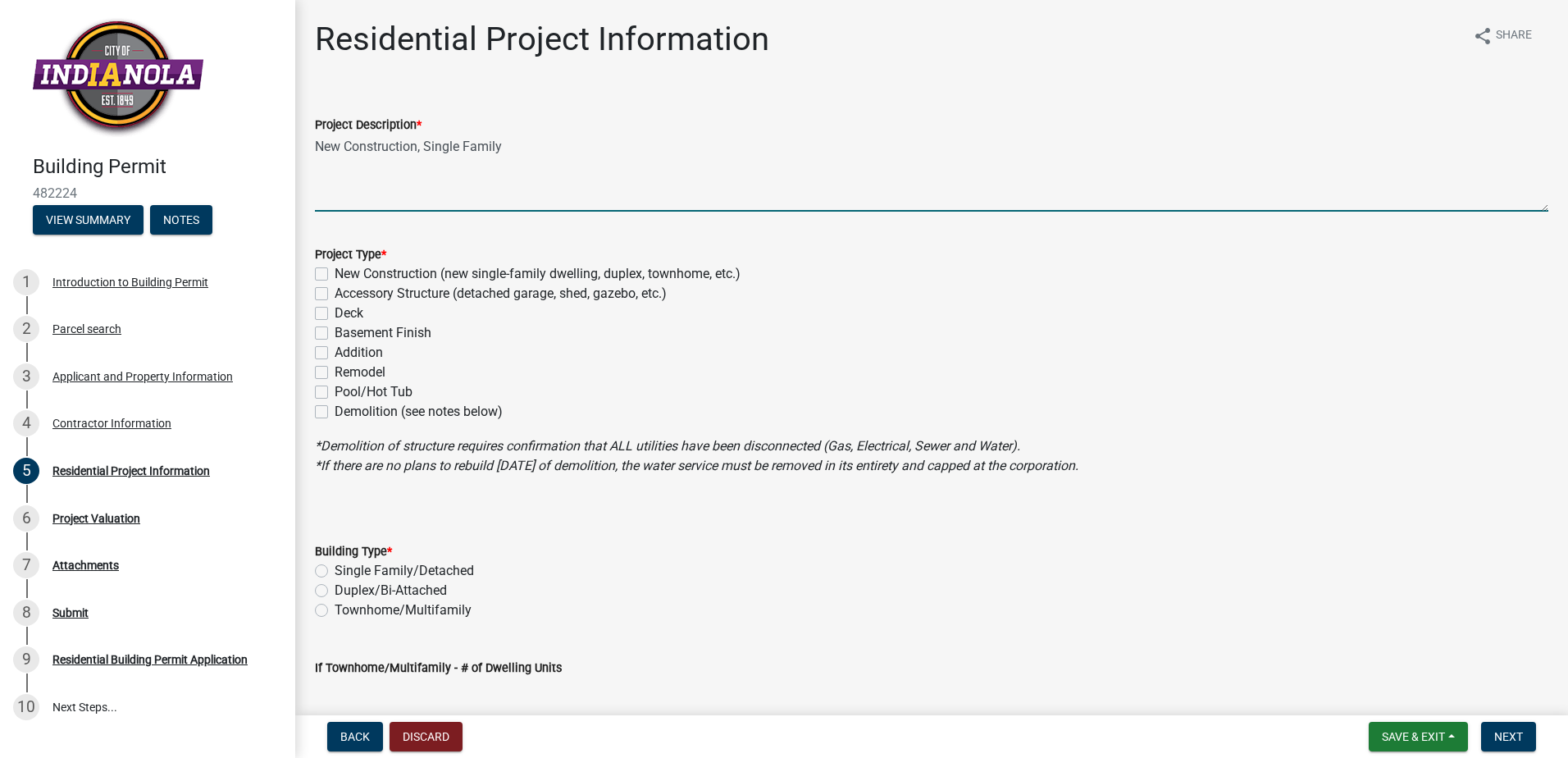
type textarea "New Construction, Single Family"
click at [334, 269] on label "New Construction (new single-family dwelling, duplex, townhome, etc.)" at bounding box center [537, 273] width 406 height 20
click at [334, 269] on input "New Construction (new single-family dwelling, duplex, townhome, etc.)" at bounding box center [340, 269] width 11 height 11
checkbox input "true"
checkbox input "false"
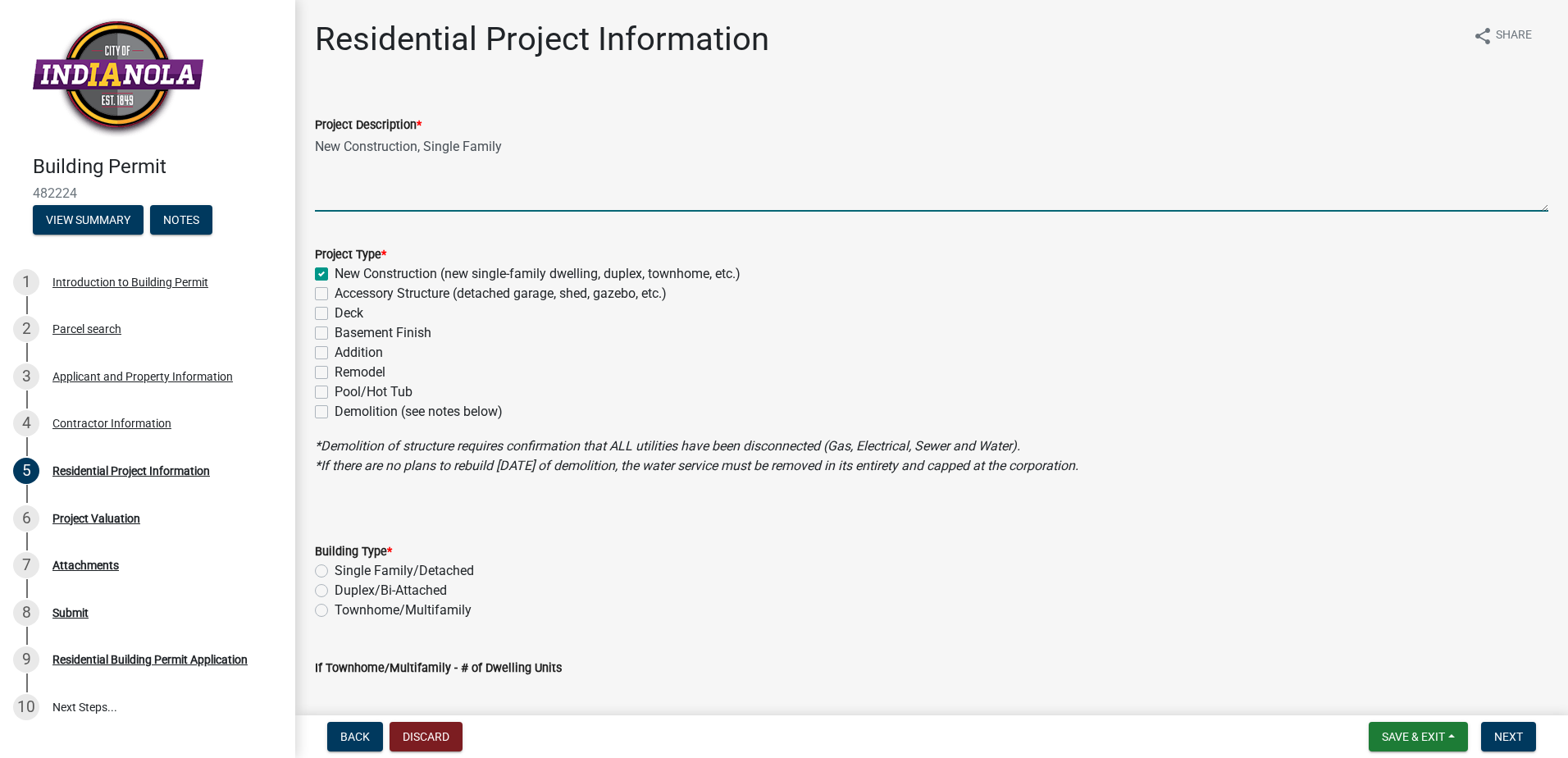
checkbox input "false"
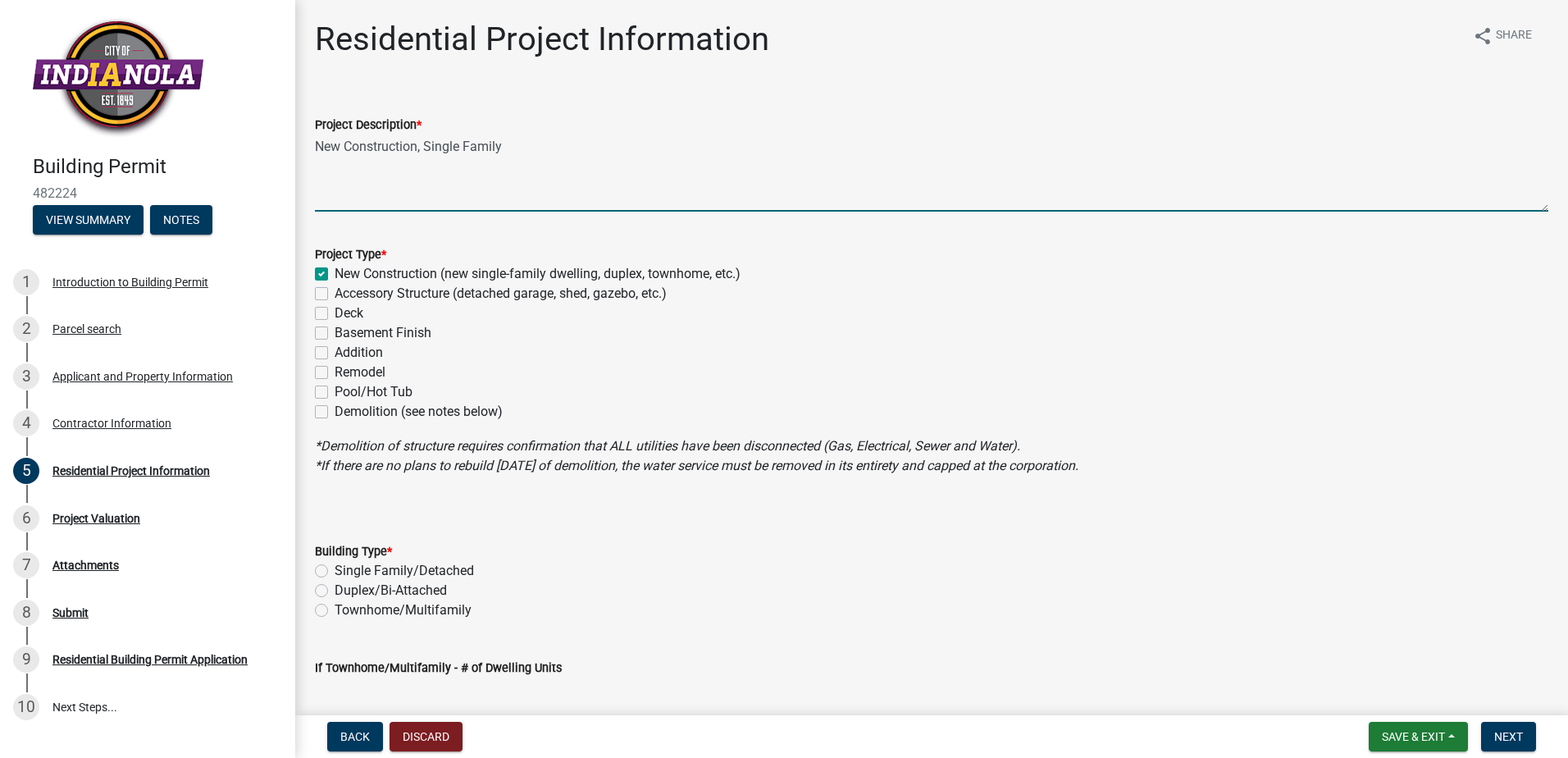
checkbox input "false"
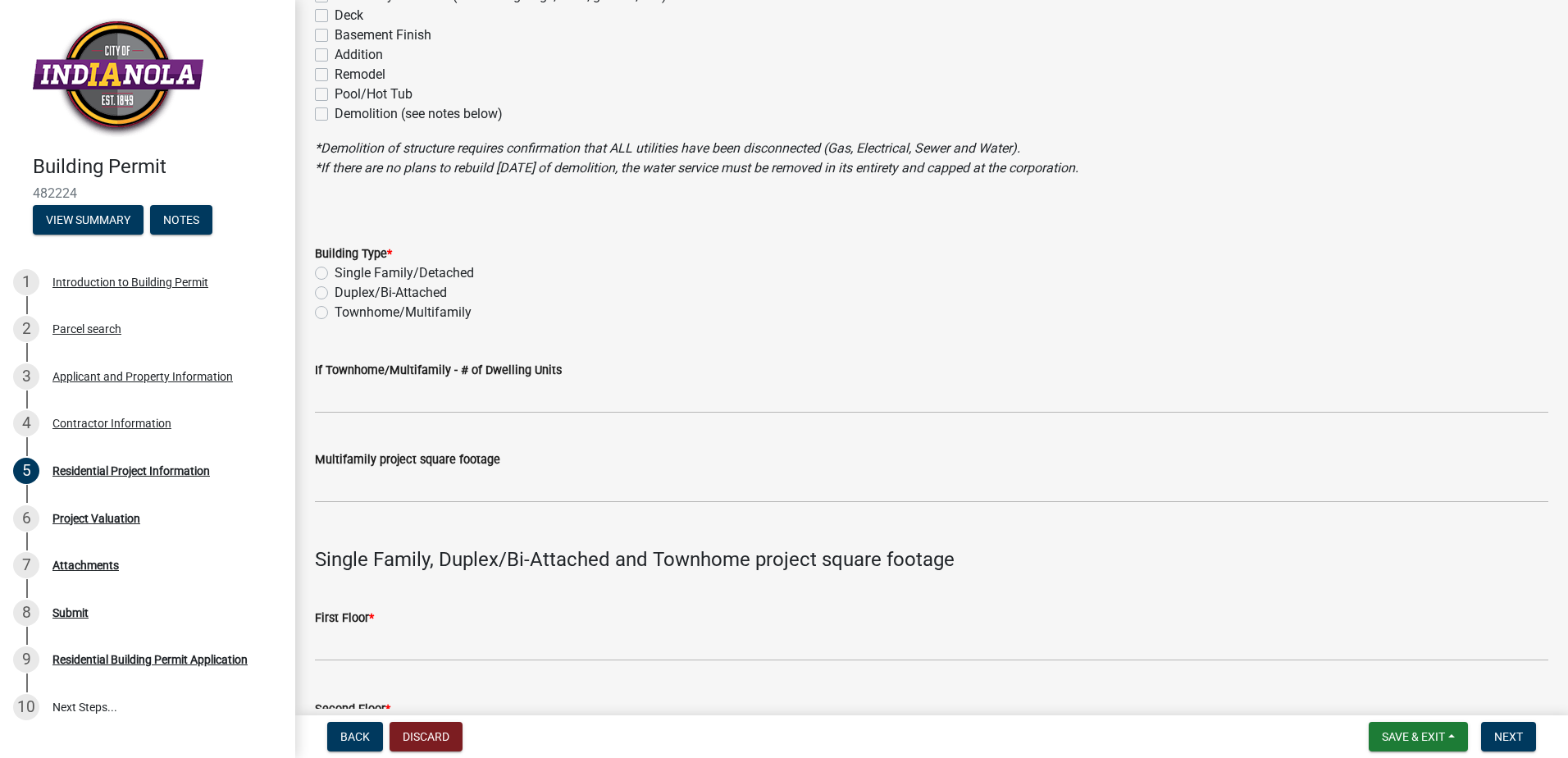
scroll to position [410, 0]
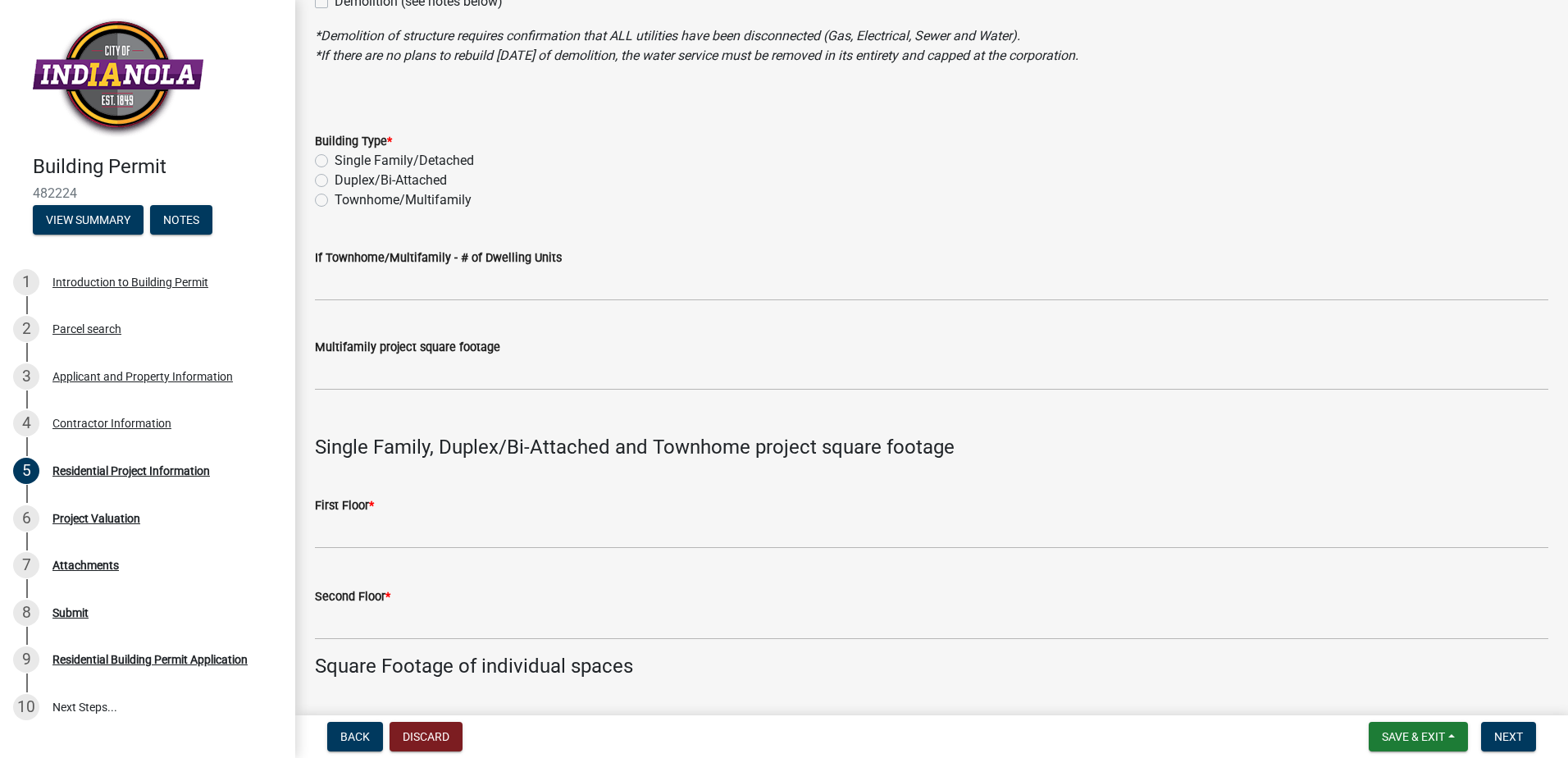
click at [334, 159] on label "Single Family/Detached" at bounding box center [404, 160] width 139 height 20
click at [334, 159] on input "Single Family/Detached" at bounding box center [340, 156] width 11 height 11
radio input "true"
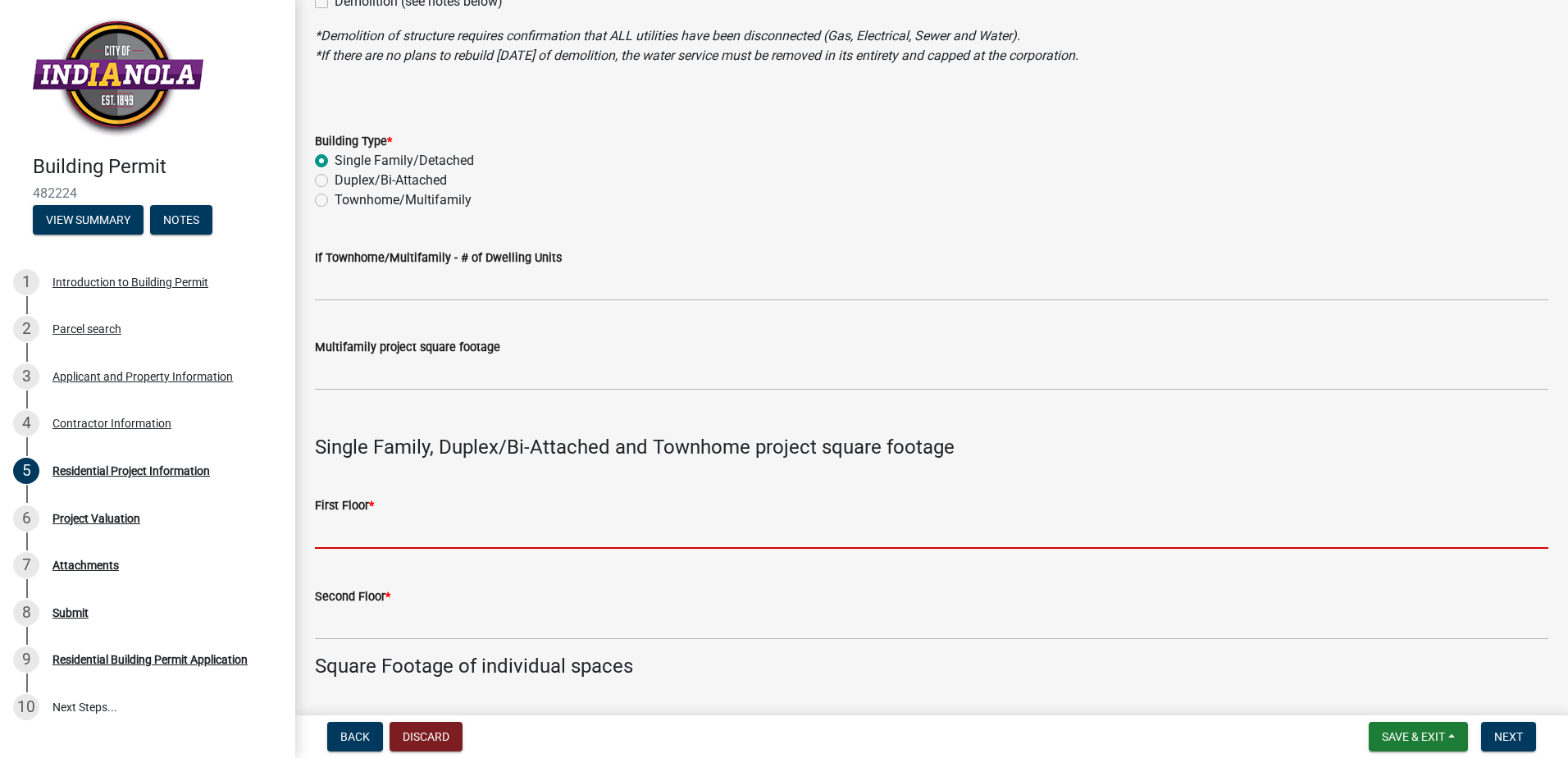
click at [368, 531] on input "text" at bounding box center [931, 532] width 1234 height 34
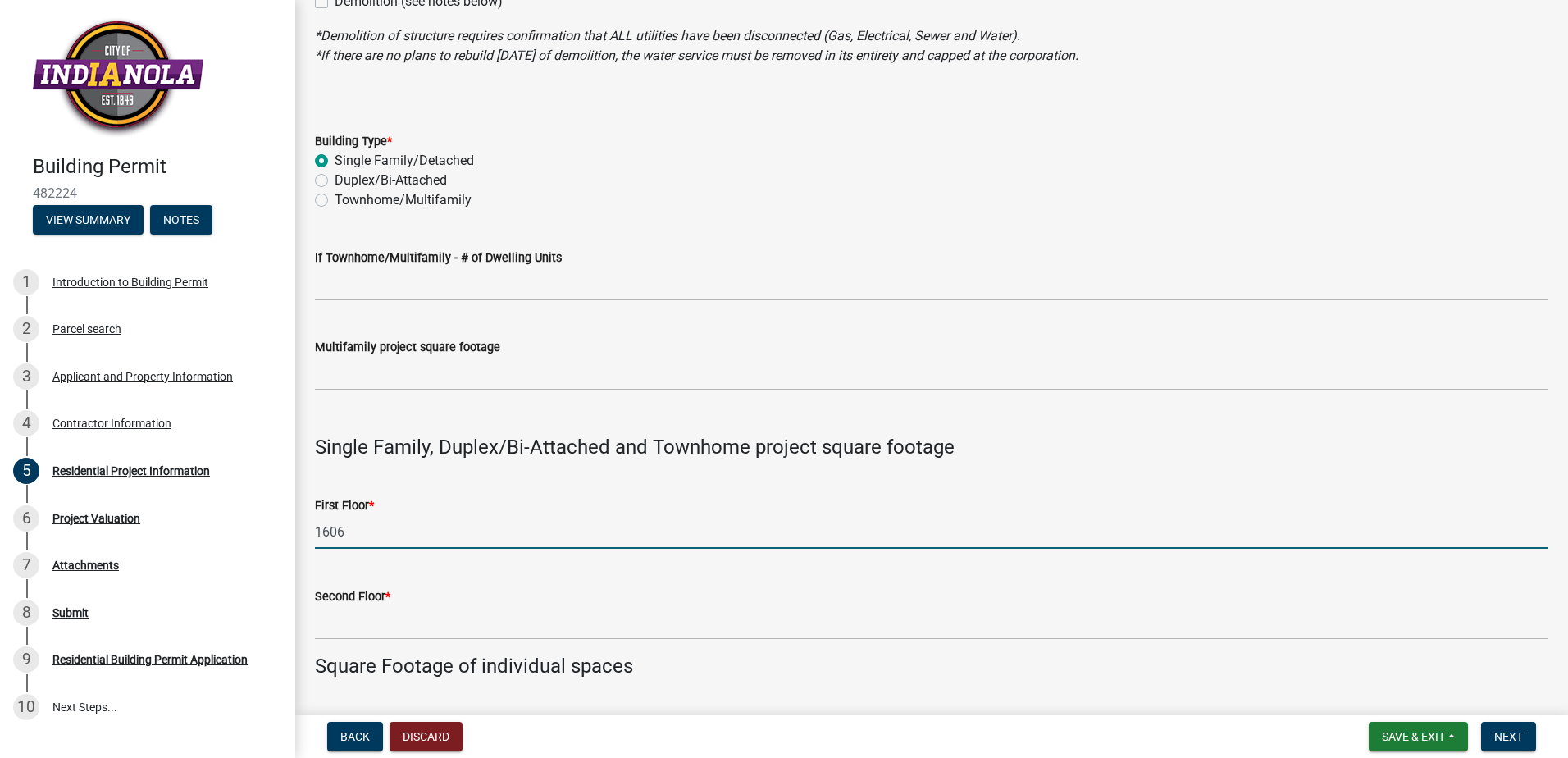
type input "1606"
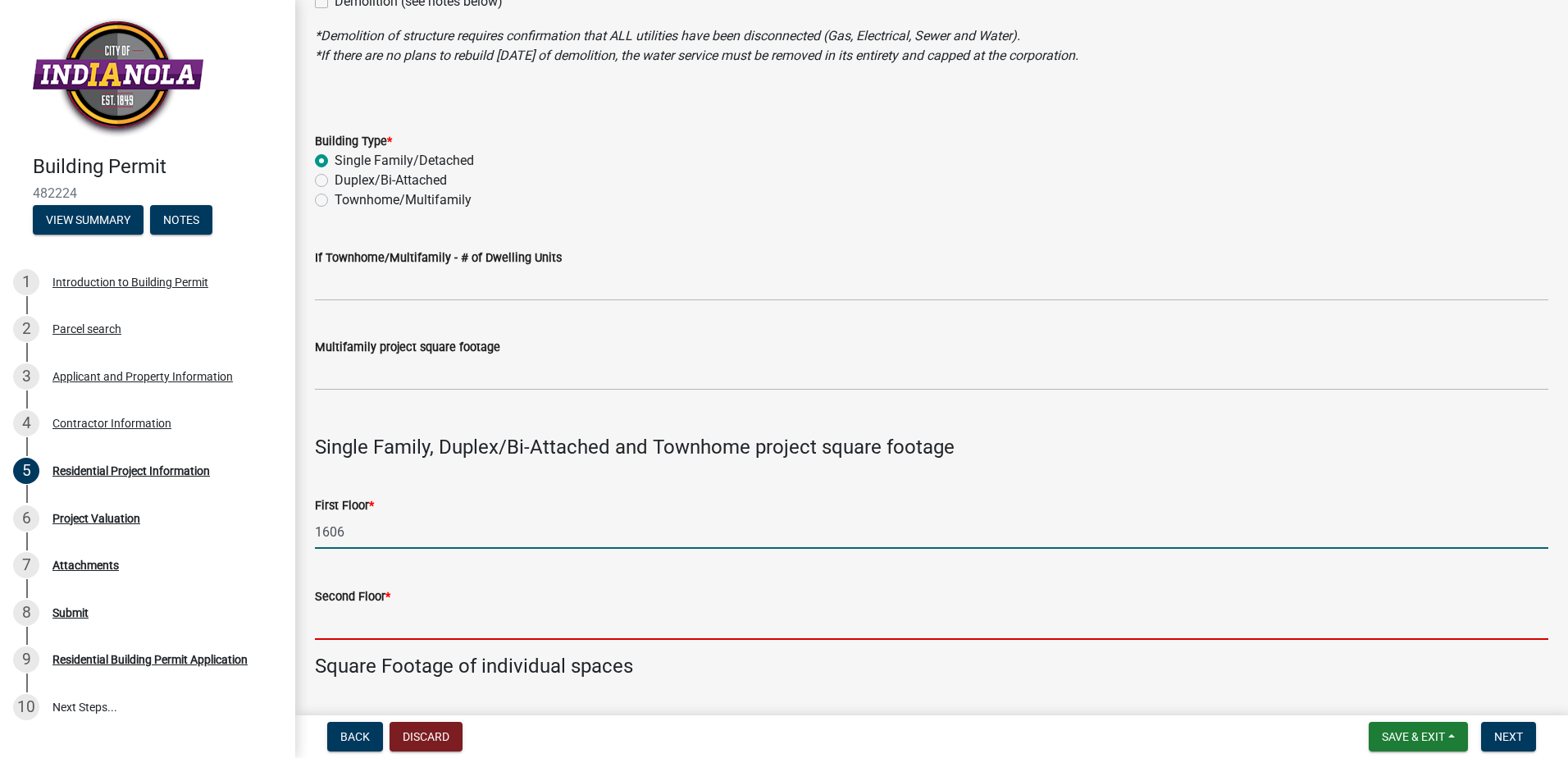
click at [405, 614] on input "text" at bounding box center [931, 623] width 1234 height 34
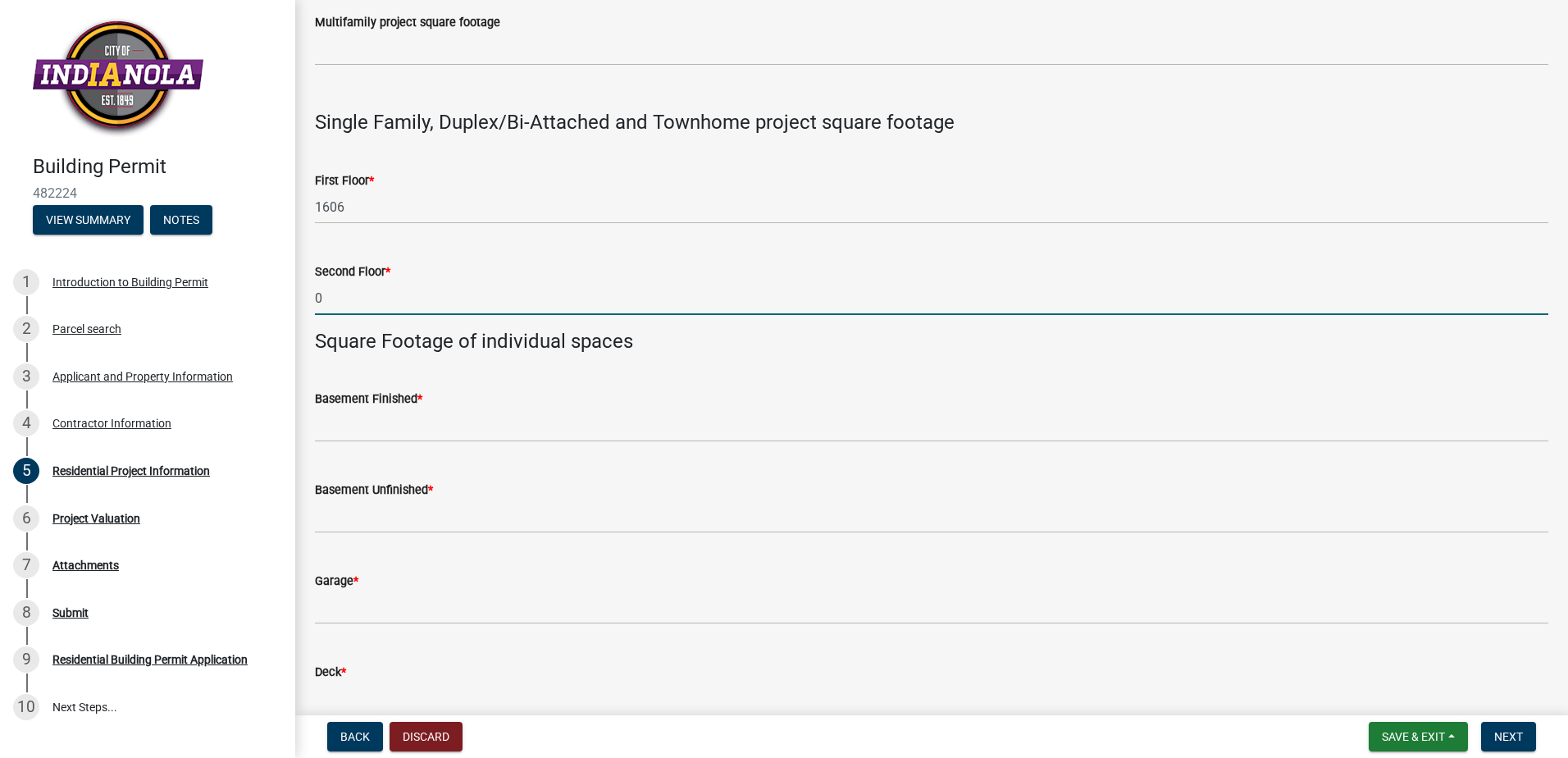
scroll to position [738, 0]
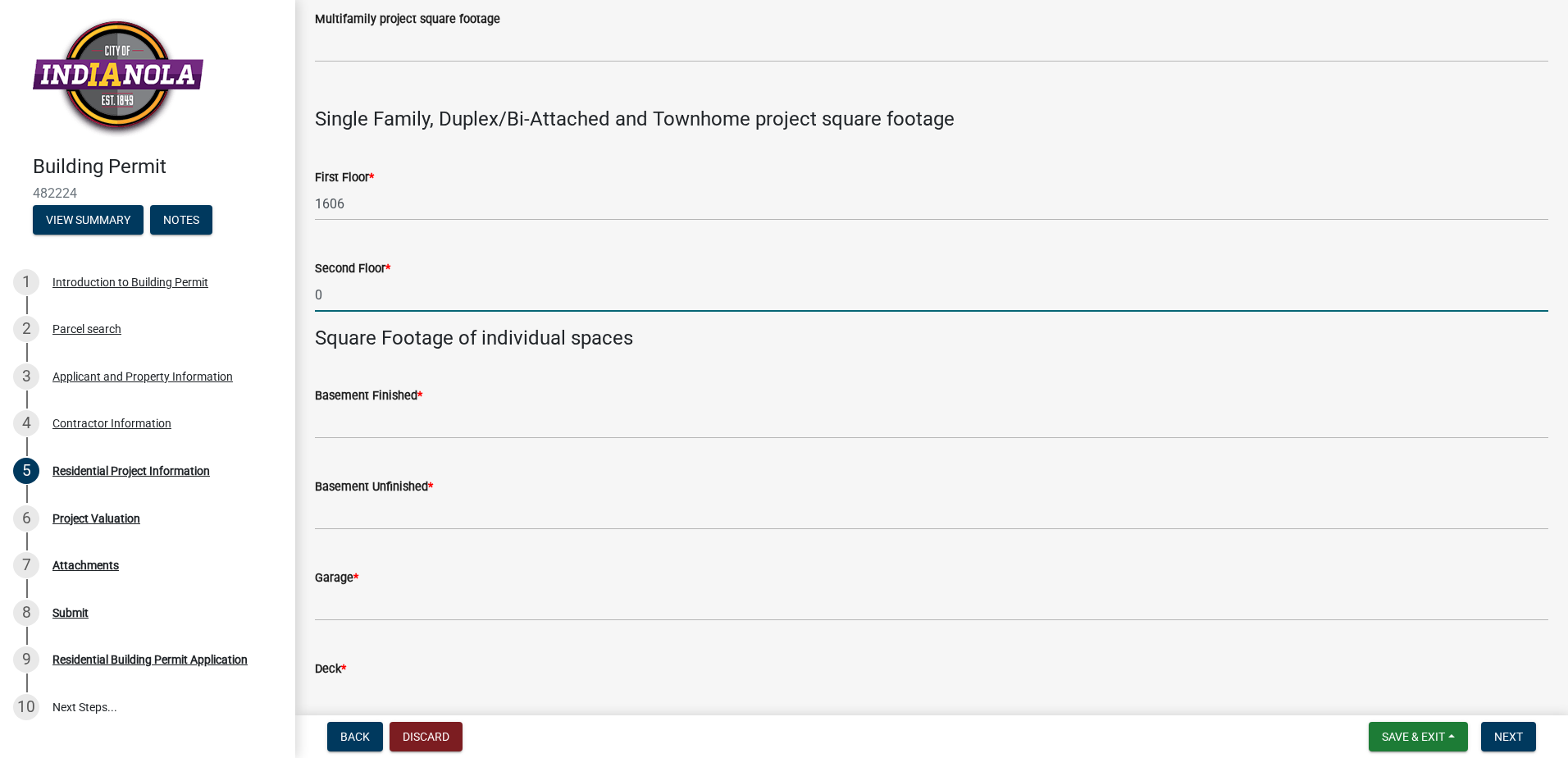
type input "0"
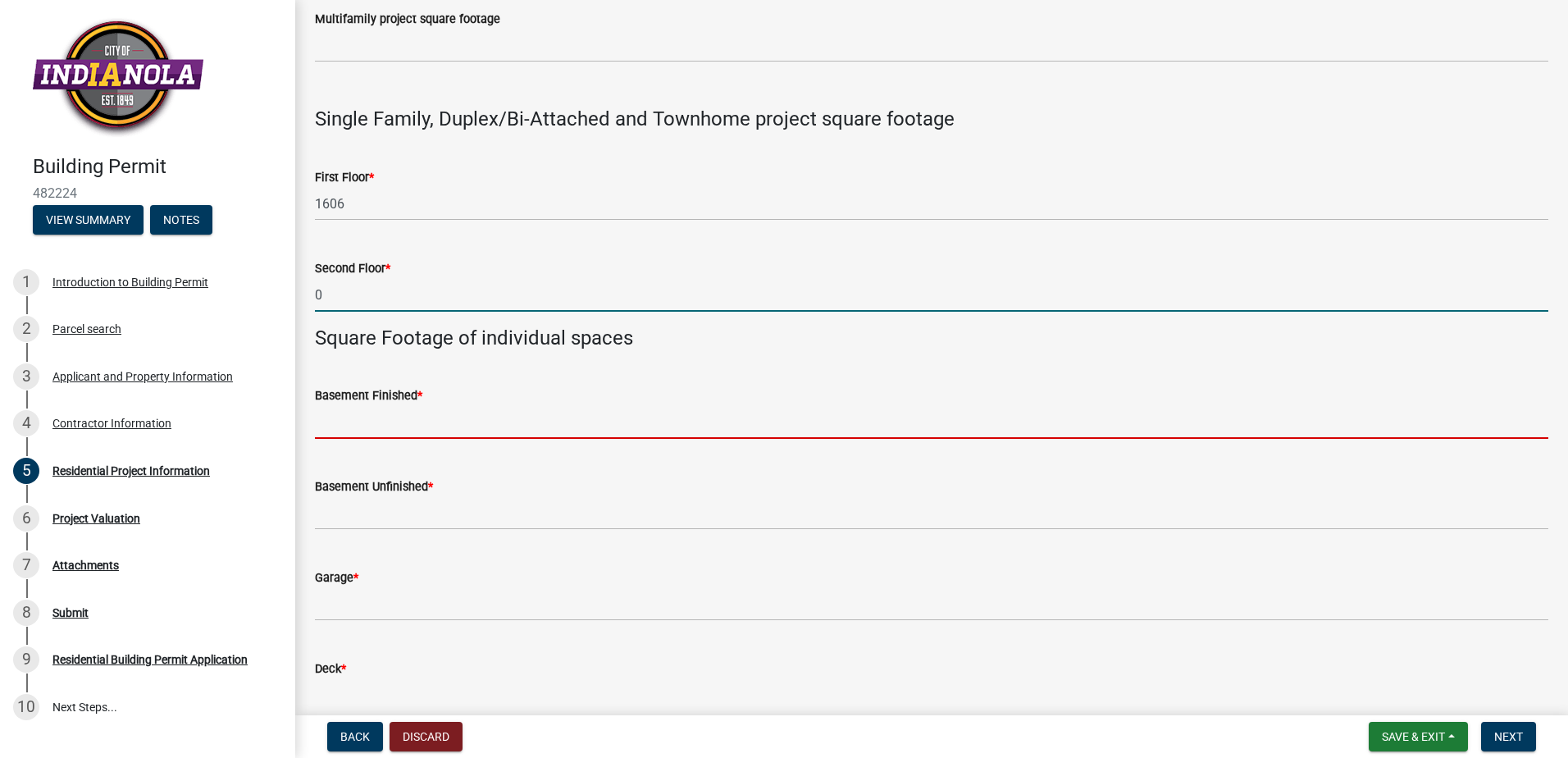
click at [351, 426] on input "text" at bounding box center [931, 422] width 1234 height 34
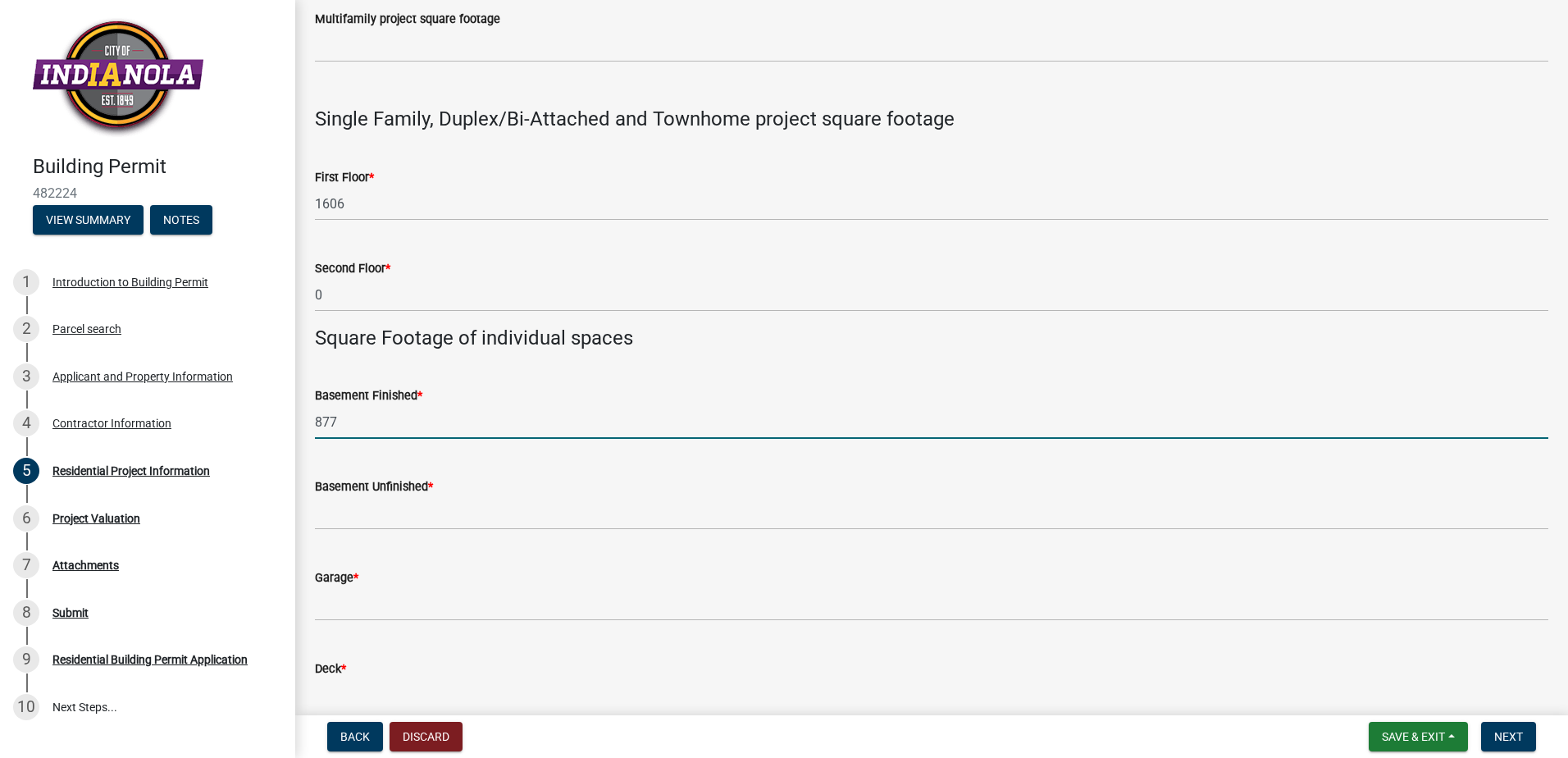
type input "877"
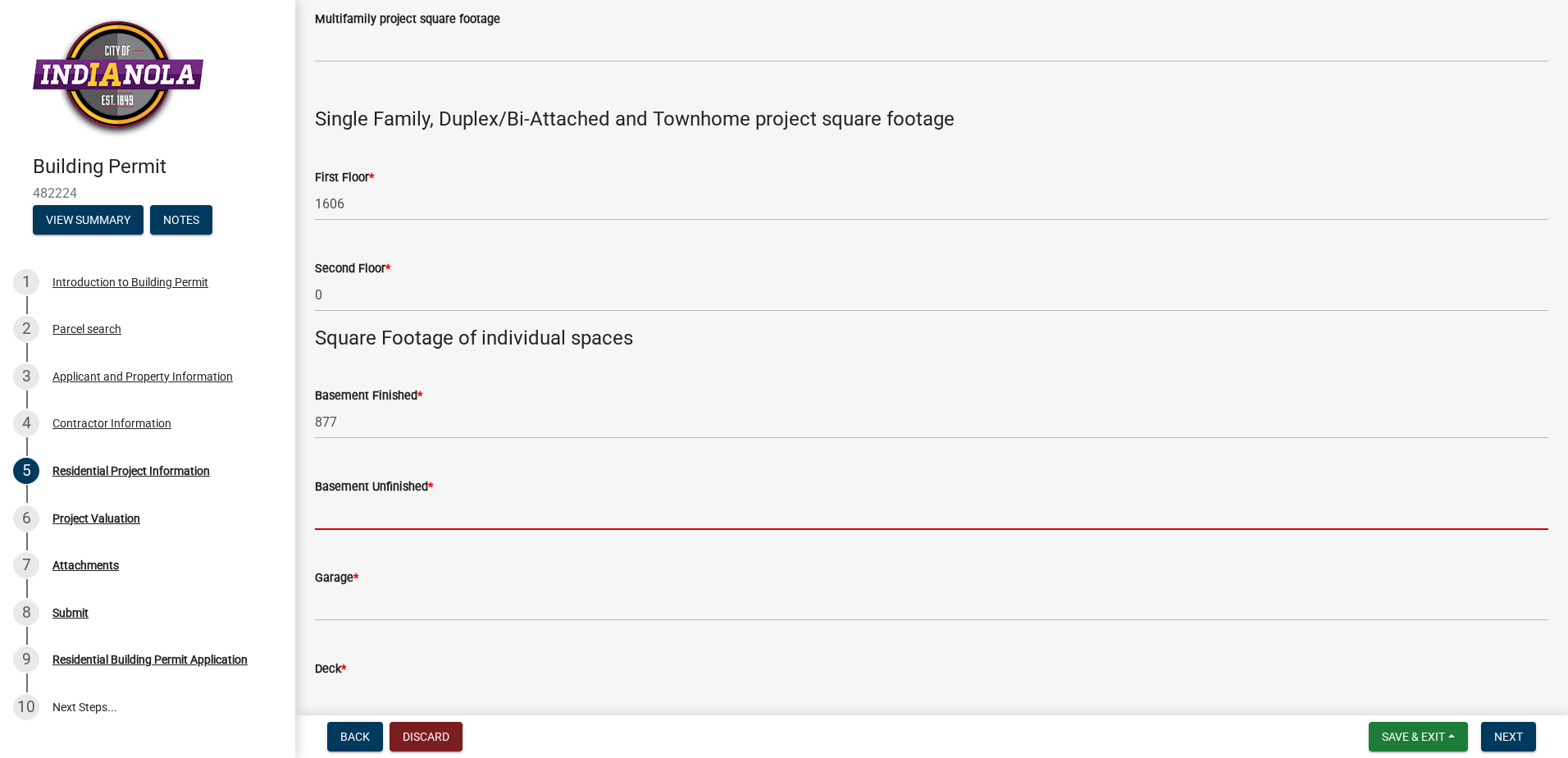
click at [374, 506] on input "text" at bounding box center [931, 513] width 1234 height 34
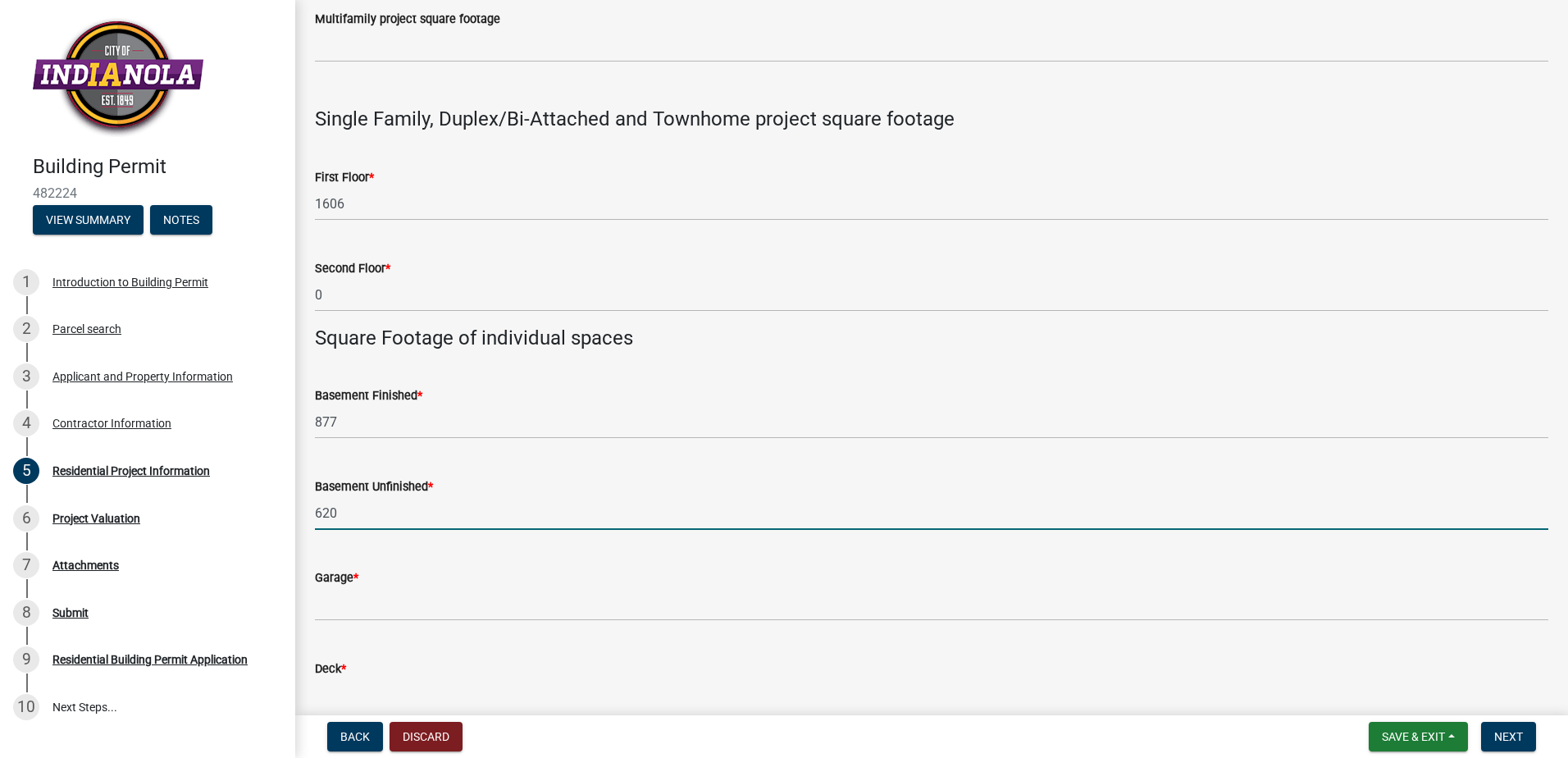
type input "620"
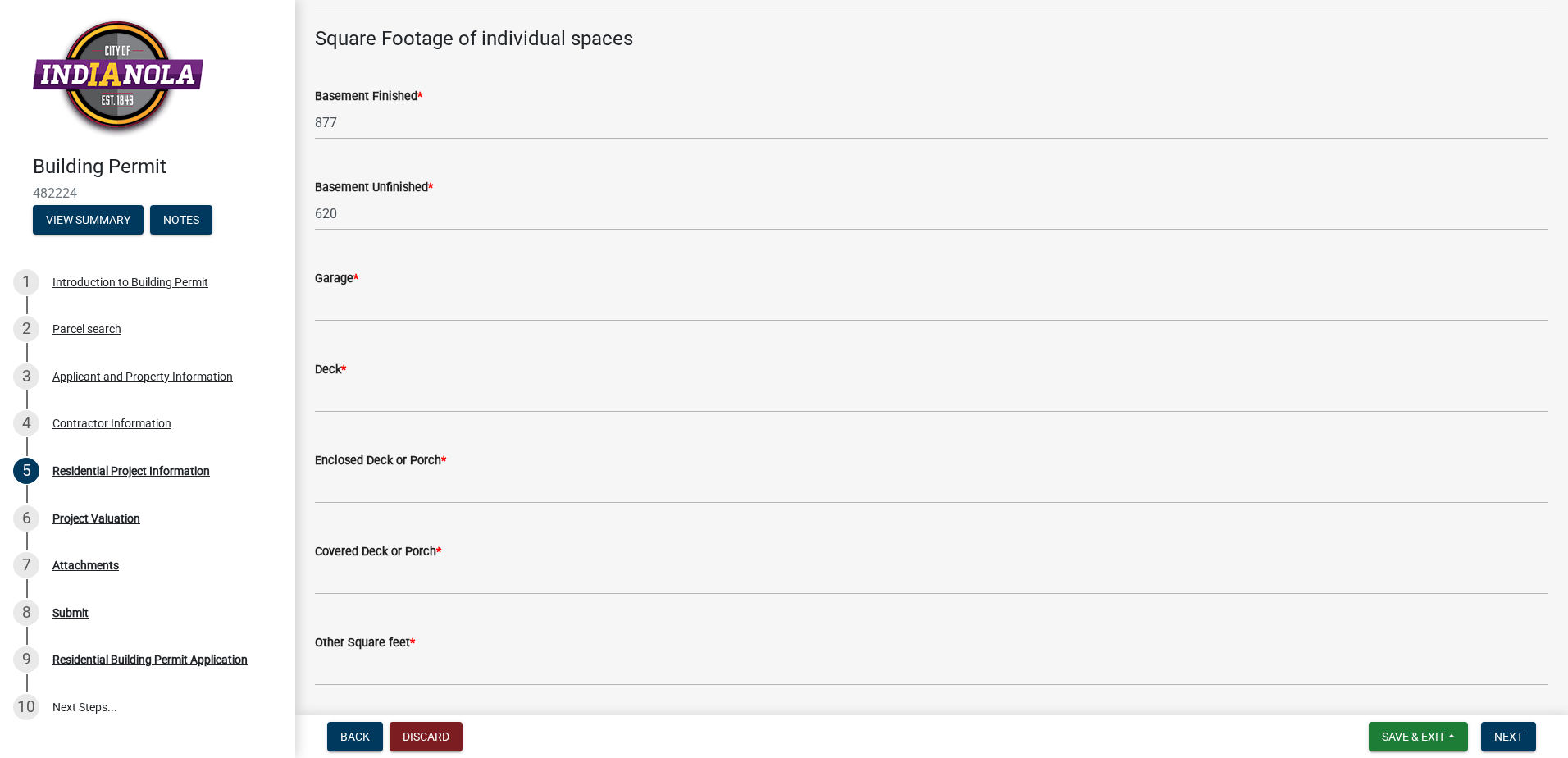
scroll to position [1066, 0]
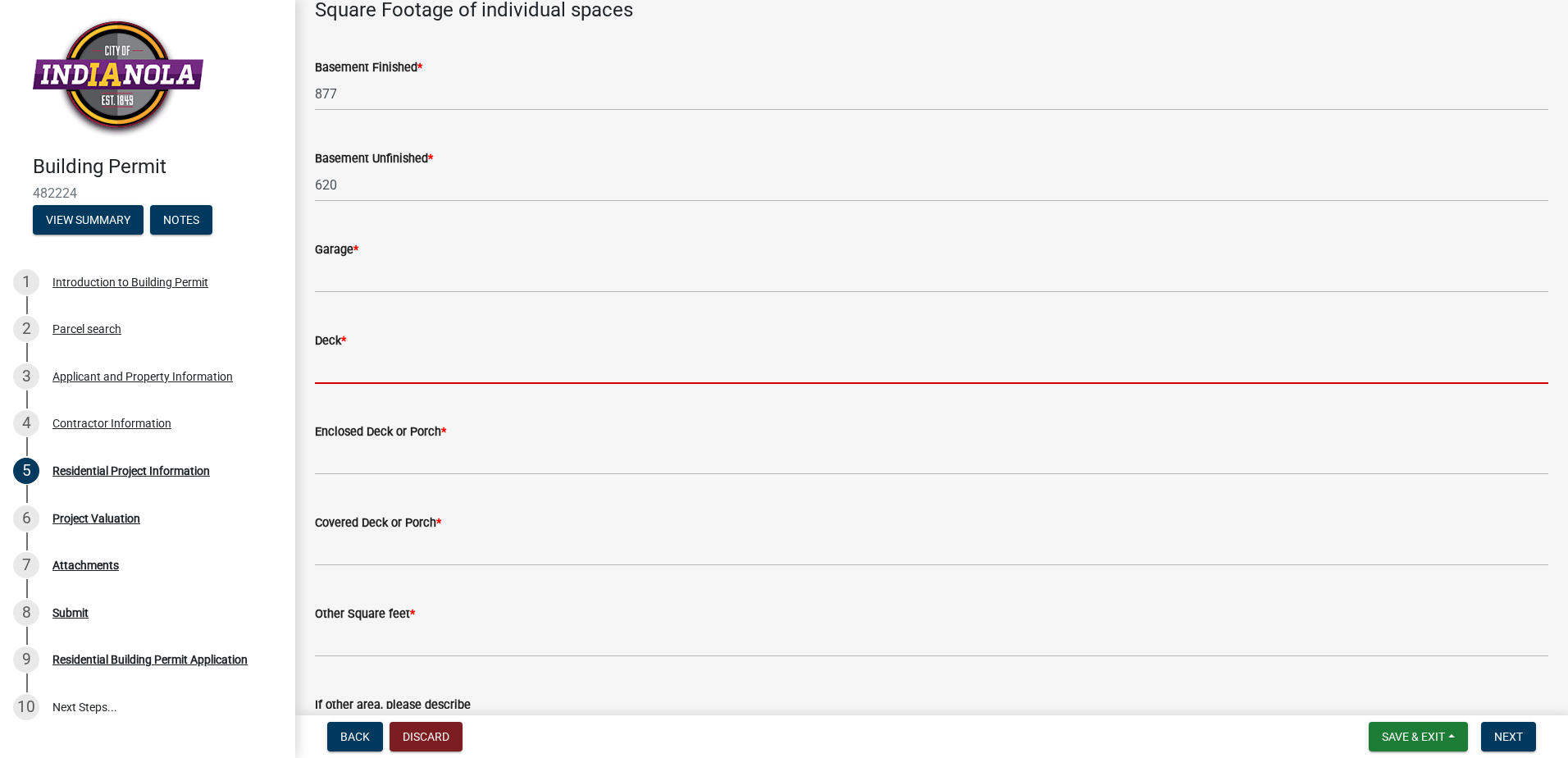
click at [355, 383] on input "text" at bounding box center [931, 367] width 1234 height 34
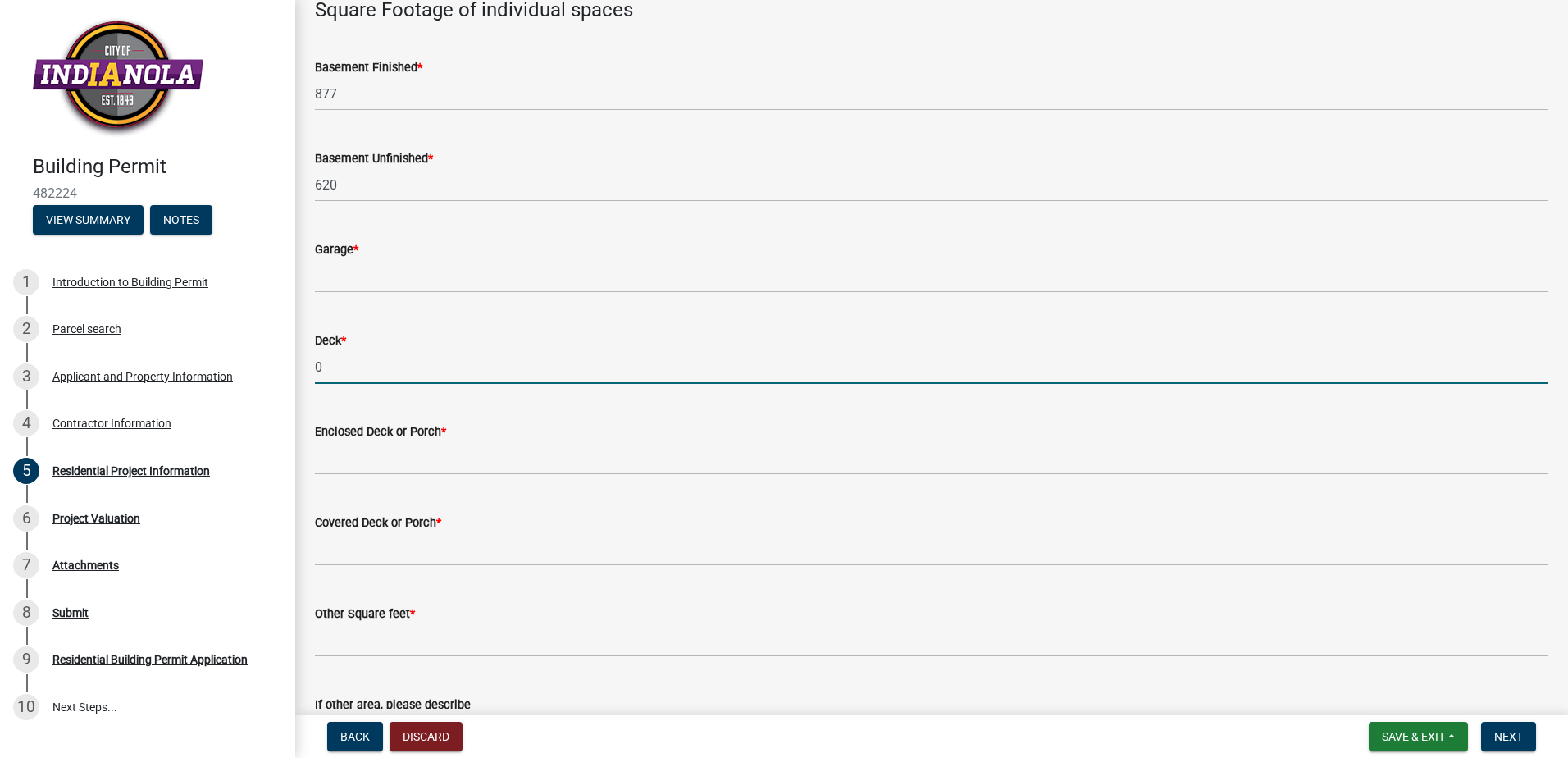
type input "0"
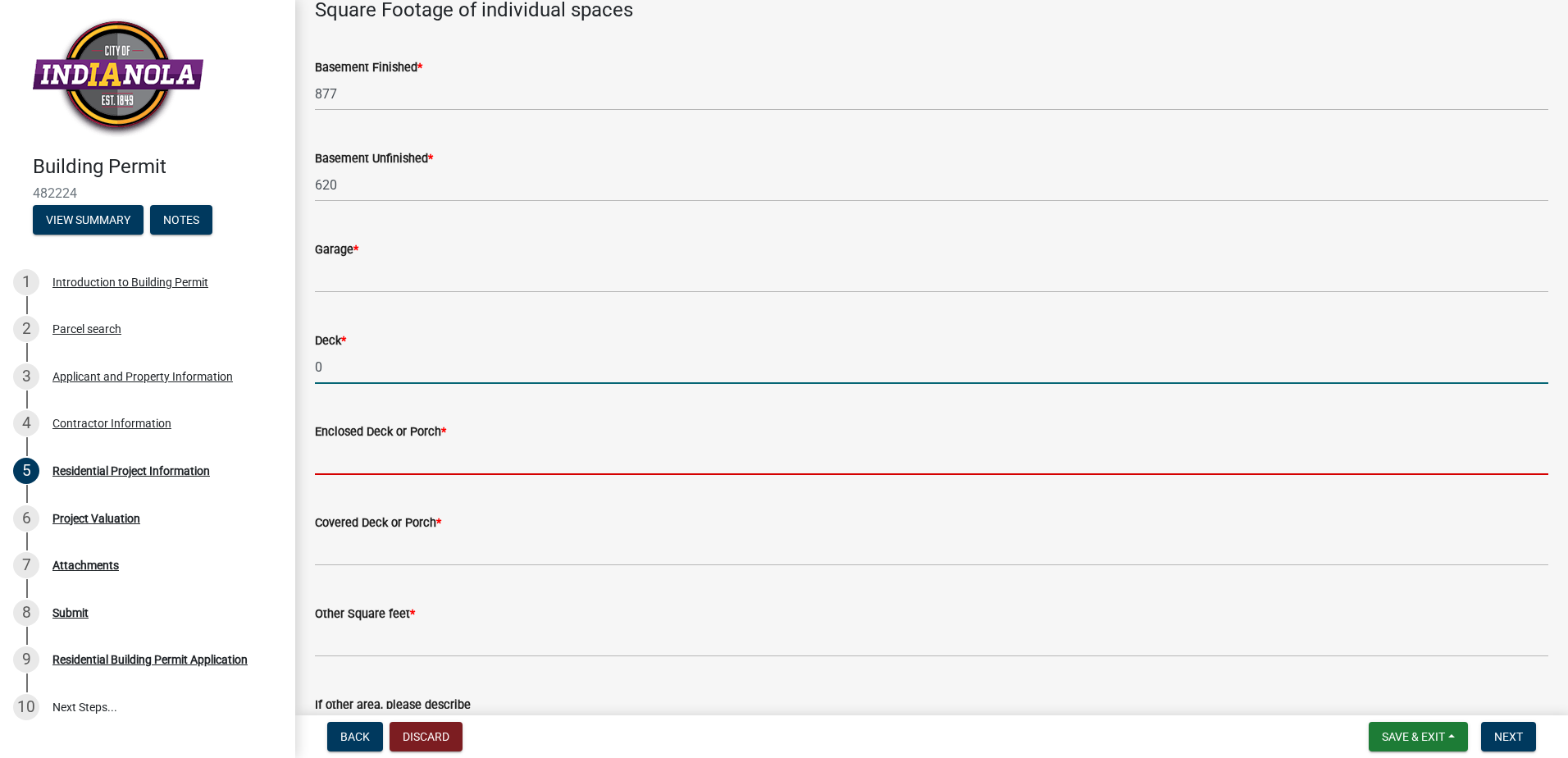
click at [350, 453] on input "text" at bounding box center [931, 458] width 1234 height 34
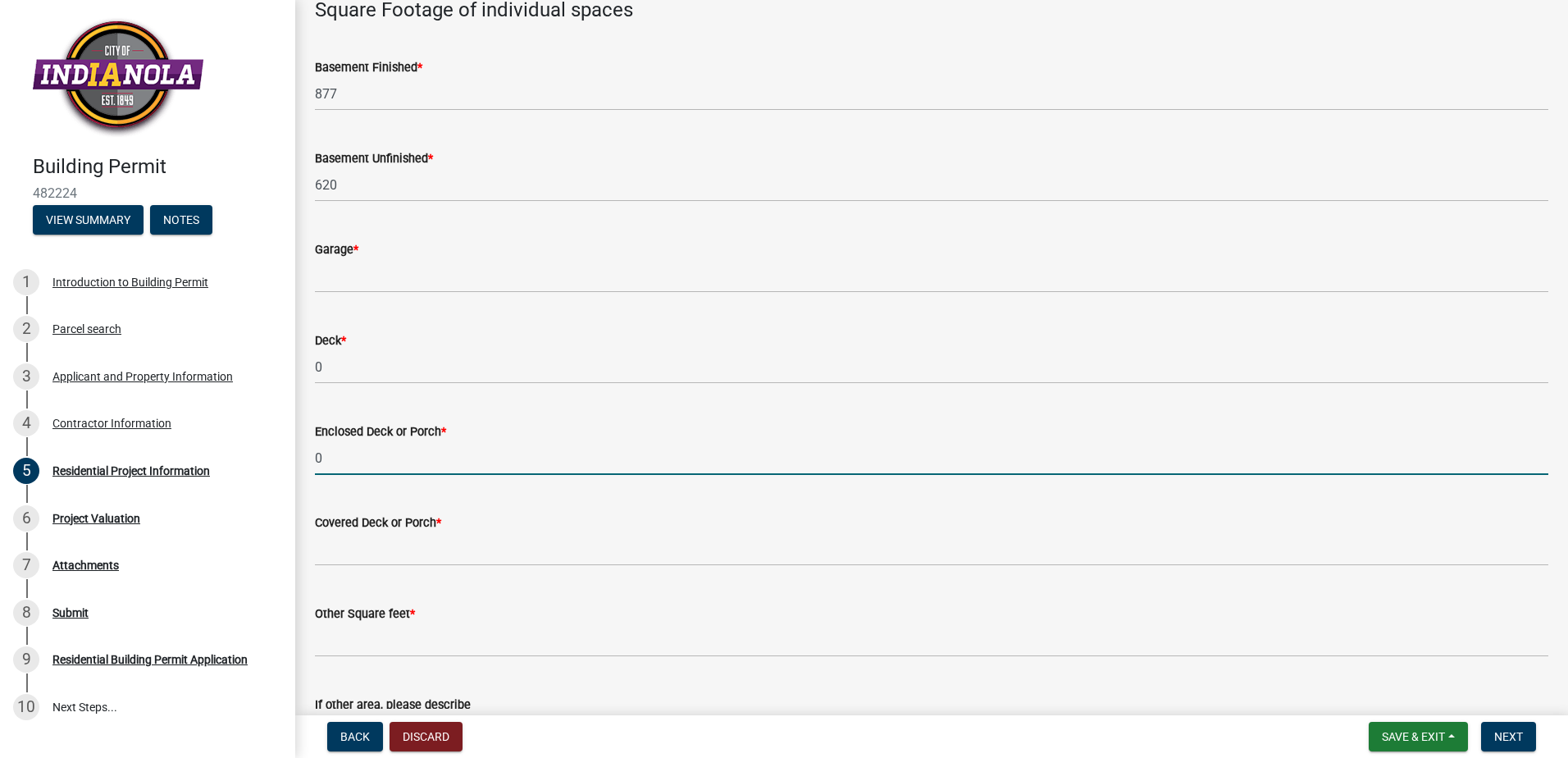
type input "0"
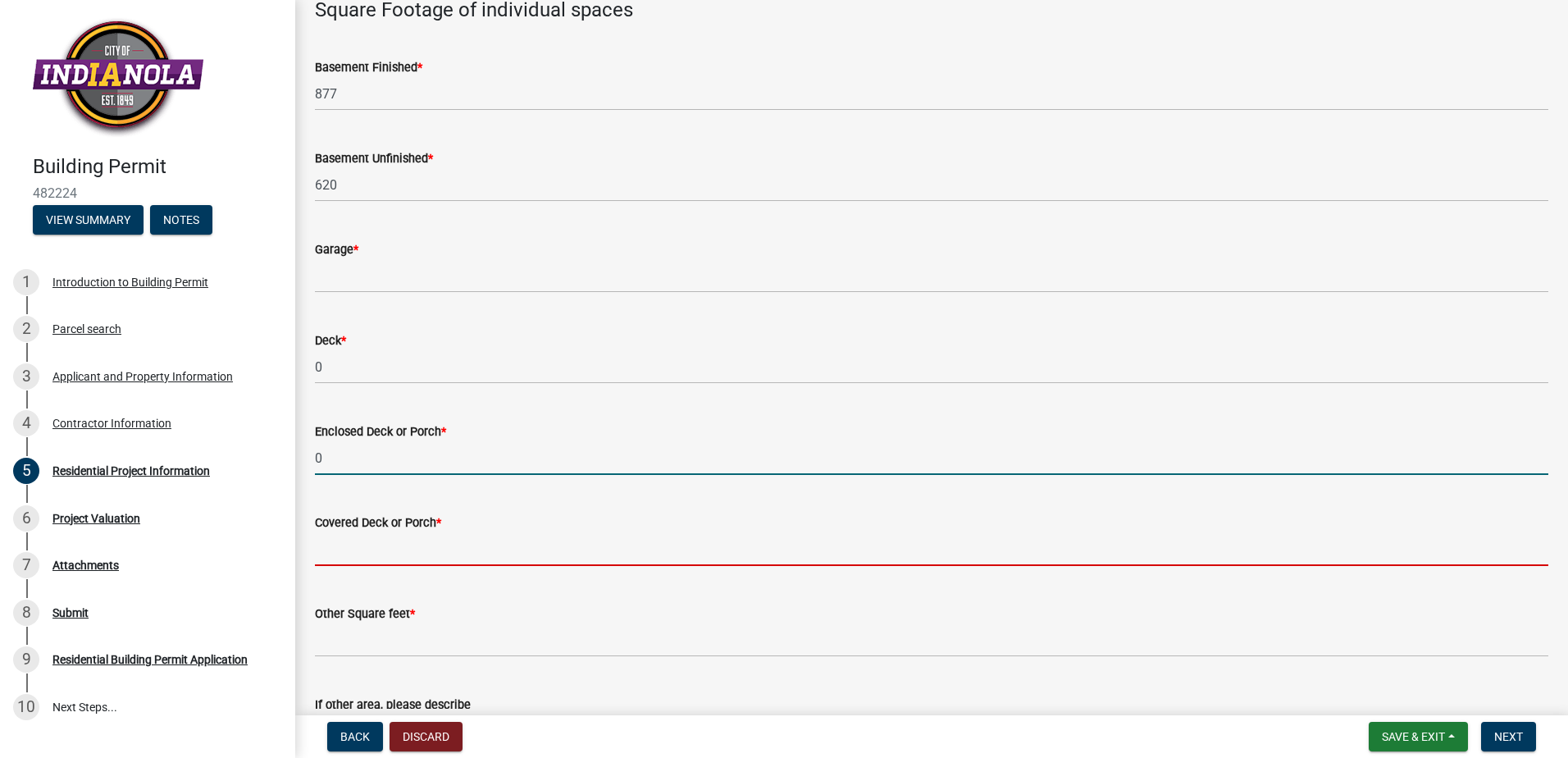
click at [342, 548] on input "text" at bounding box center [931, 549] width 1234 height 34
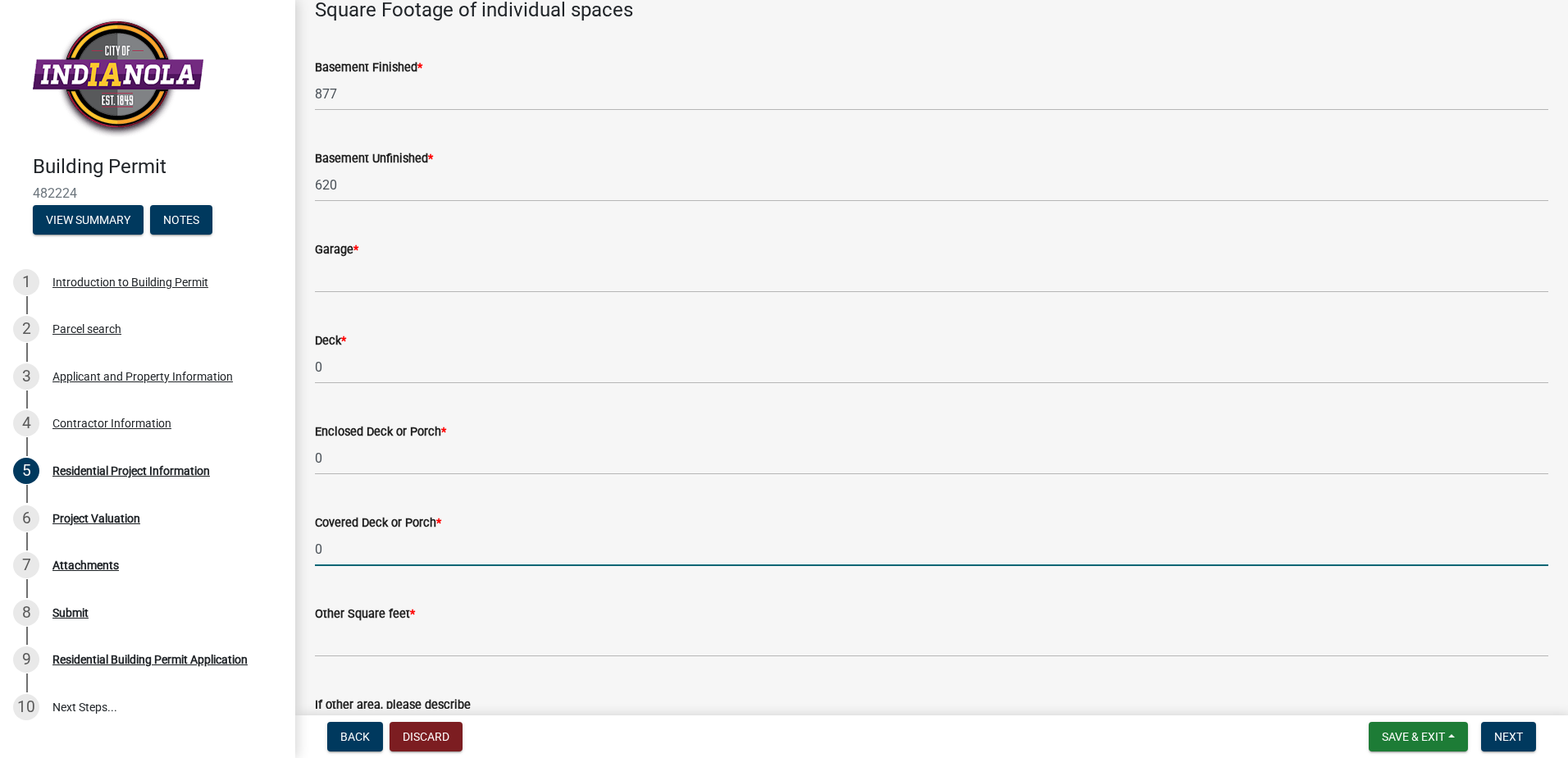
type input "0"
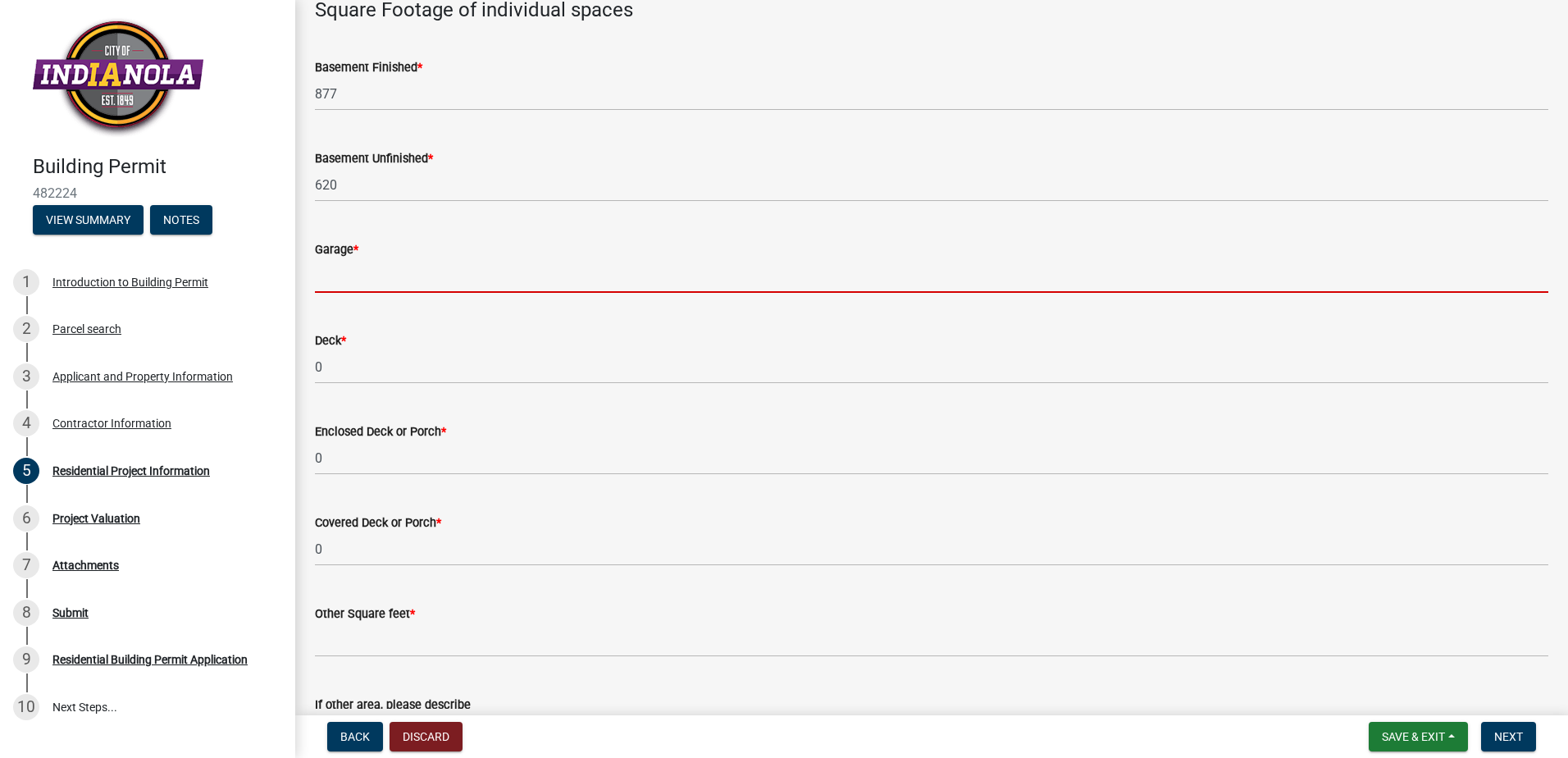
click at [371, 285] on input "text" at bounding box center [931, 276] width 1234 height 34
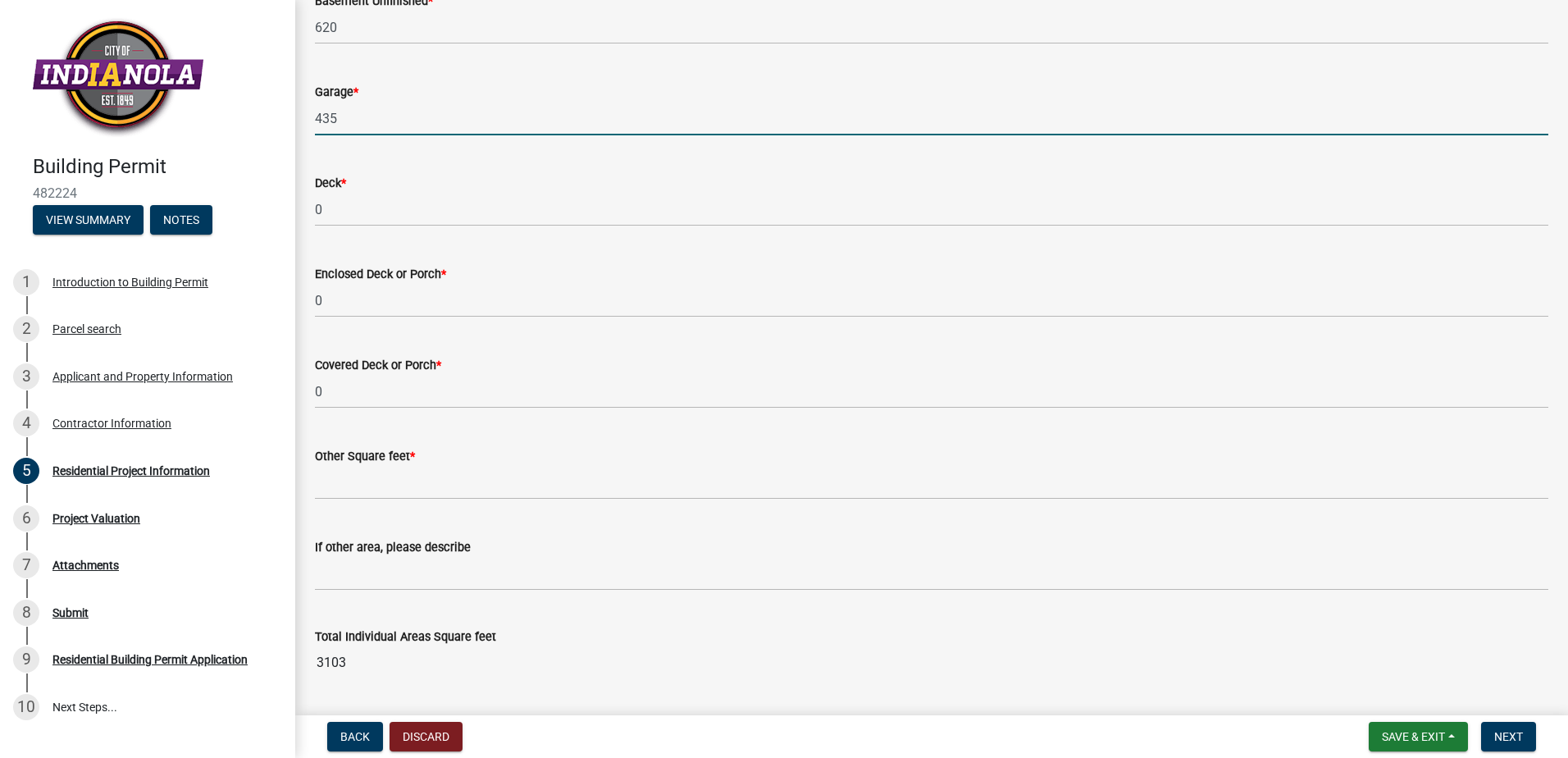
scroll to position [1230, 0]
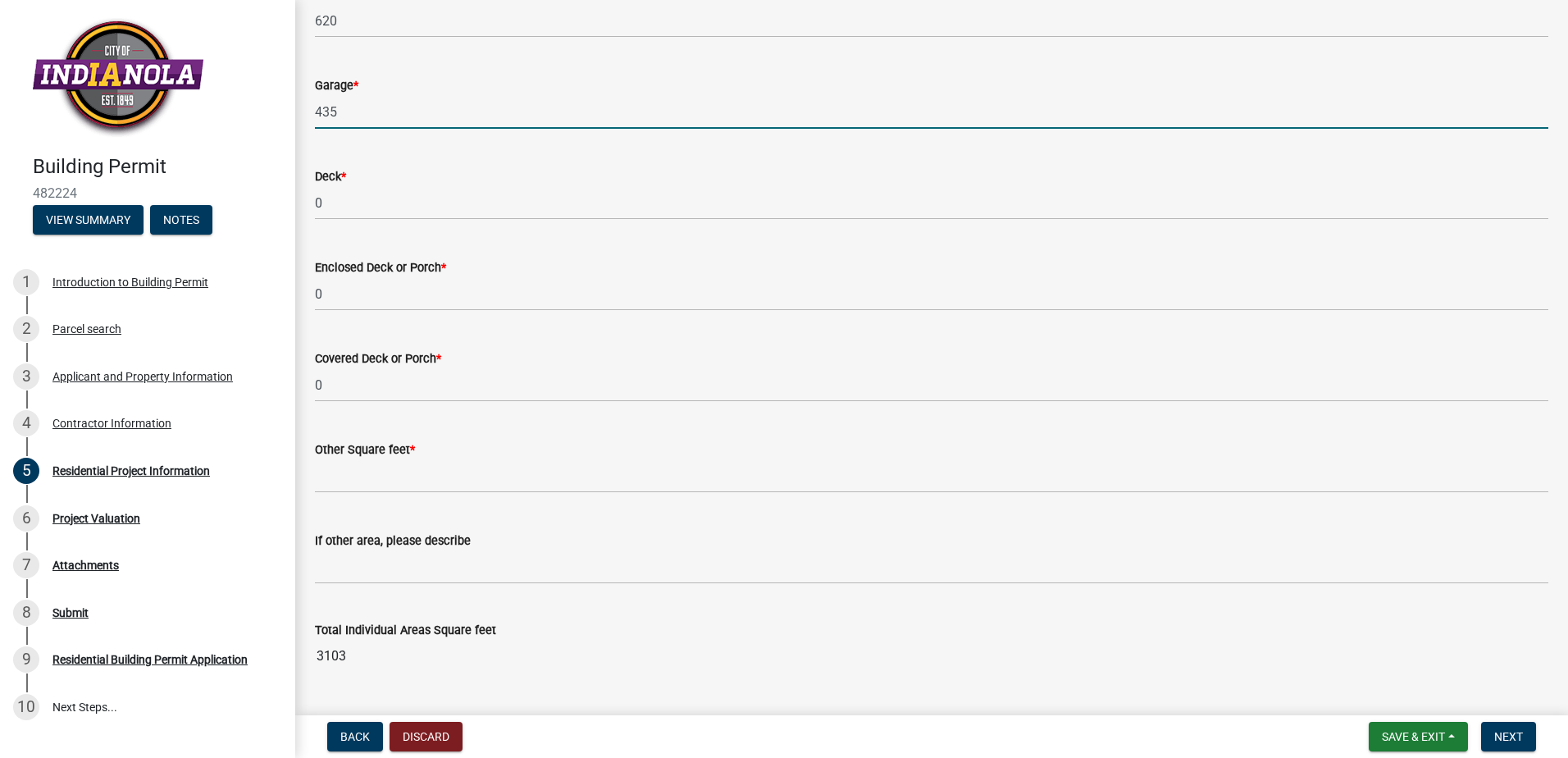
type input "435"
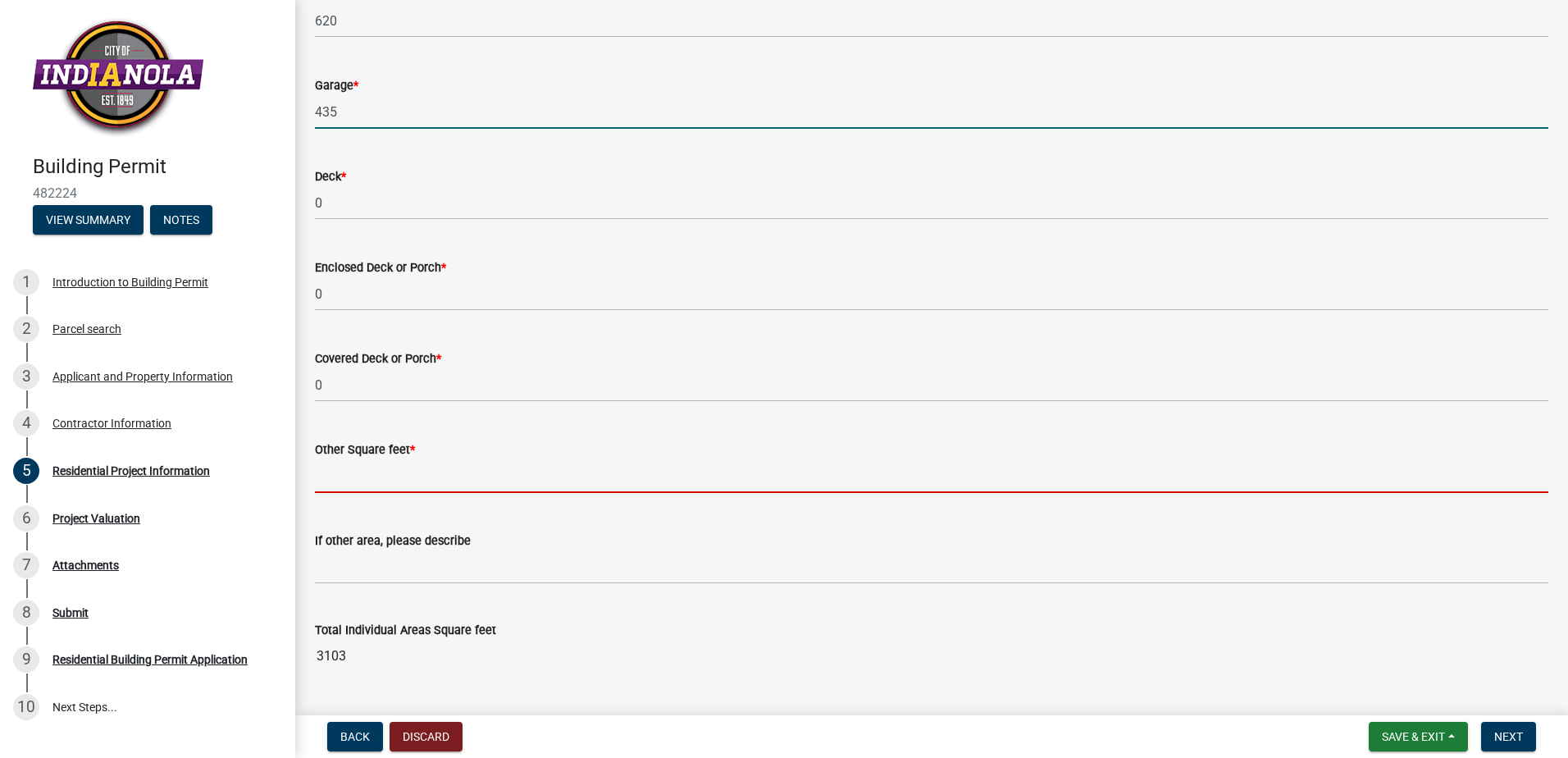
click at [437, 478] on input "text" at bounding box center [931, 476] width 1234 height 34
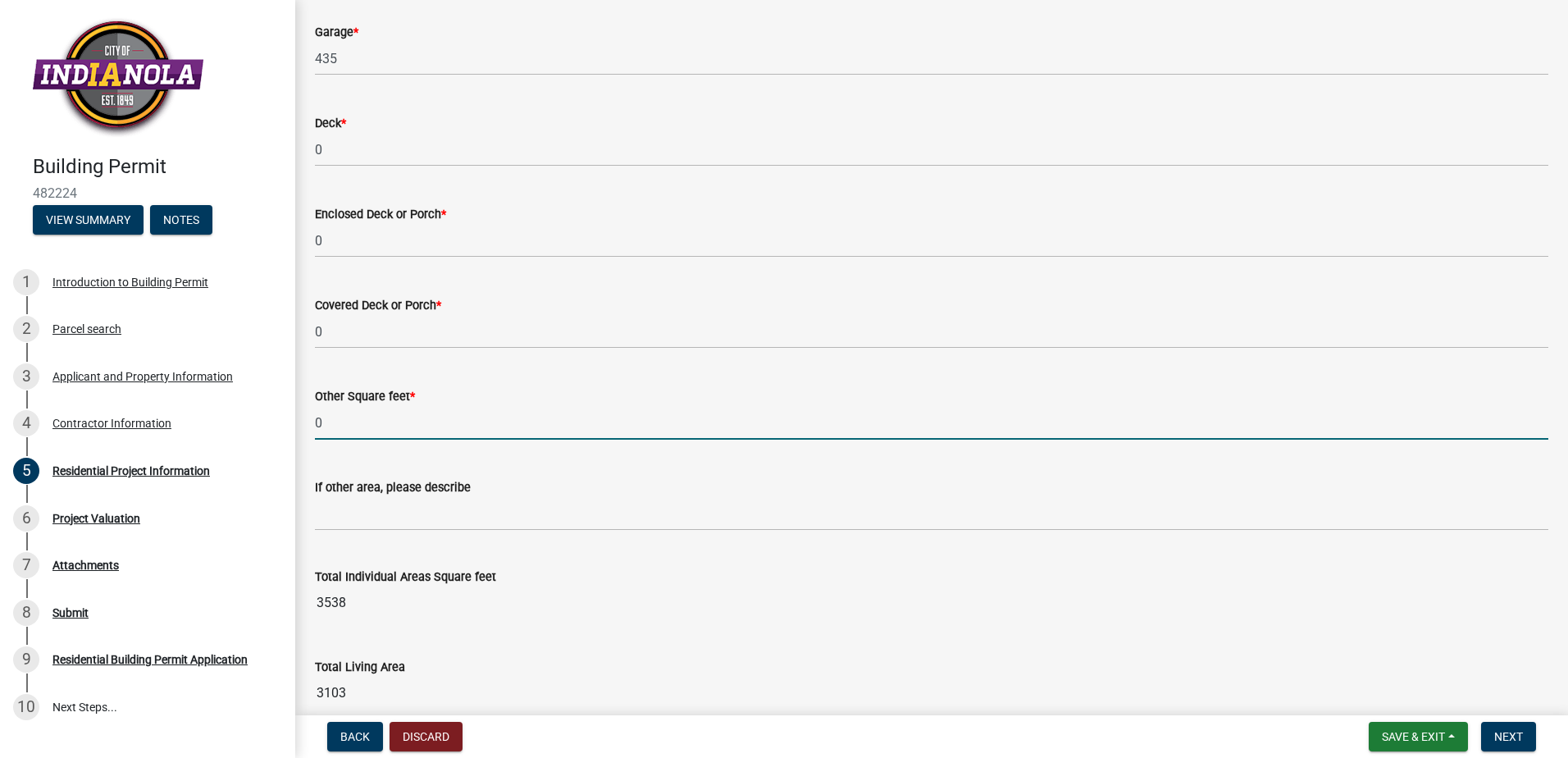
scroll to position [1312, 0]
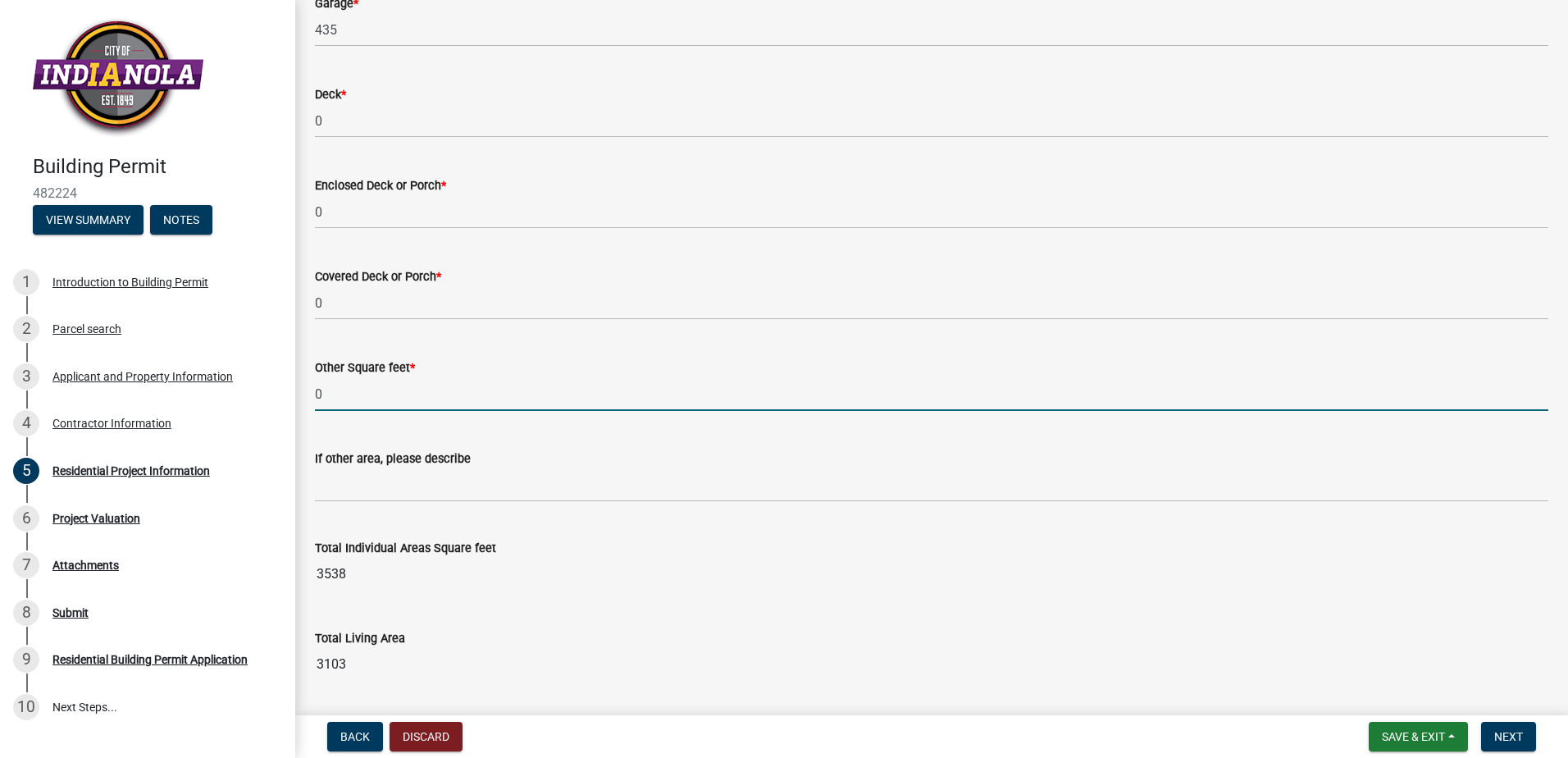
type input "0"
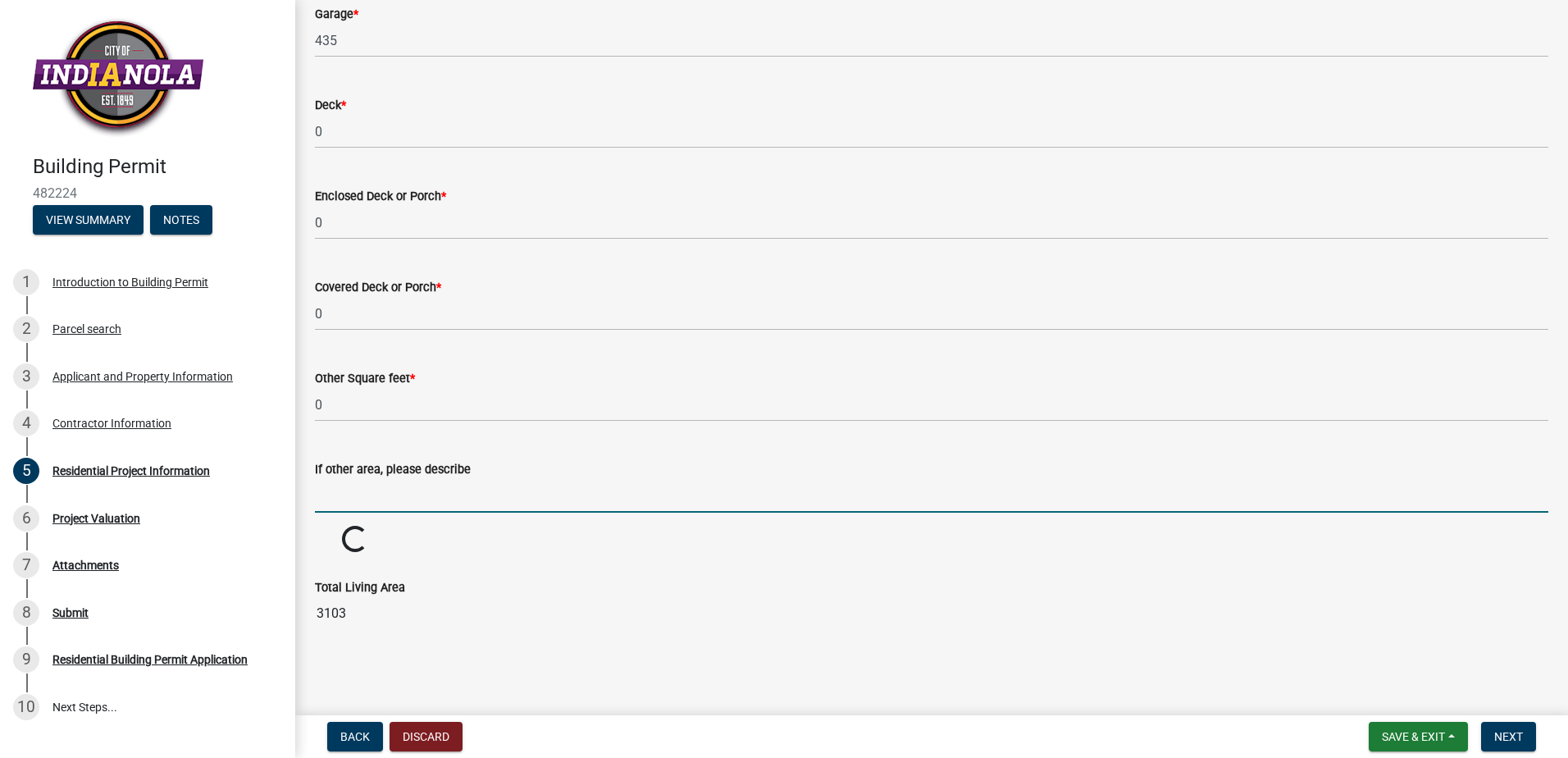
scroll to position [1301, 0]
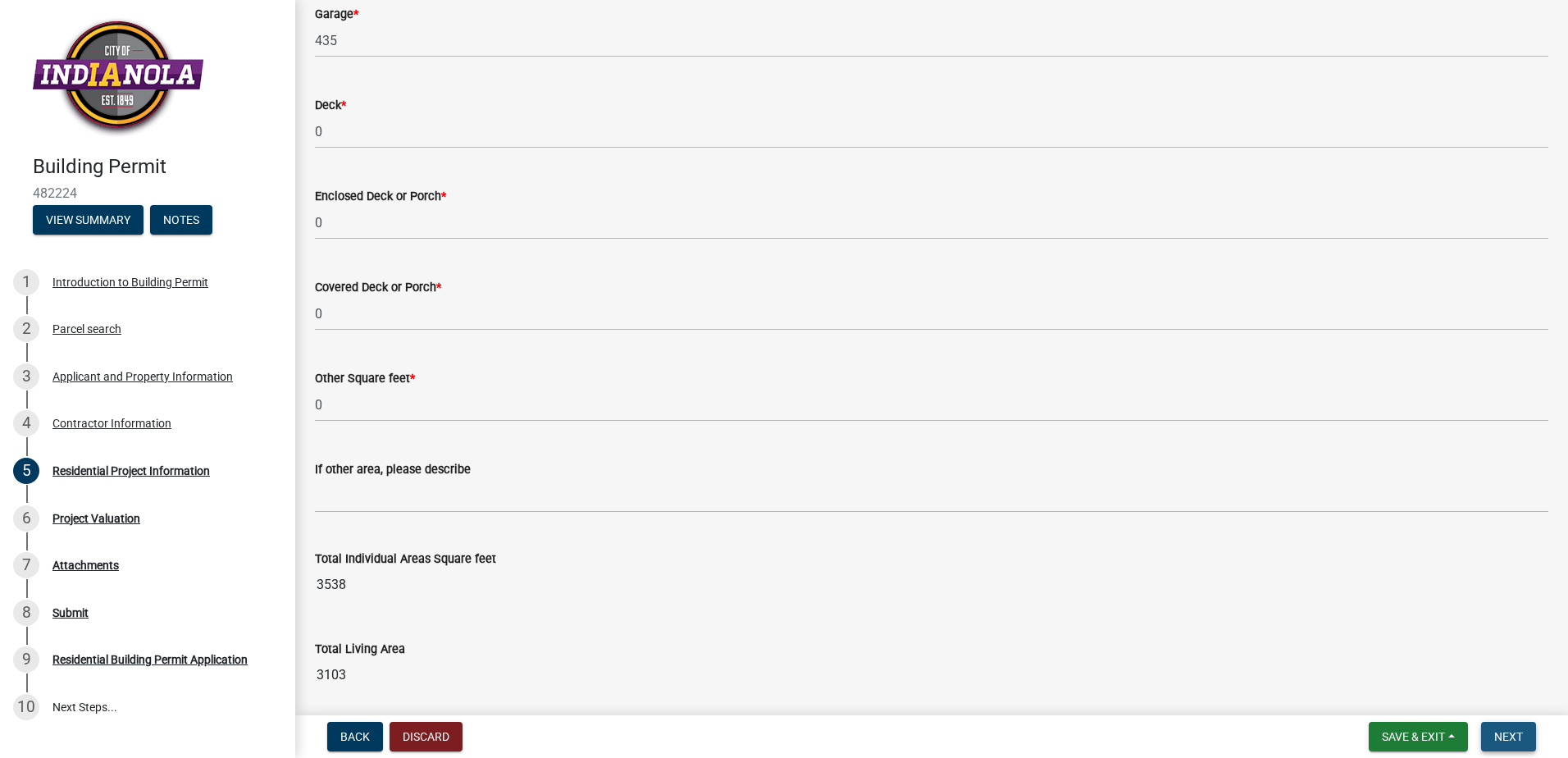
click at [1496, 736] on span "Next" at bounding box center [1509, 736] width 29 height 13
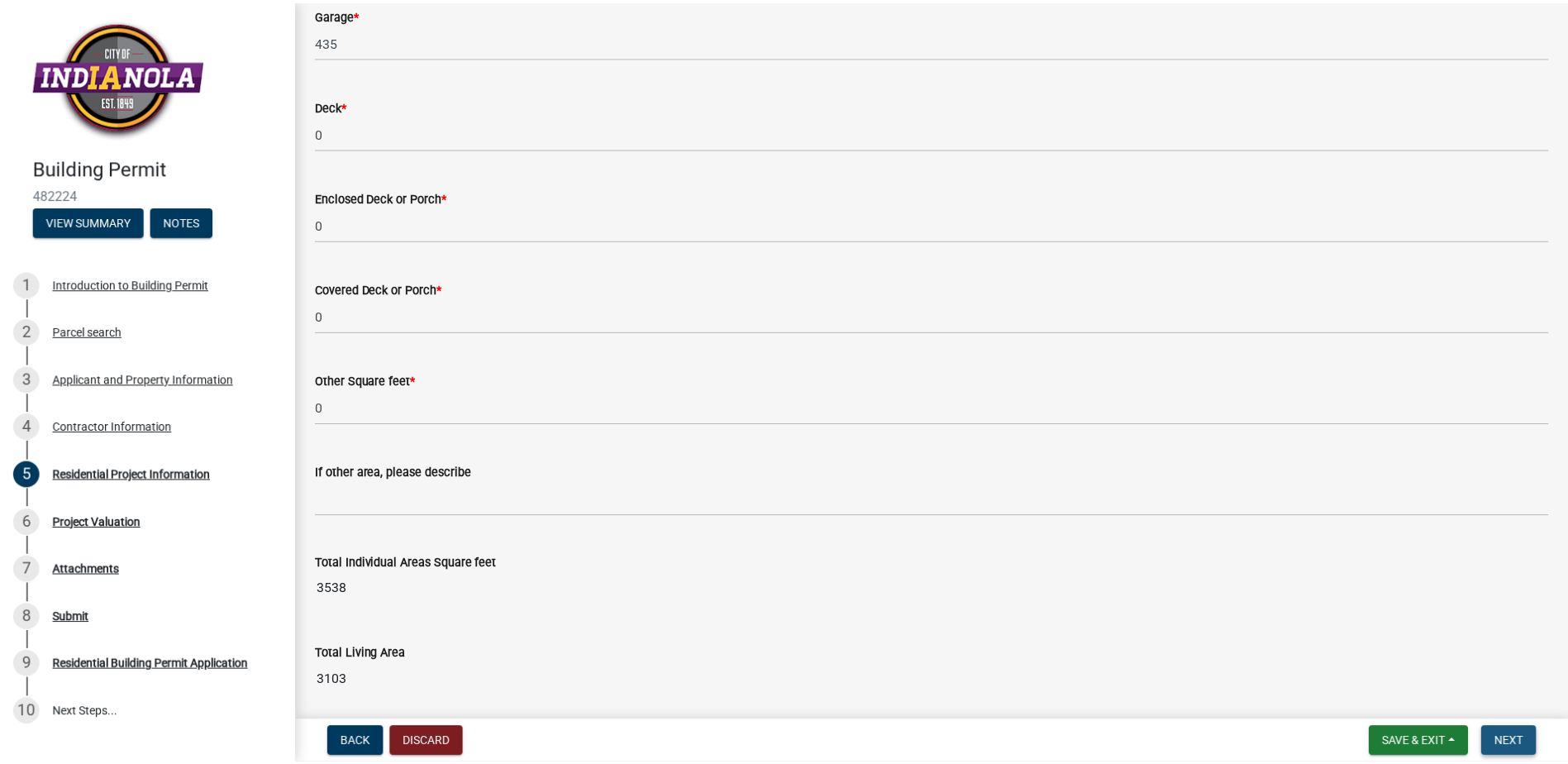
scroll to position [0, 0]
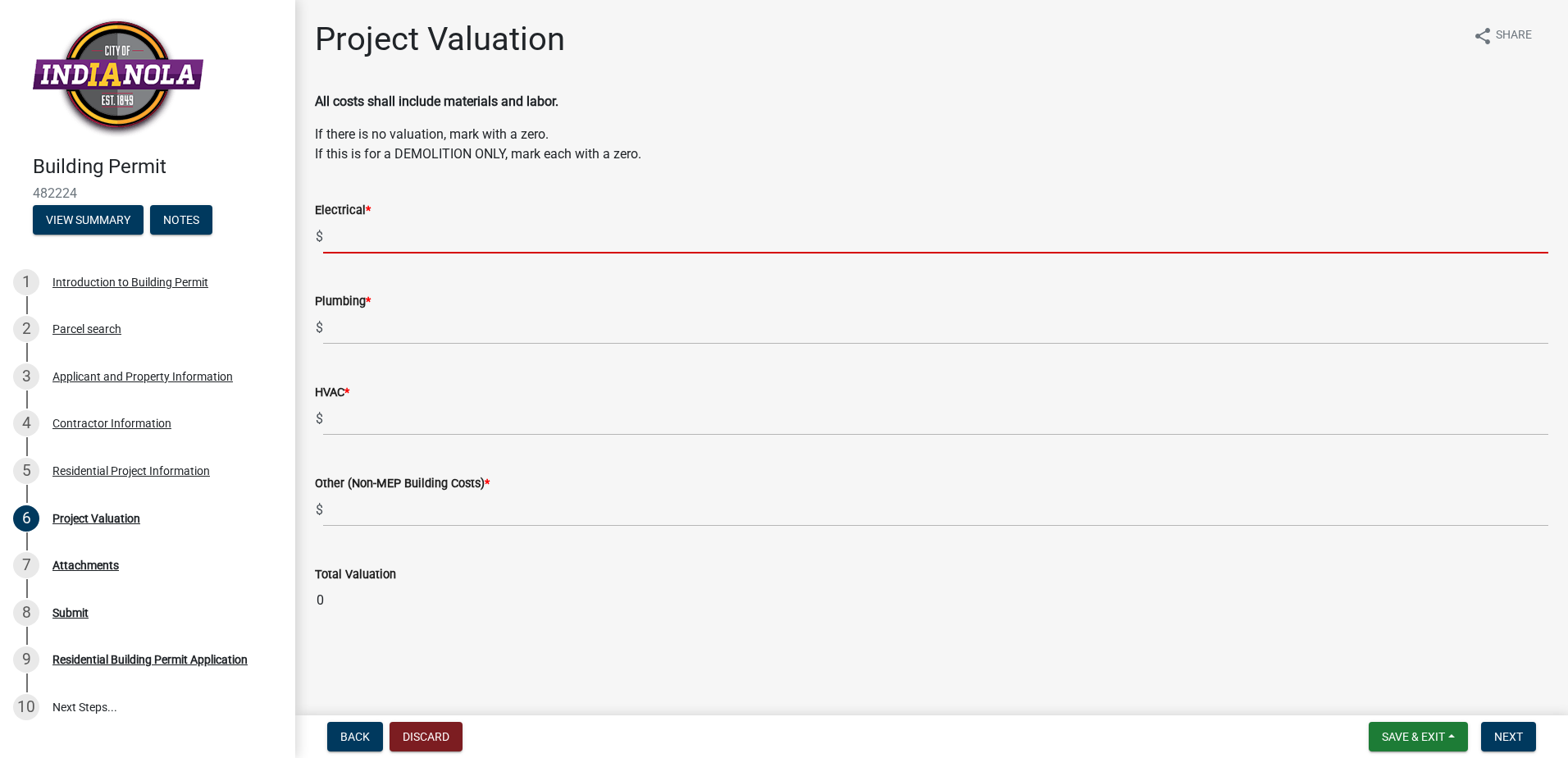
click at [402, 234] on input "text" at bounding box center [936, 237] width 1225 height 34
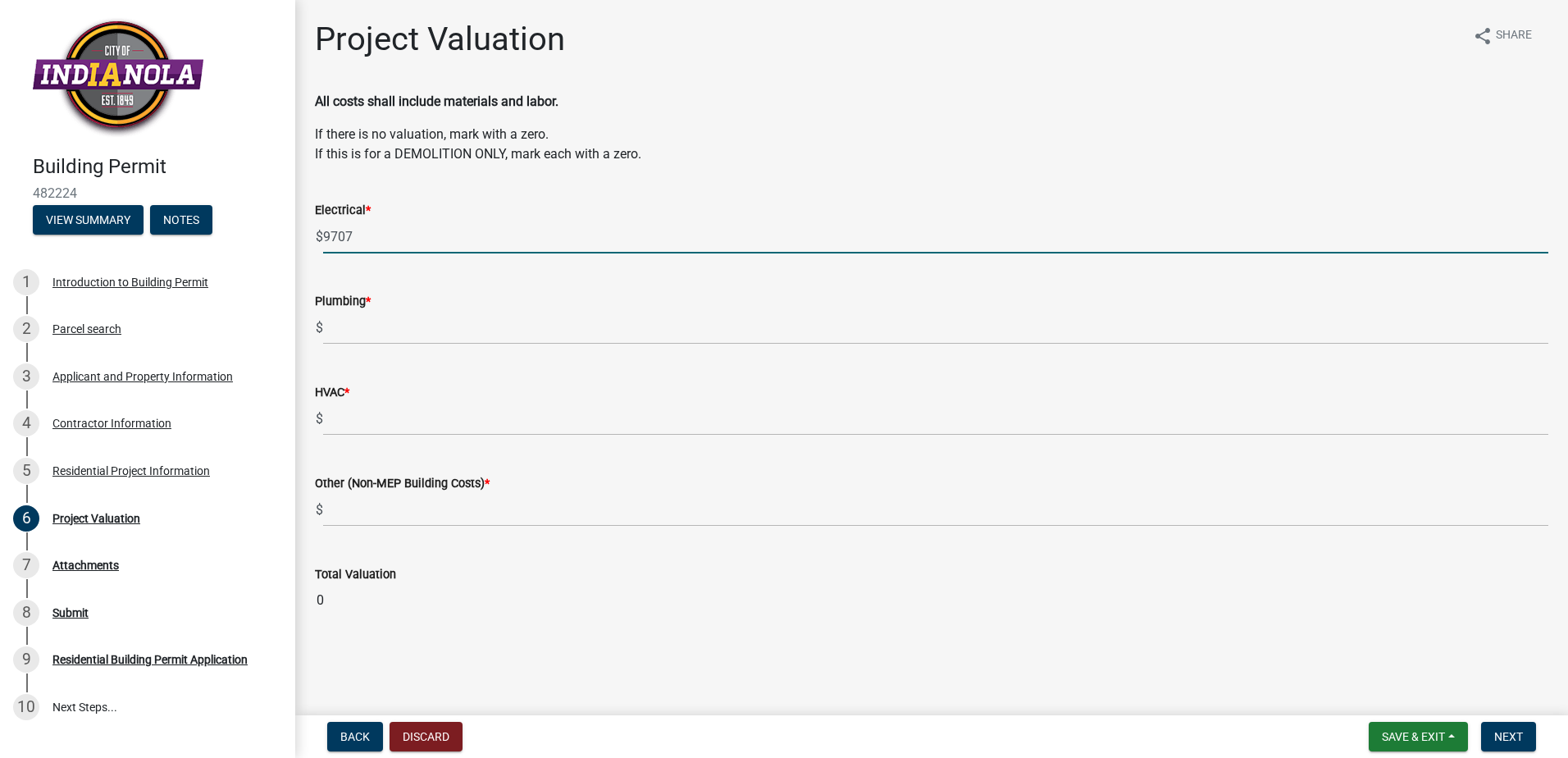
type input "9707"
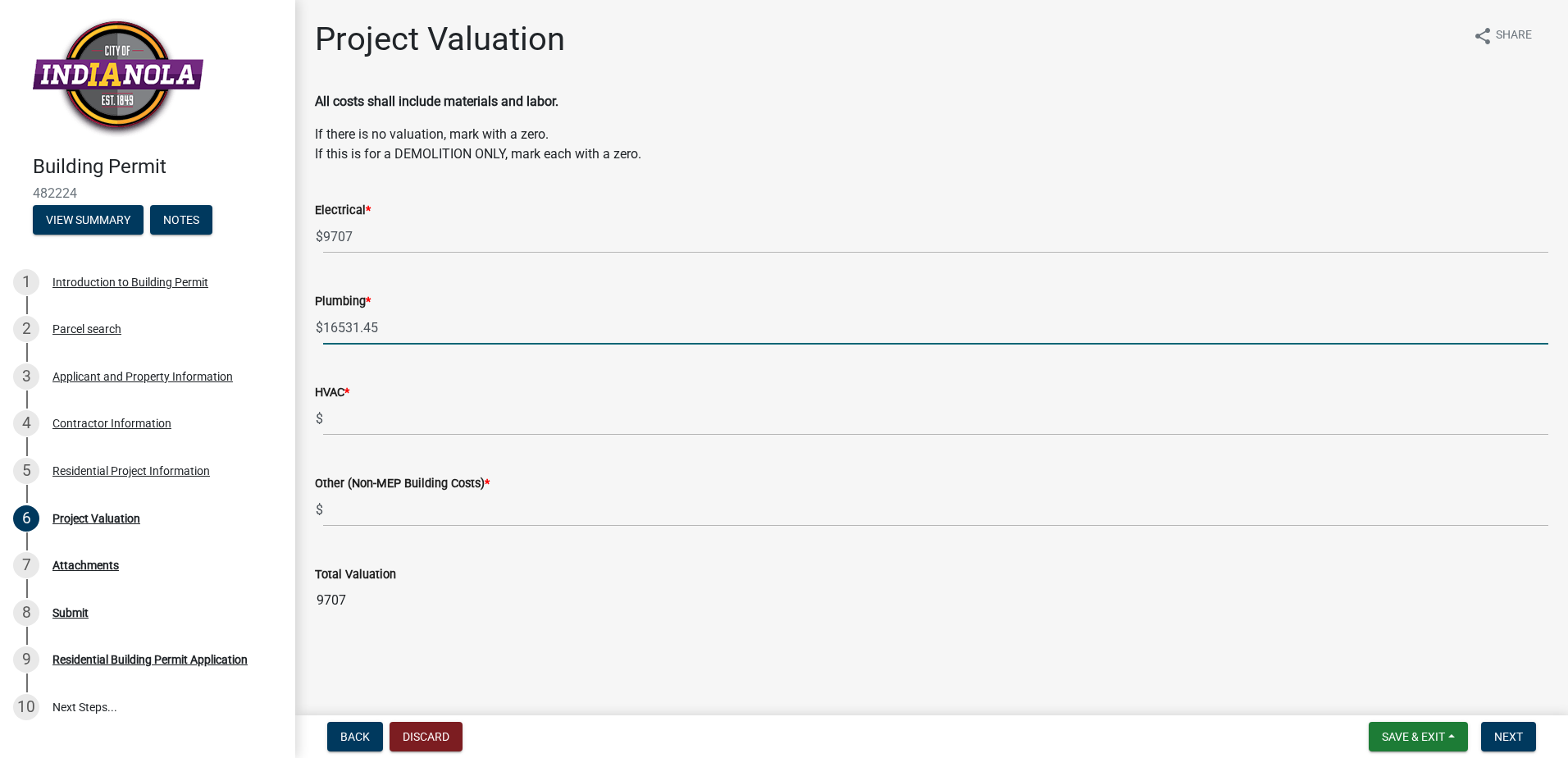
type input "16531.45"
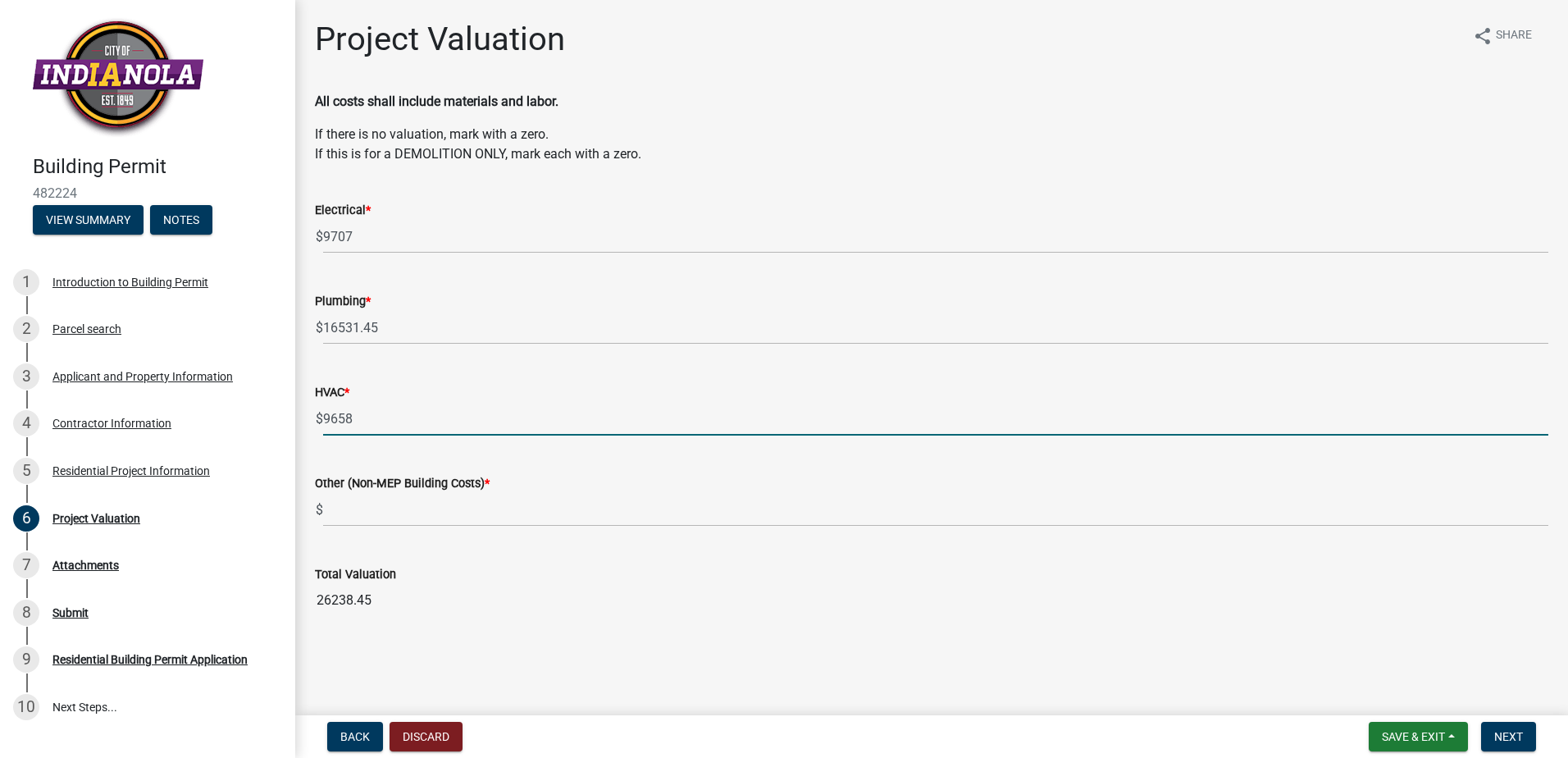
type input "9658"
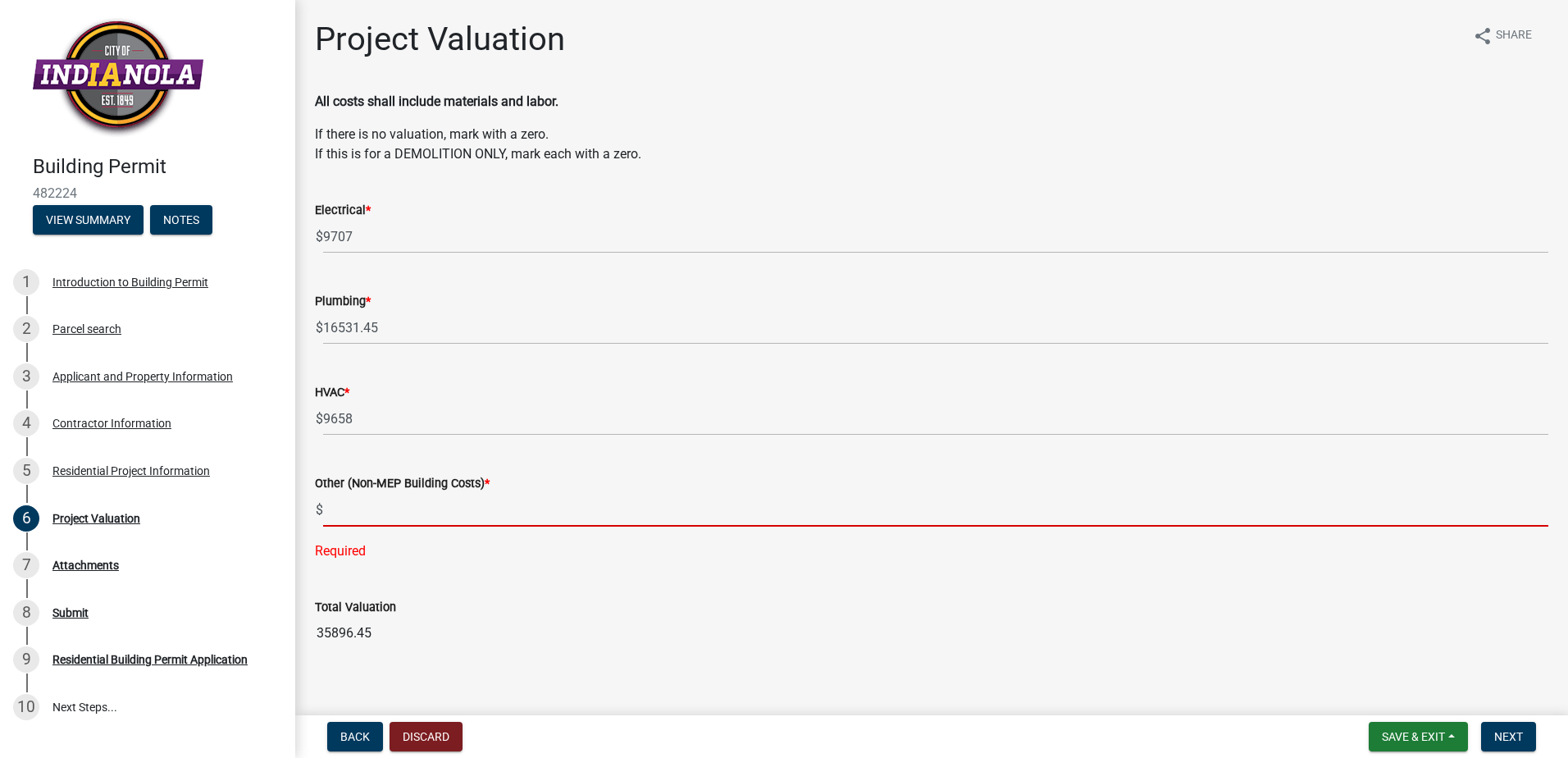
drag, startPoint x: 378, startPoint y: 517, endPoint x: 378, endPoint y: 508, distance: 9.0
click at [378, 516] on input "text" at bounding box center [936, 510] width 1225 height 34
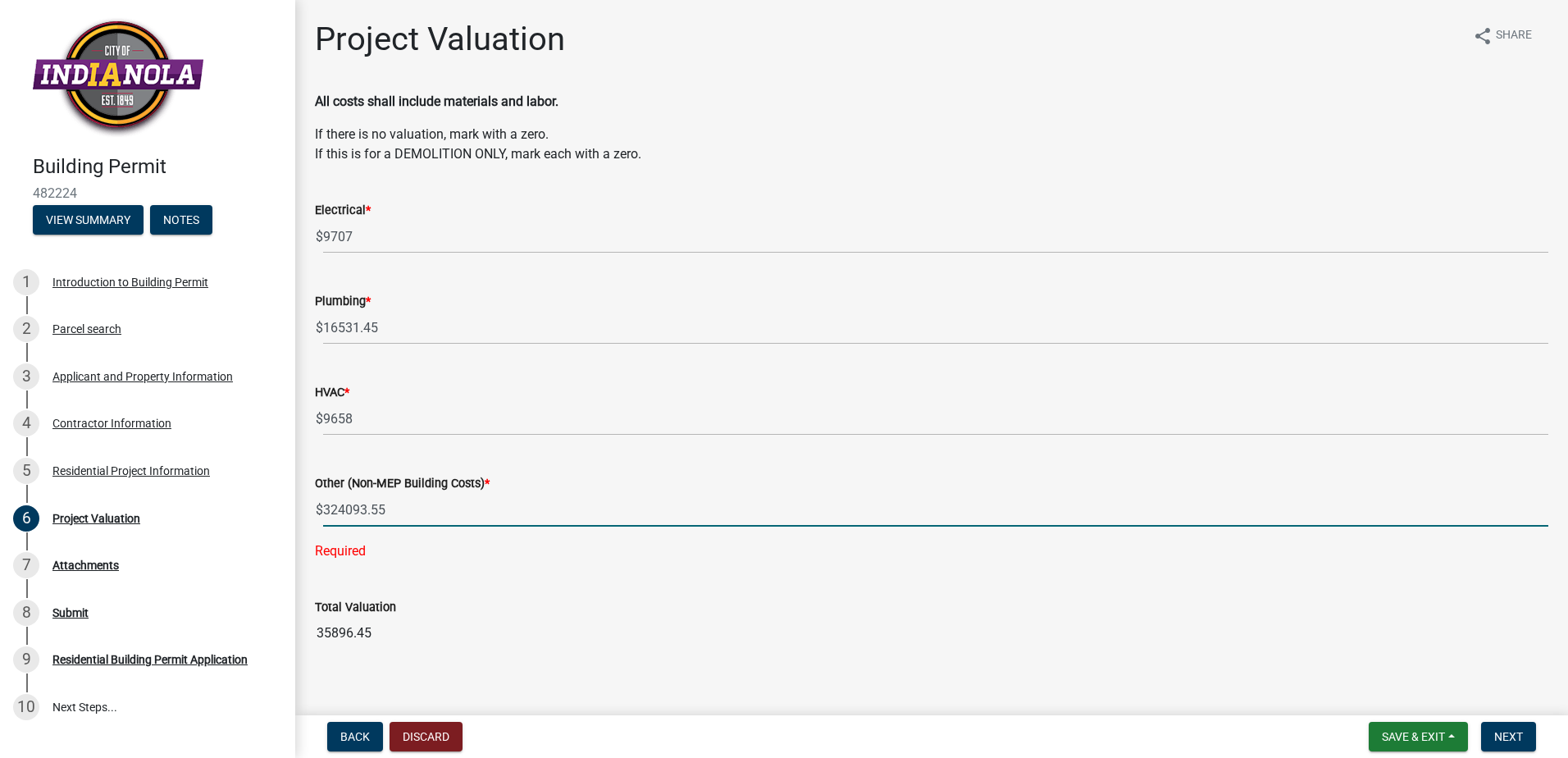
type input "324093.55"
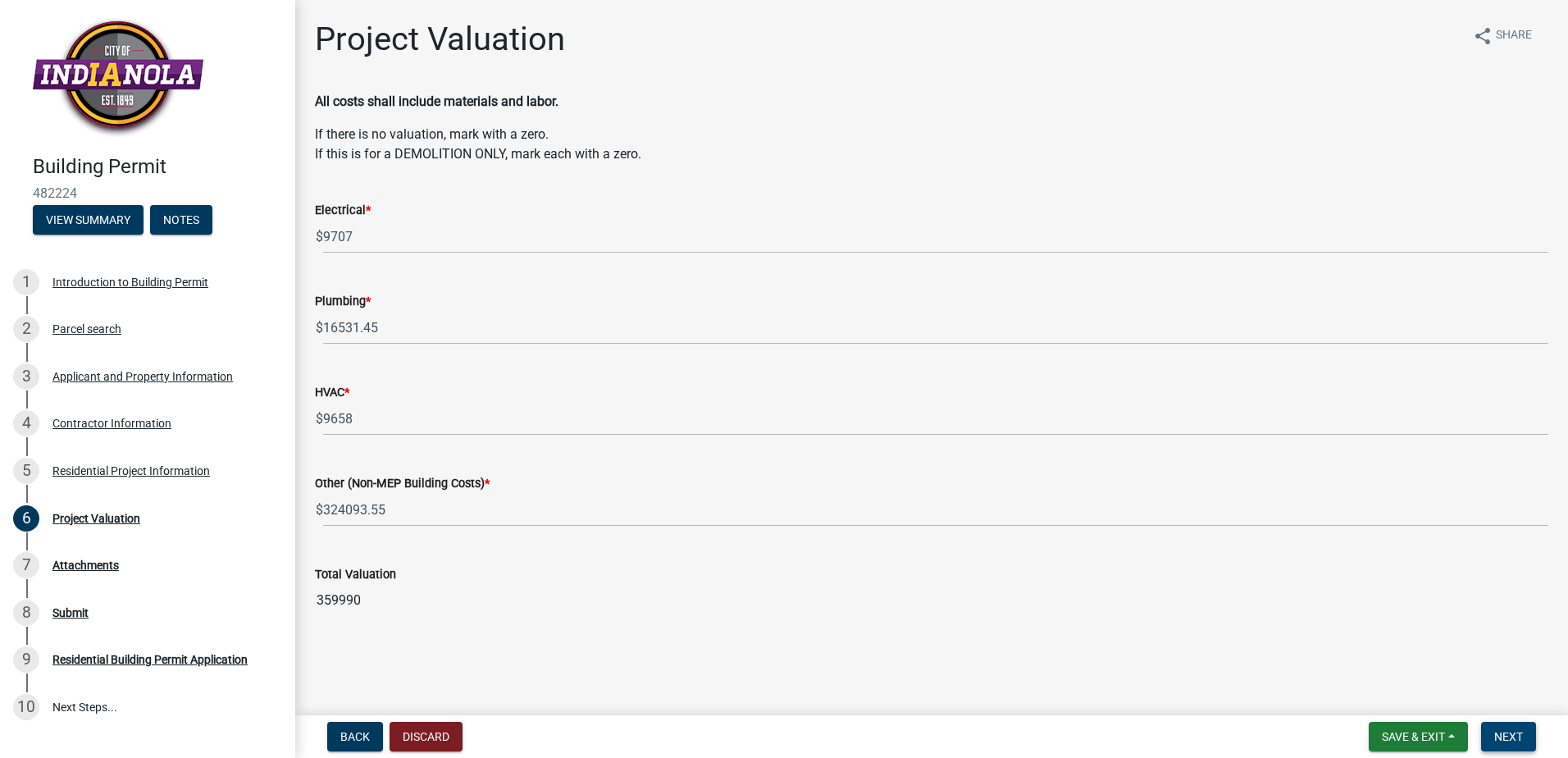
click at [1490, 727] on button "Next" at bounding box center [1509, 736] width 55 height 30
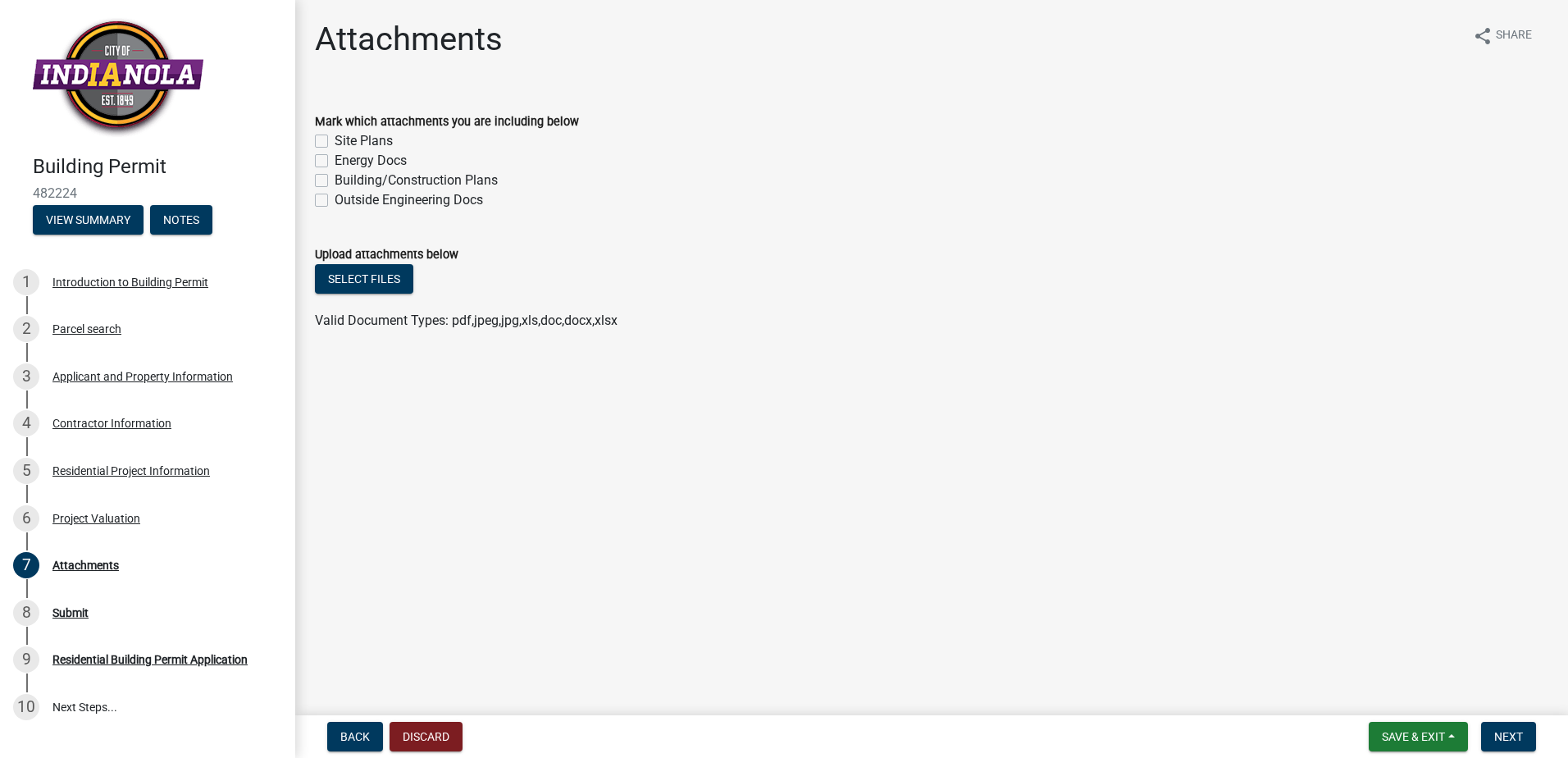
click at [329, 143] on div "Site Plans" at bounding box center [931, 141] width 1234 height 20
click at [334, 160] on label "Energy Docs" at bounding box center [370, 160] width 72 height 20
click at [334, 160] on input "Energy Docs" at bounding box center [340, 156] width 11 height 11
checkbox input "true"
checkbox input "false"
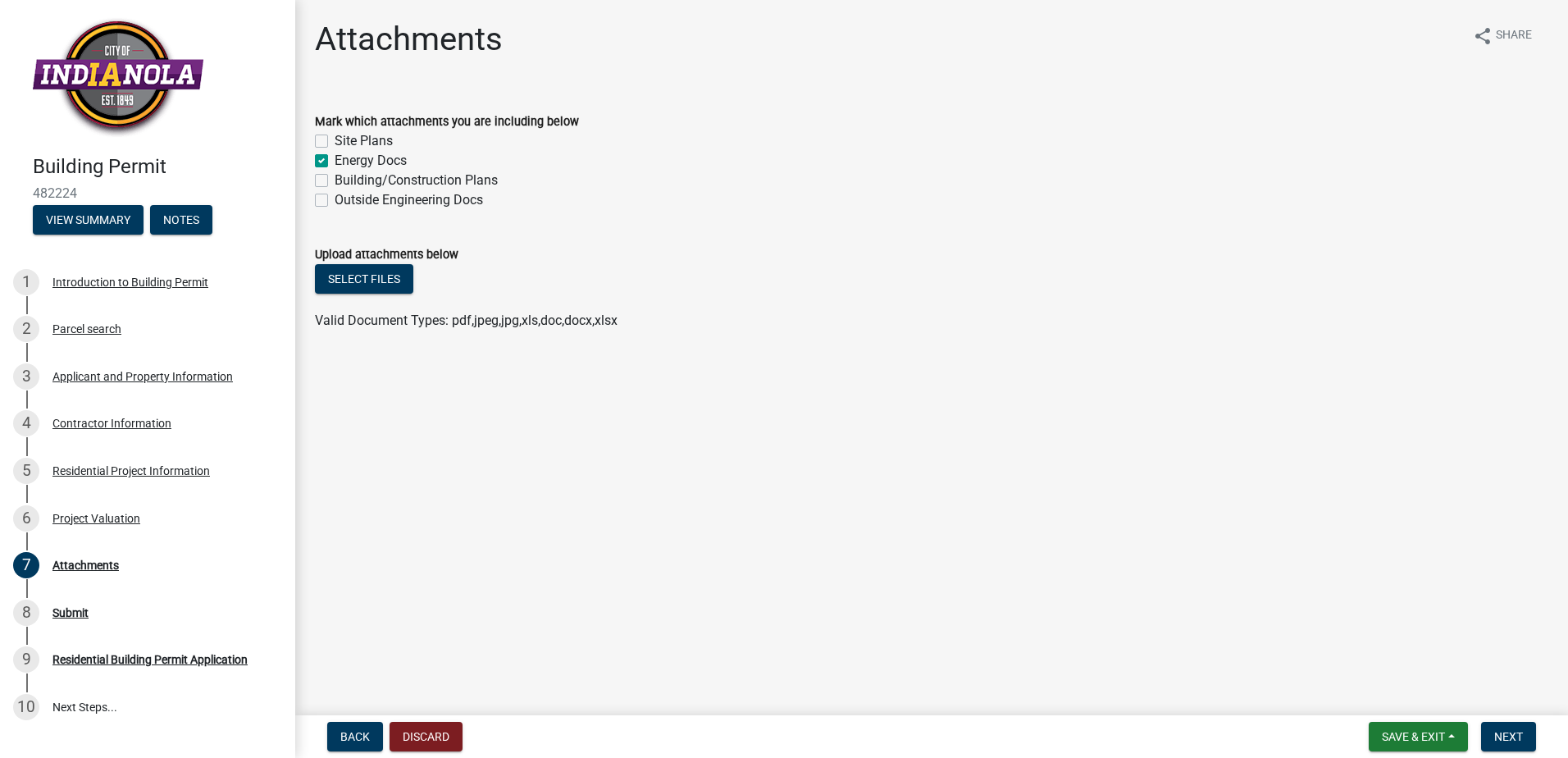
checkbox input "true"
checkbox input "false"
click at [334, 137] on label "Site Plans" at bounding box center [363, 141] width 59 height 20
click at [334, 137] on input "Site Plans" at bounding box center [340, 137] width 11 height 11
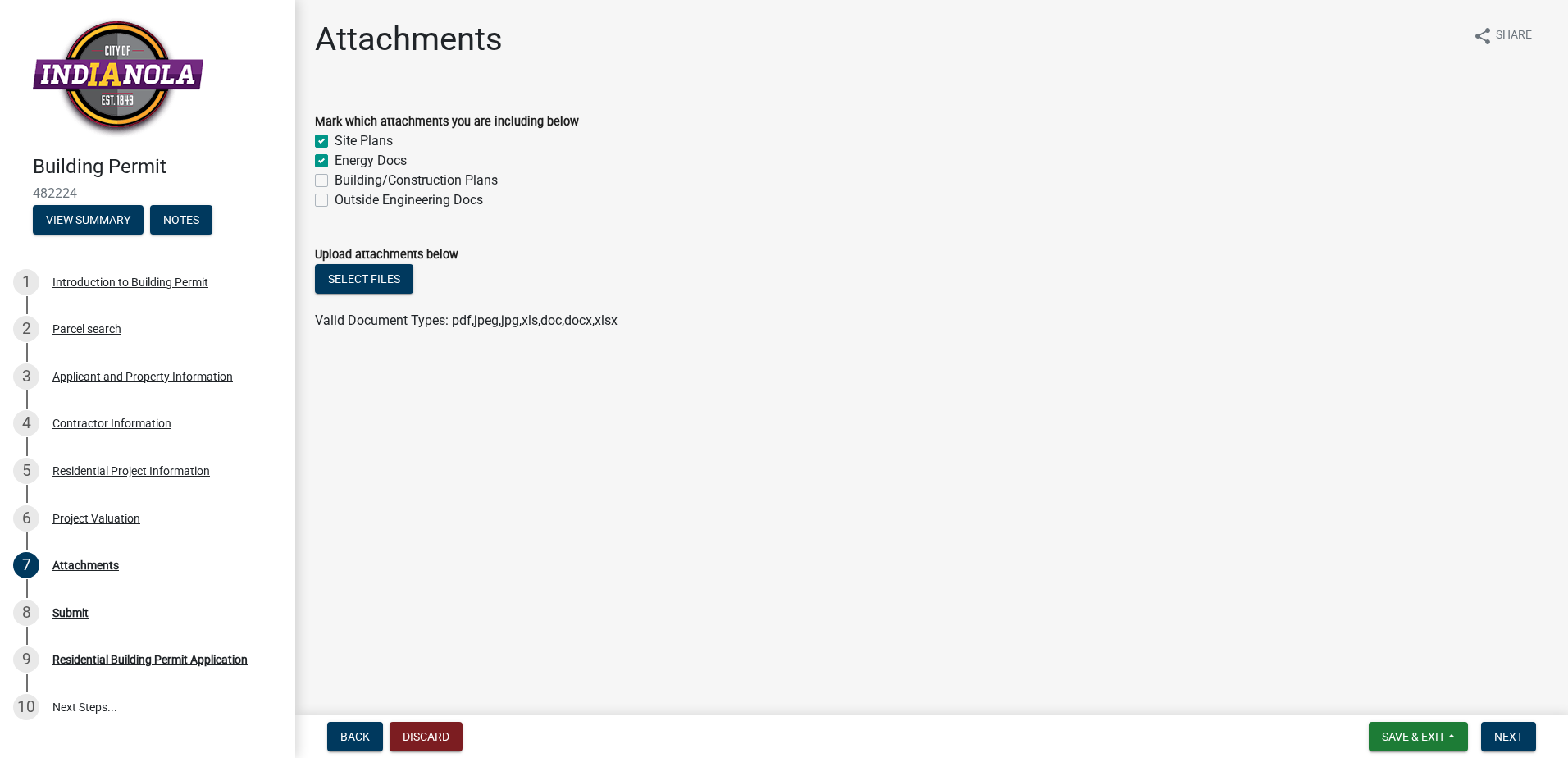
checkbox input "true"
checkbox input "false"
drag, startPoint x: 322, startPoint y: 180, endPoint x: 322, endPoint y: 196, distance: 16.0
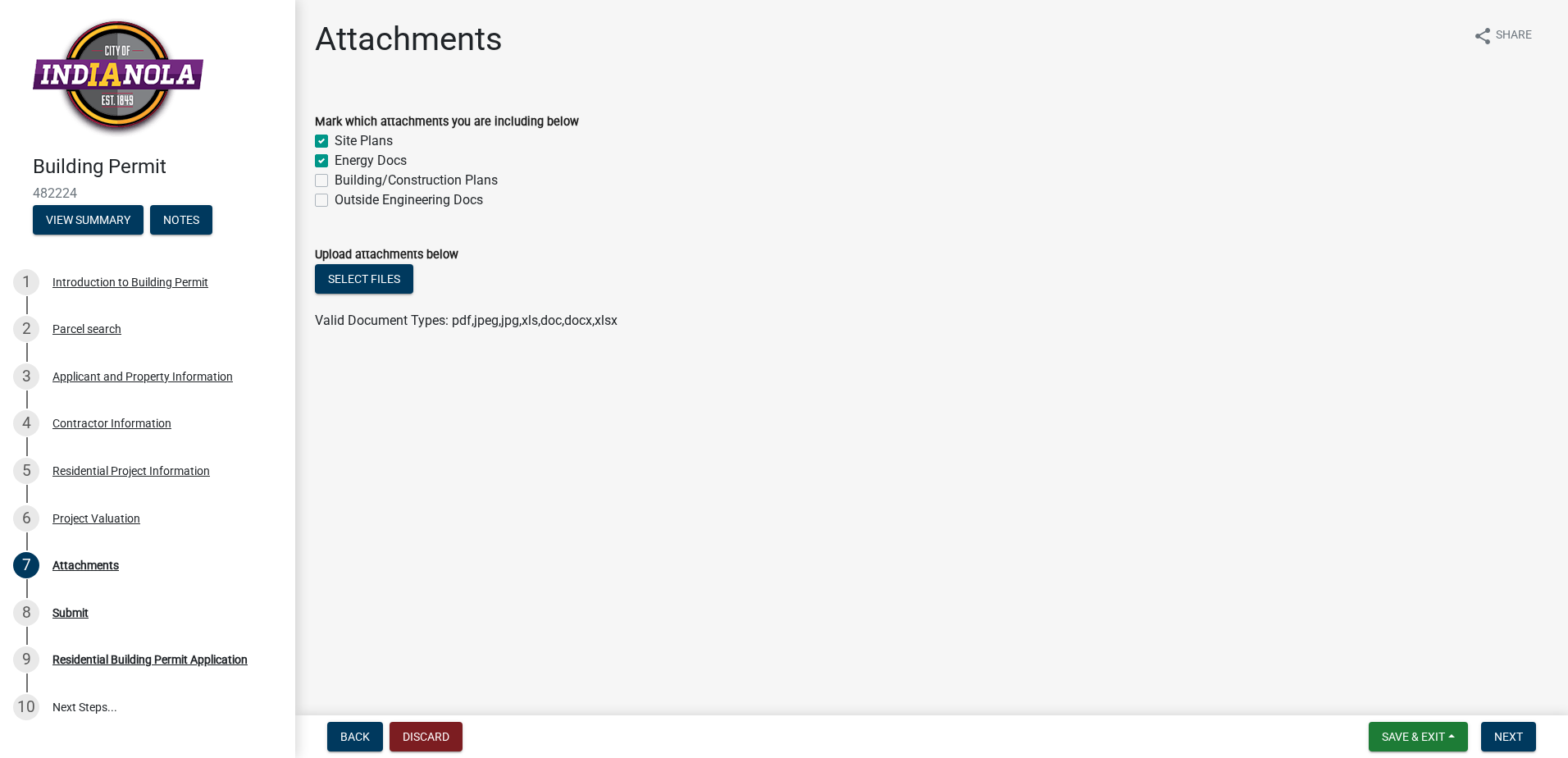
click at [334, 181] on label "Building/Construction Plans" at bounding box center [416, 180] width 163 height 20
click at [334, 181] on input "Building/Construction Plans" at bounding box center [340, 176] width 11 height 11
checkbox input "true"
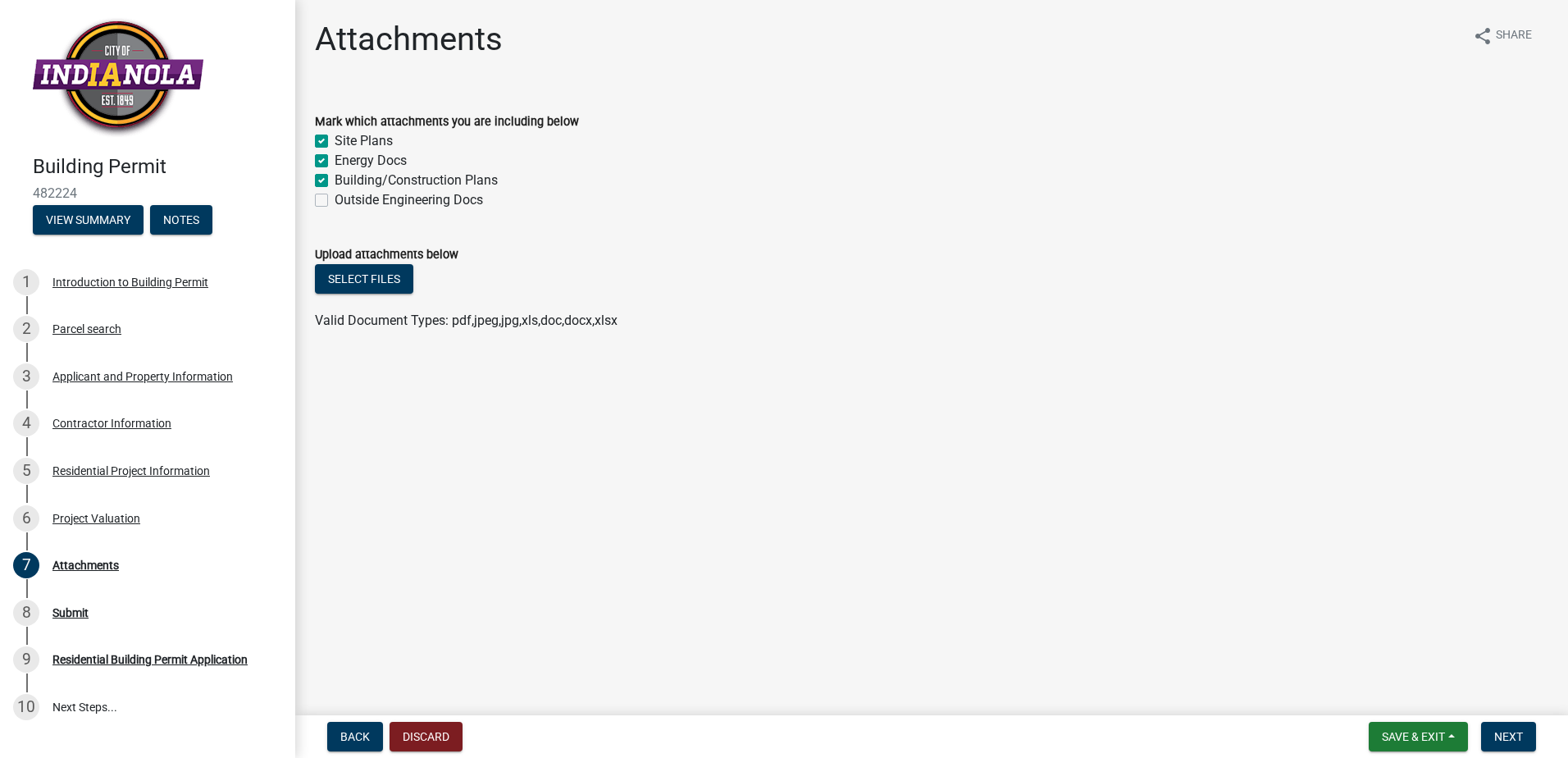
checkbox input "true"
click at [334, 198] on label "Outside Engineering Docs" at bounding box center [408, 199] width 149 height 20
click at [334, 198] on input "Outside Engineering Docs" at bounding box center [340, 195] width 11 height 11
checkbox input "true"
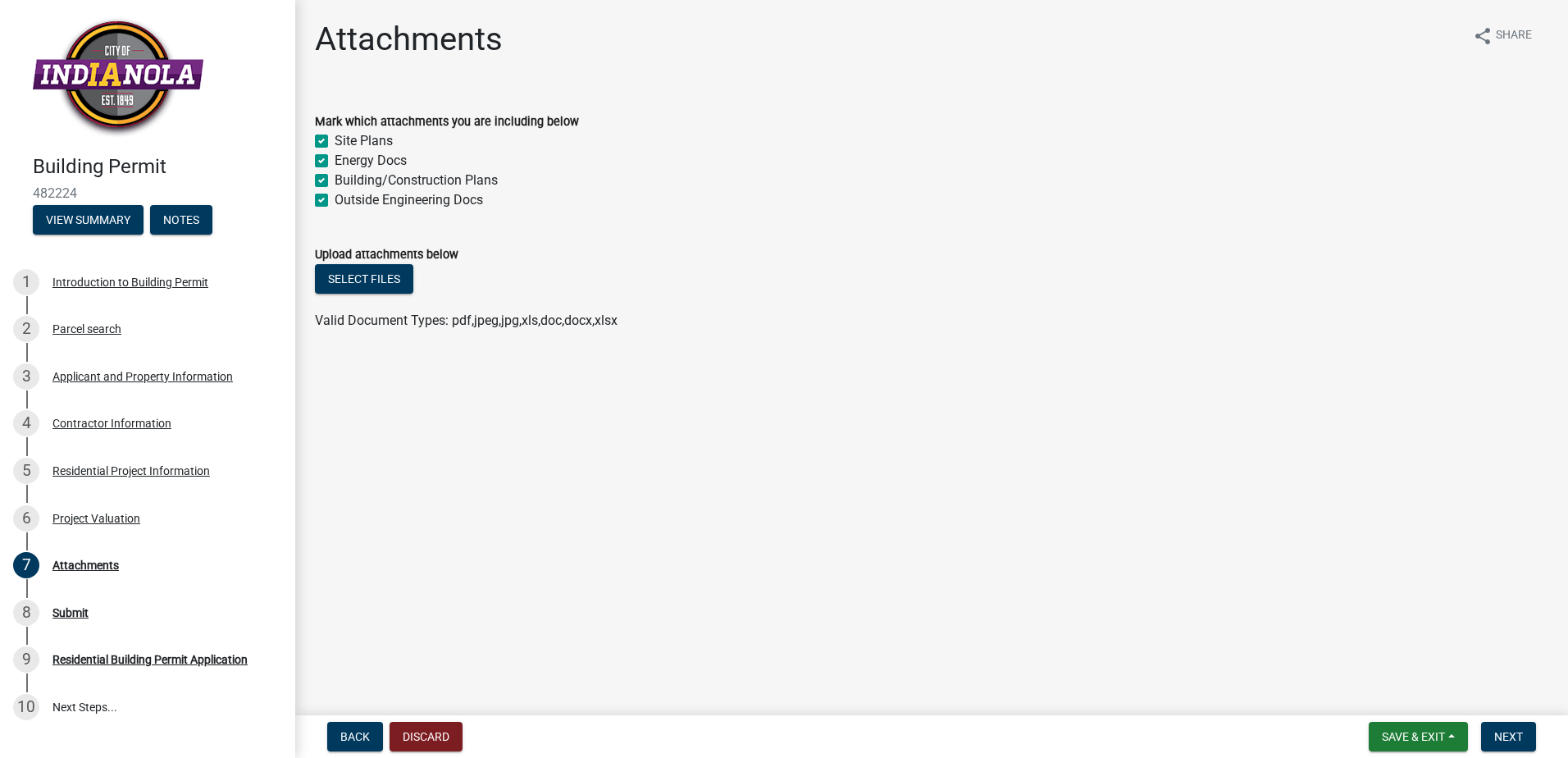
checkbox input "true"
click at [368, 287] on button "Select files" at bounding box center [364, 278] width 98 height 30
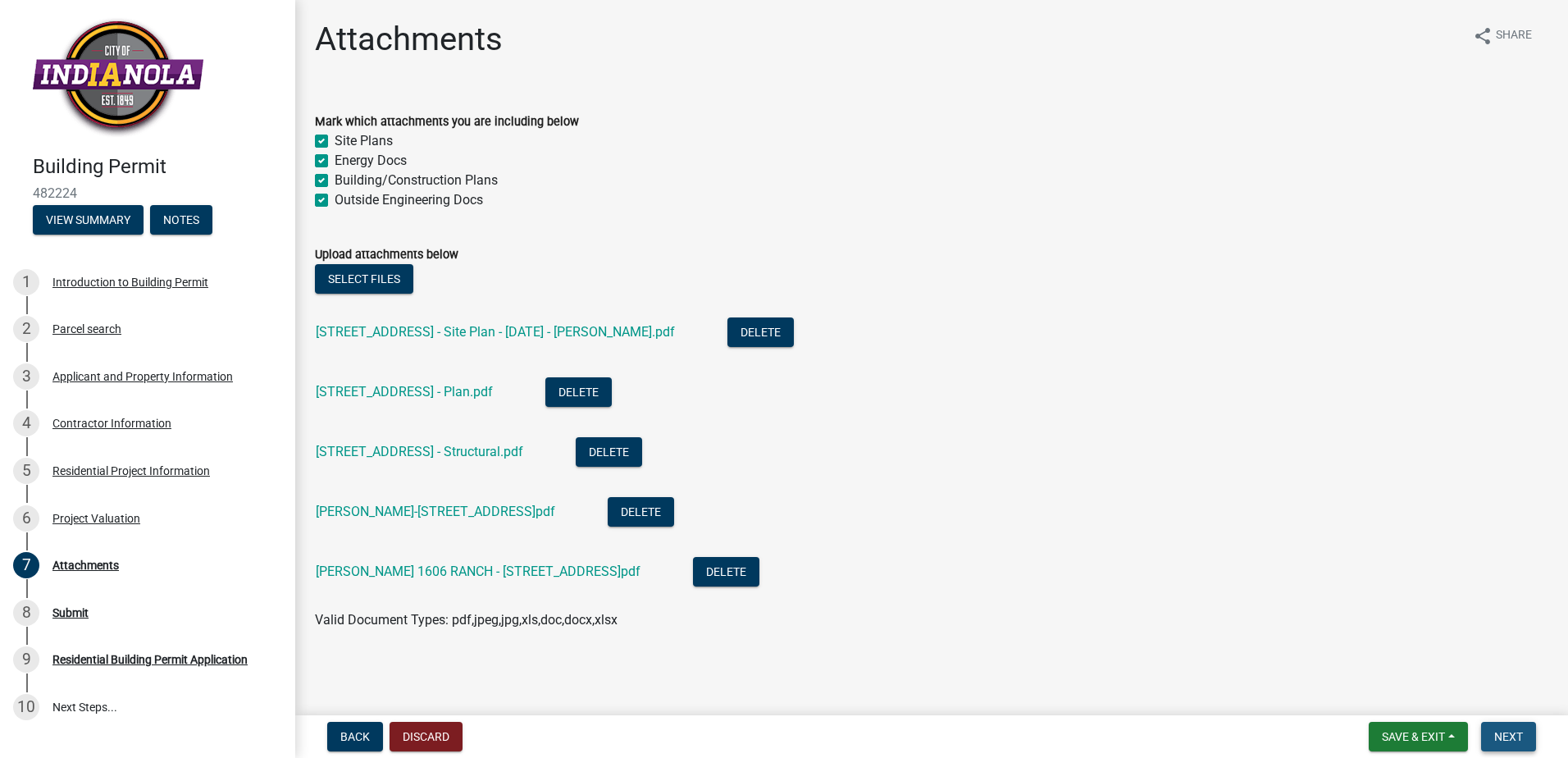
click at [1509, 736] on span "Next" at bounding box center [1509, 736] width 29 height 13
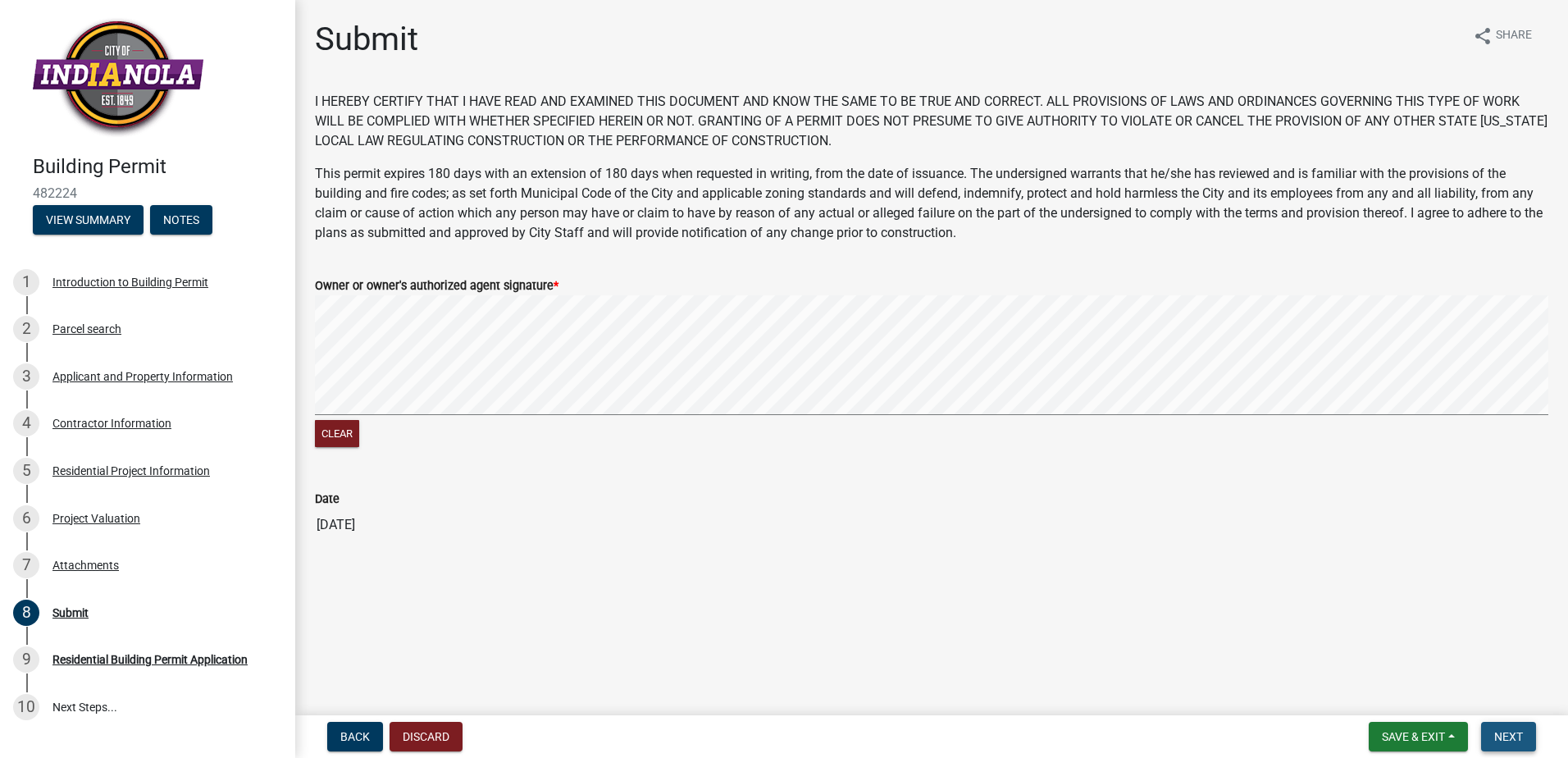
click at [1520, 737] on span "Next" at bounding box center [1509, 736] width 29 height 13
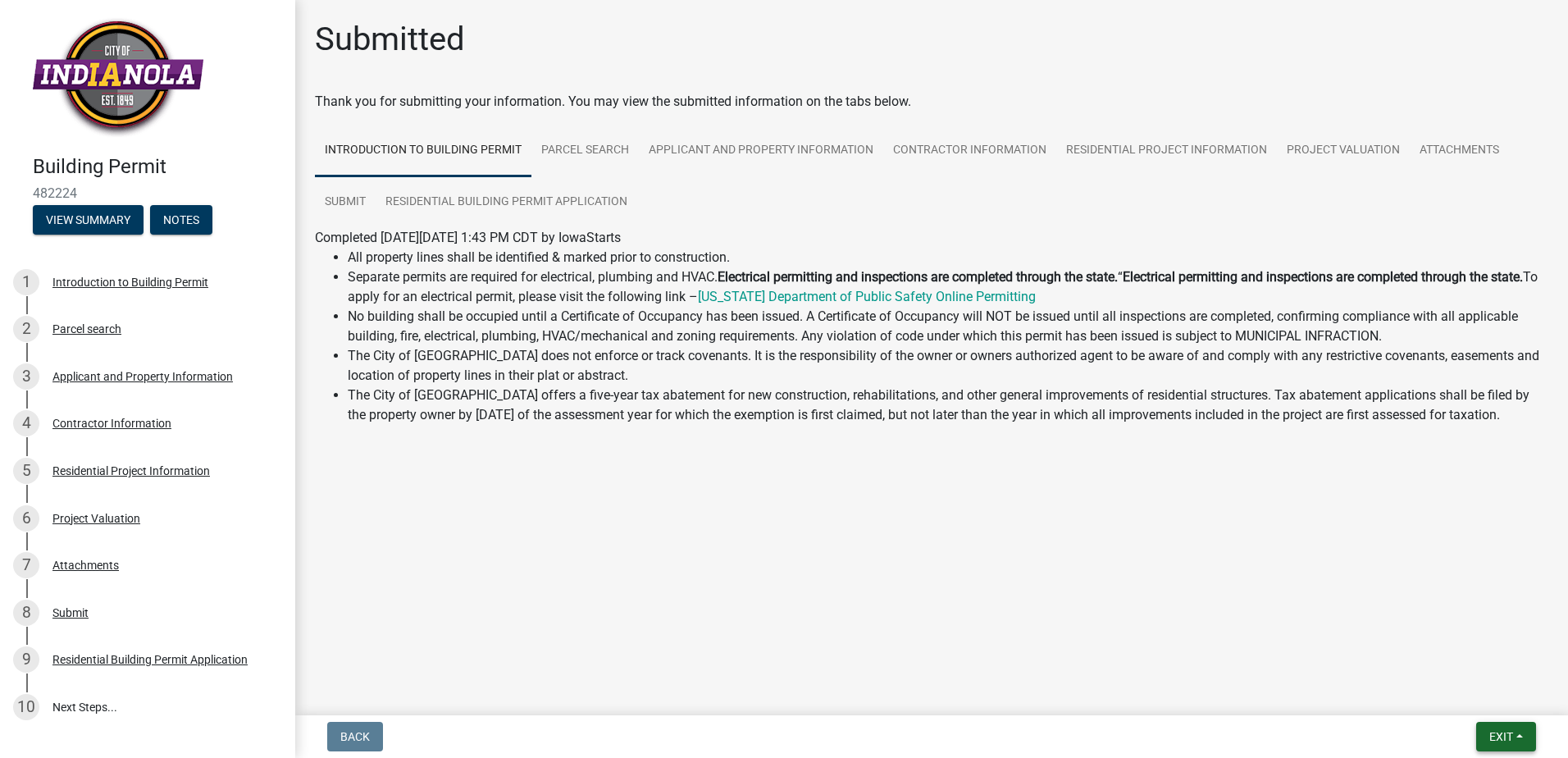
click at [1515, 748] on button "Exit" at bounding box center [1506, 736] width 60 height 30
click at [1486, 694] on button "Save & Exit" at bounding box center [1470, 693] width 132 height 39
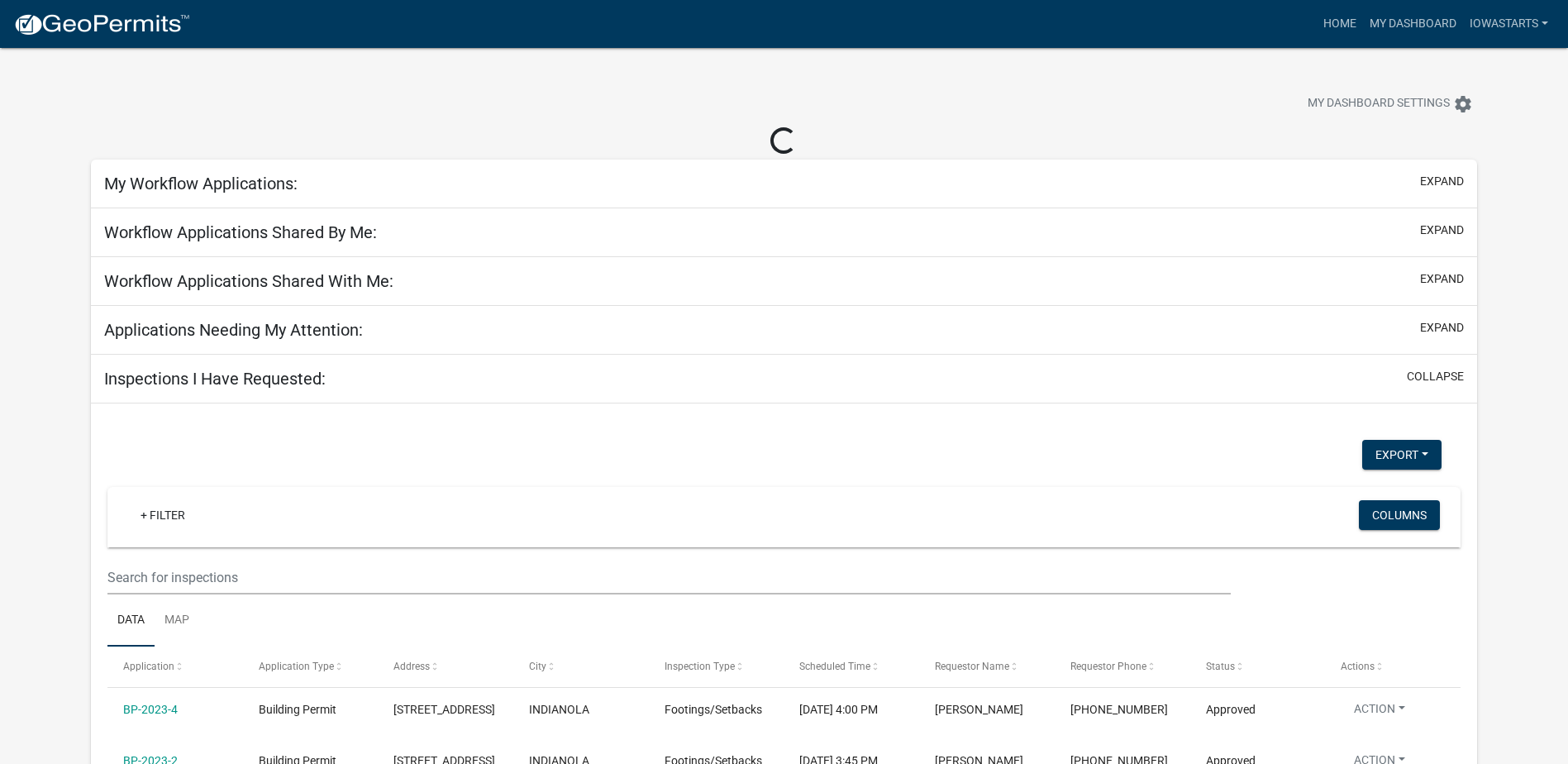
select select "3: 100"
